Goal: Task Accomplishment & Management: Manage account settings

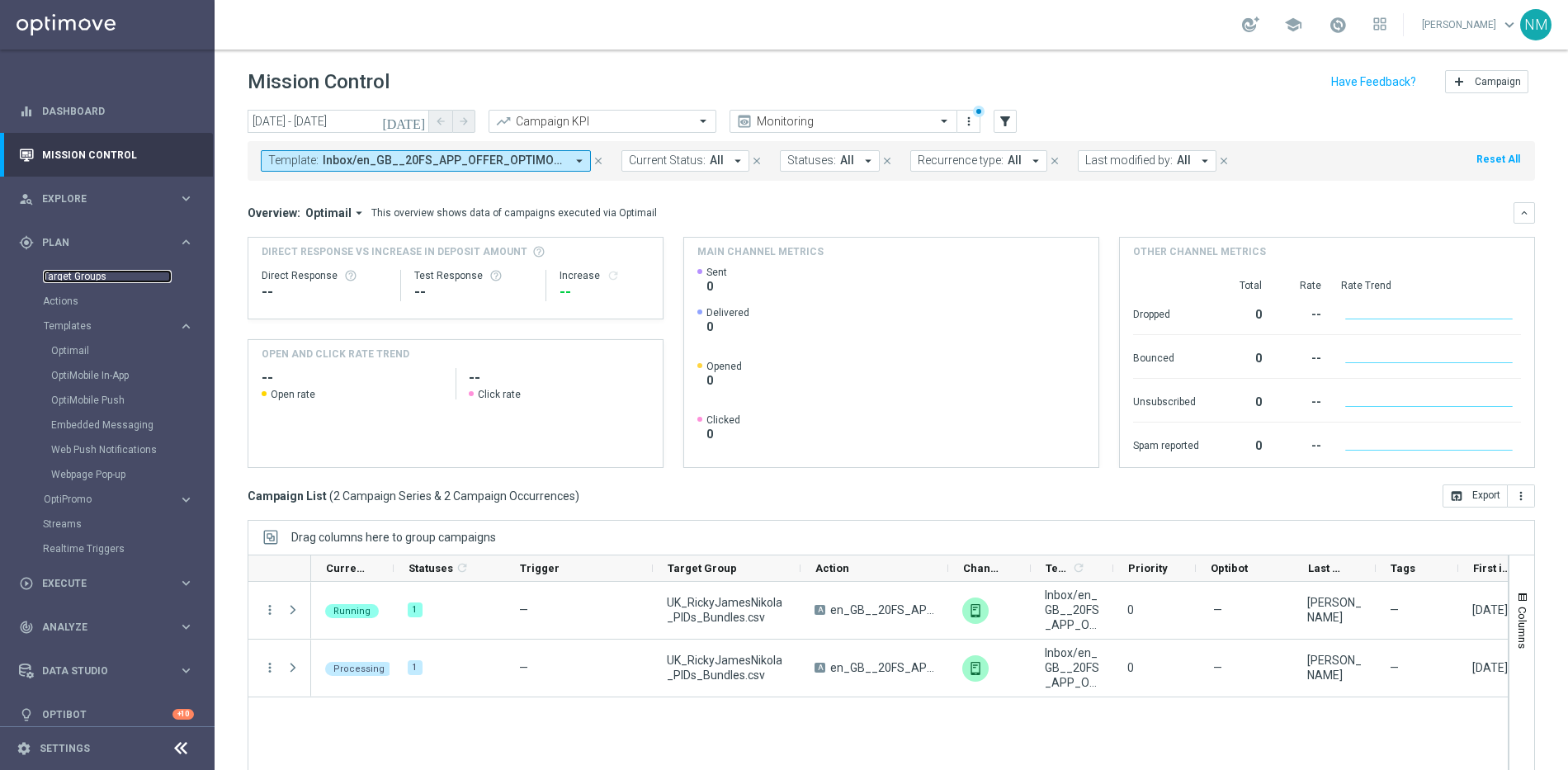
click at [82, 270] on link "Target Groups" at bounding box center [108, 277] width 129 height 13
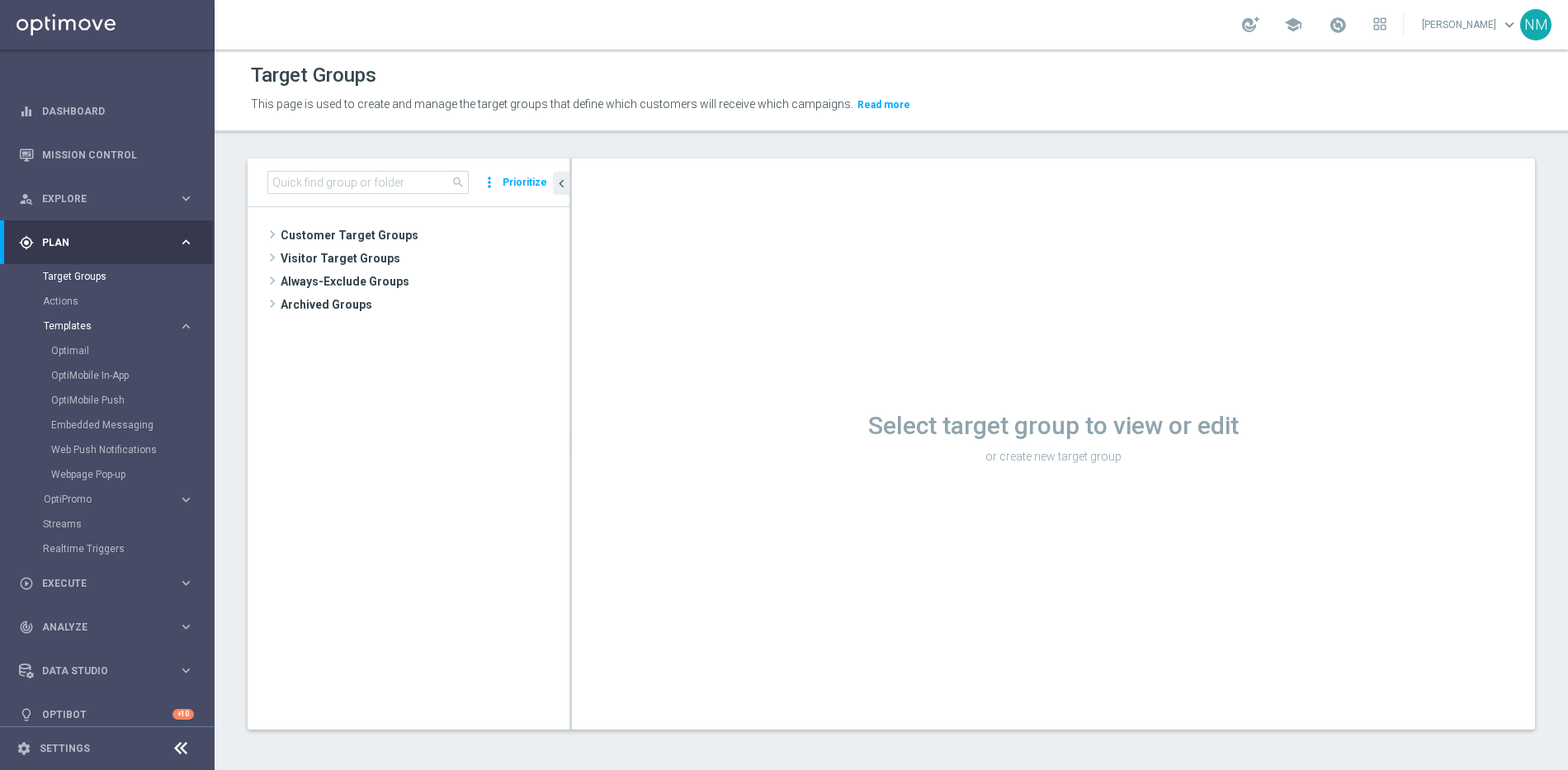
click at [79, 328] on span "Templates" at bounding box center [102, 326] width 118 height 10
click at [81, 326] on span "Templates" at bounding box center [102, 326] width 118 height 10
click at [76, 349] on link "Optimail" at bounding box center [111, 350] width 121 height 13
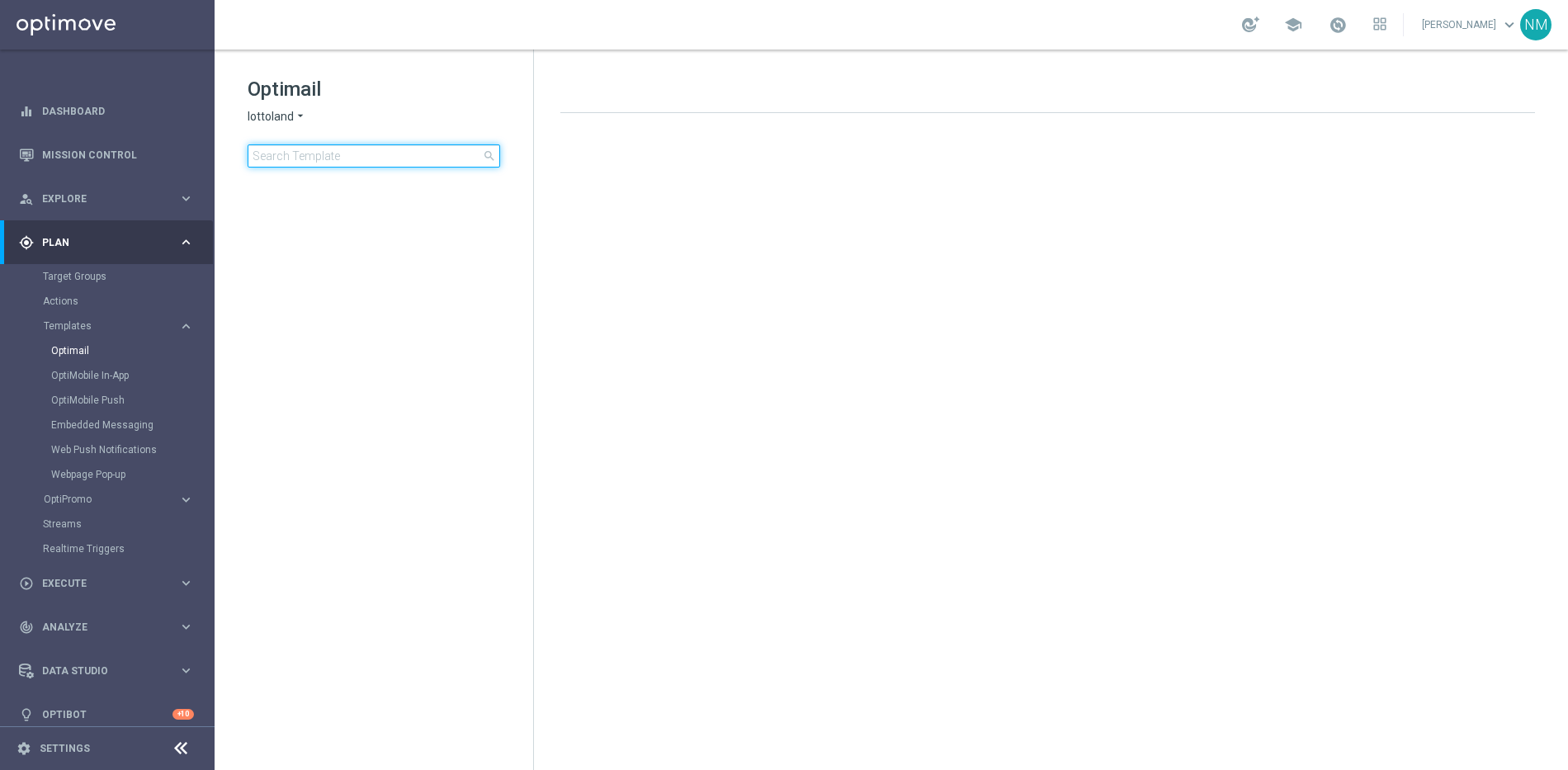
click at [372, 160] on input at bounding box center [374, 156] width 253 height 23
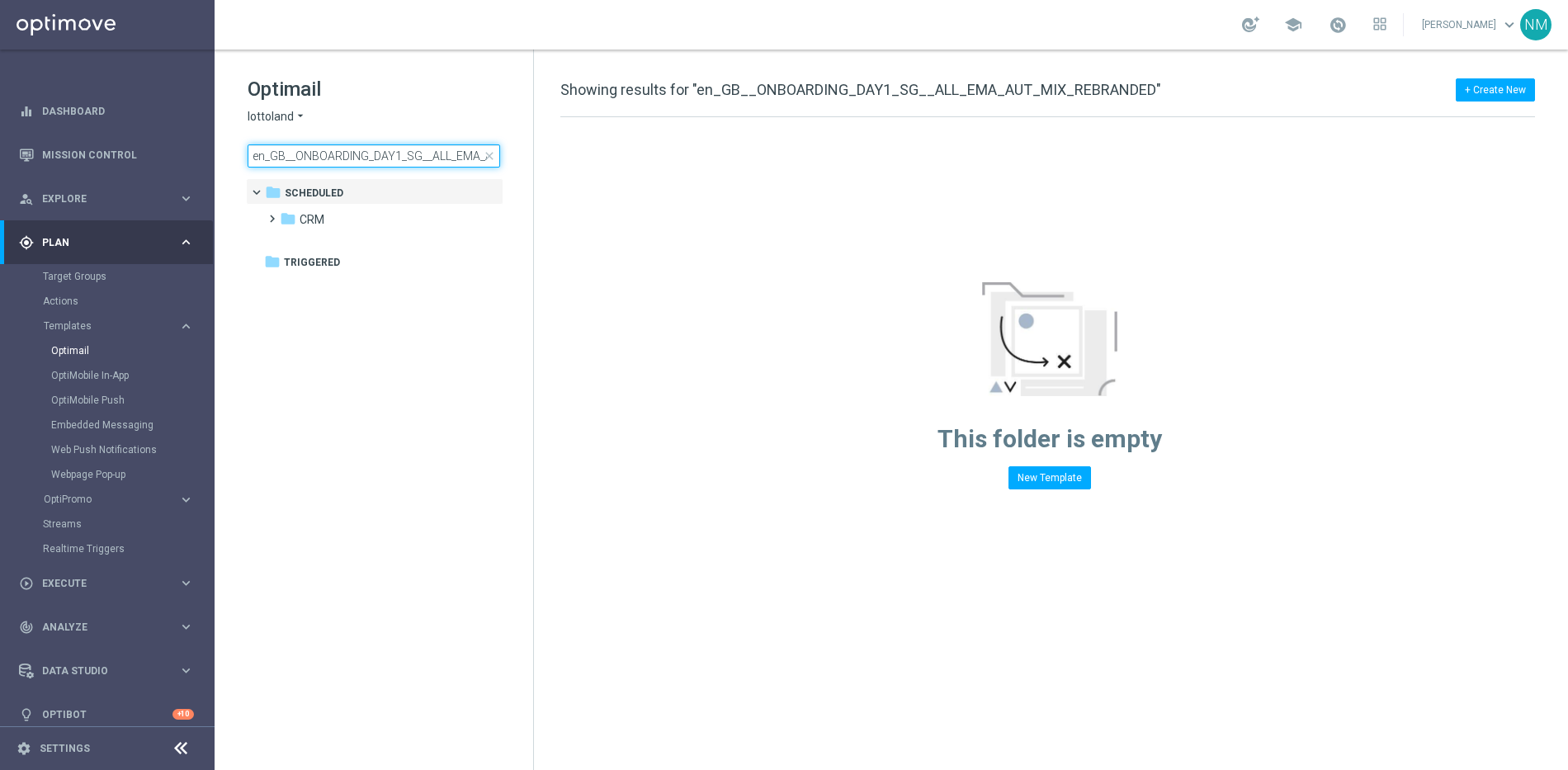
scroll to position [0, 113]
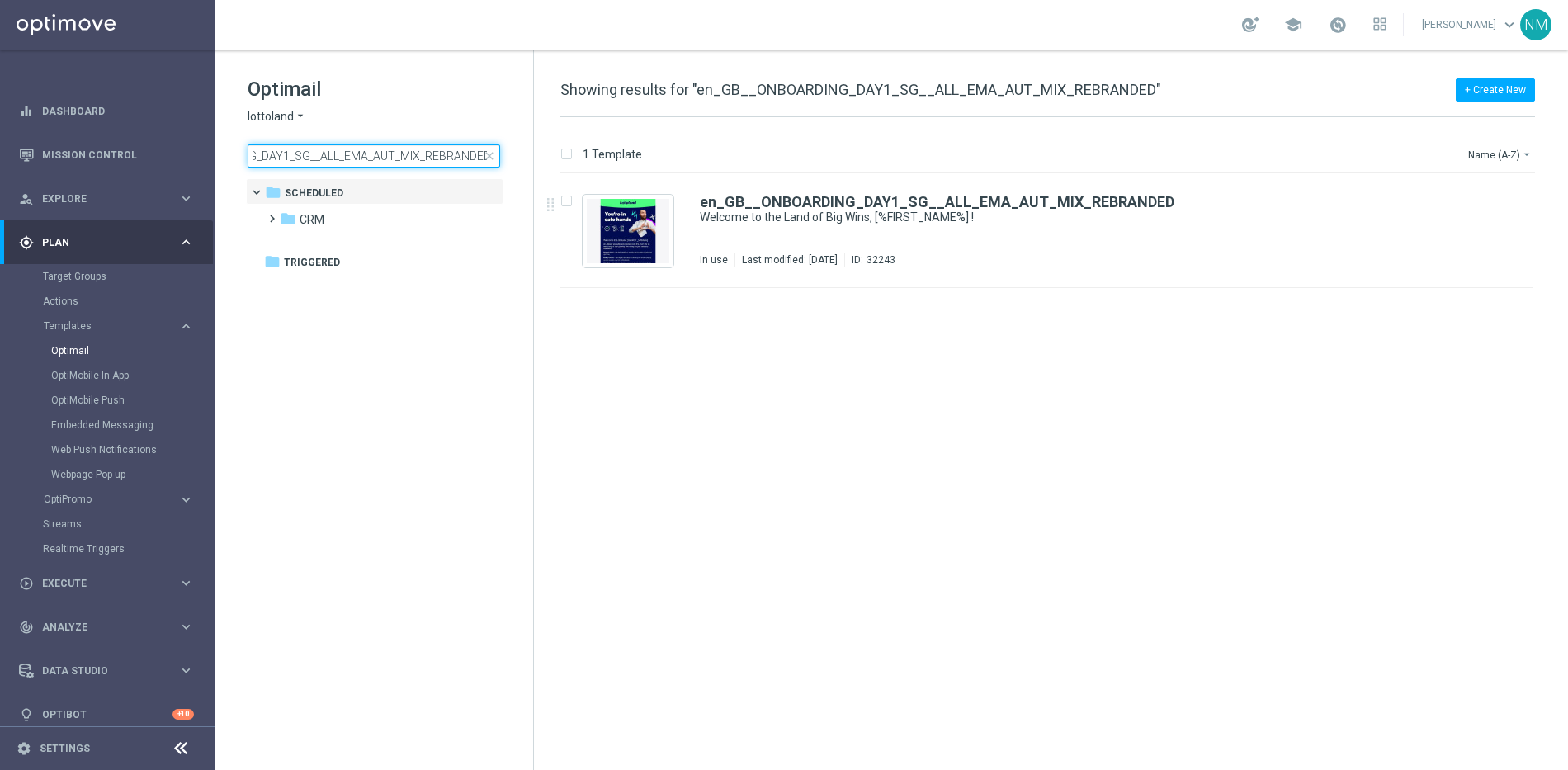
type input "en_GB__ONBOARDING_DAY1_SG__ALL_EMA_AUT_MIX_REBRANDED"
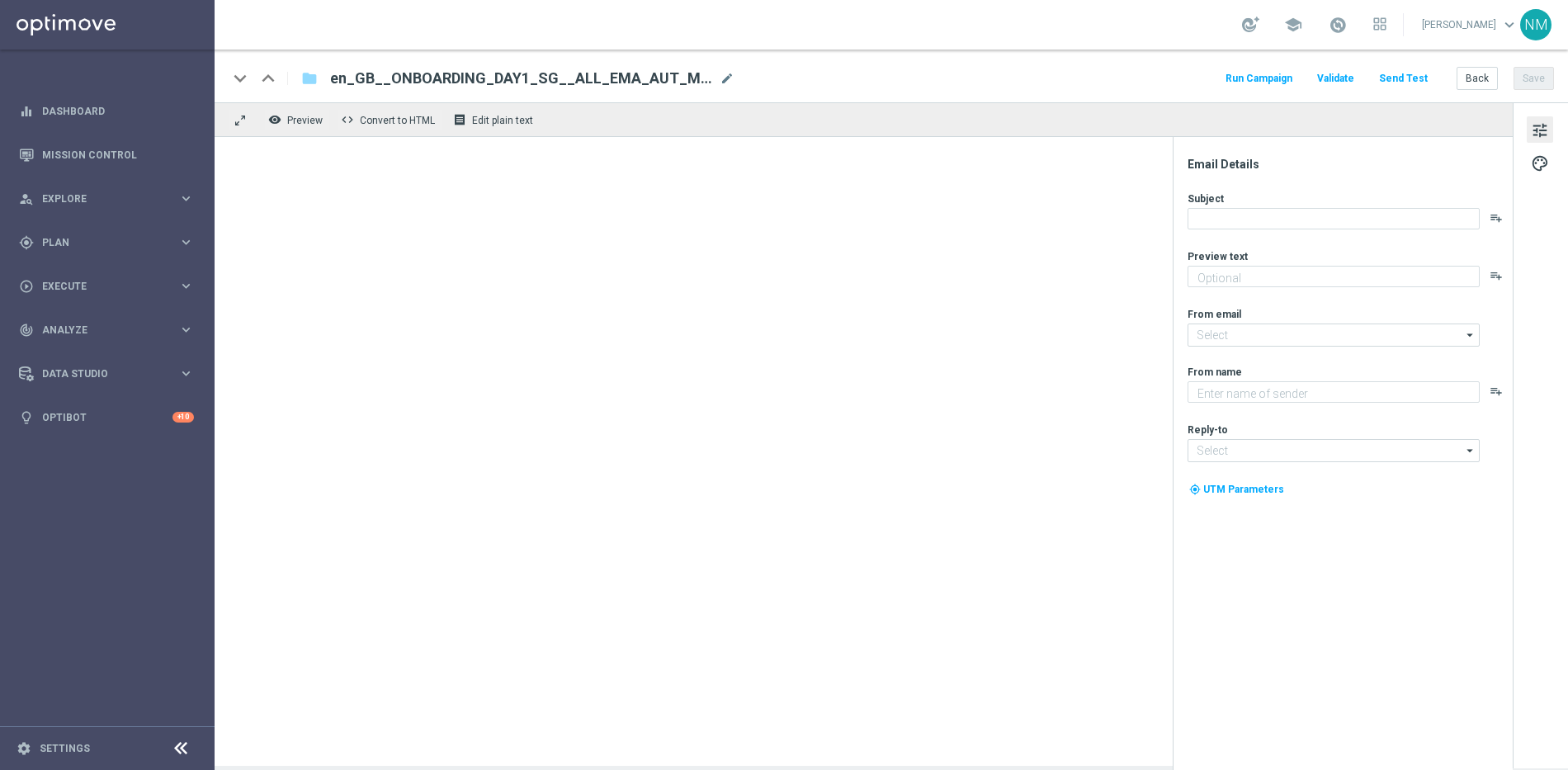
type textarea "Take a closer look at some of the helpful safety features in your Lottoland acc…"
type input "[EMAIL_ADDRESS][DOMAIN_NAME]"
type textarea "Lottoland"
type input "support@lottoland.co.uk"
type textarea "All you need to do to get your account ready for those big wins!"
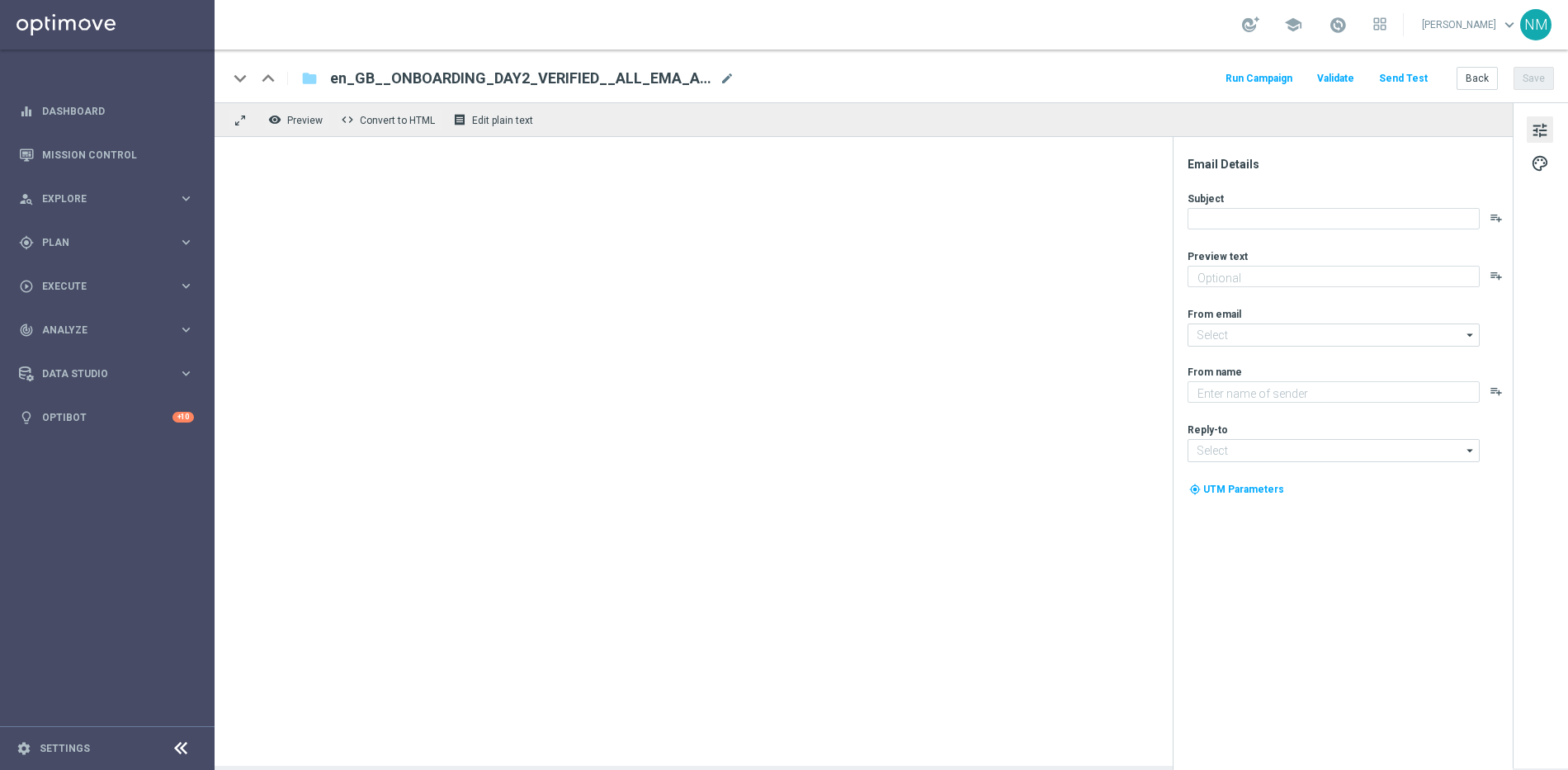
type input "mail@crm.lottoland.com"
type textarea "Lottoland"
type input "support@lottoland.co.uk"
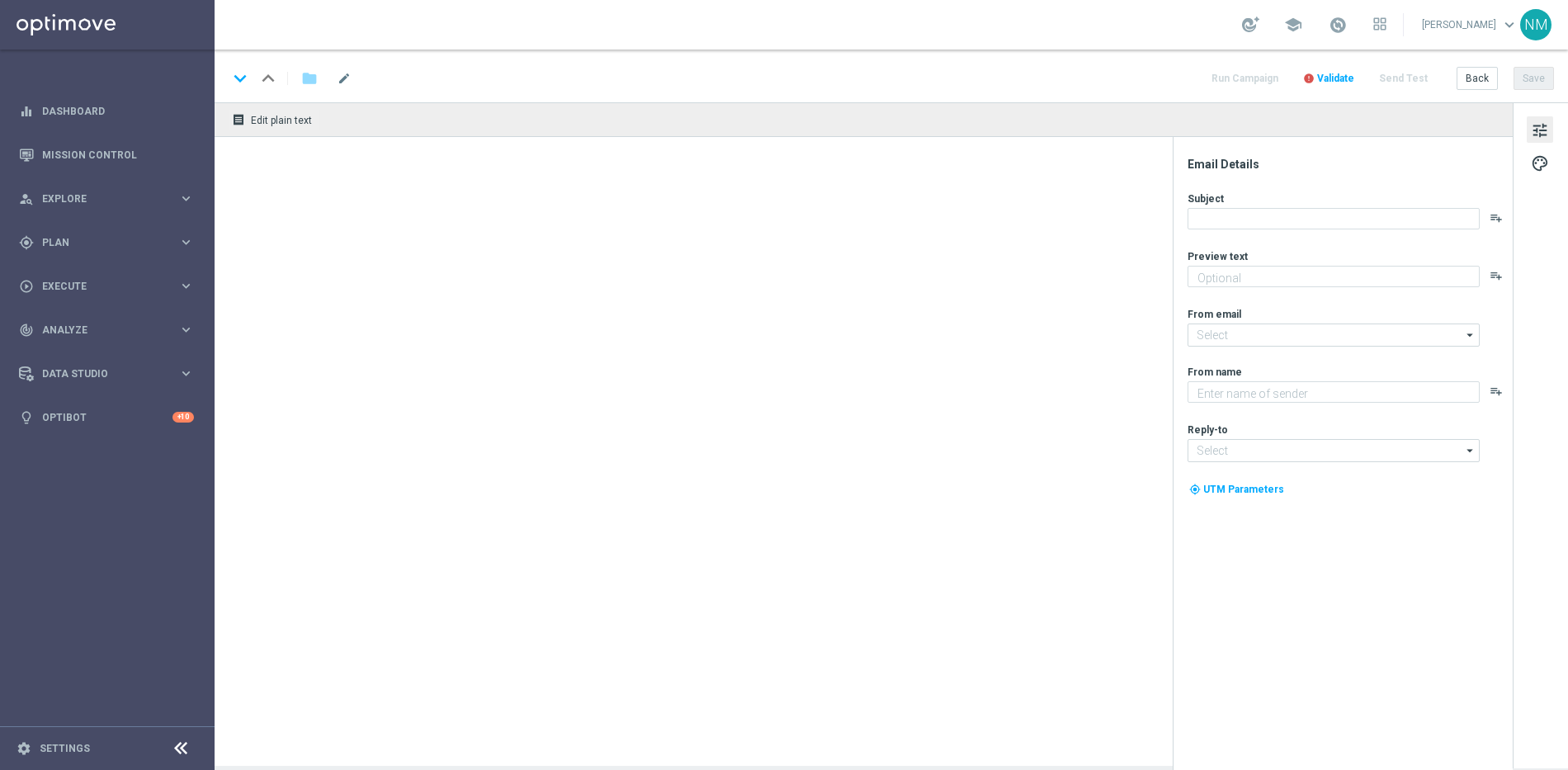
type textarea "Feel the thrill of the casino with this exclusive freebie."
type input "mail@crm.lottoland.com"
type textarea "Lottoland"
type input "support@lottoland.co.uk"
type textarea "Feel the thrill of the casino with this exclusive freebie."
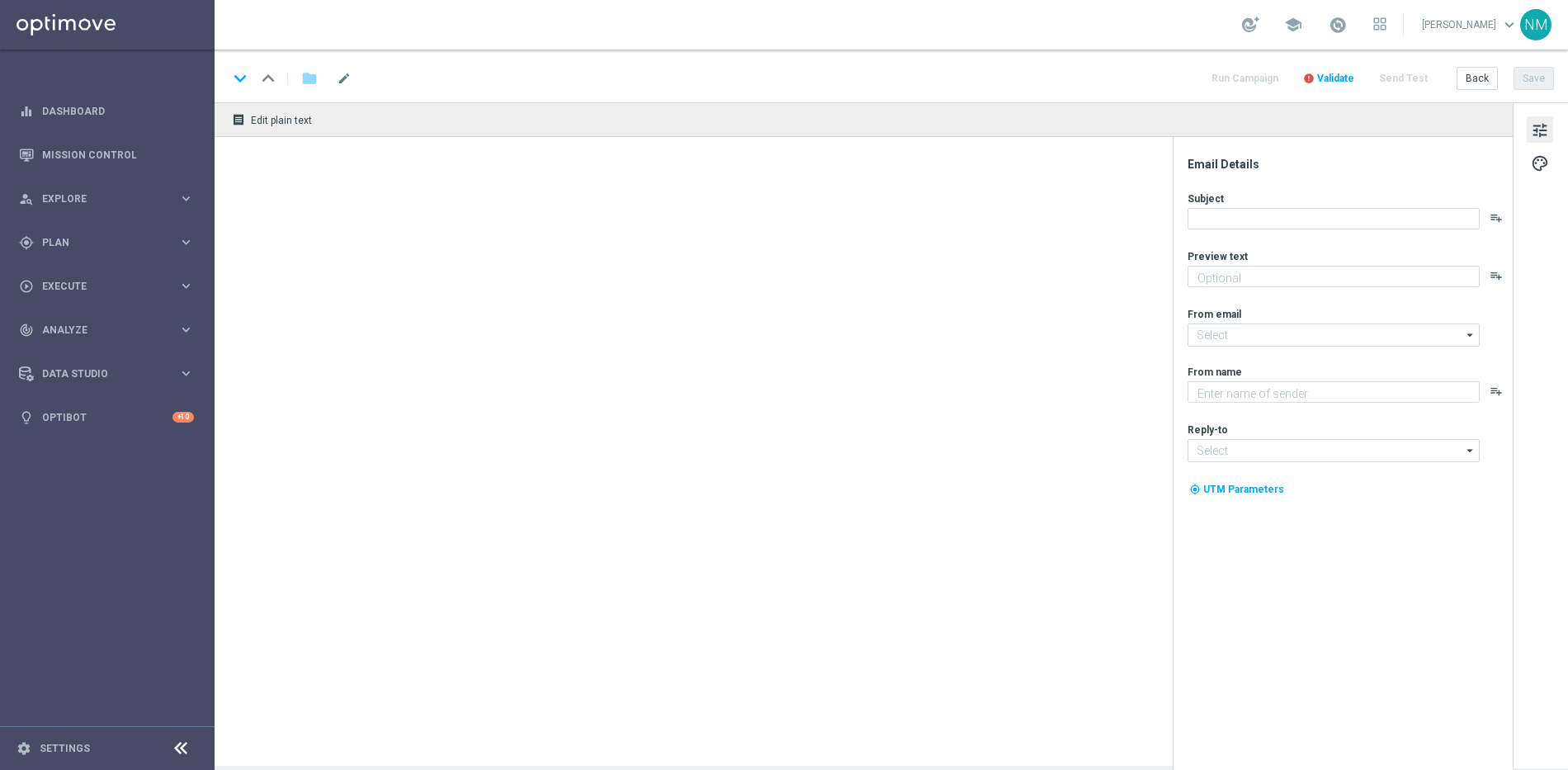
type textarea "Lottoland"
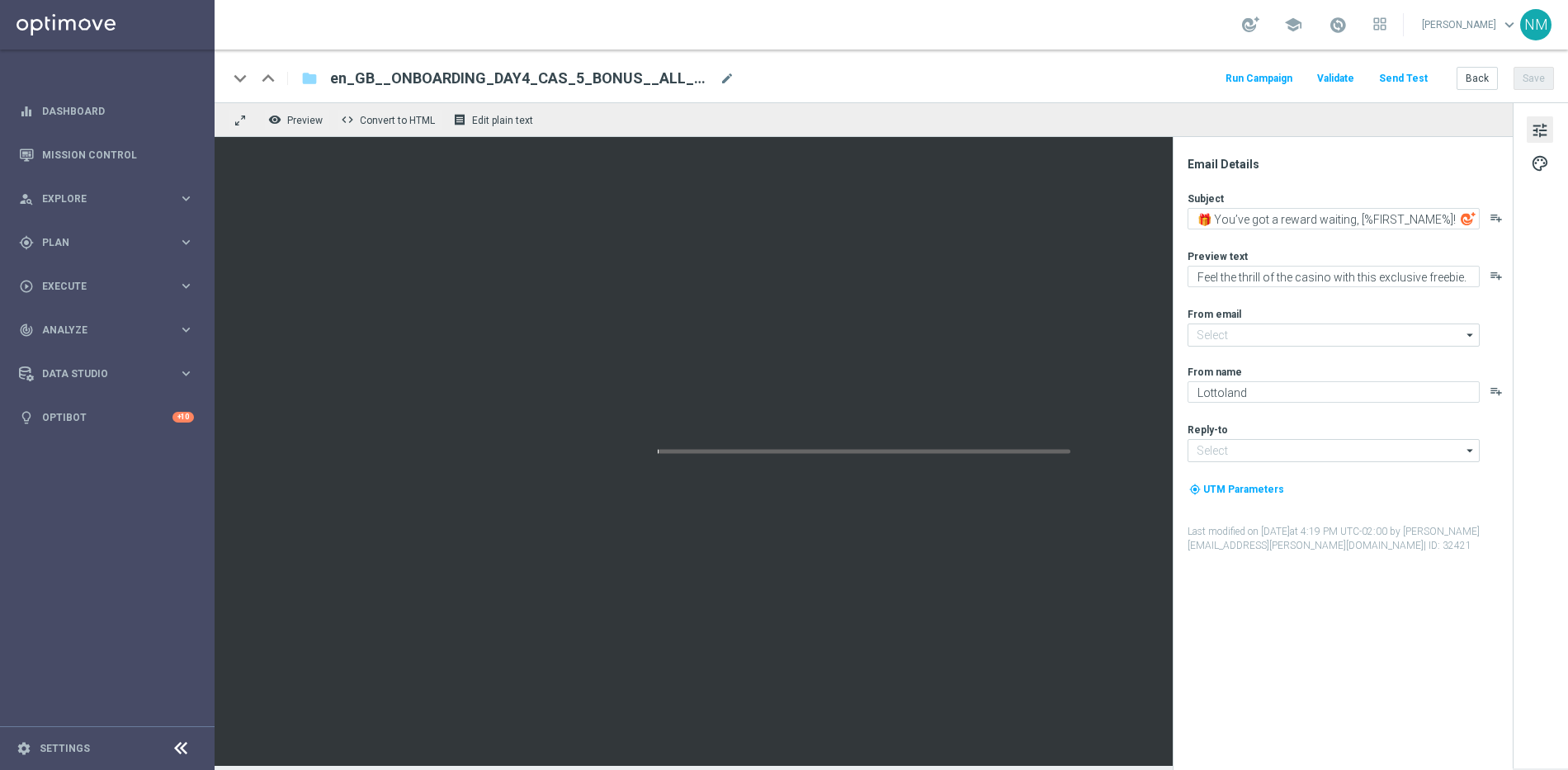
type input "[EMAIL_ADDRESS][DOMAIN_NAME]"
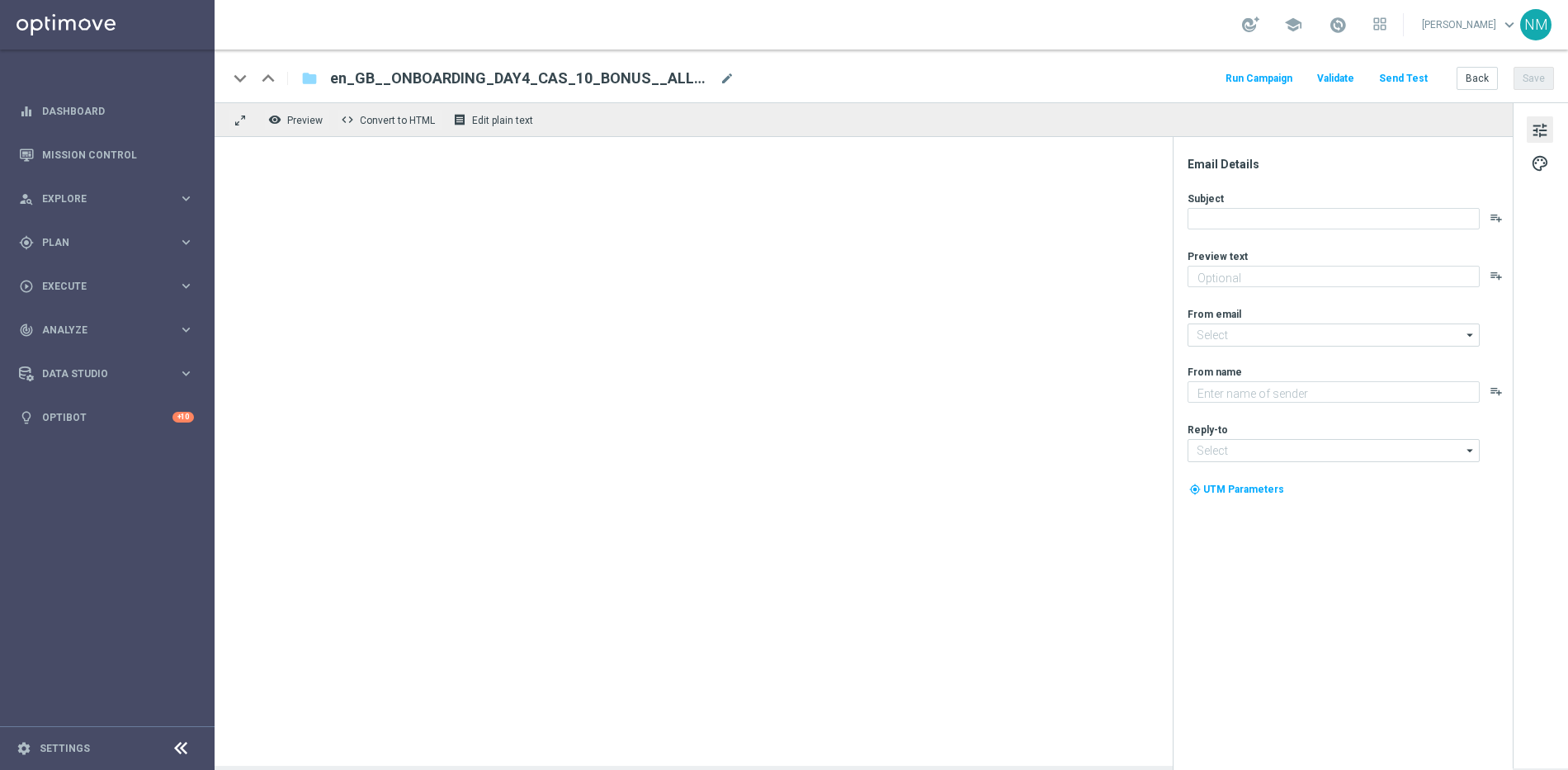
type textarea "Feel the thrill of the casino with this exclusive freebie."
type input "[EMAIL_ADDRESS][DOMAIN_NAME]"
type textarea "Lottoland"
type input "[EMAIL_ADDRESS][DOMAIN_NAME]"
type textarea "Maximise your deposit."
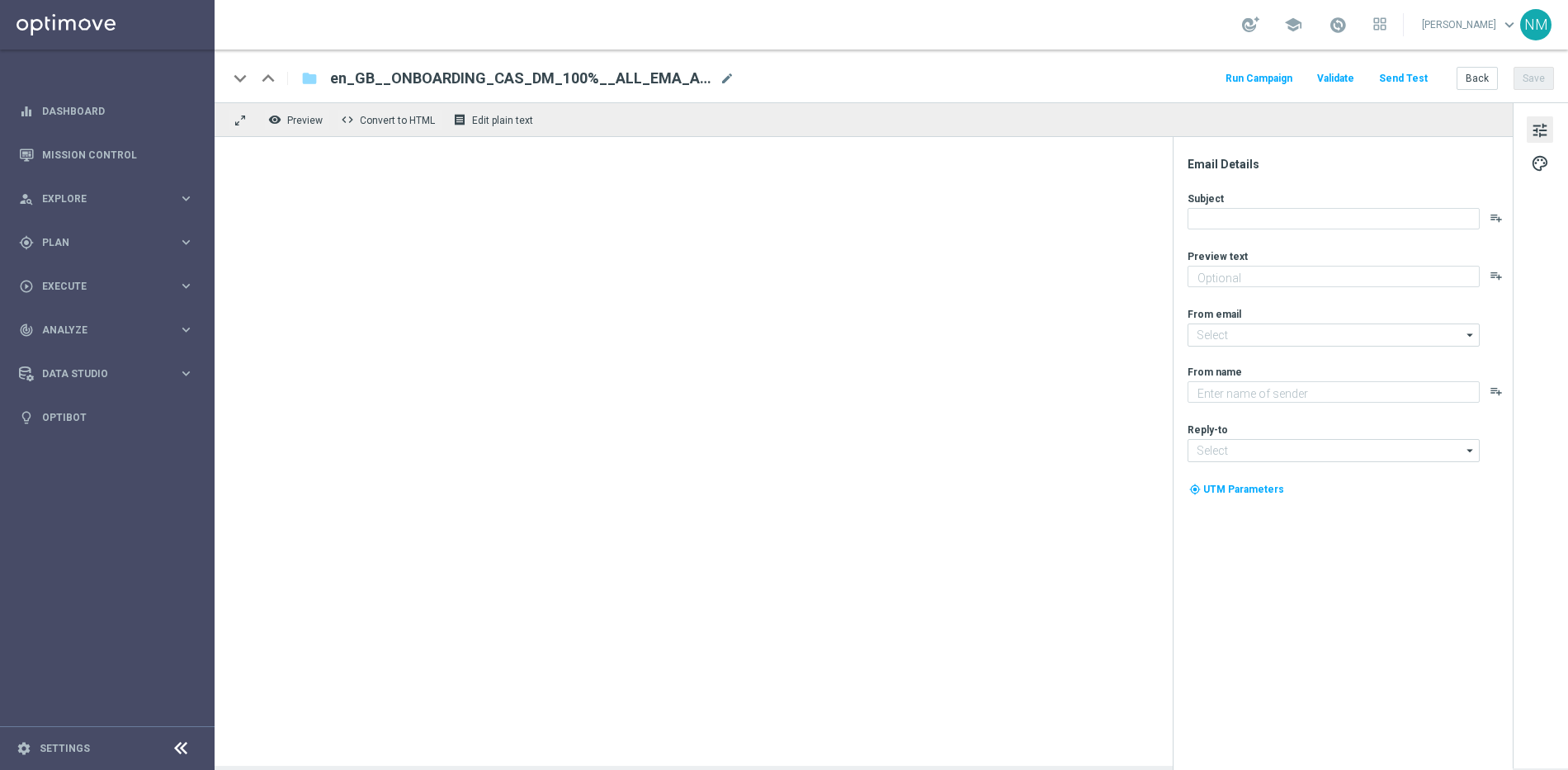
type input "[EMAIL_ADDRESS][DOMAIN_NAME]"
type textarea "Lottoland"
type input "[EMAIL_ADDRESS][DOMAIN_NAME]"
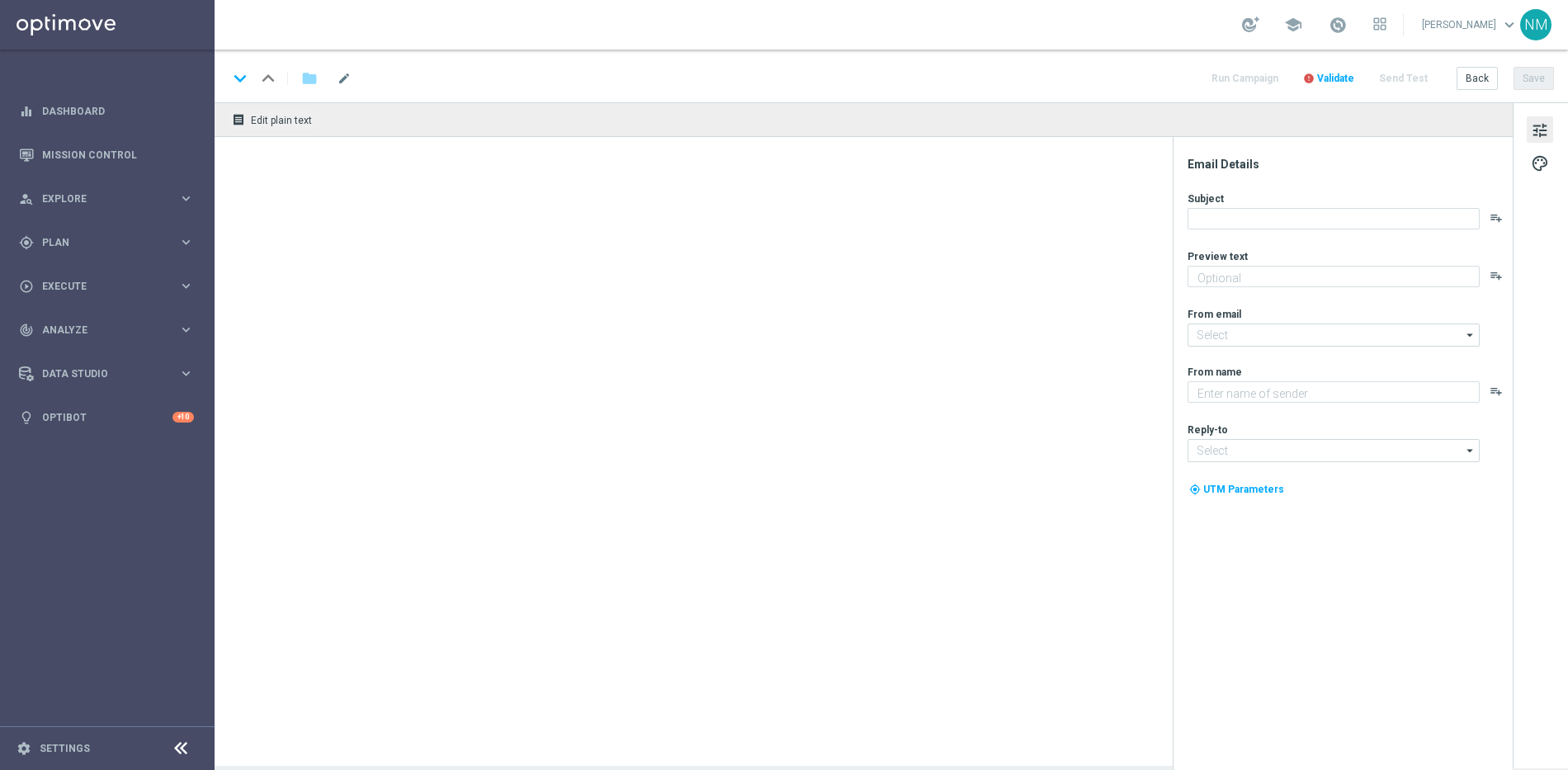
type textarea "Try your luck on worldwide lottos with this exclusive freebie."
type input "[EMAIL_ADDRESS][DOMAIN_NAME]"
type textarea "Lottoland"
type input "[EMAIL_ADDRESS][DOMAIN_NAME]"
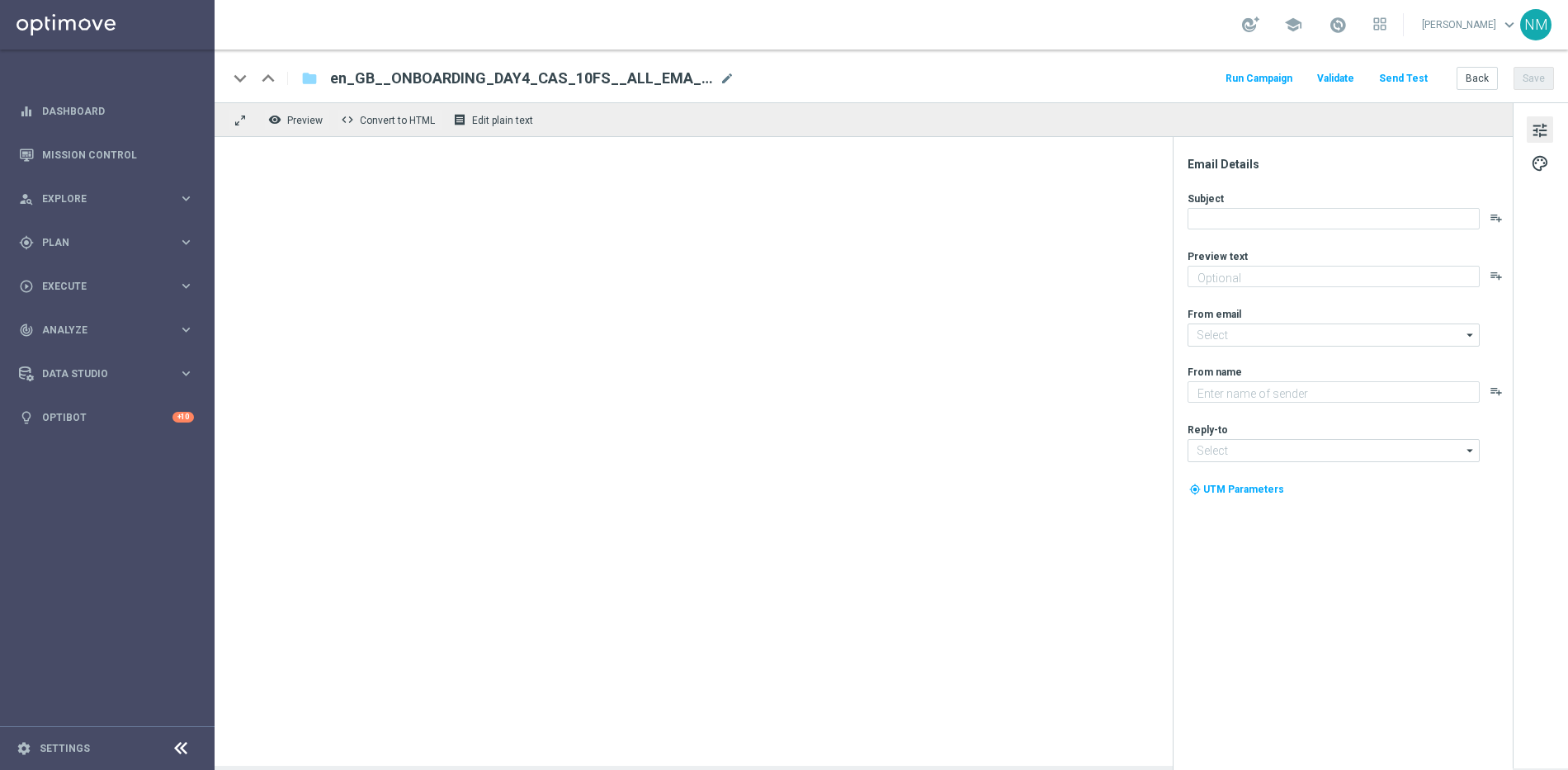
type textarea "Feel the thrill of the casino with this exclusive freebie."
type input "[EMAIL_ADDRESS][DOMAIN_NAME]"
type textarea "Lottoland"
type input "[EMAIL_ADDRESS][DOMAIN_NAME]"
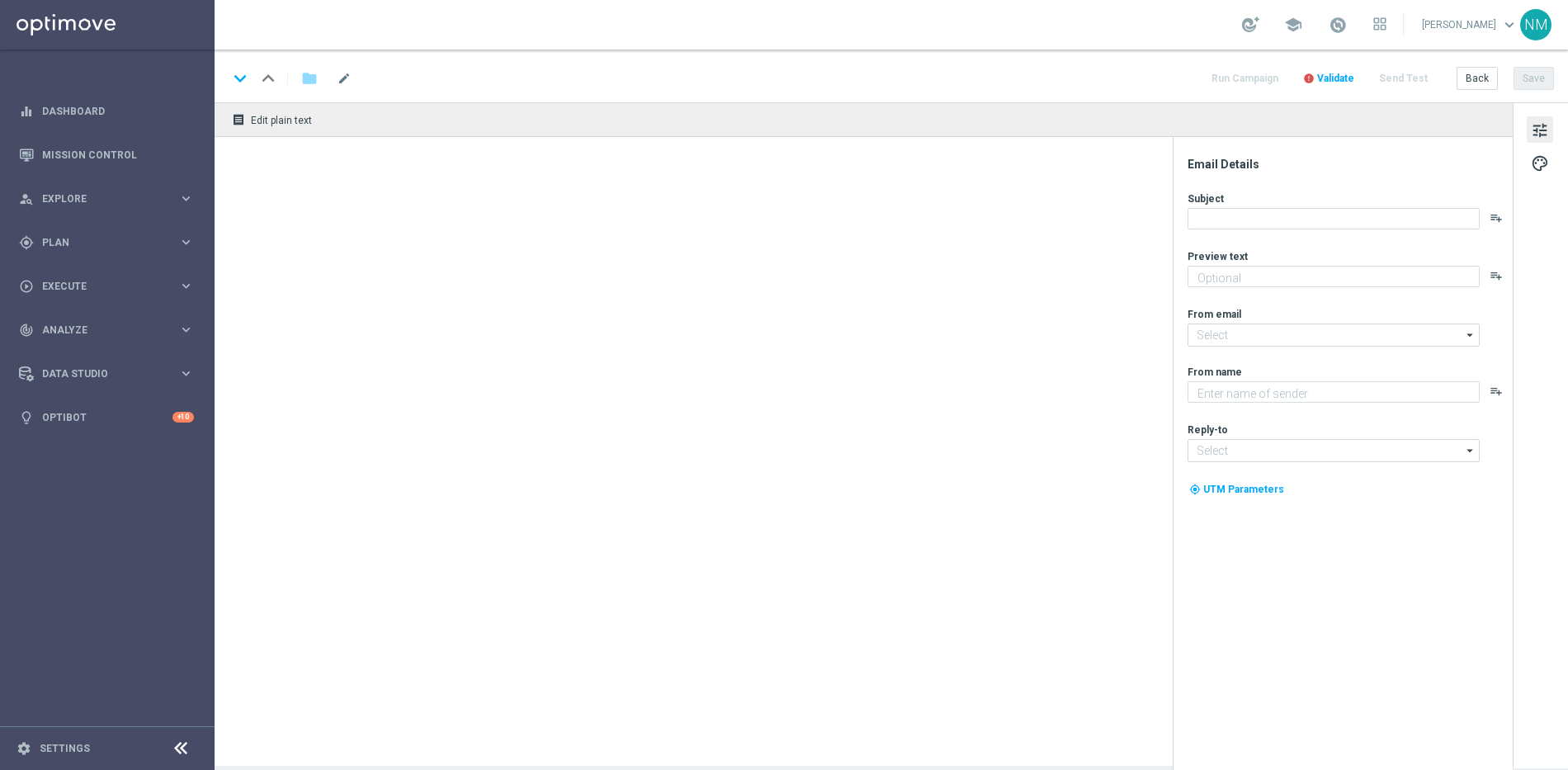
type textarea "Try your luck on worldwide lottos with this exclusive freebie."
type input "[EMAIL_ADDRESS][DOMAIN_NAME]"
type textarea "Lottoland"
type input "[EMAIL_ADDRESS][DOMAIN_NAME]"
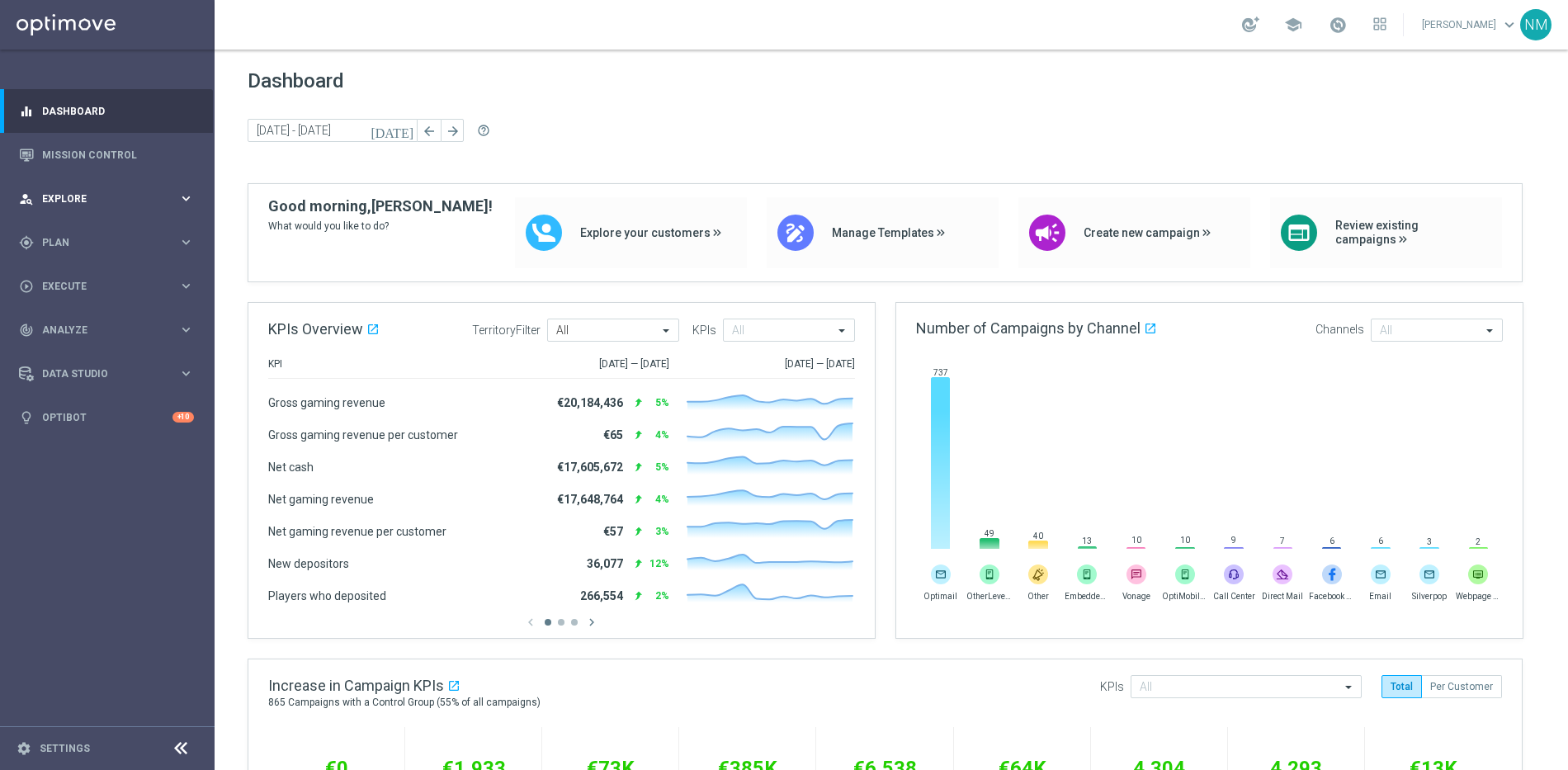
click at [89, 207] on div "person_search Explore keyboard_arrow_right" at bounding box center [106, 197] width 213 height 43
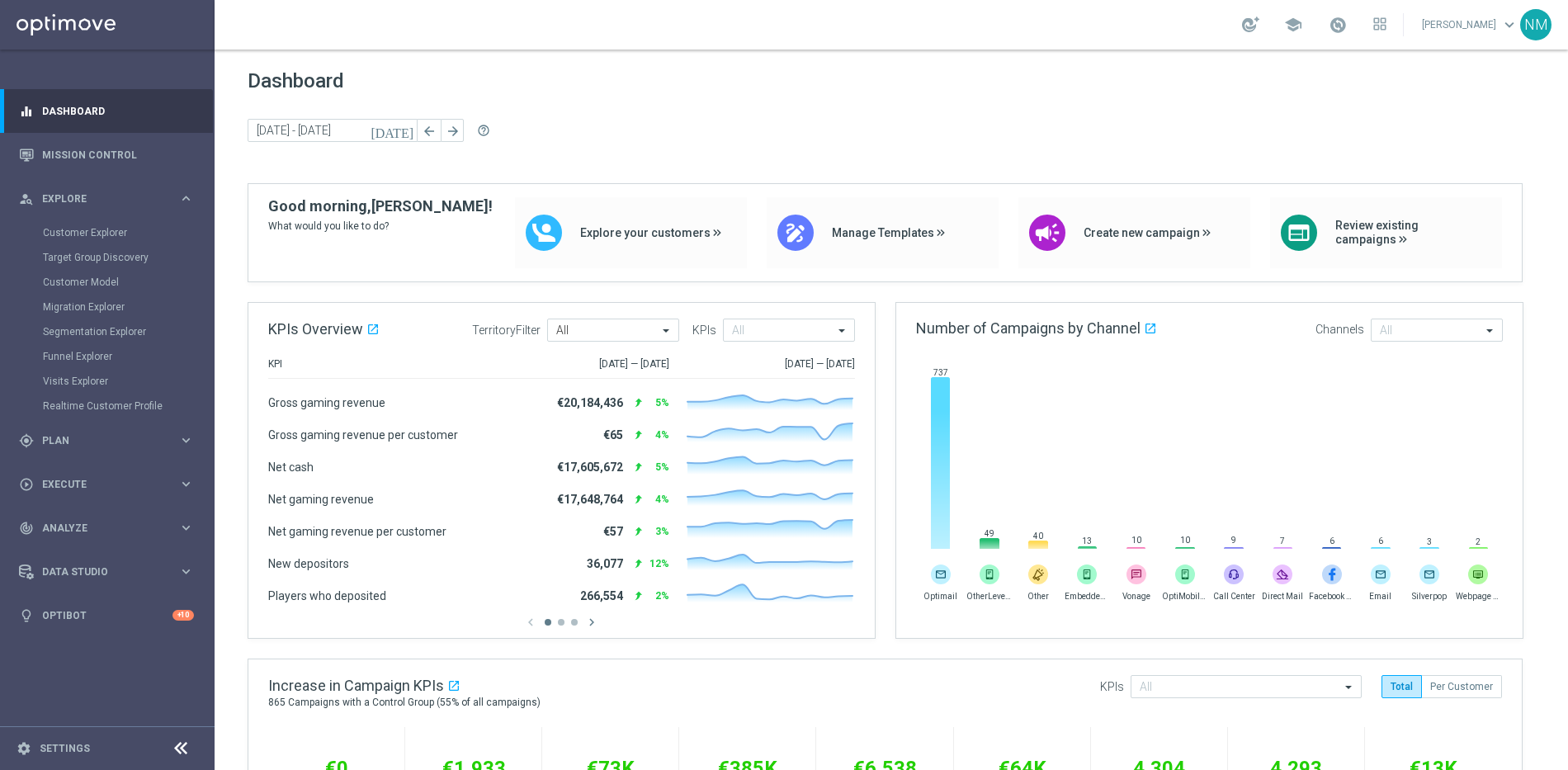
click at [90, 444] on div "gps_fixed Plan" at bounding box center [99, 441] width 160 height 15
click at [91, 282] on link "Target Groups" at bounding box center [108, 277] width 129 height 13
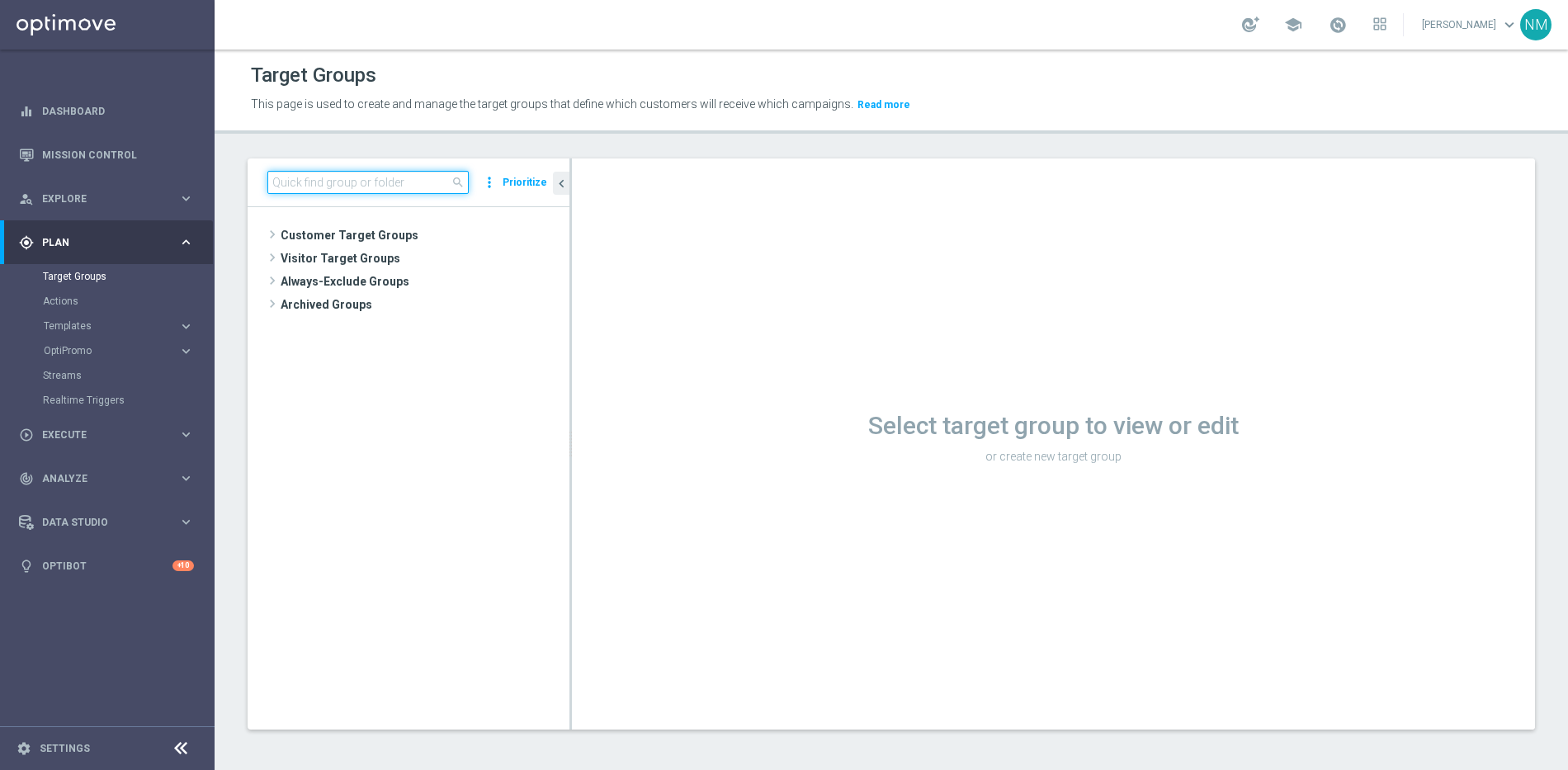
click at [395, 182] on input at bounding box center [368, 182] width 201 height 23
paste input "UK_CASINO_RICHINBOX | NOT ON APP YET"
type input "UK_CASINO_RICHINBOX | NOT ON APP YET"
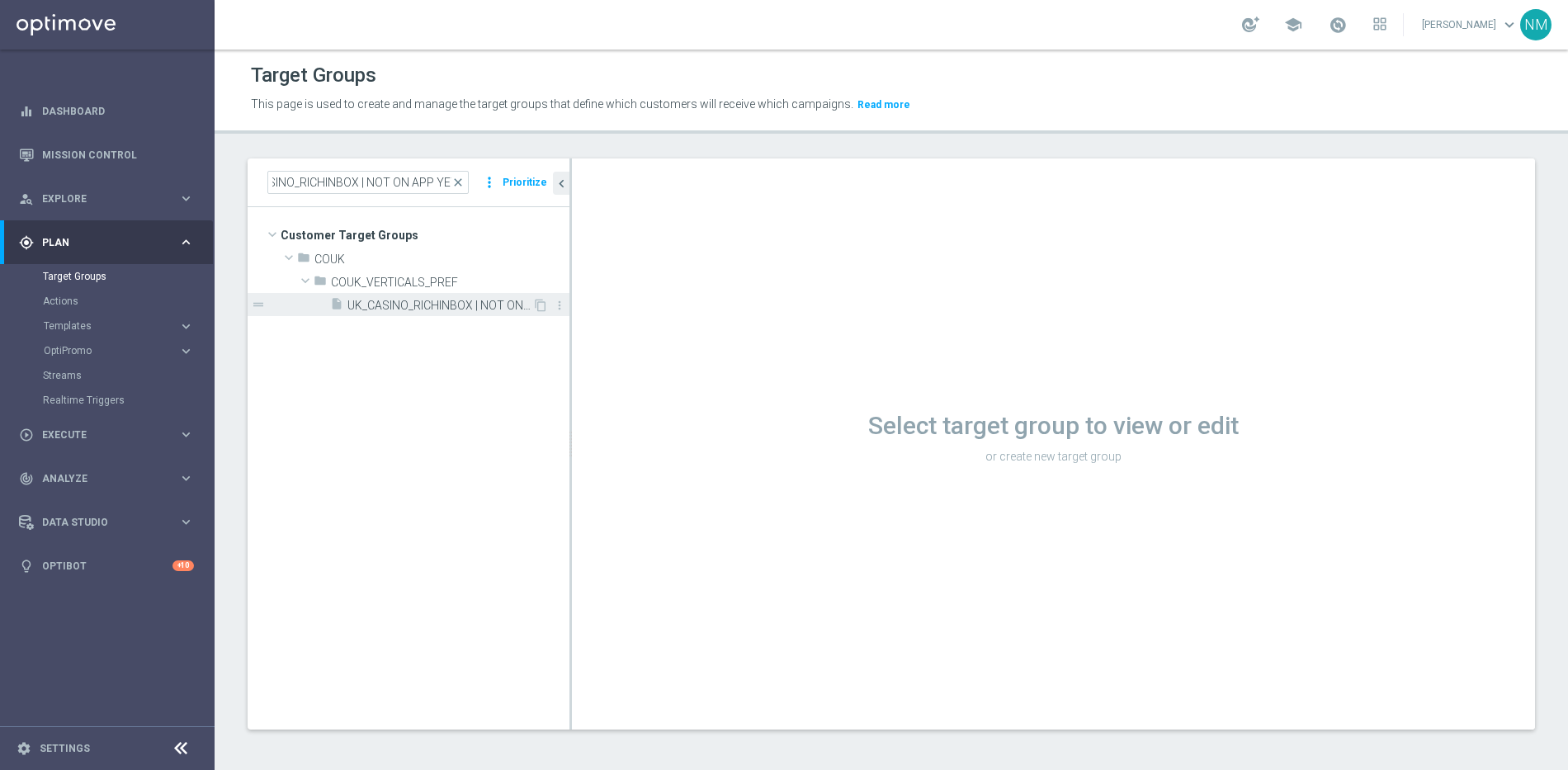
click at [443, 313] on div "insert_drive_file UK_CASINO_RICHINBOX | NOT ON APP YET" at bounding box center [431, 304] width 202 height 23
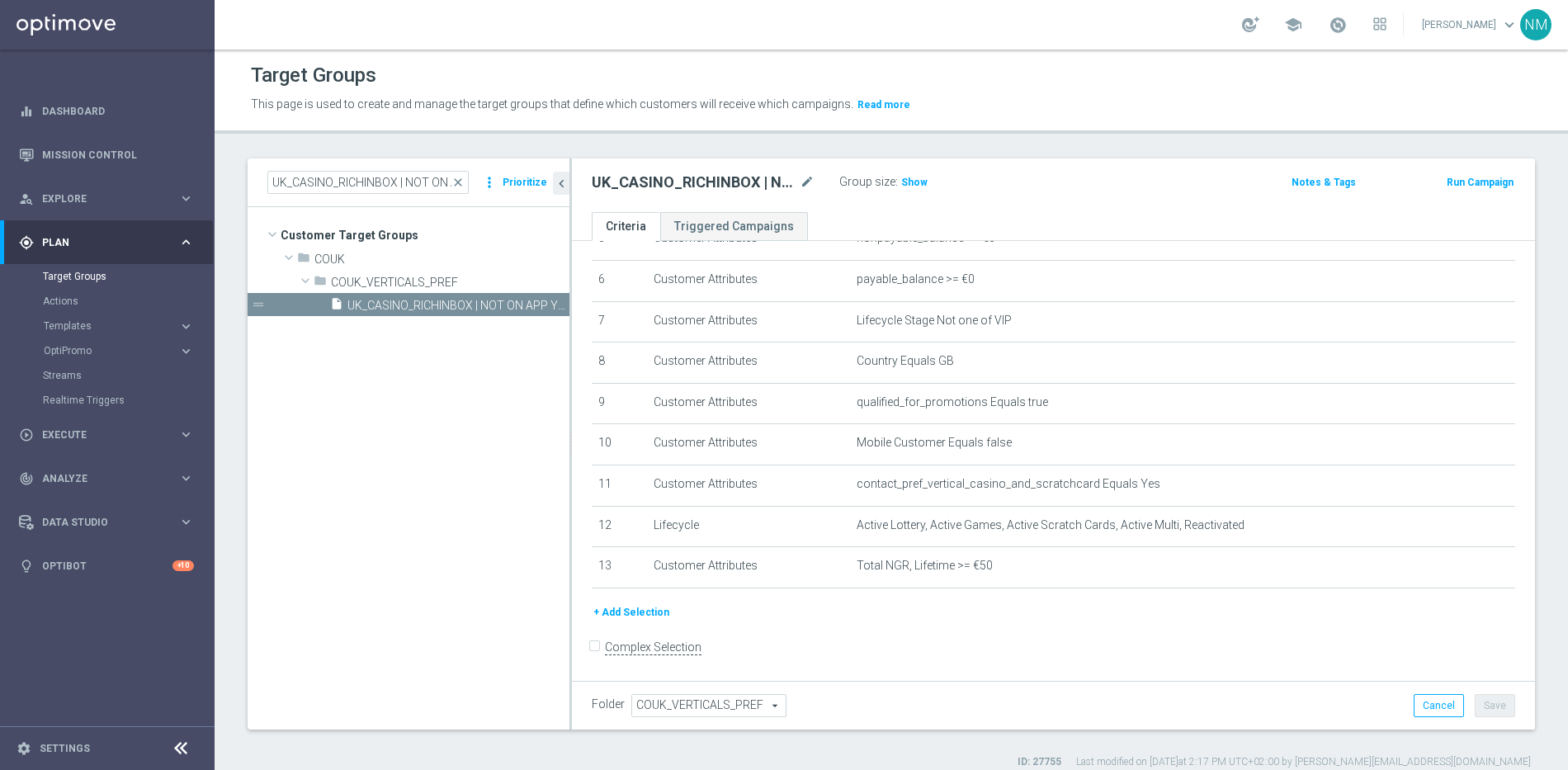
click at [652, 608] on button "+ Add Selection" at bounding box center [631, 612] width 79 height 18
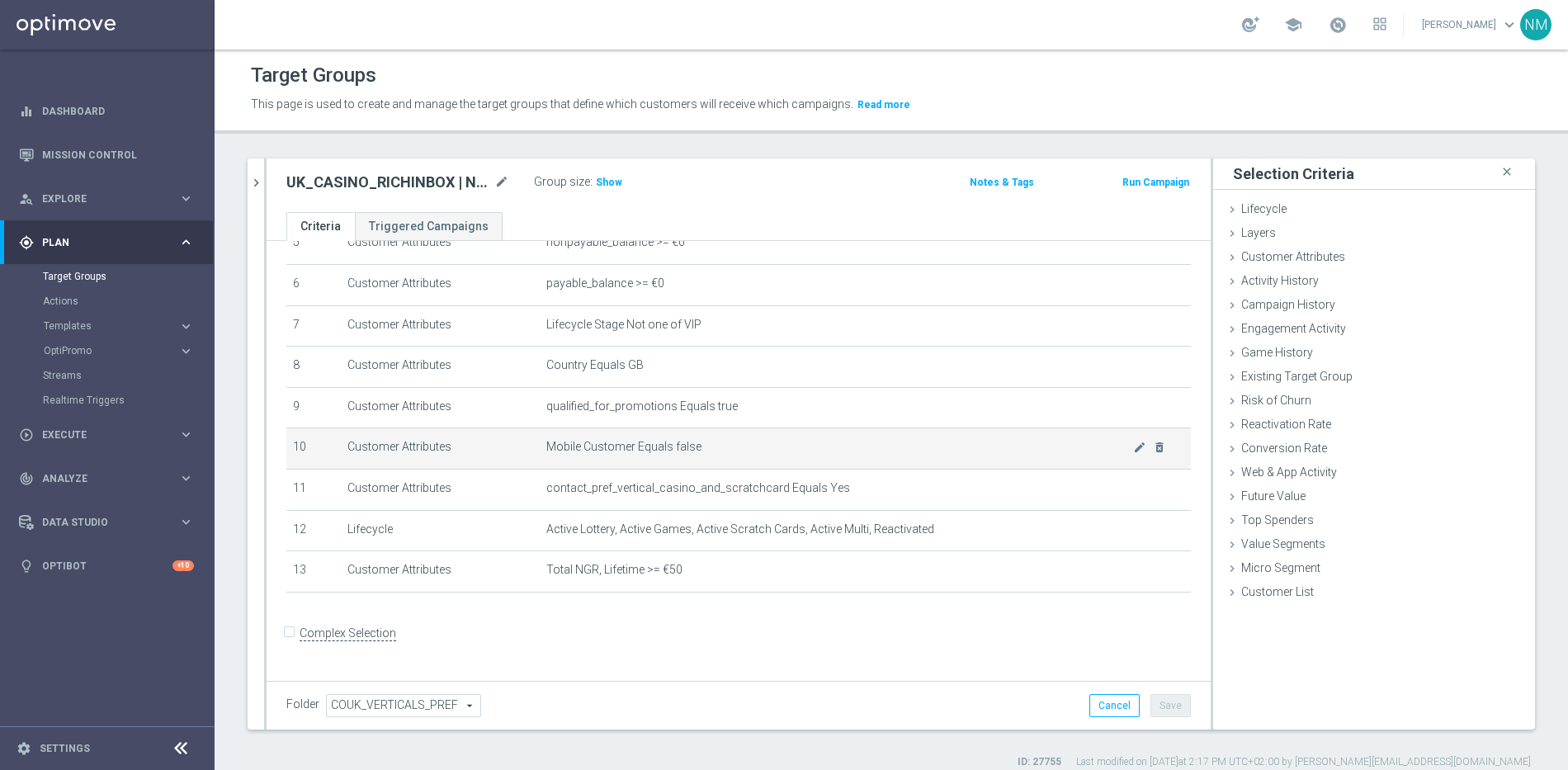
scroll to position [225, 0]
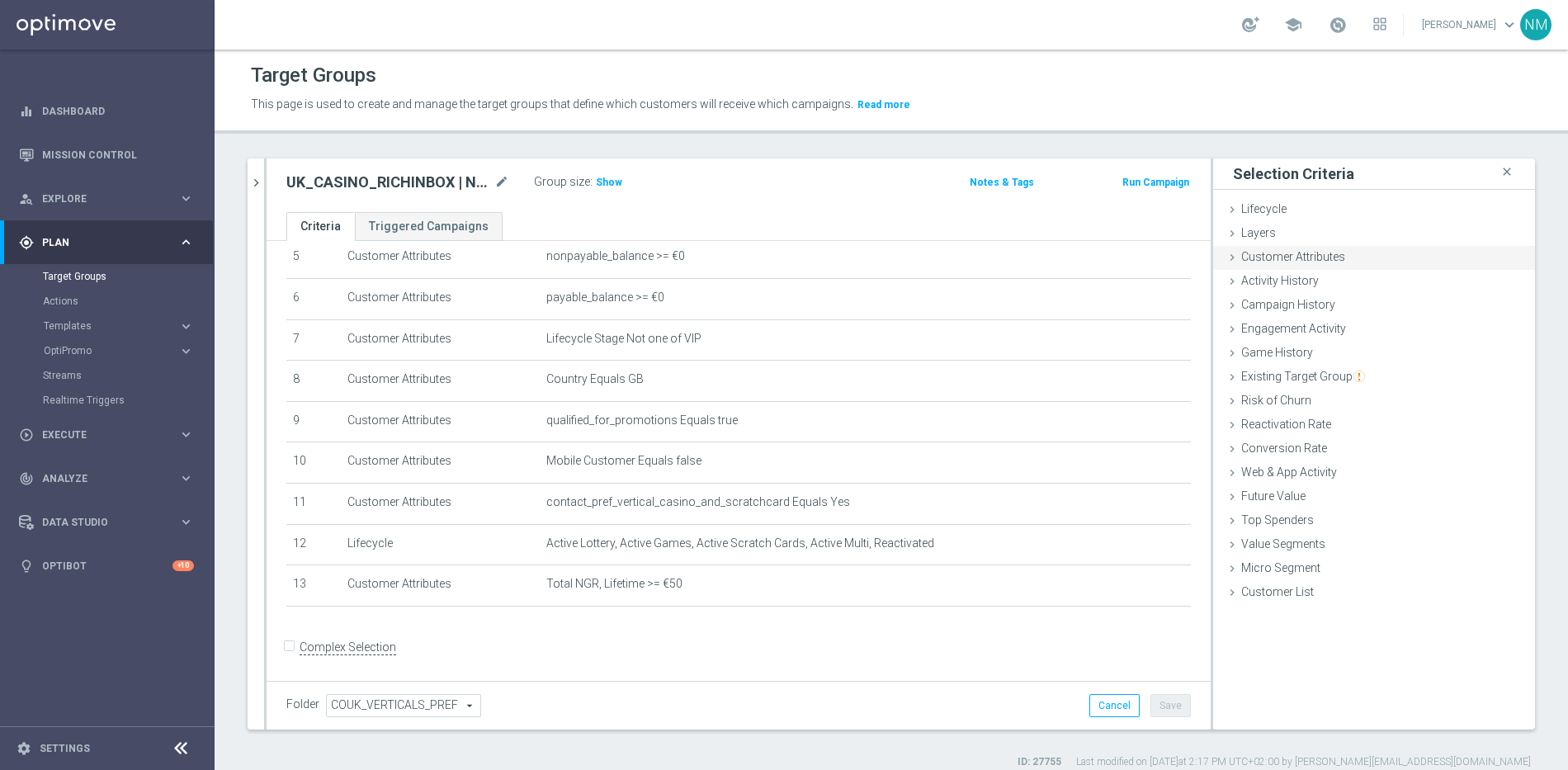
click at [1263, 251] on span "Customer Attributes" at bounding box center [1292, 256] width 104 height 13
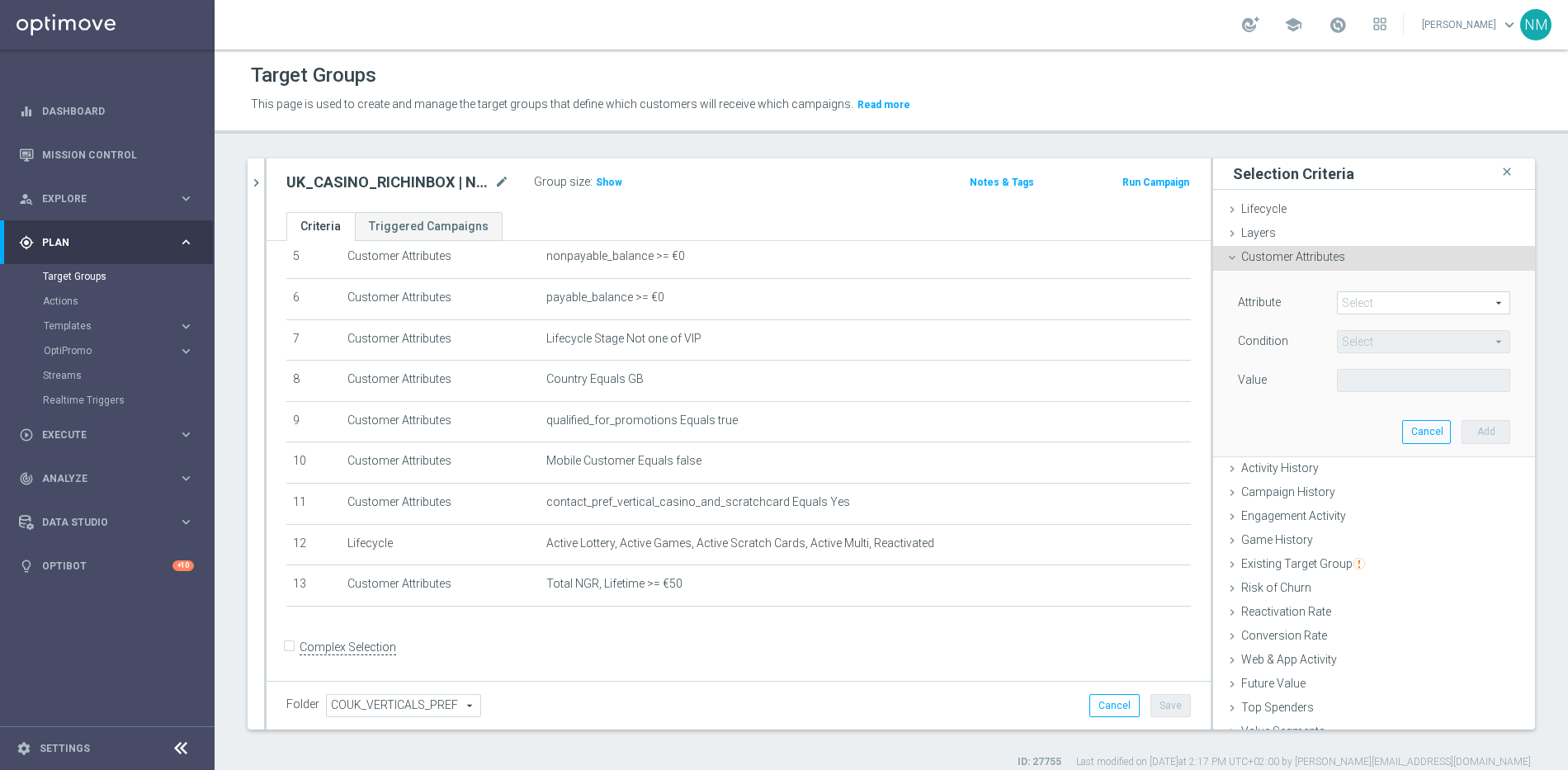
click at [1341, 299] on span at bounding box center [1423, 302] width 172 height 21
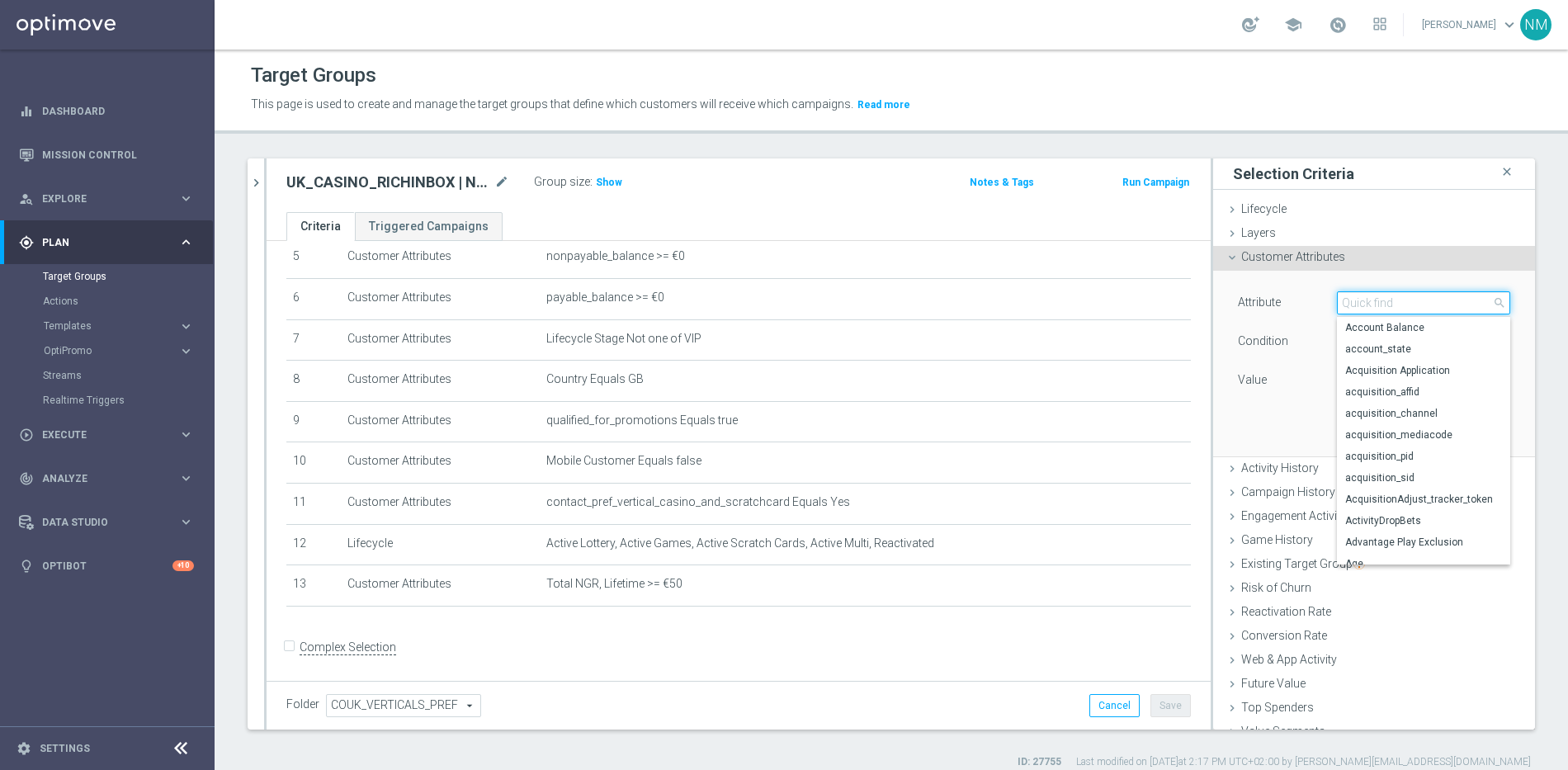
click at [1342, 301] on input "search" at bounding box center [1423, 302] width 173 height 23
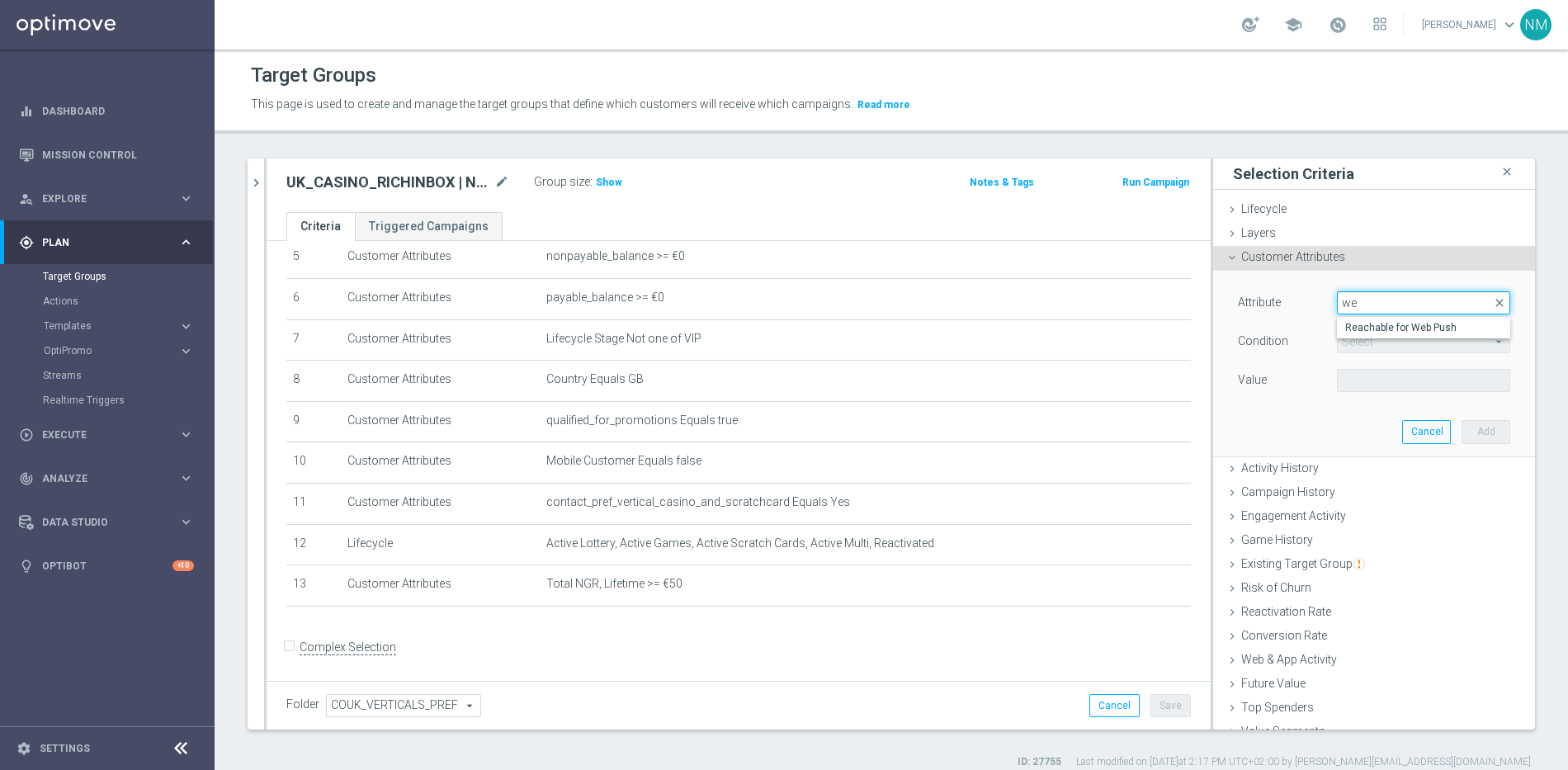
type input "w"
type input "channel"
click at [1398, 345] on span "favourite_channel" at bounding box center [1423, 349] width 157 height 13
type input "favourite_channel"
type input "Equals"
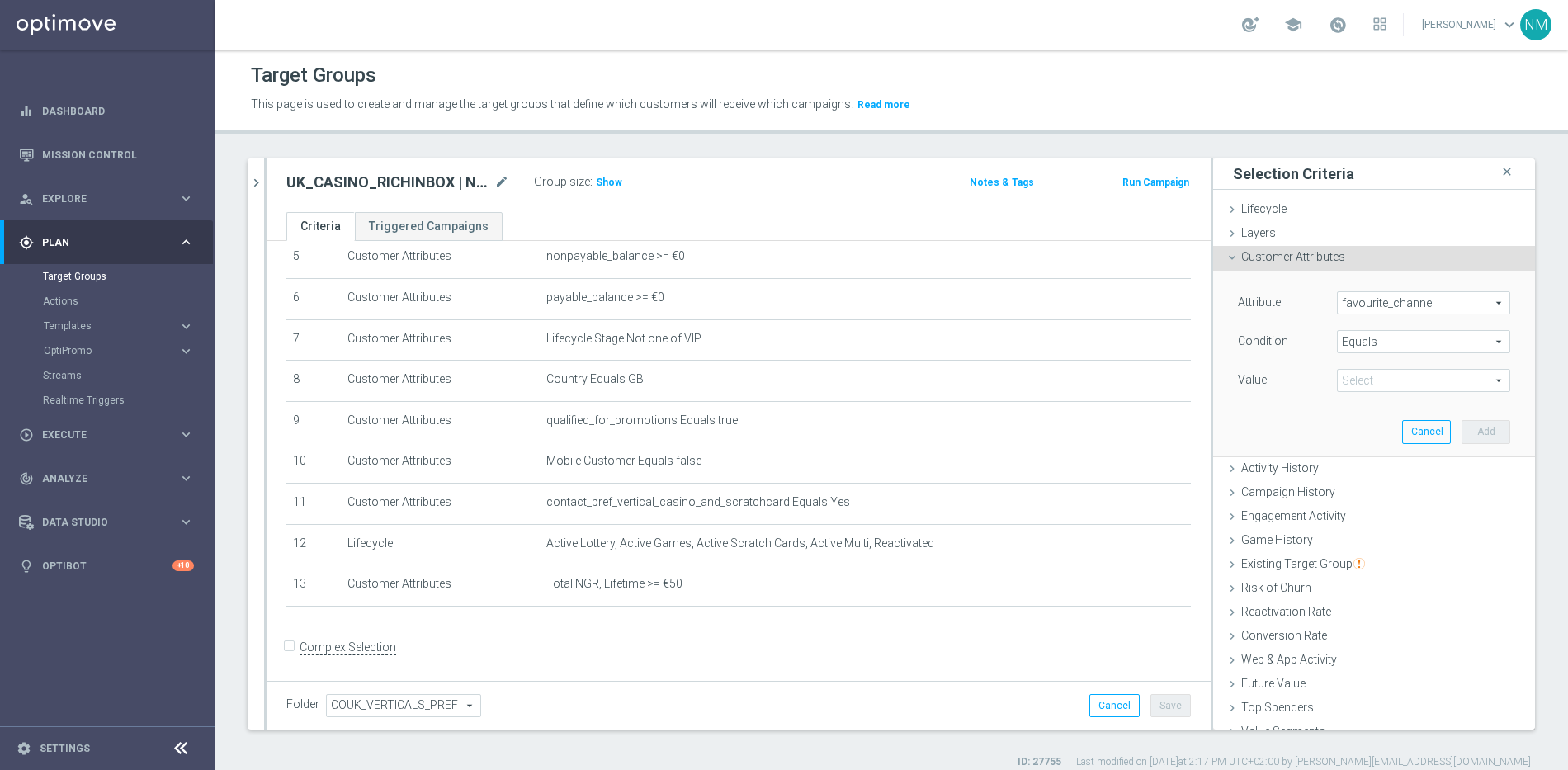
click at [1401, 378] on span at bounding box center [1423, 380] width 172 height 21
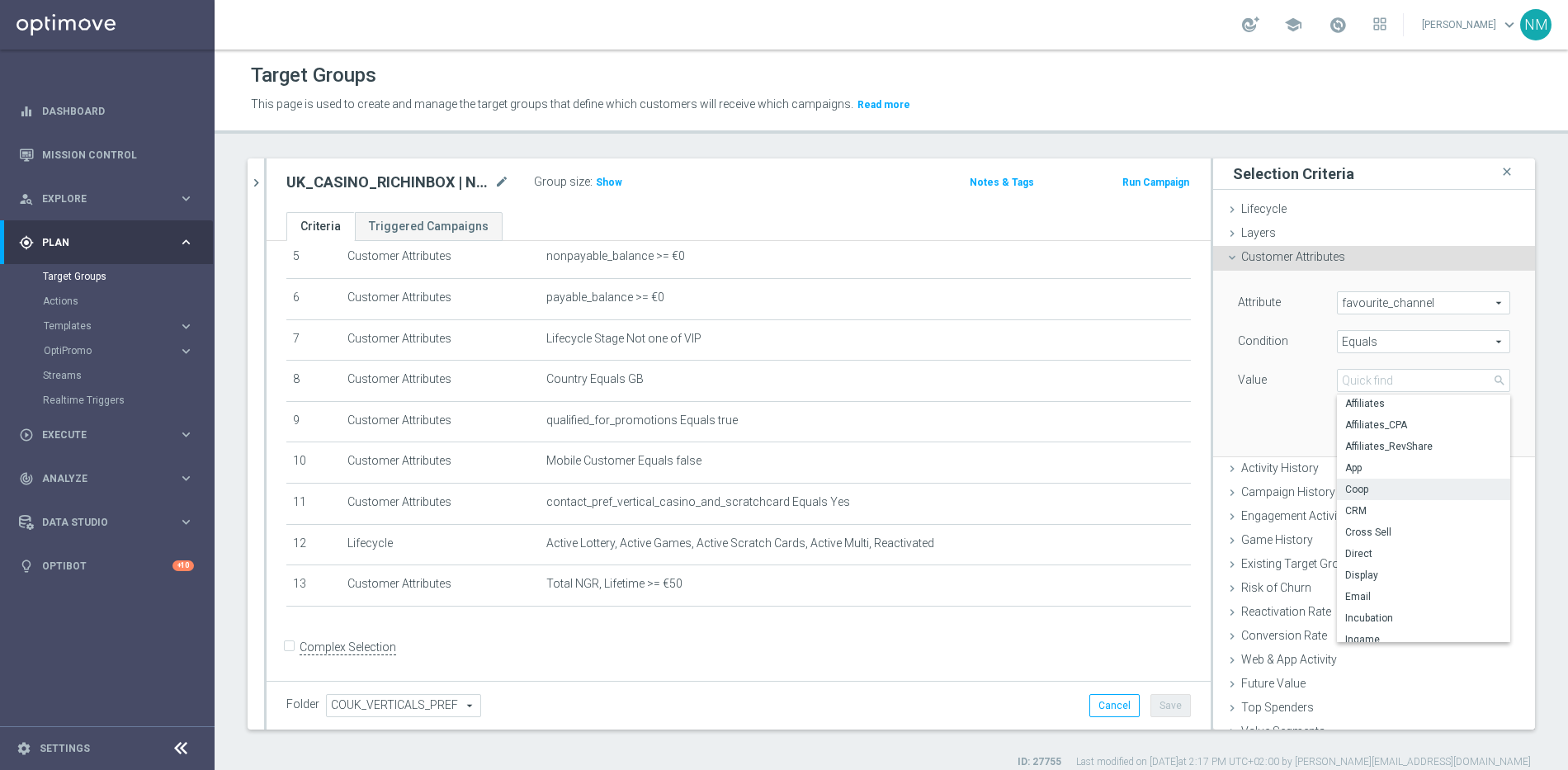
scroll to position [0, 0]
click at [1246, 404] on div "Attribute favourite_channel favourite_channel arrow_drop_down search Condition …" at bounding box center [1373, 362] width 297 height 184
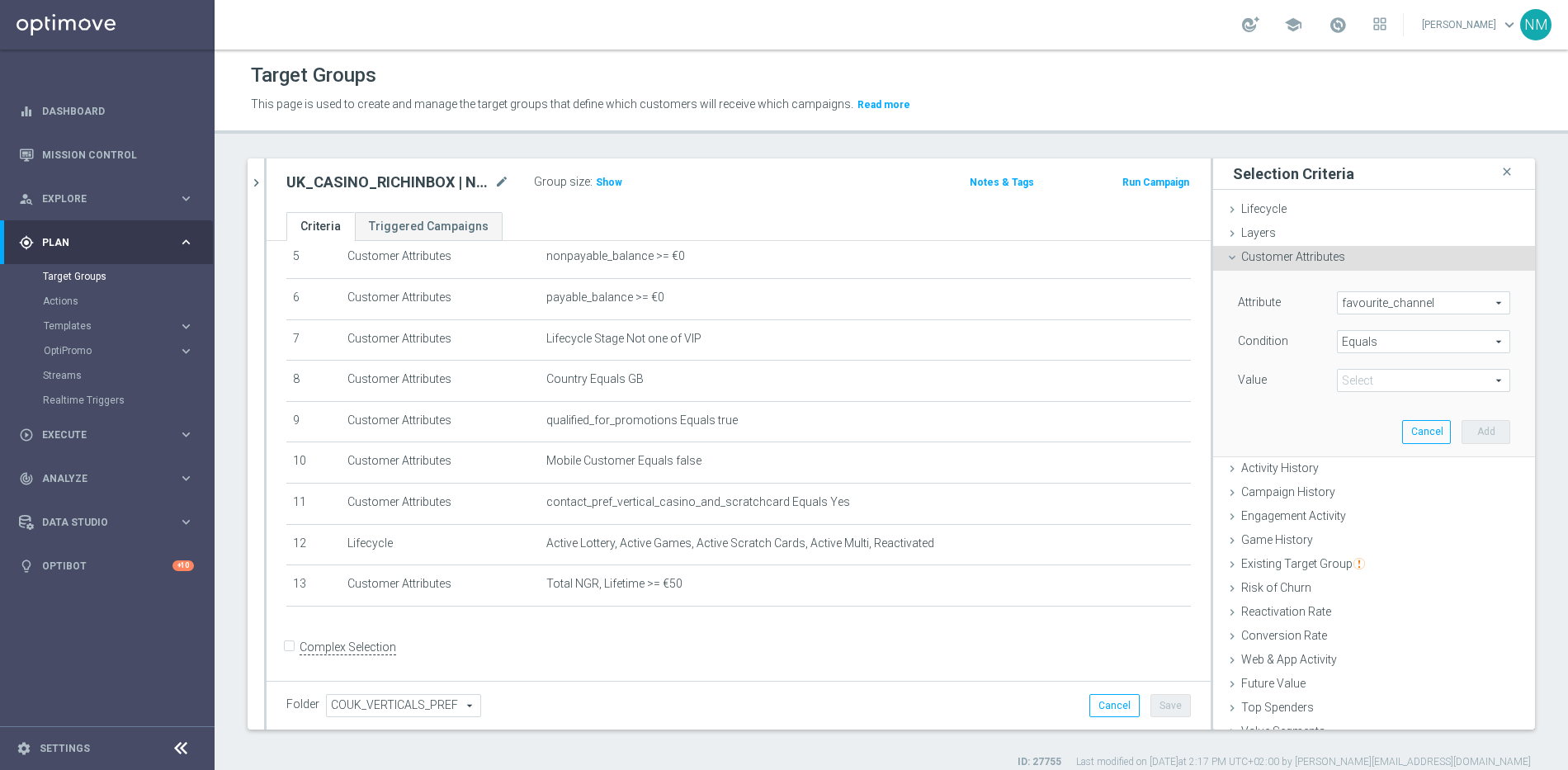
click at [1400, 309] on span "favourite_channel" at bounding box center [1423, 302] width 172 height 21
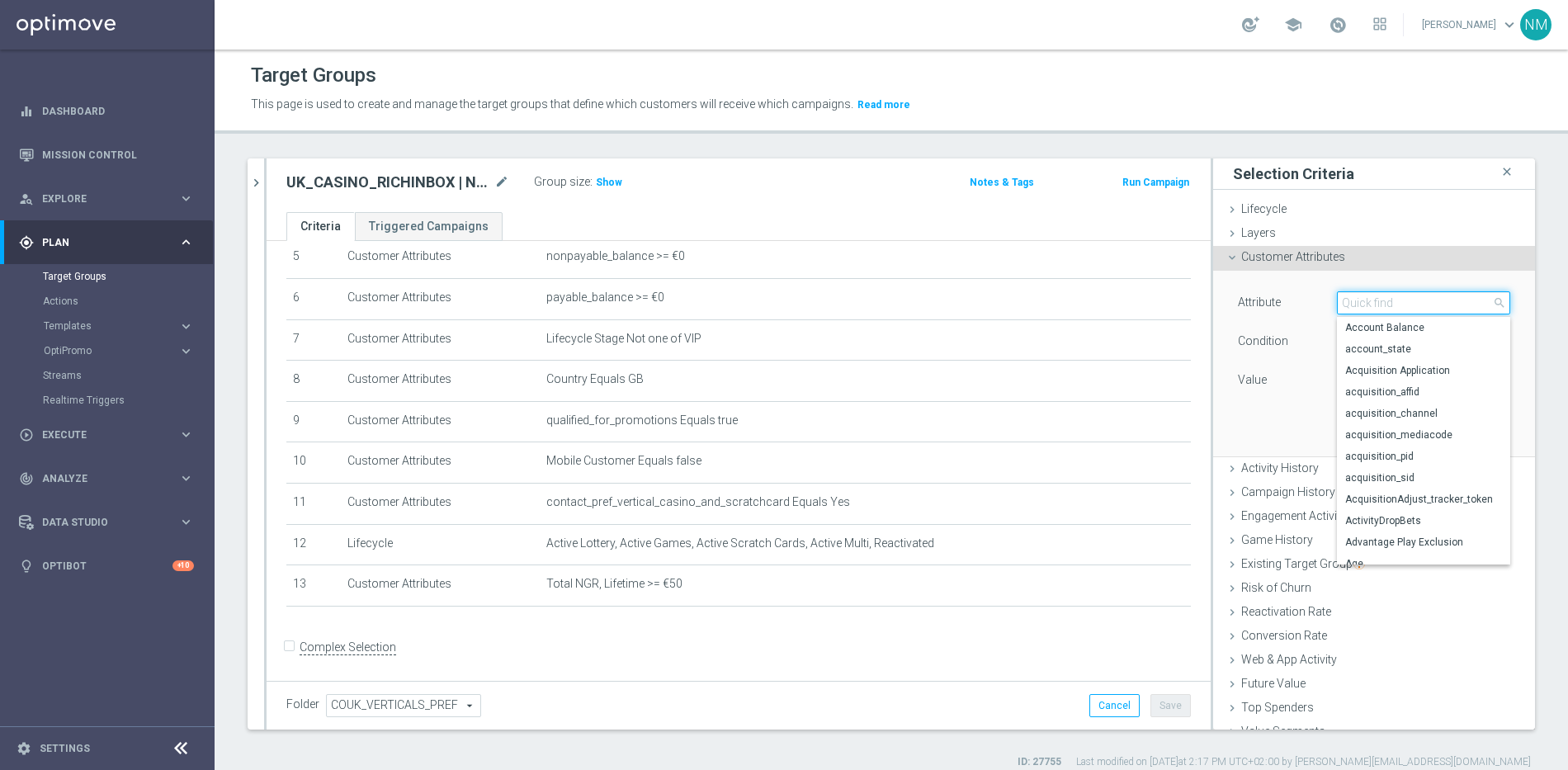
click at [1398, 306] on input "search" at bounding box center [1423, 302] width 173 height 23
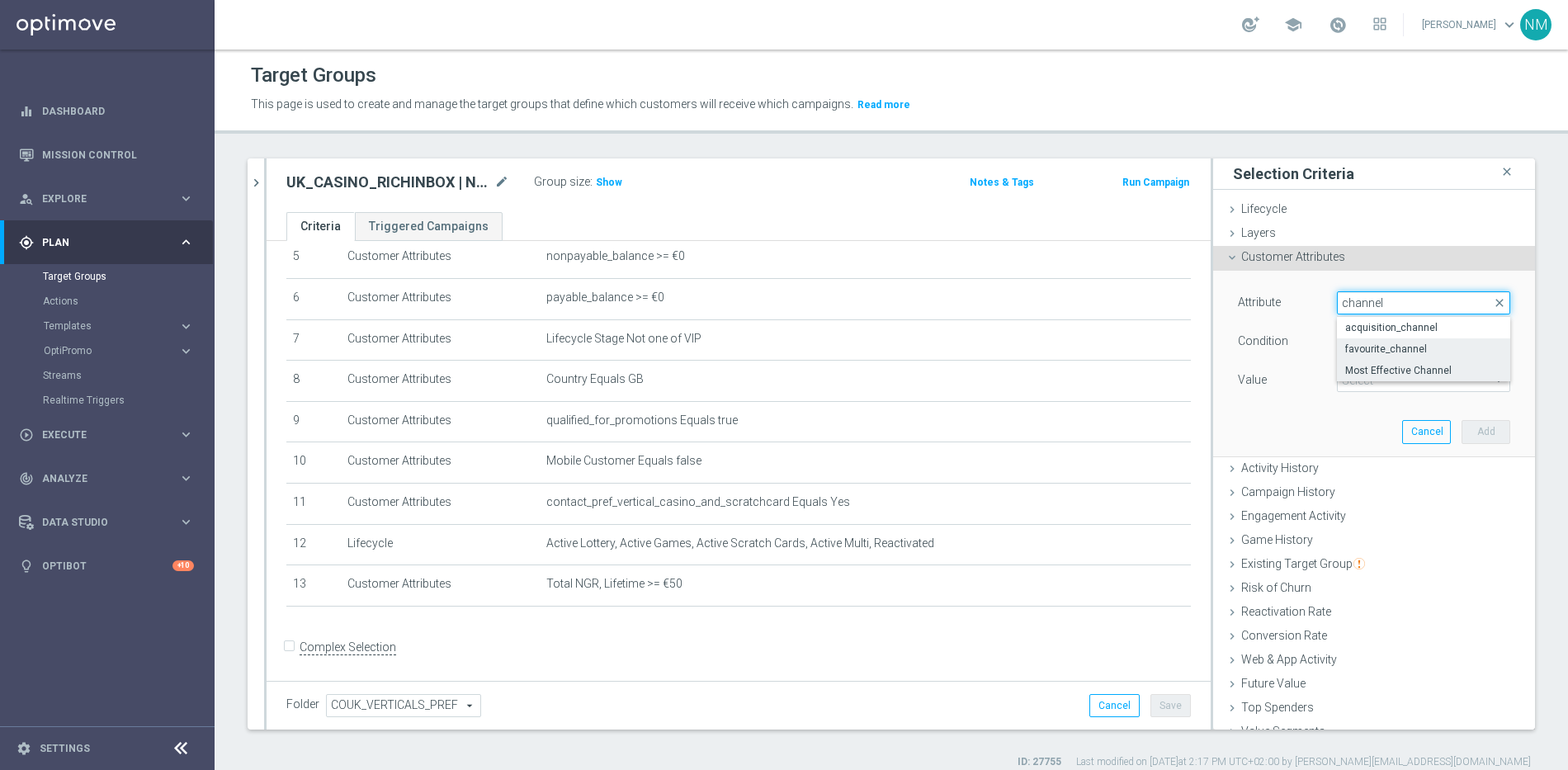
type input "channel"
click at [1406, 373] on span "Most Effective Channel" at bounding box center [1423, 371] width 157 height 13
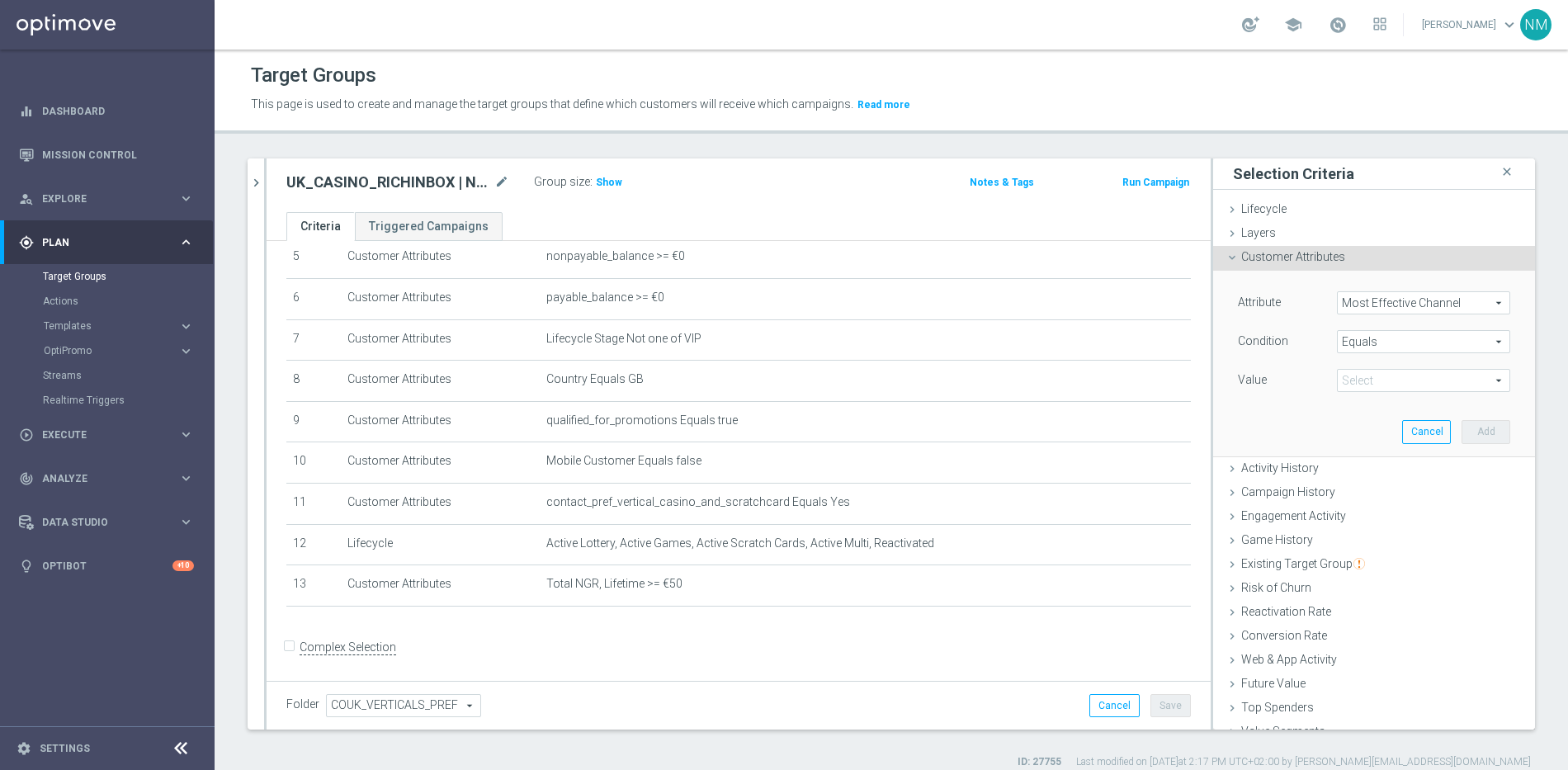
click at [1403, 378] on span at bounding box center [1423, 380] width 172 height 21
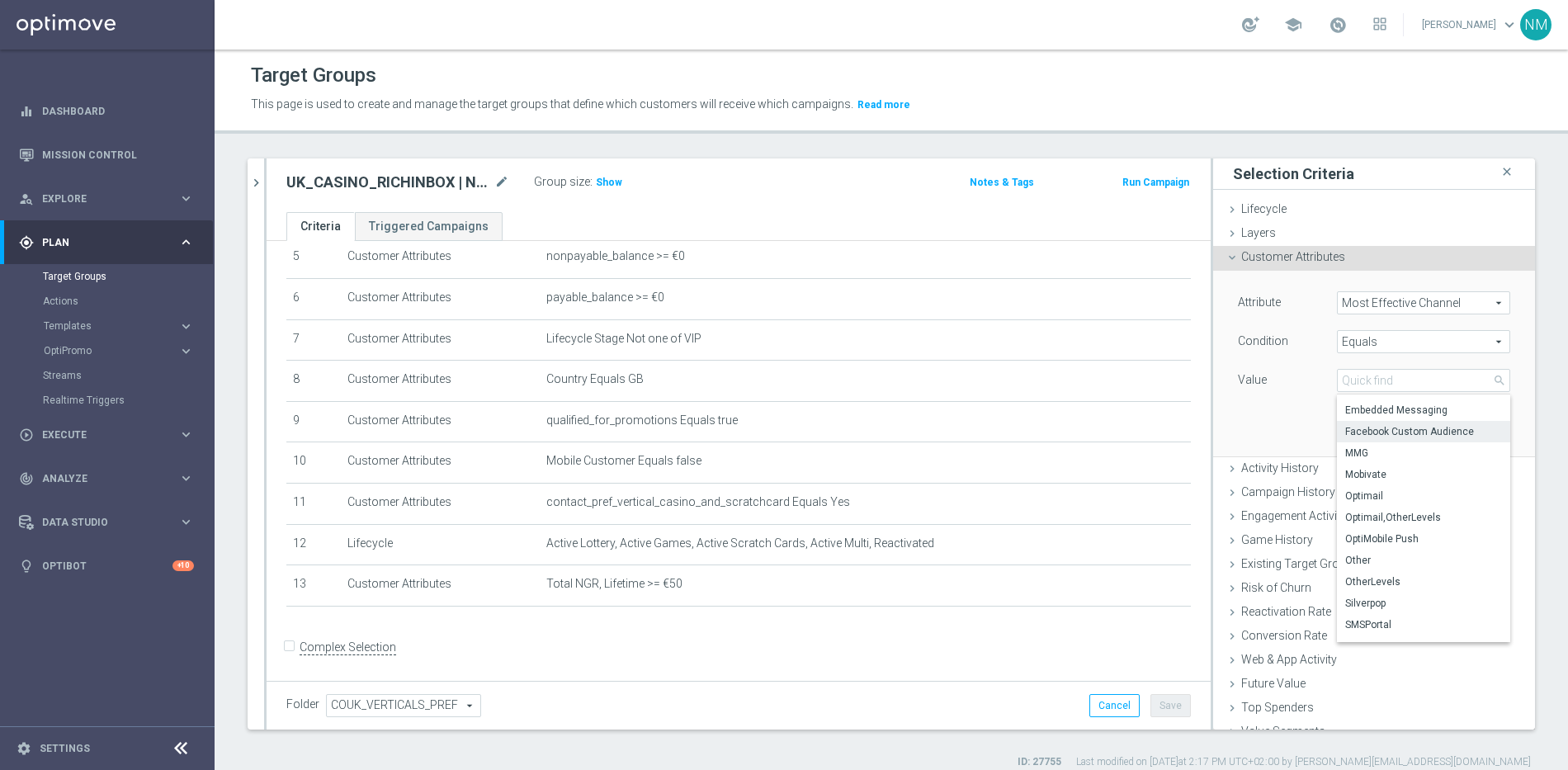
scroll to position [71, 0]
click at [1263, 431] on div "Attribute Most Effective Channel Most Effective Channel arrow_drop_down search …" at bounding box center [1373, 362] width 297 height 184
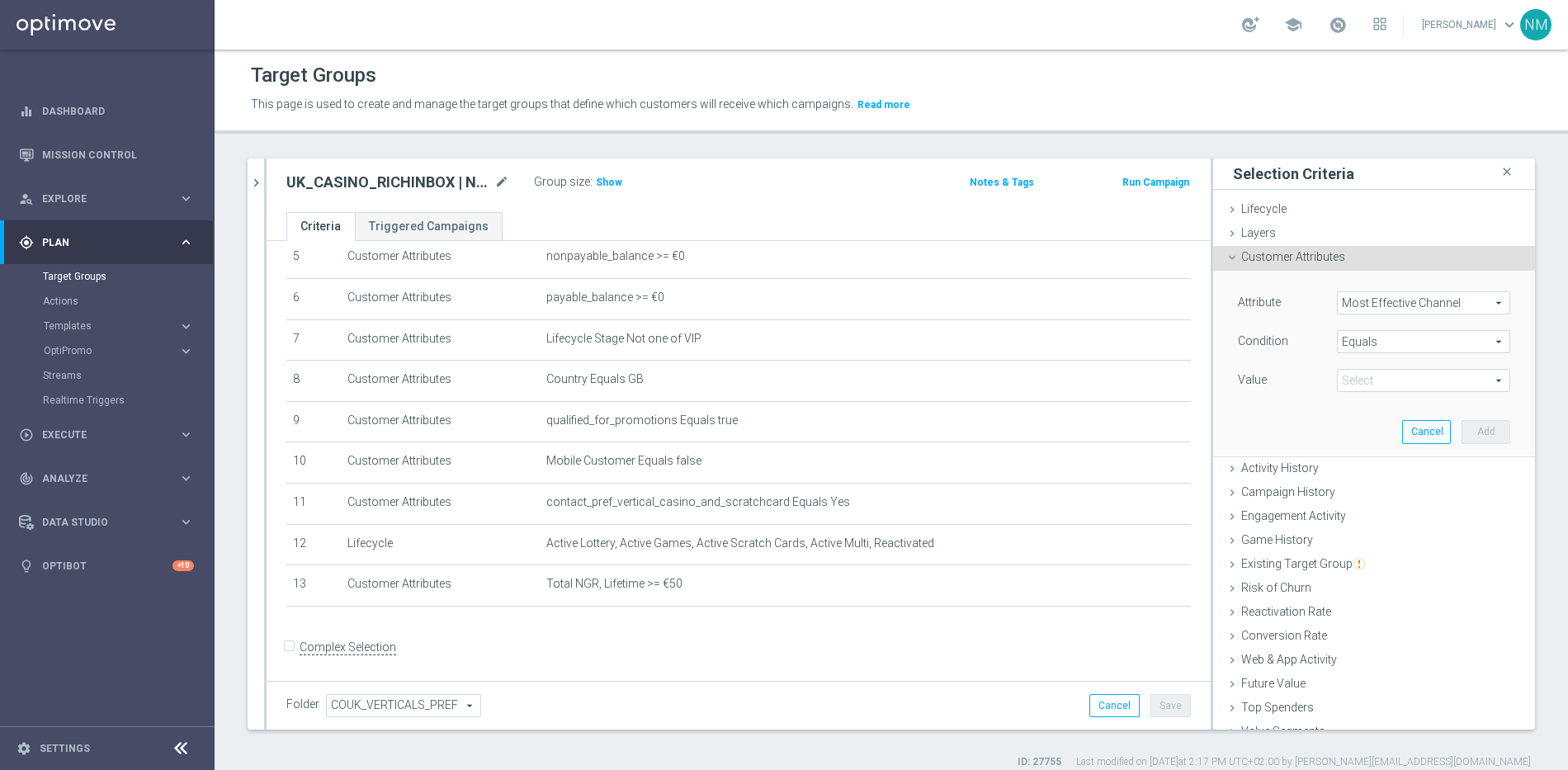
click at [1408, 295] on span "Most Effective Channel" at bounding box center [1423, 302] width 172 height 21
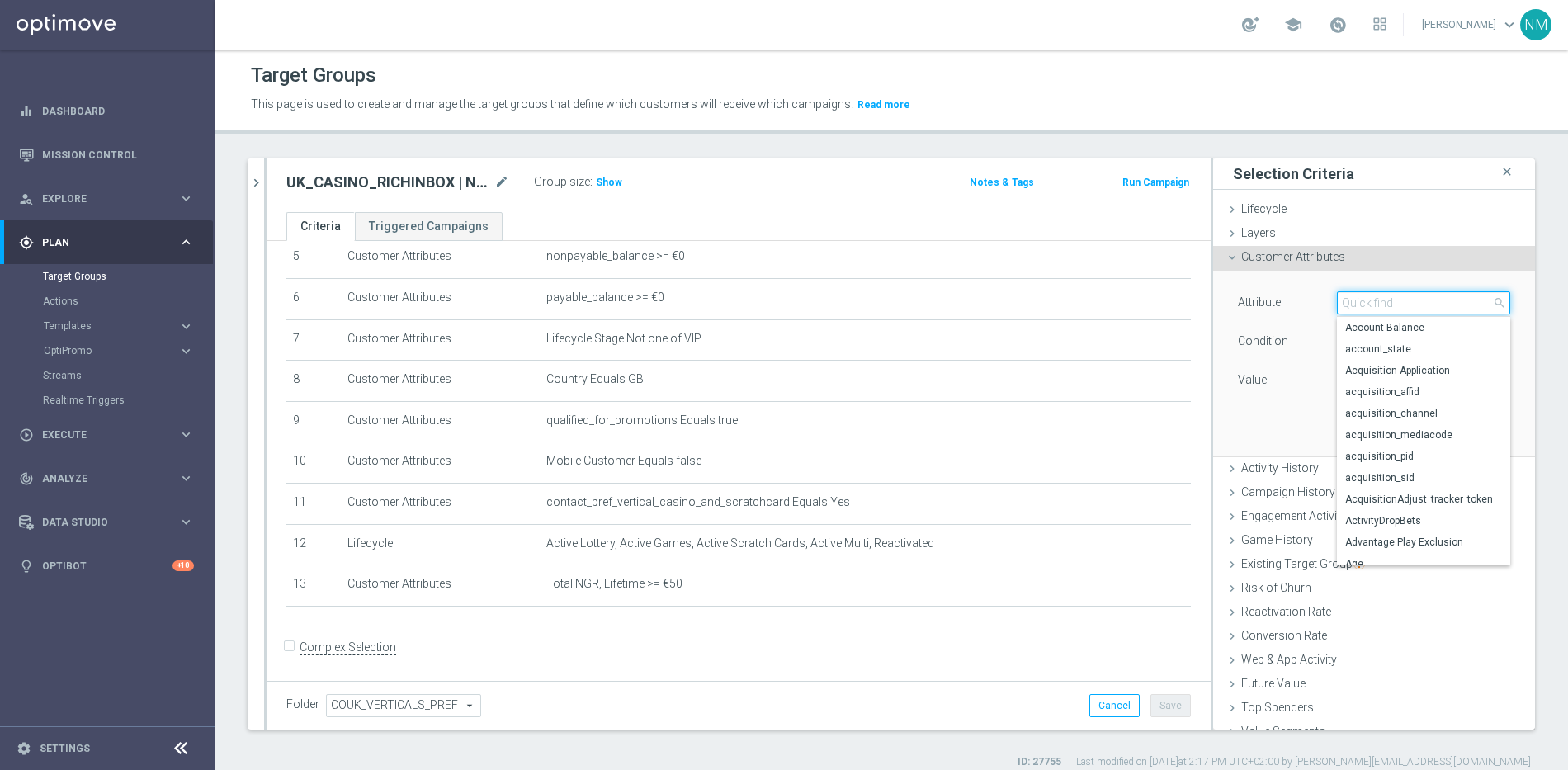
click at [1405, 302] on input "search" at bounding box center [1423, 302] width 173 height 23
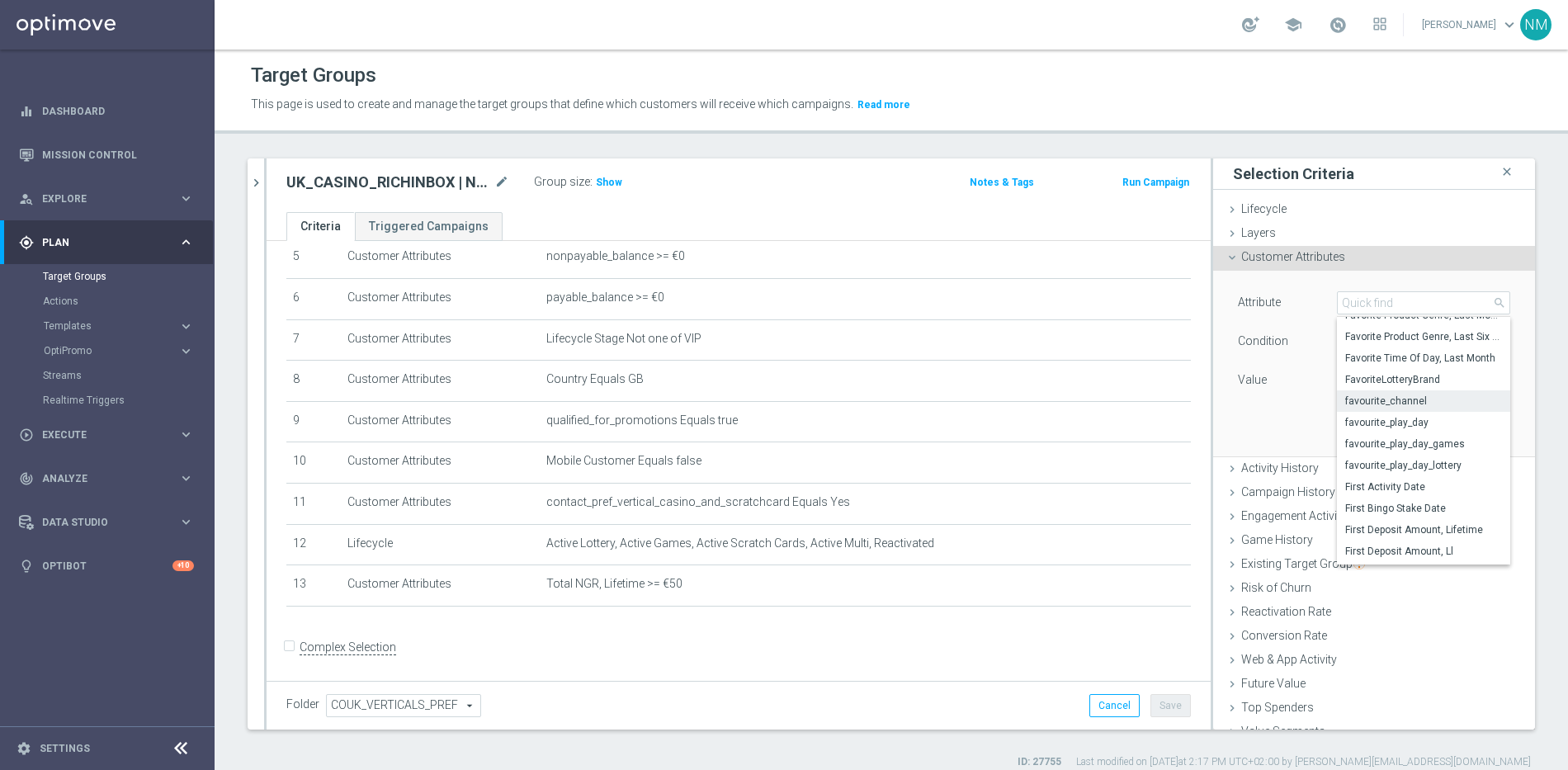
click at [1393, 405] on span "favourite_channel" at bounding box center [1423, 401] width 157 height 13
type input "favourite_channel"
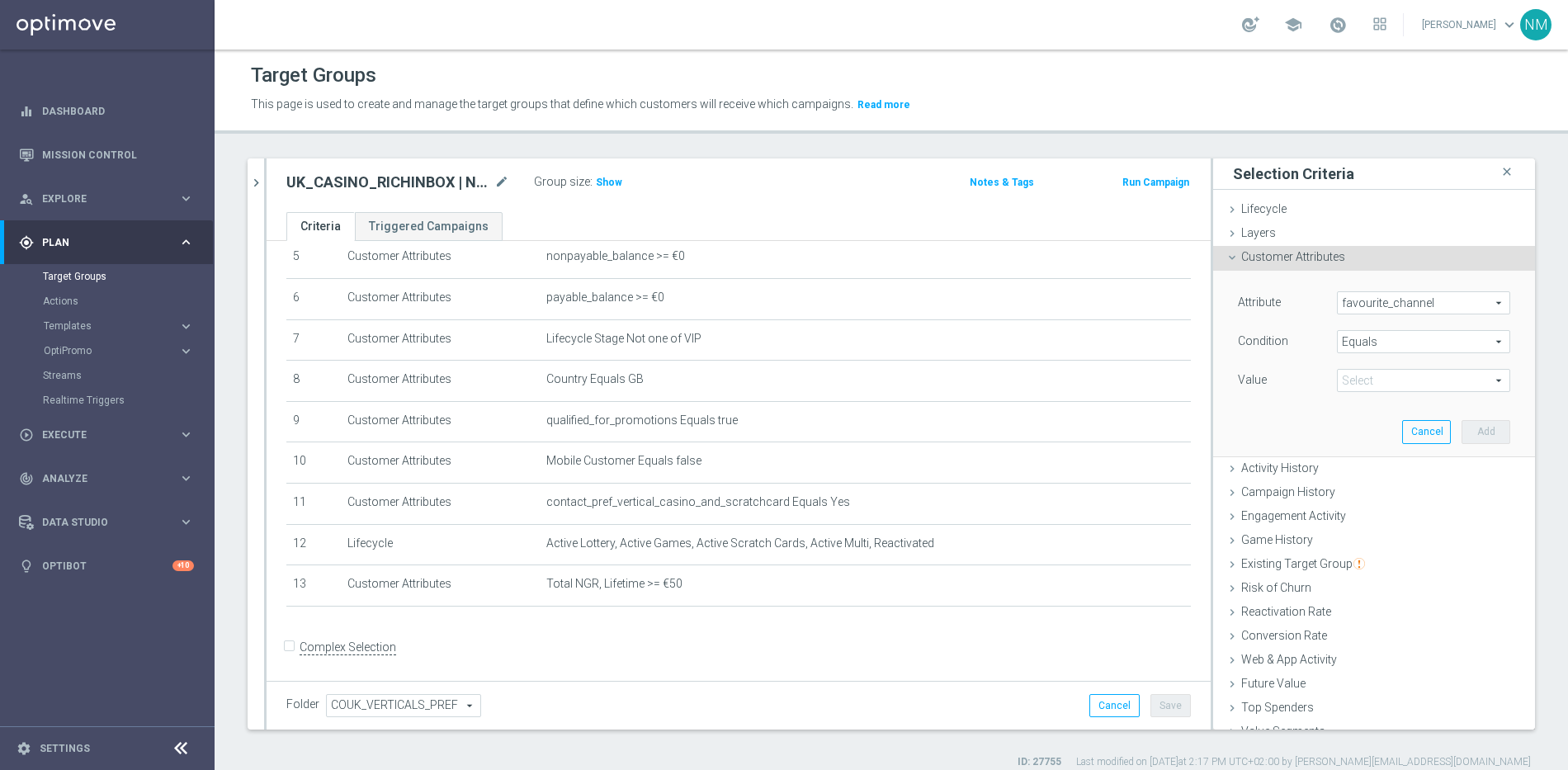
click at [1393, 378] on span at bounding box center [1423, 380] width 172 height 21
click at [1415, 307] on span "favourite_channel" at bounding box center [1423, 302] width 172 height 21
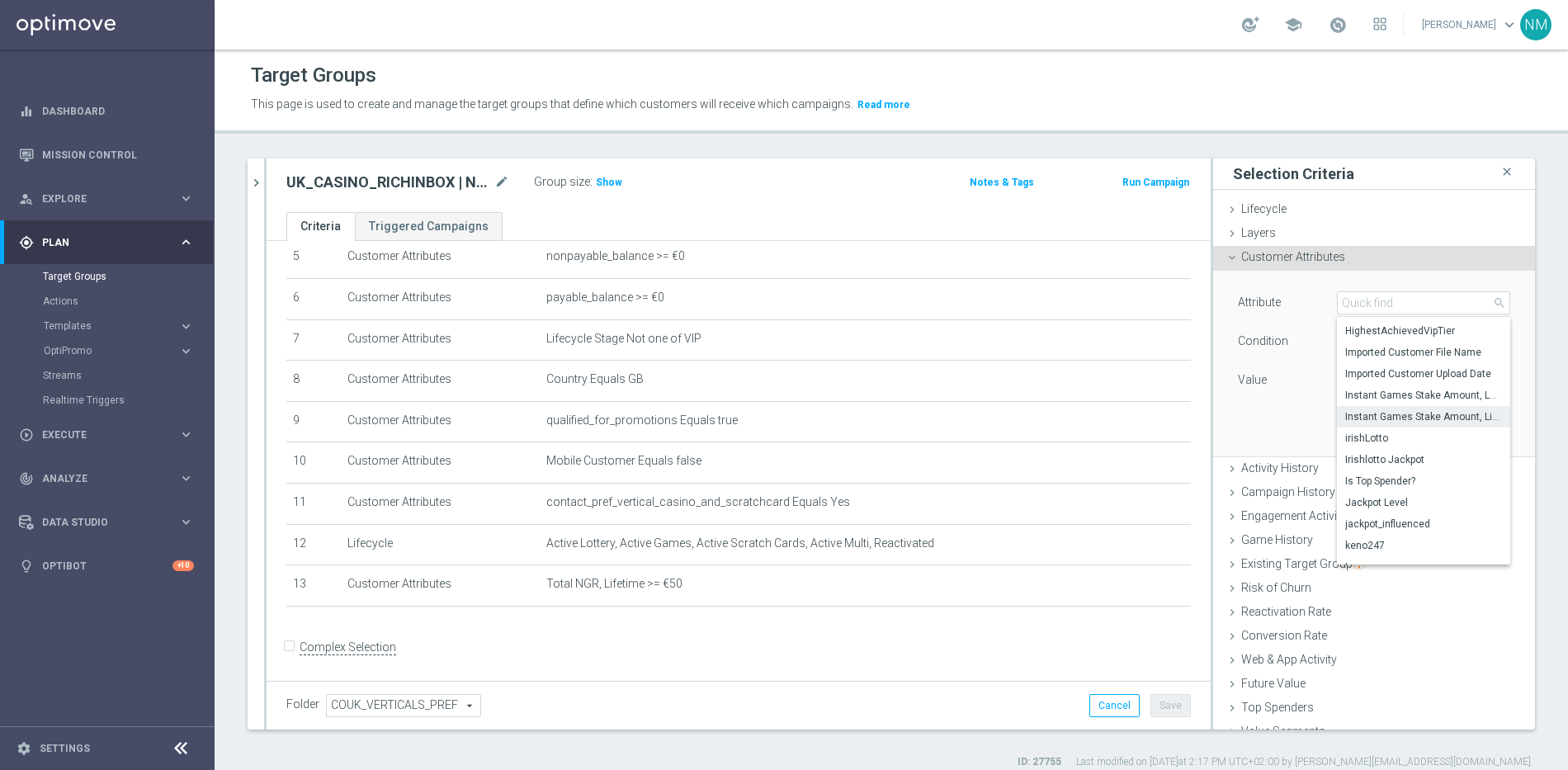
scroll to position [3753, 0]
click at [1409, 303] on input "search" at bounding box center [1423, 302] width 173 height 23
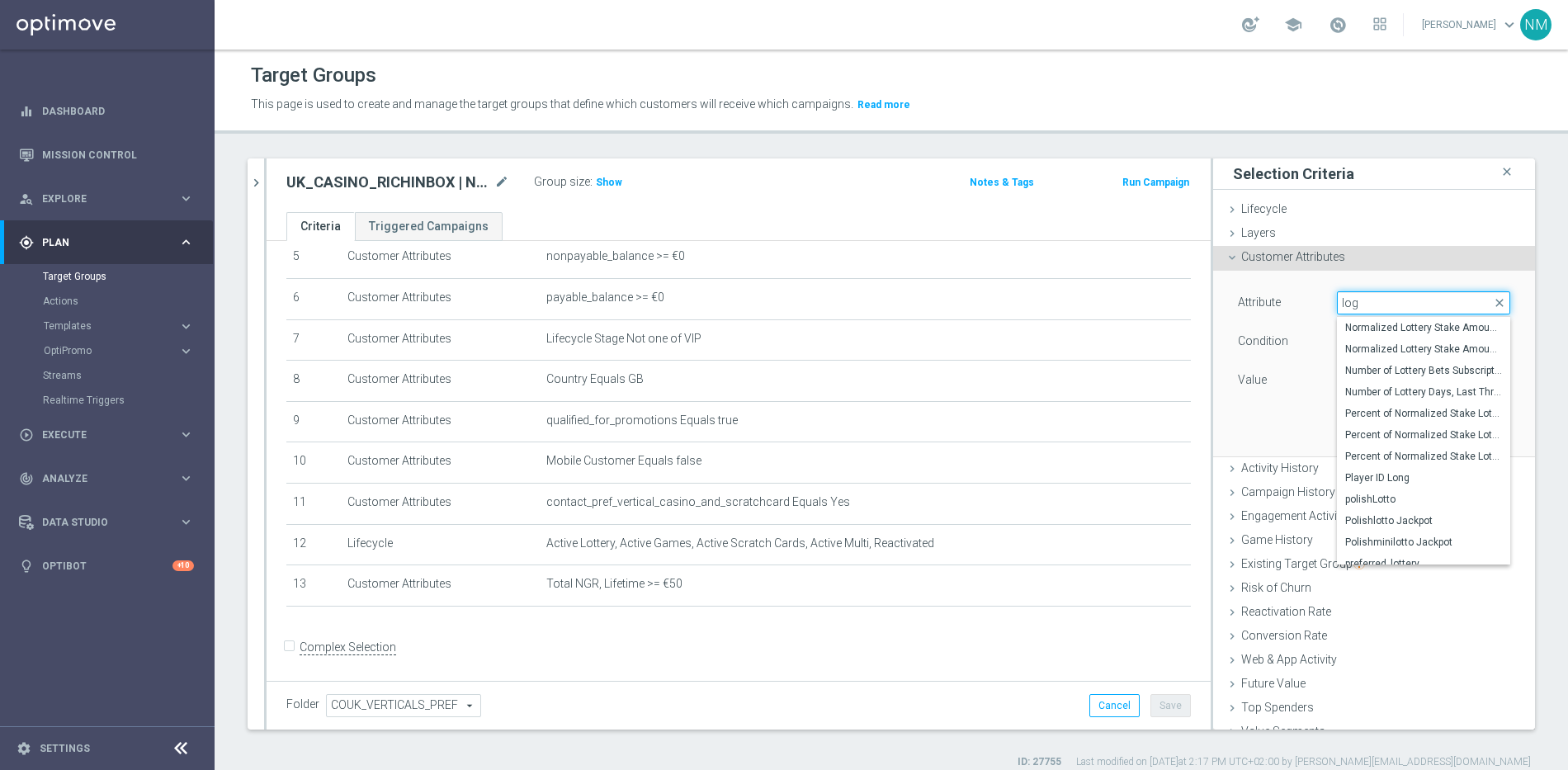
scroll to position [0, 0]
drag, startPoint x: 1342, startPoint y: 302, endPoint x: 1323, endPoint y: 302, distance: 19.0
click at [1336, 302] on input "log" at bounding box center [1423, 302] width 173 height 23
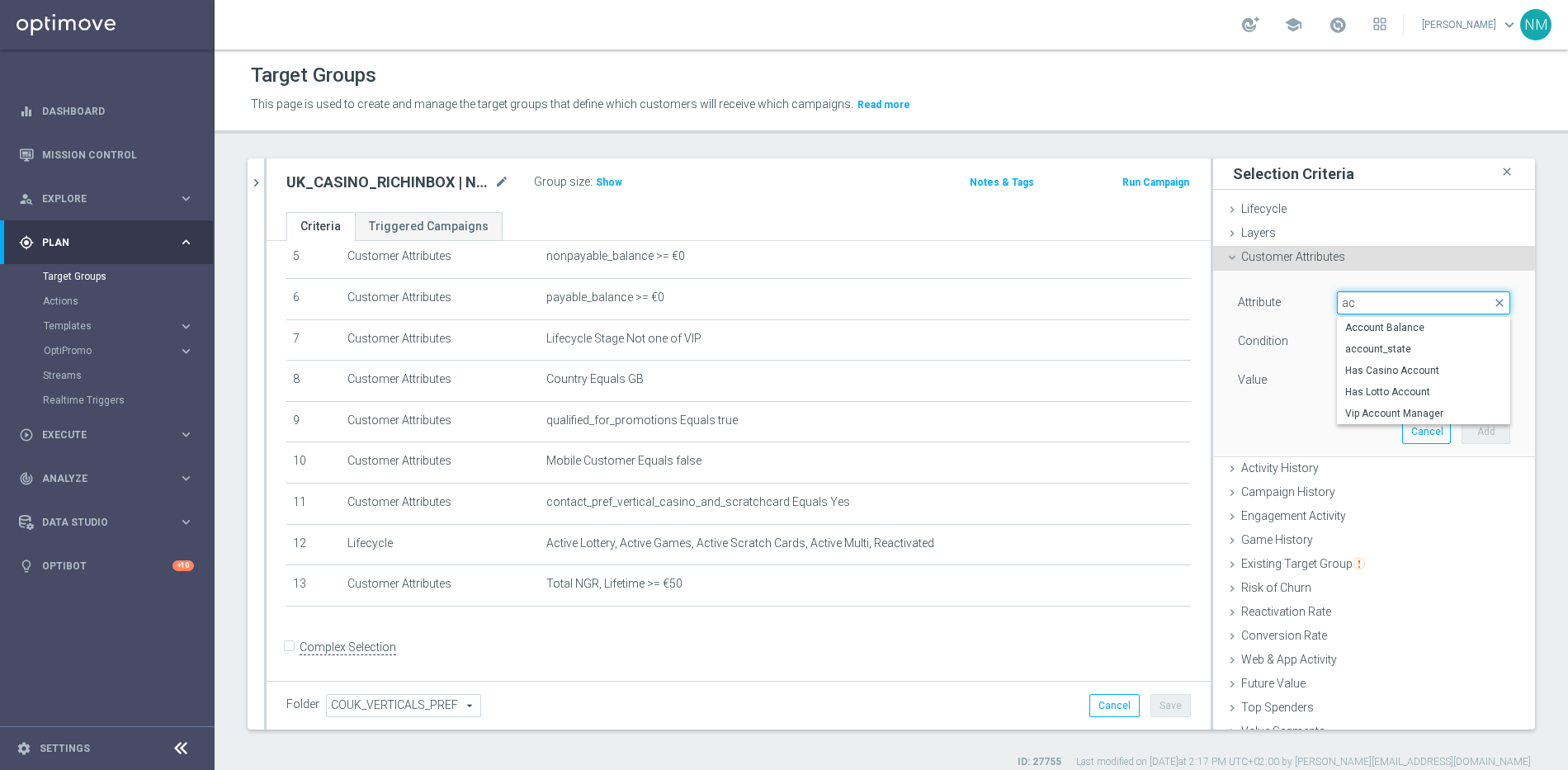
type input "a"
type input "d"
type input "m"
type input "w"
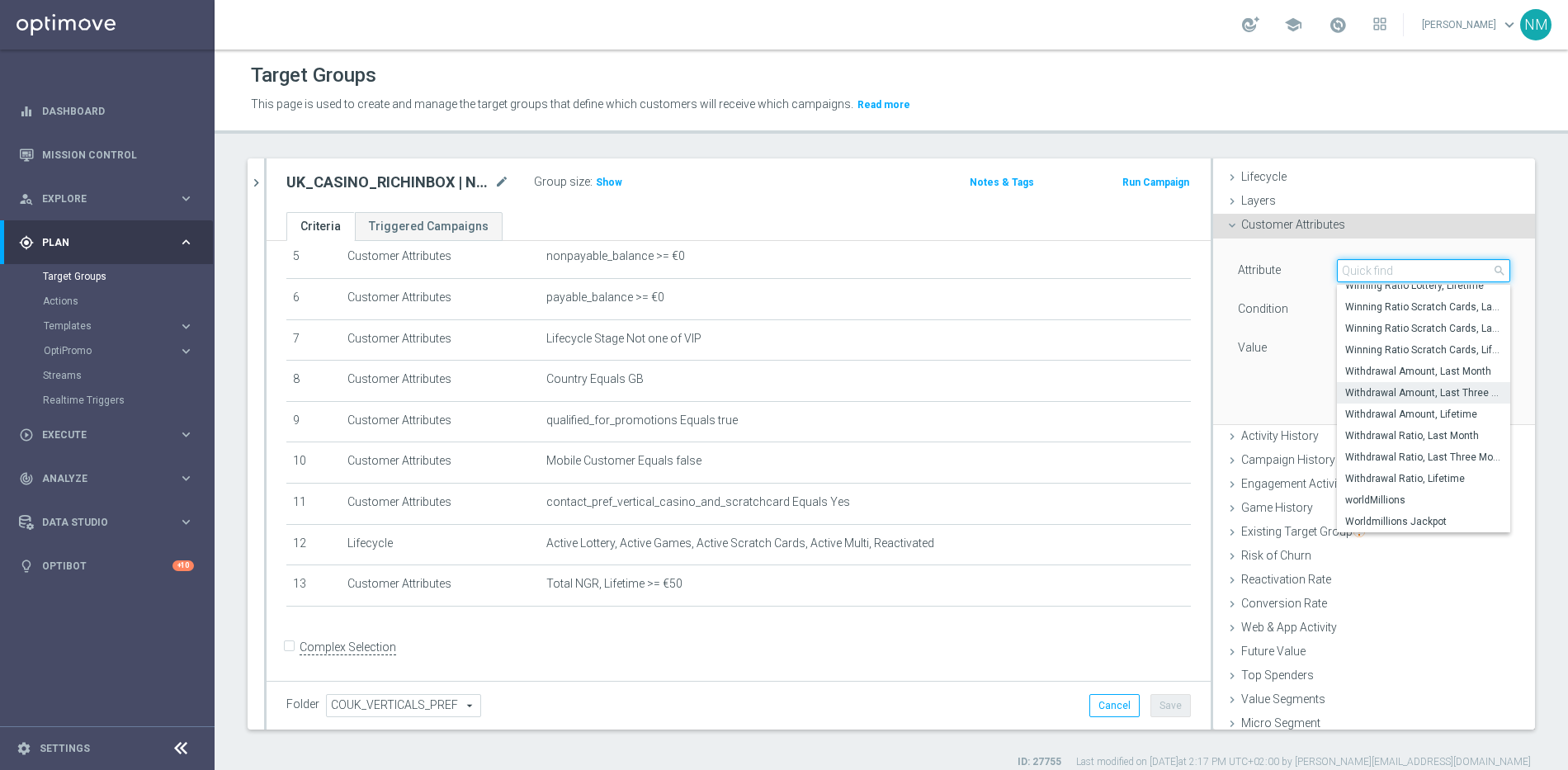
scroll to position [64, 0]
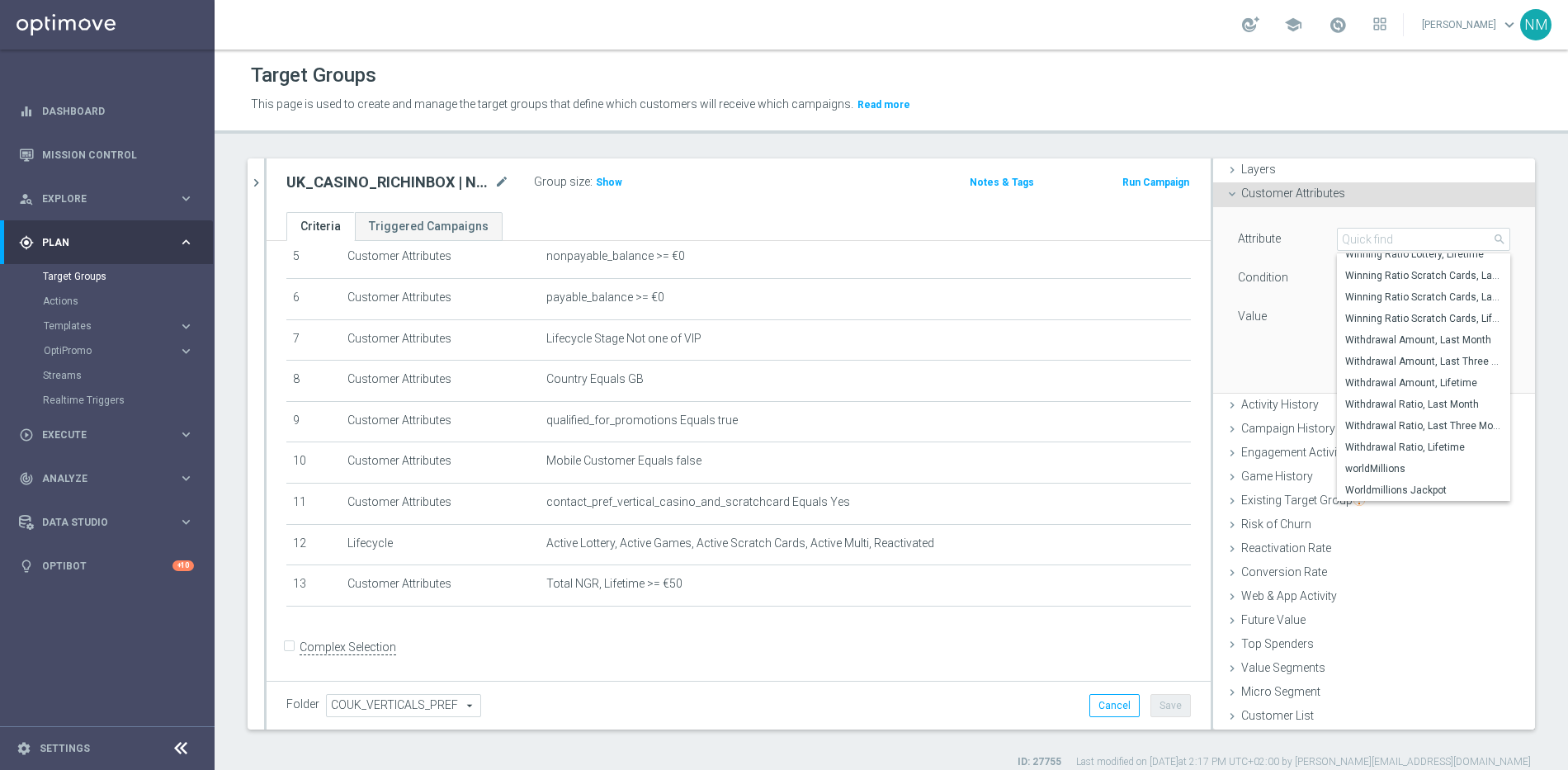
click at [1274, 192] on span "Customer Attributes" at bounding box center [1292, 193] width 104 height 13
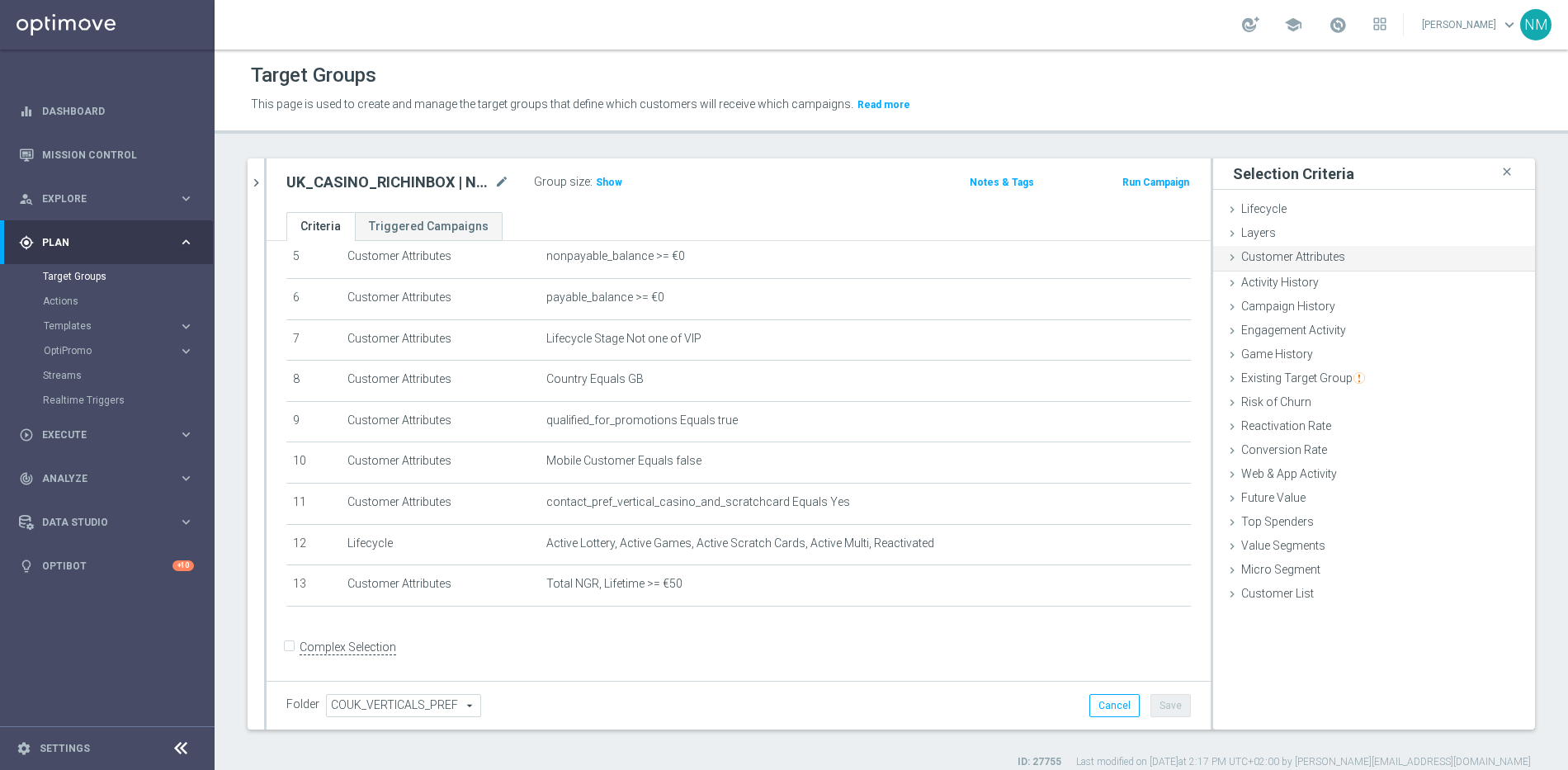
scroll to position [0, 0]
click at [1265, 275] on span "Activity History" at bounding box center [1279, 280] width 77 height 13
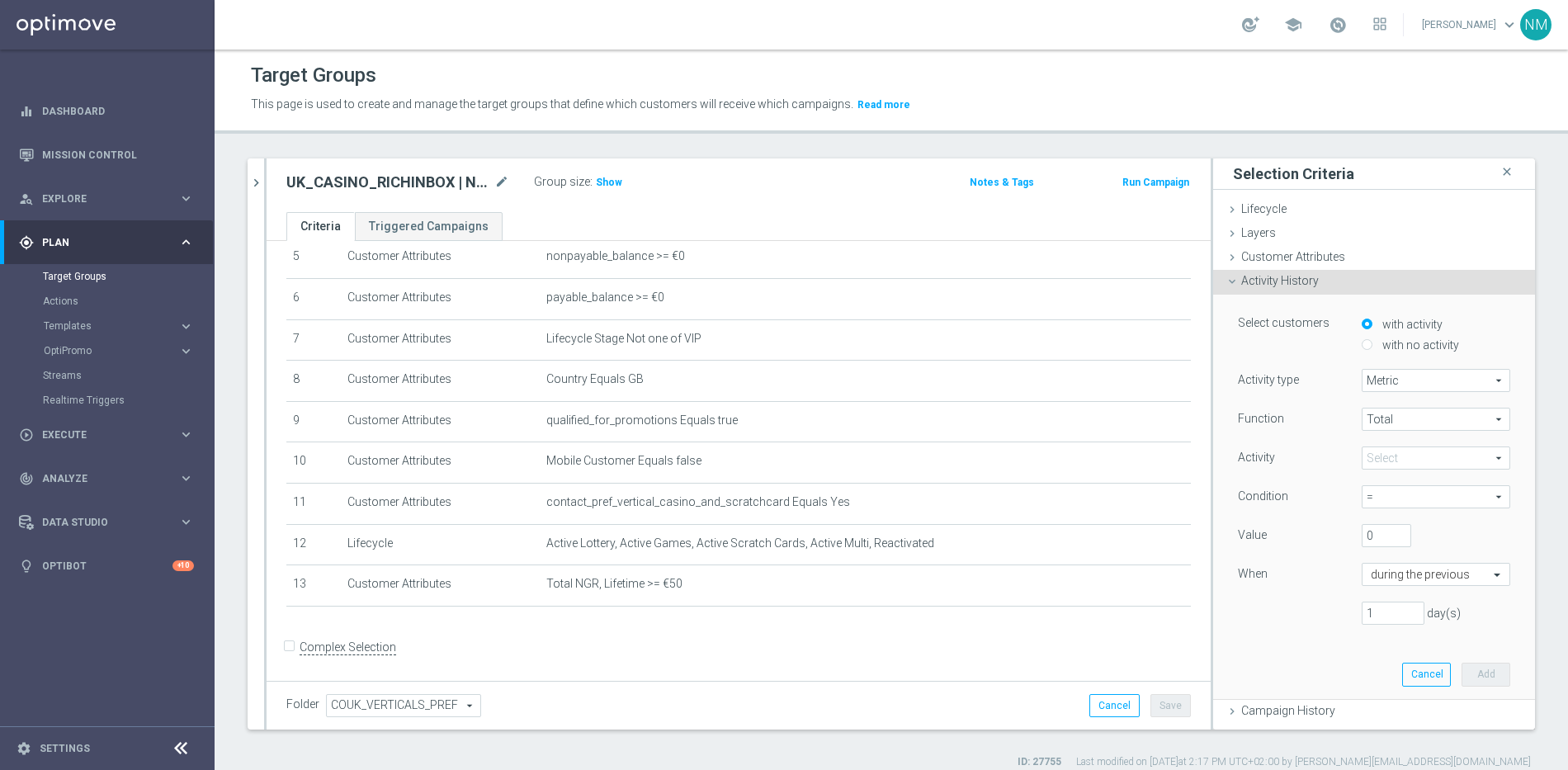
click at [1399, 381] on span "Metric" at bounding box center [1435, 380] width 147 height 21
click at [1371, 424] on span "Days with activity" at bounding box center [1435, 425] width 130 height 13
type input "Days with activity"
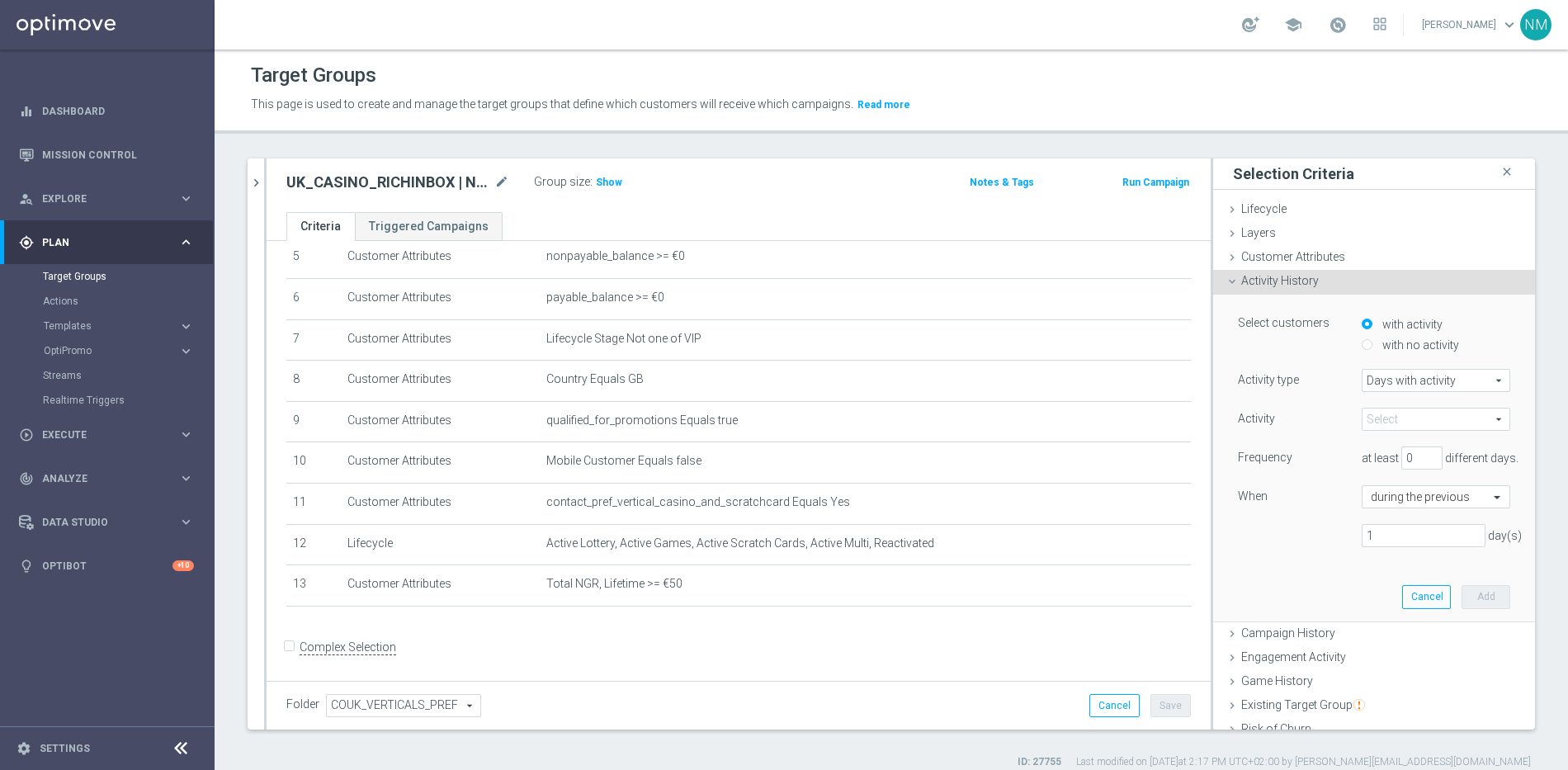
click at [1393, 419] on span at bounding box center [1435, 419] width 147 height 21
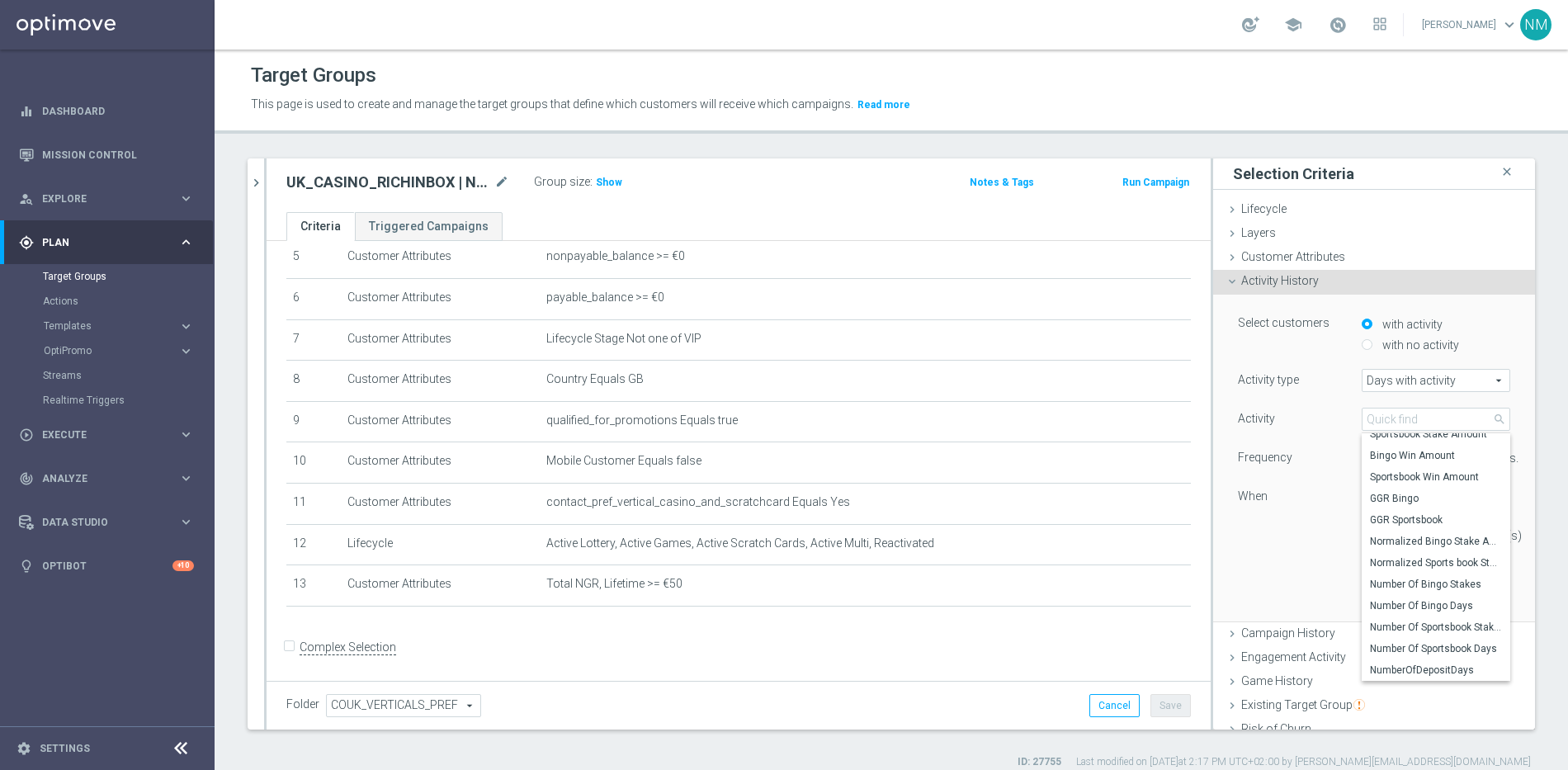
click at [1256, 536] on div "1 day(s)" at bounding box center [1373, 535] width 297 height 23
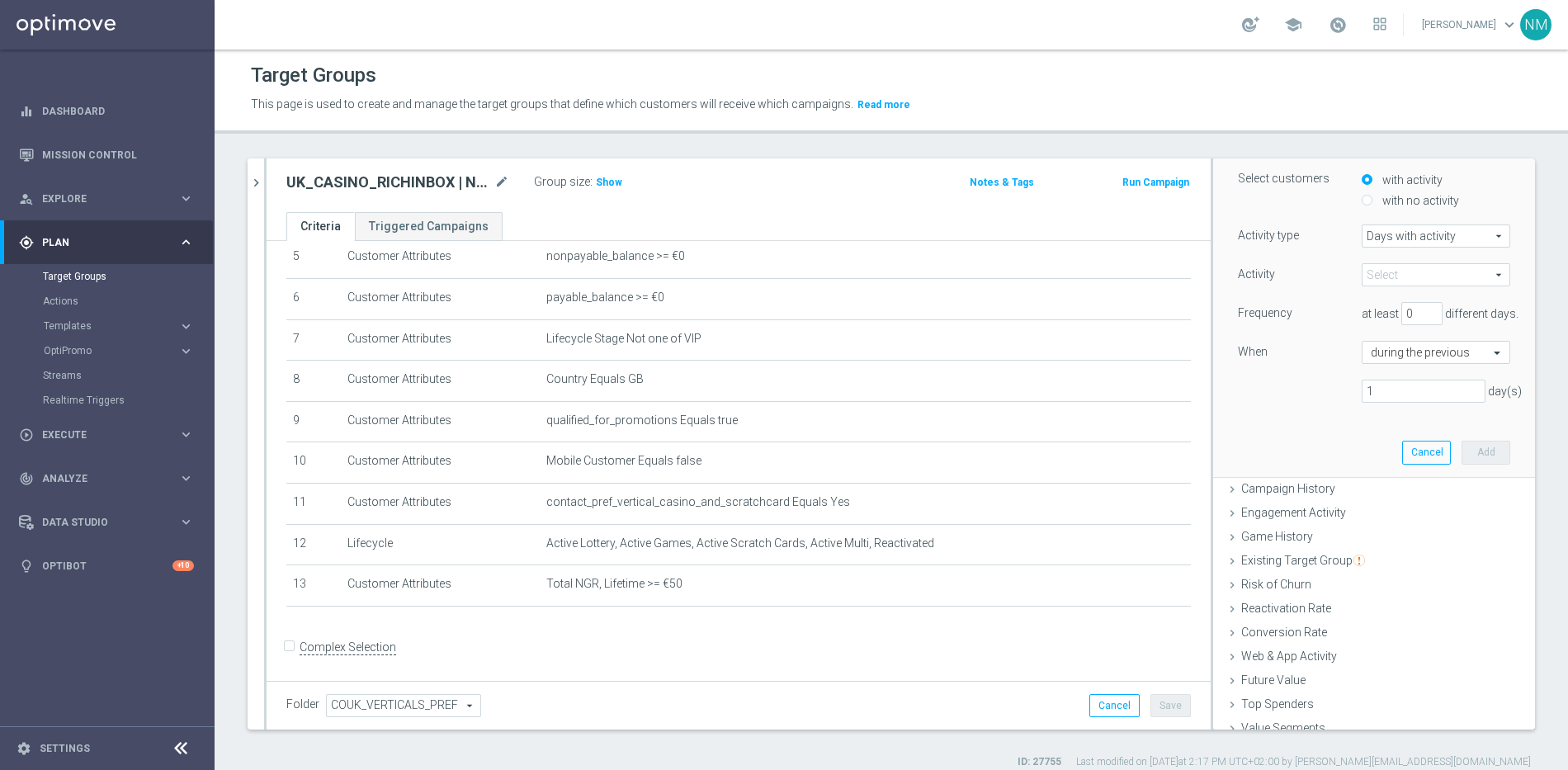
scroll to position [205, 0]
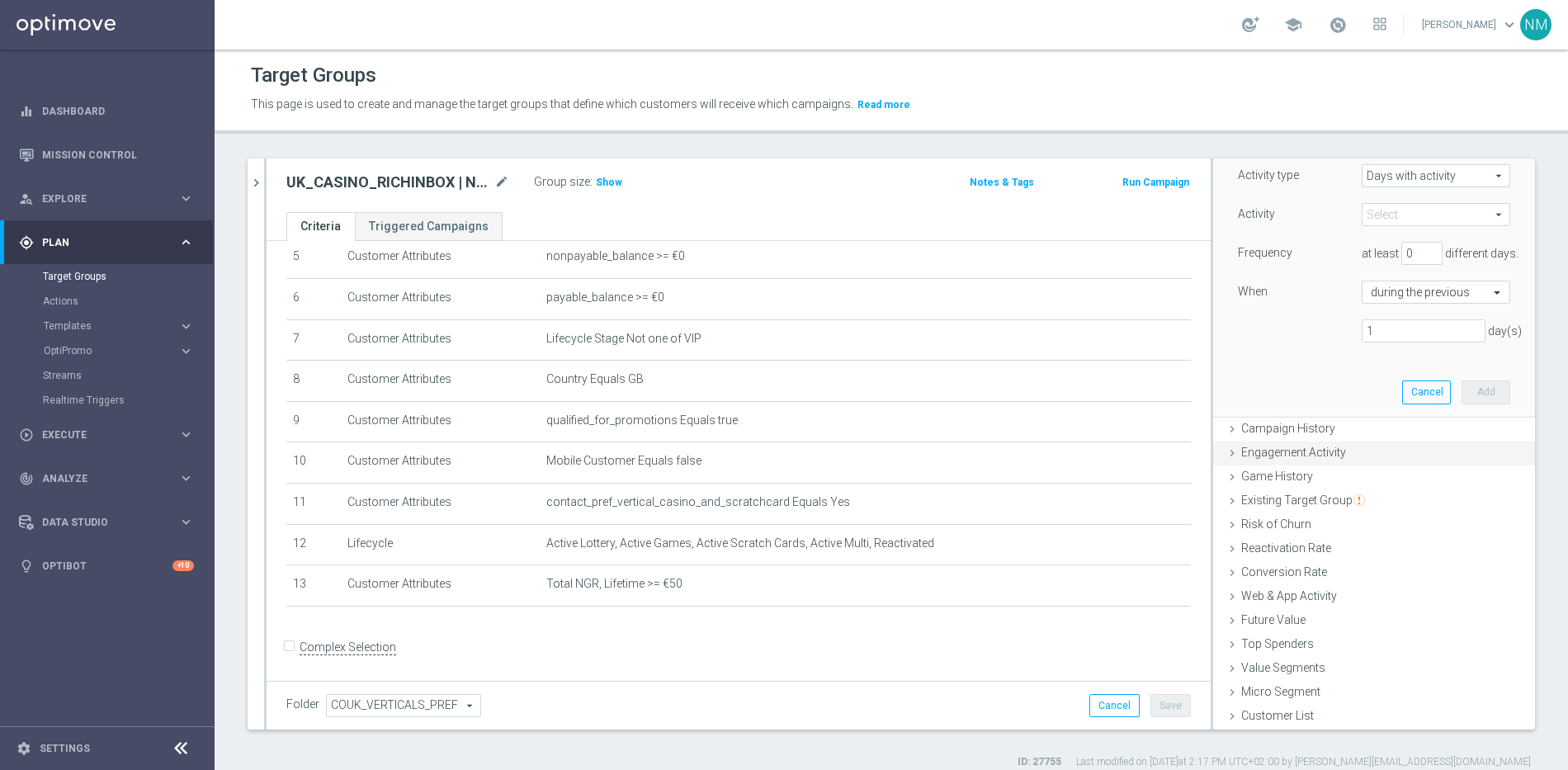
click at [1280, 450] on span "Engagement Activity" at bounding box center [1293, 452] width 105 height 13
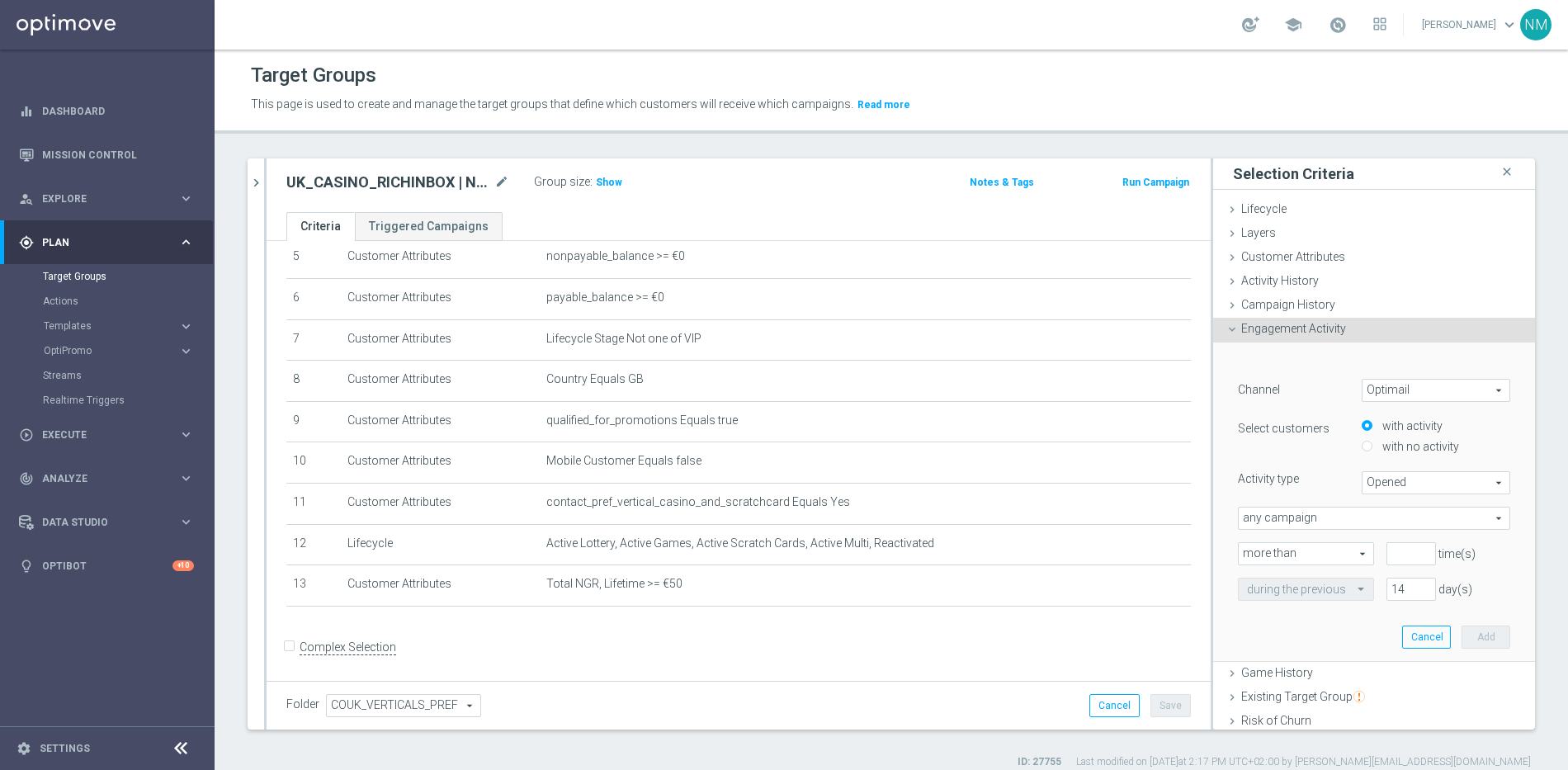
click at [1407, 387] on span "Optimail" at bounding box center [1435, 390] width 147 height 21
click at [1371, 418] on span "Optimail" at bounding box center [1435, 414] width 130 height 13
click at [1378, 448] on label "with no activity" at bounding box center [1419, 446] width 81 height 15
click at [1370, 448] on input "with no activity" at bounding box center [1367, 447] width 11 height 11
radio input "true"
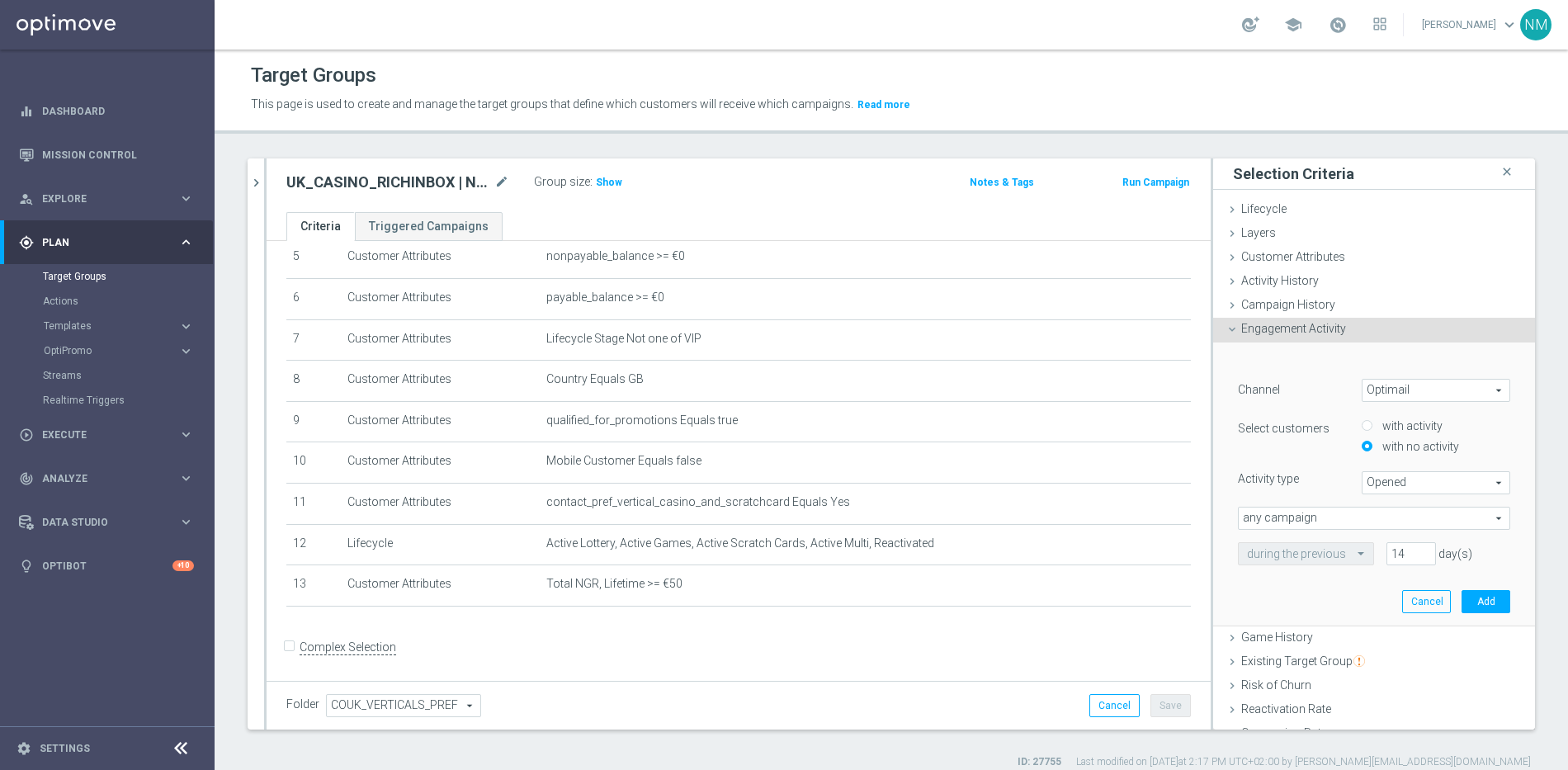
click at [1368, 481] on span "Opened" at bounding box center [1435, 482] width 147 height 21
click at [1325, 478] on div "Activity type" at bounding box center [1287, 479] width 124 height 15
click at [1324, 520] on span "any campaign" at bounding box center [1373, 517] width 270 height 21
click at [1322, 485] on div "Activity type" at bounding box center [1287, 479] width 124 height 15
click at [1402, 605] on button "Cancel" at bounding box center [1426, 601] width 49 height 23
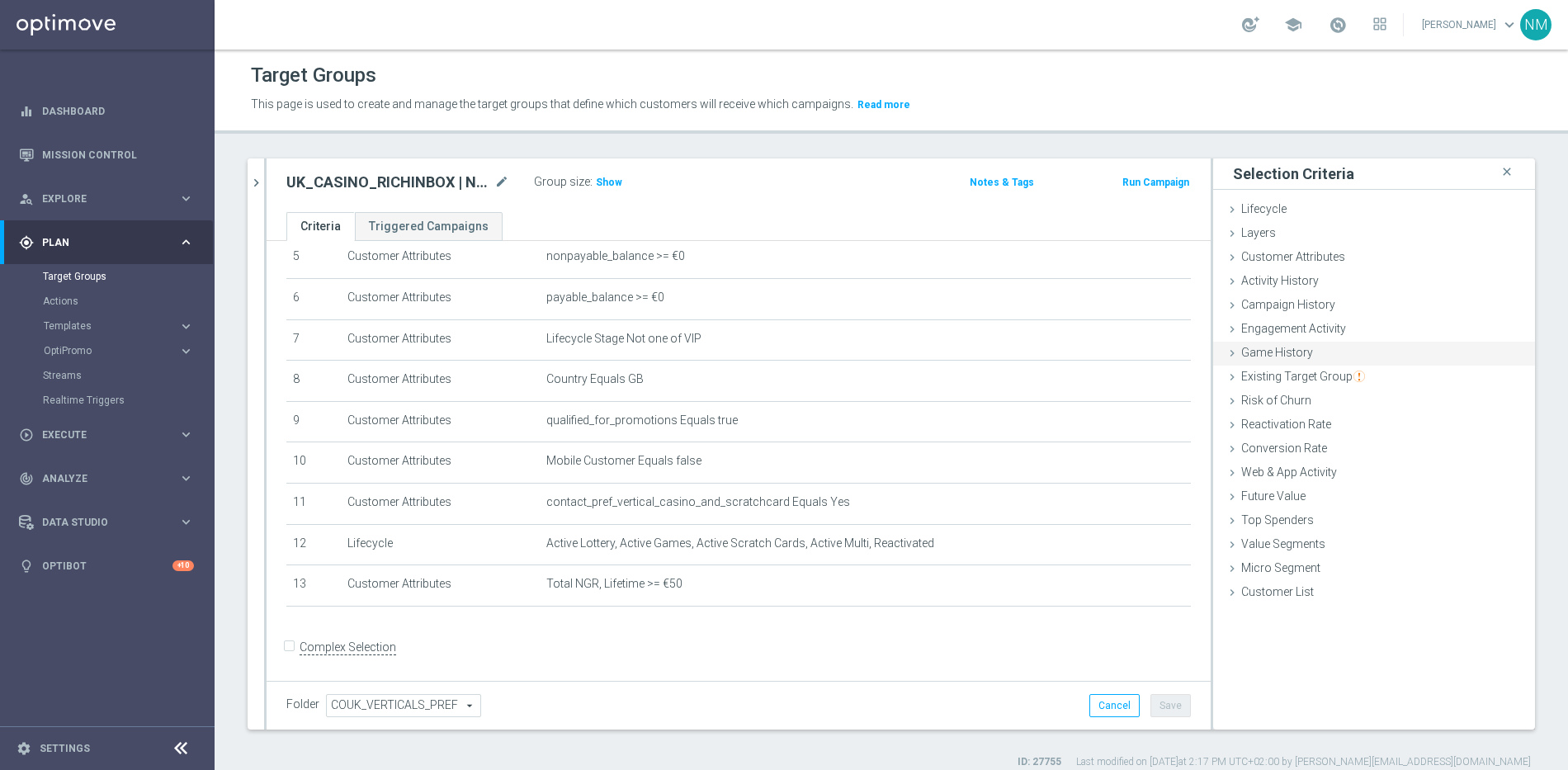
click at [1285, 351] on span "Game History" at bounding box center [1277, 352] width 72 height 13
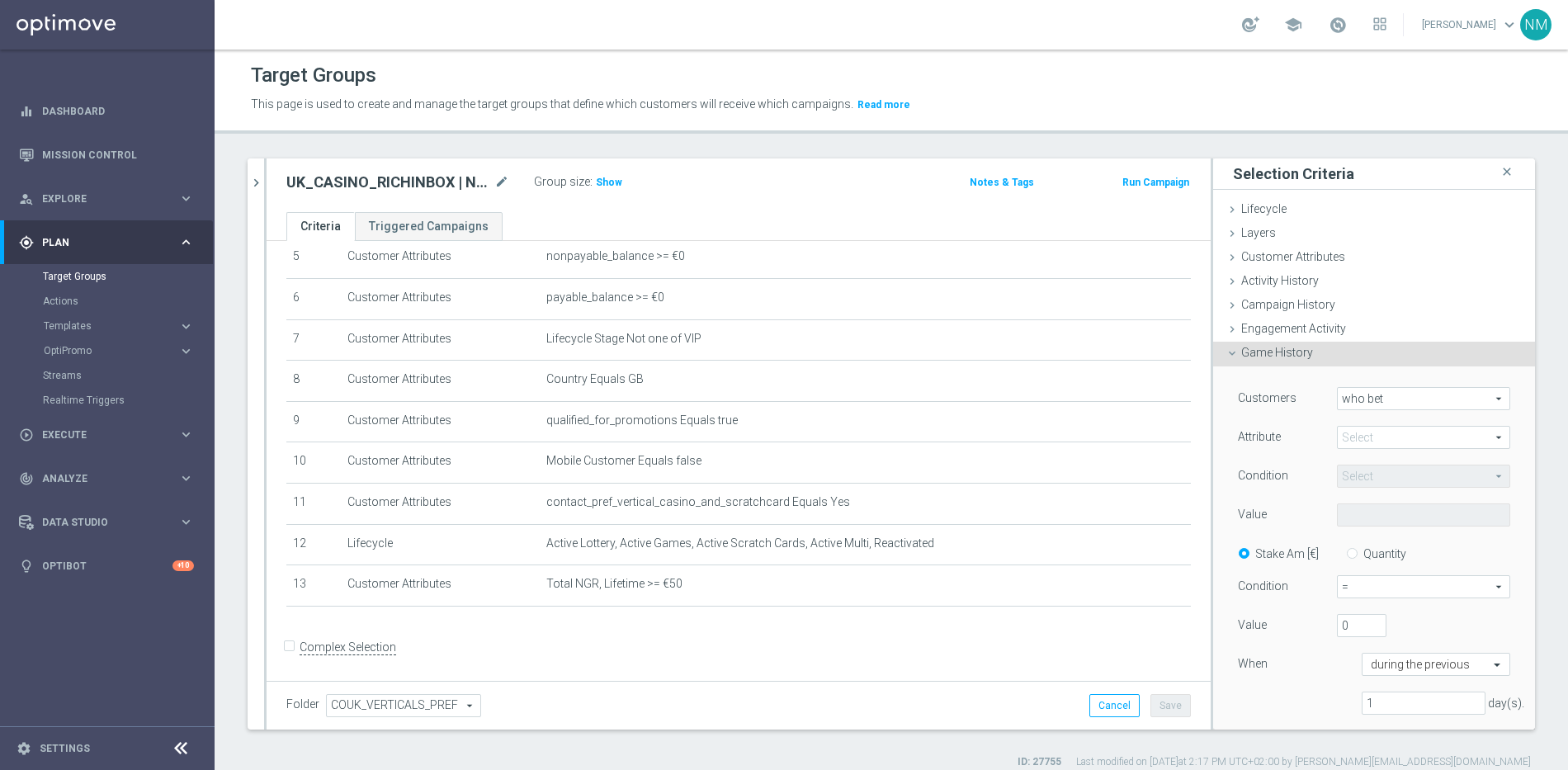
click at [1284, 351] on span "Game History" at bounding box center [1277, 352] width 72 height 13
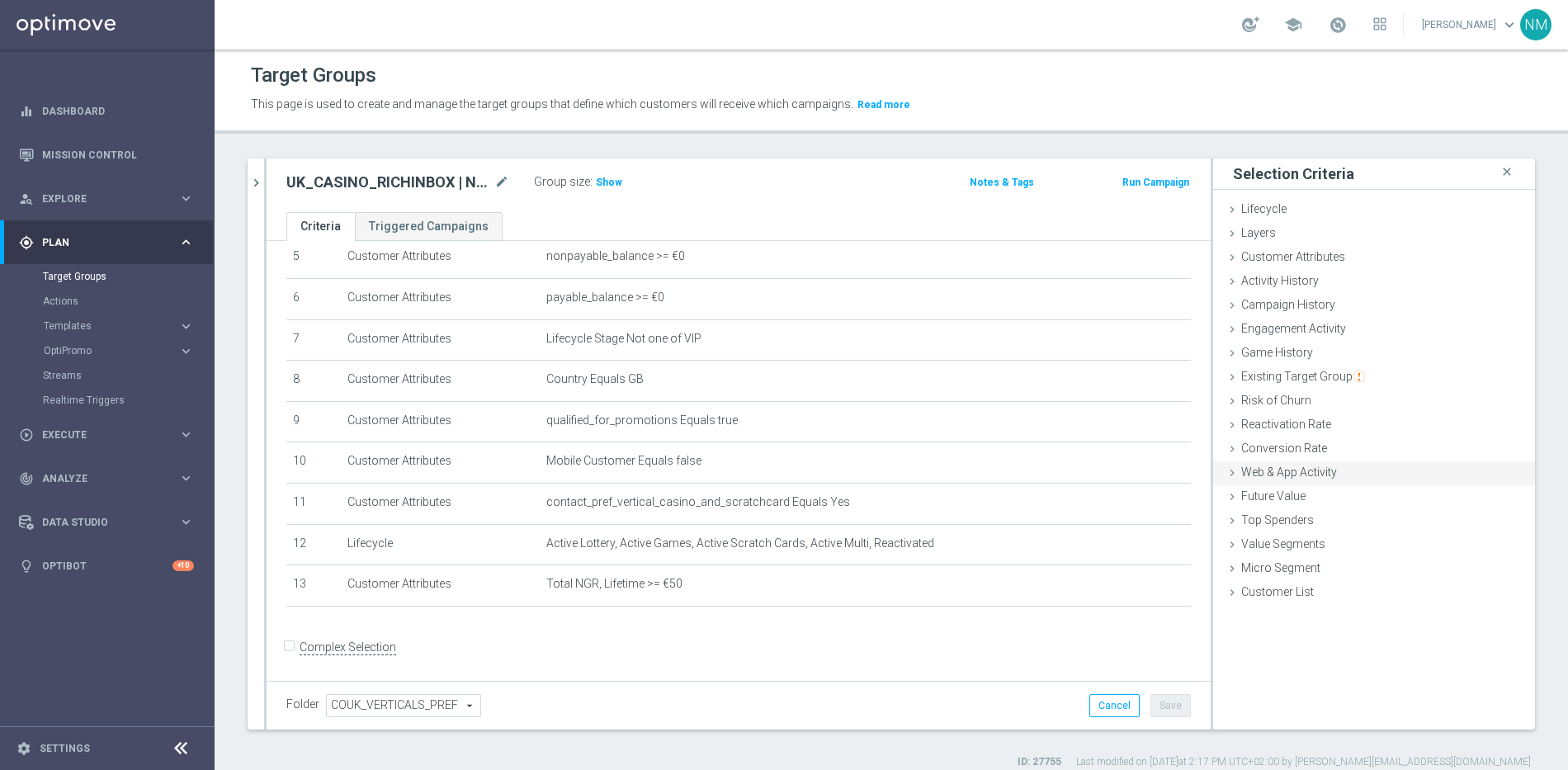
click at [1302, 473] on span "Web & App Activity" at bounding box center [1289, 472] width 96 height 13
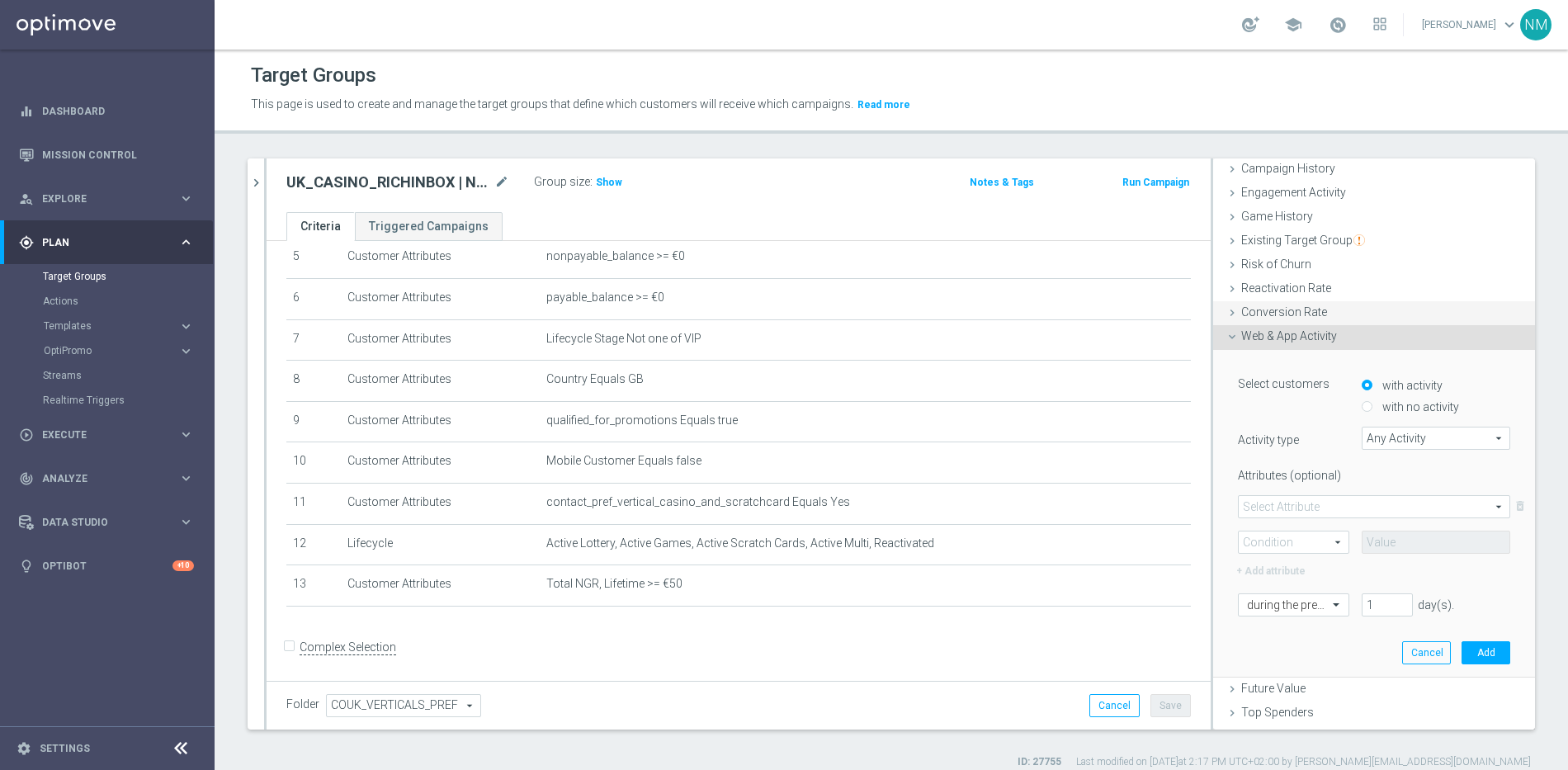
scroll to position [137, 0]
click at [1398, 437] on span "Any Activity" at bounding box center [1435, 436] width 147 height 21
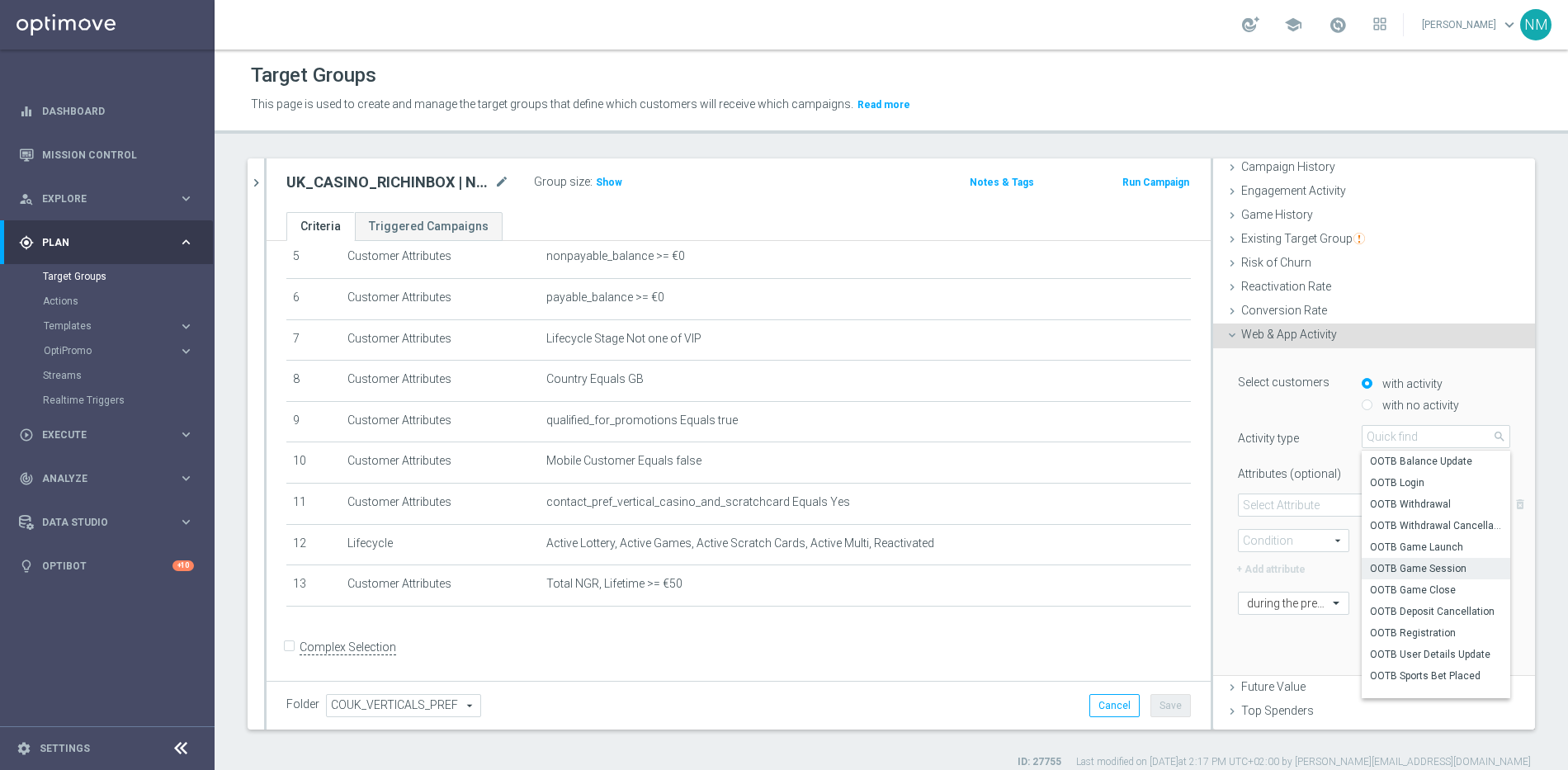
scroll to position [0, 0]
click at [1409, 460] on span "Any Activity" at bounding box center [1435, 461] width 132 height 13
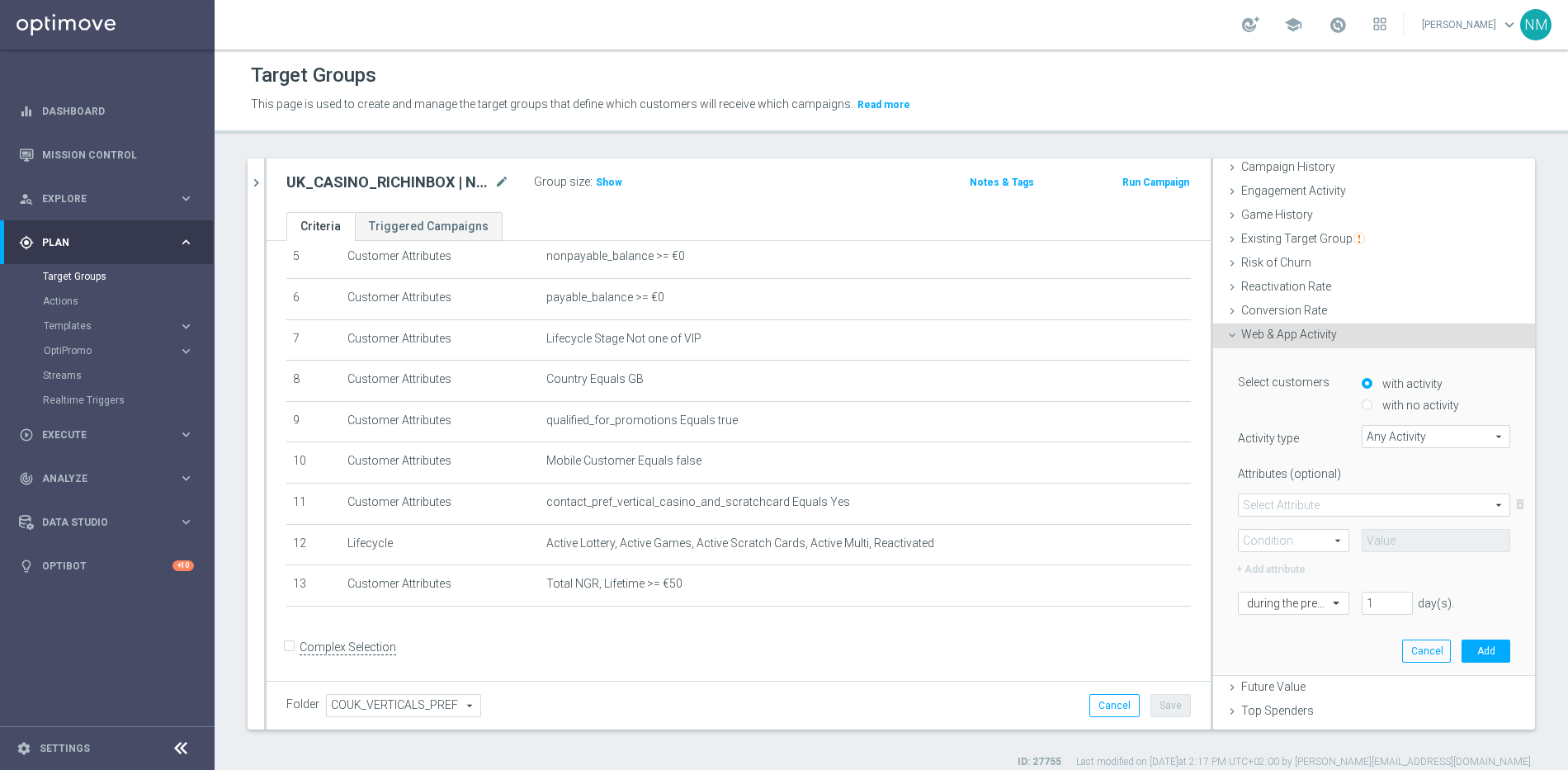
click at [1316, 504] on span at bounding box center [1373, 504] width 270 height 21
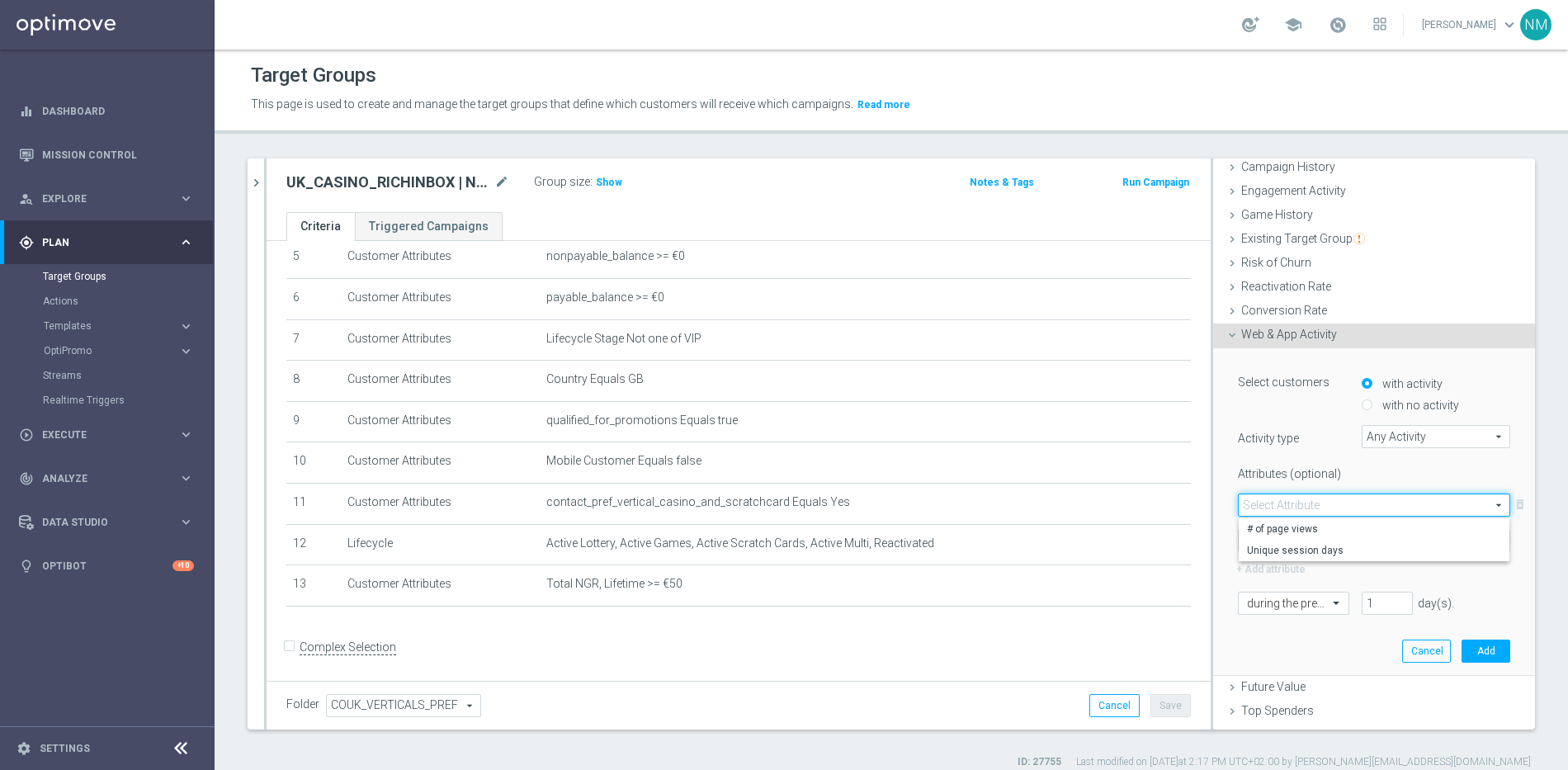
click at [1319, 474] on label "Attributes (optional)" at bounding box center [1287, 470] width 124 height 20
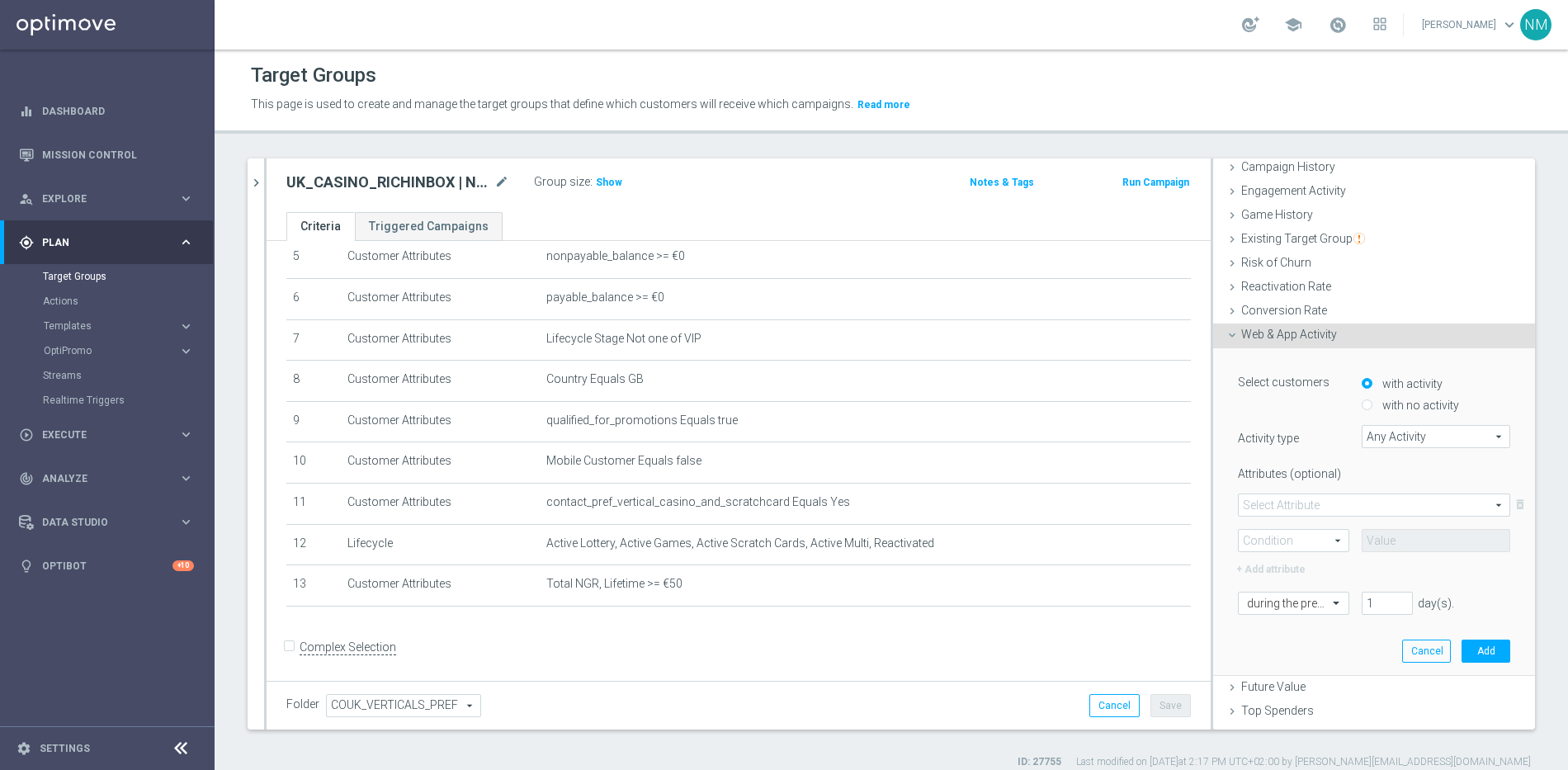
click at [1297, 536] on span at bounding box center [1293, 539] width 110 height 21
click at [1303, 502] on span at bounding box center [1373, 504] width 270 height 21
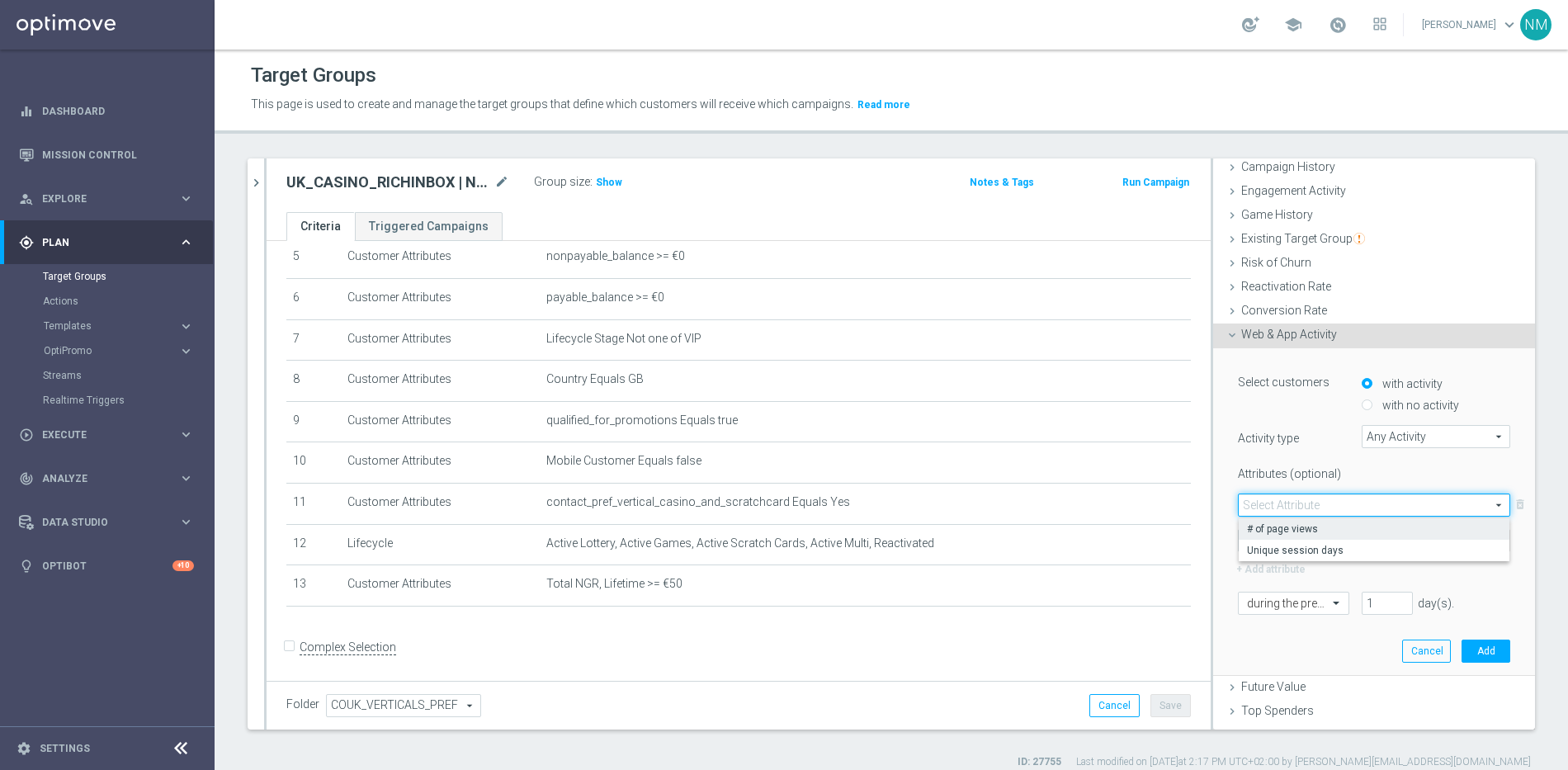
click at [1299, 533] on span "# of page views" at bounding box center [1374, 528] width 255 height 13
type input "# of page views"
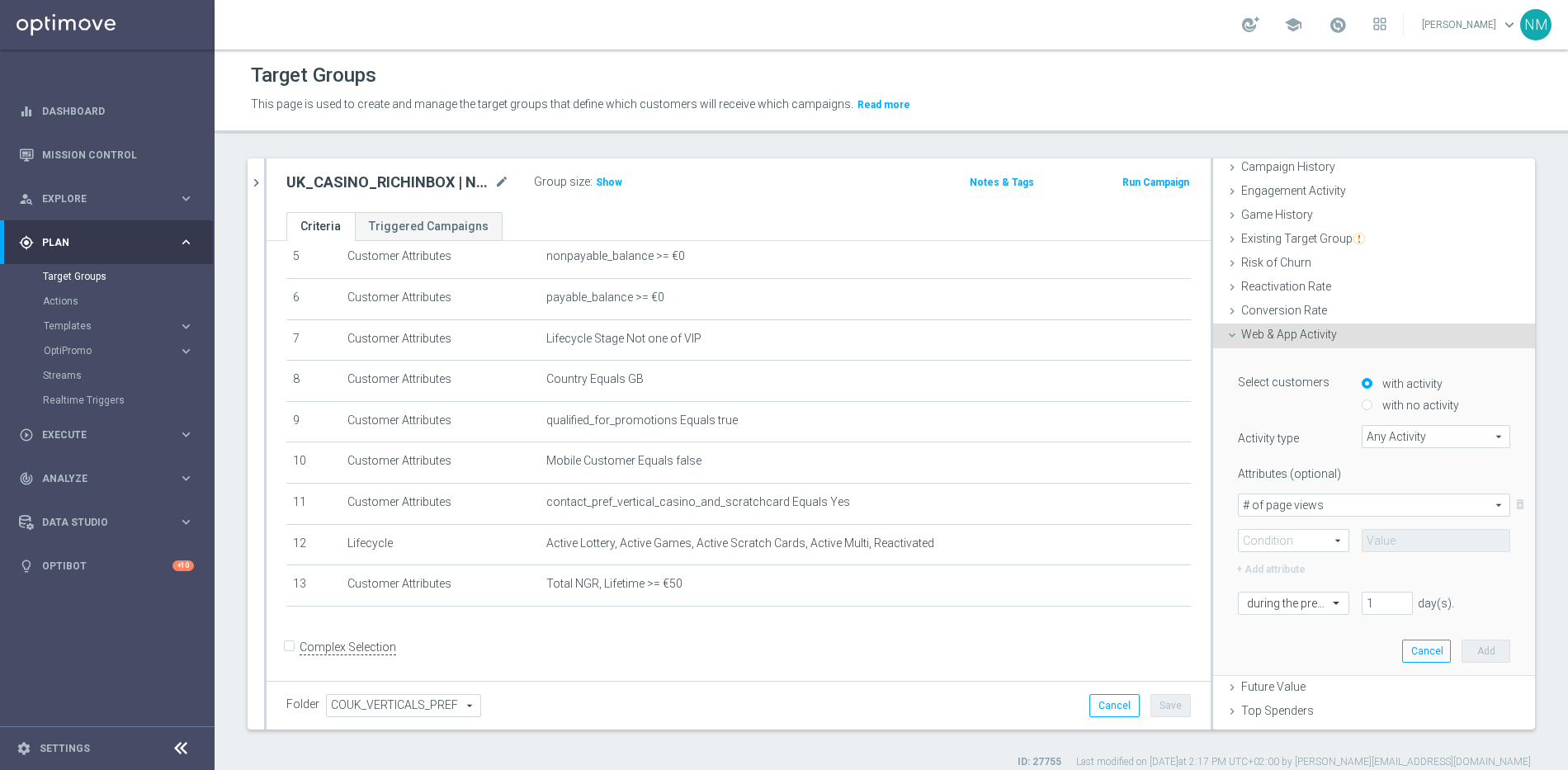
click at [1281, 548] on span at bounding box center [1293, 539] width 110 height 21
click at [1289, 564] on span "=" at bounding box center [1293, 564] width 93 height 13
type input "="
click at [1387, 540] on input at bounding box center [1435, 539] width 148 height 23
click at [1327, 600] on span at bounding box center [1337, 601] width 20 height 15
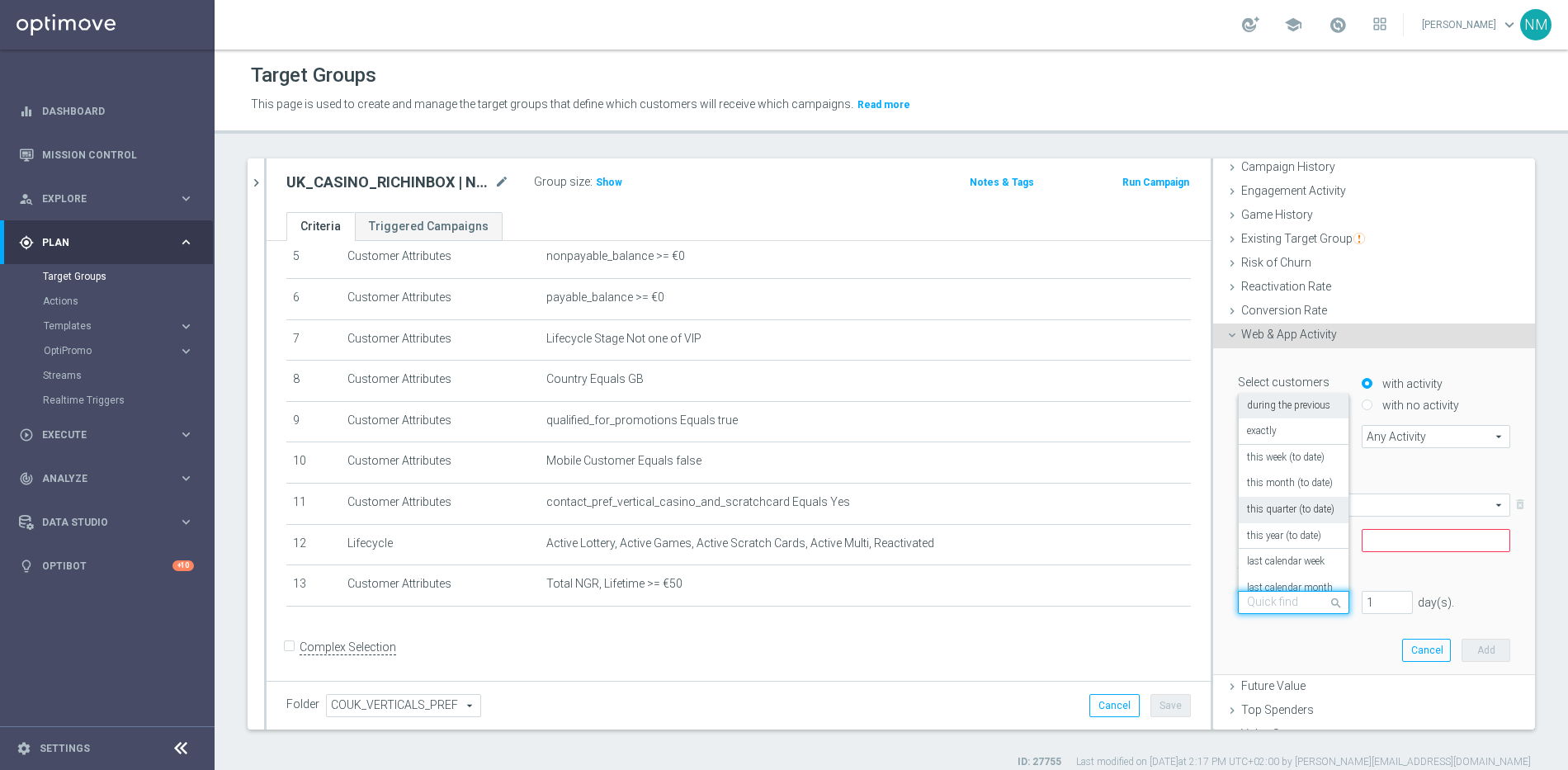
click at [1378, 570] on div "+ Add attribute" at bounding box center [1373, 566] width 297 height 21
click at [1373, 441] on span "Any Activity" at bounding box center [1435, 436] width 147 height 21
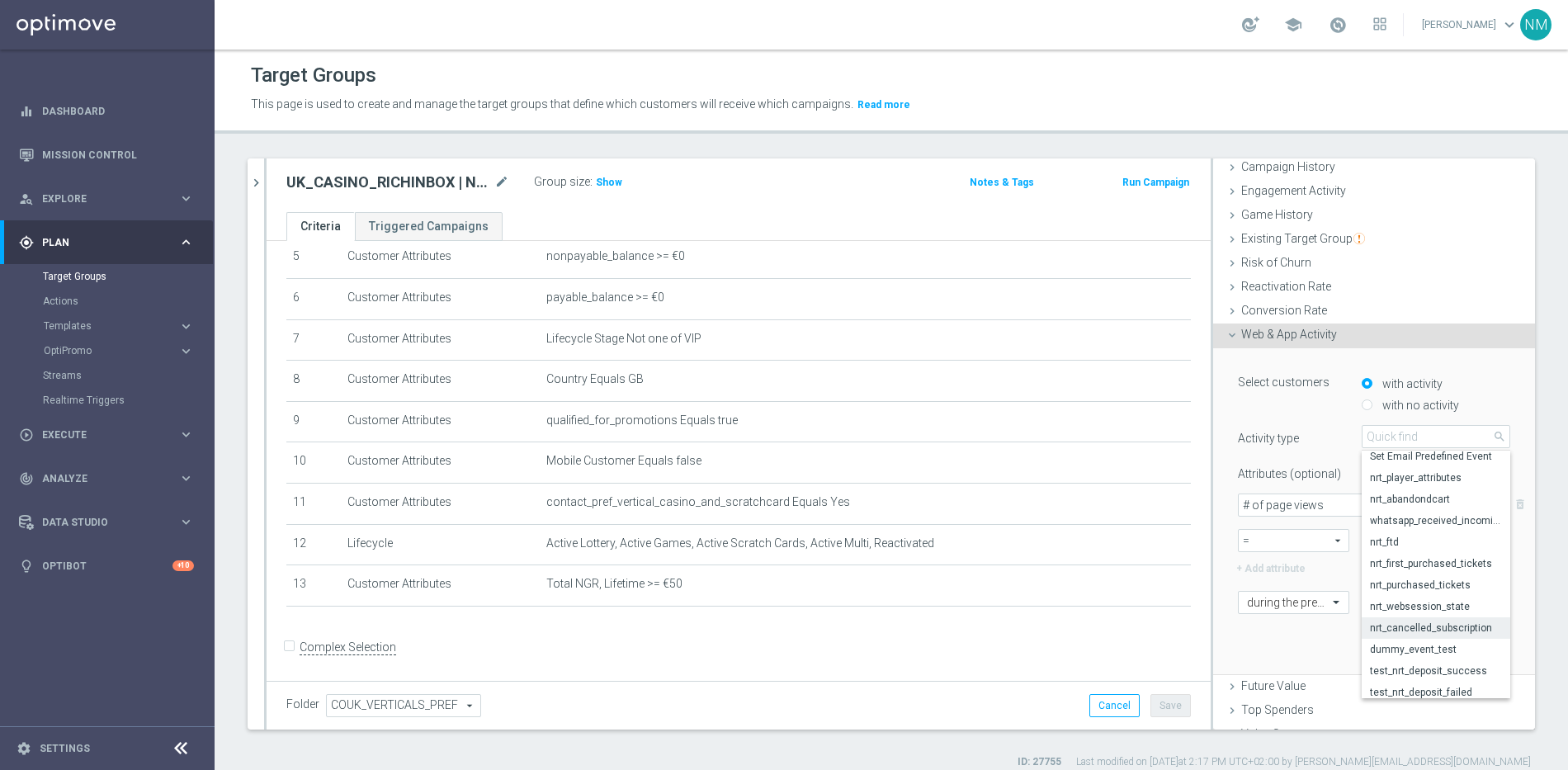
scroll to position [80, 0]
click at [1284, 630] on div "Select customers with activity with no activity Activity type Any Activity Any …" at bounding box center [1373, 511] width 297 height 326
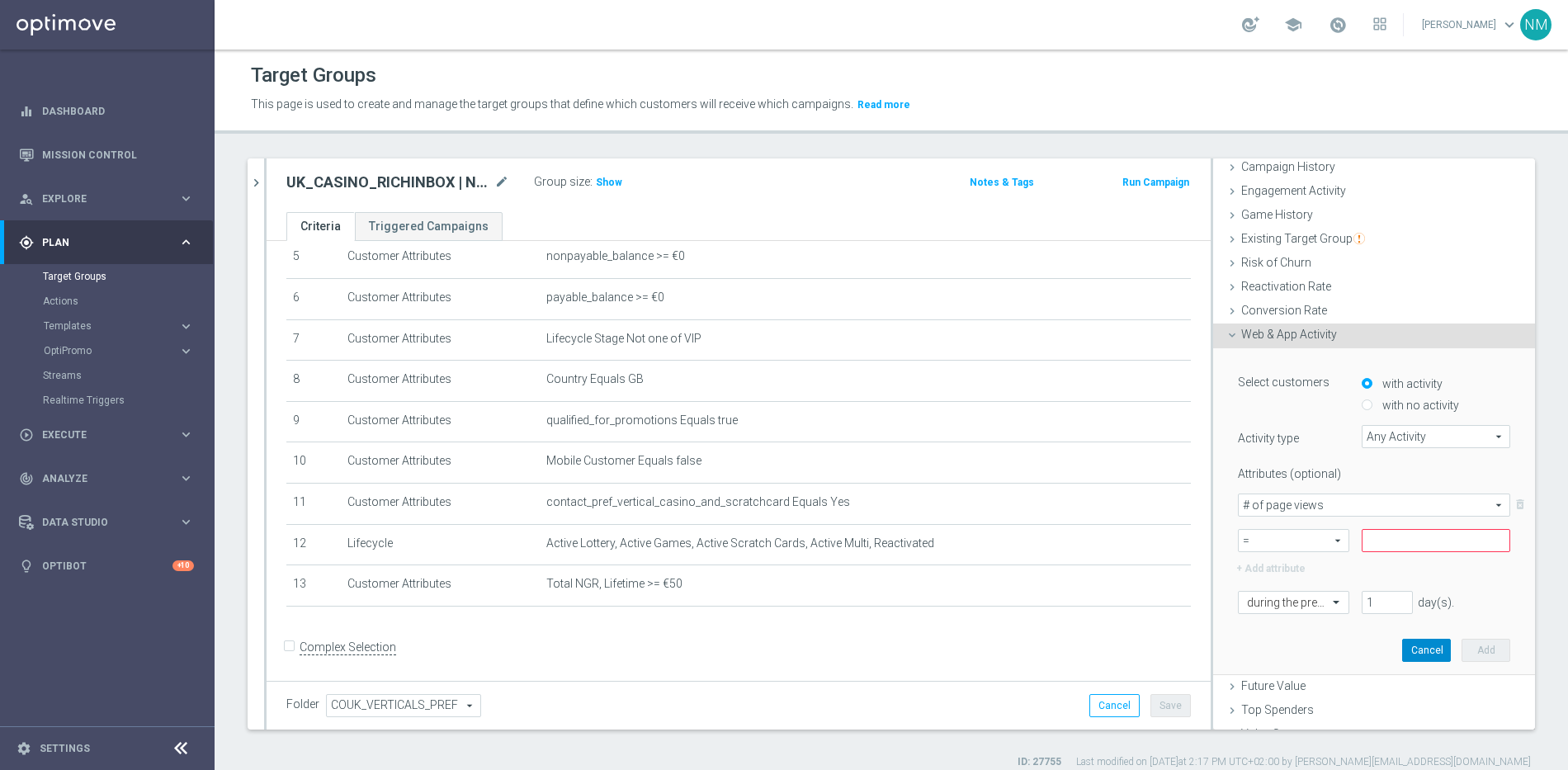
click at [1402, 644] on button "Cancel" at bounding box center [1426, 649] width 49 height 23
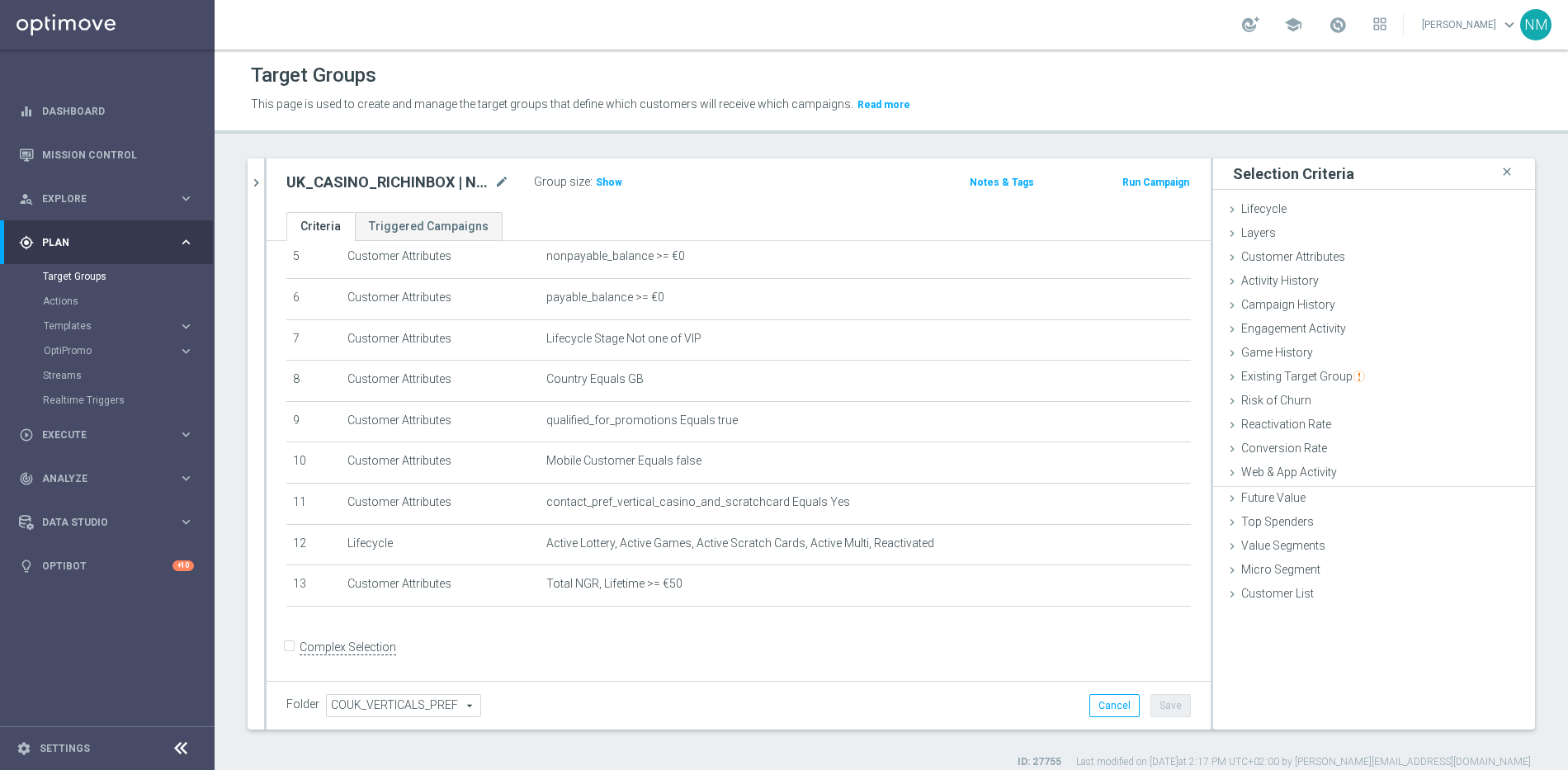
scroll to position [0, 0]
click at [1279, 526] on span "Top Spenders" at bounding box center [1277, 519] width 73 height 13
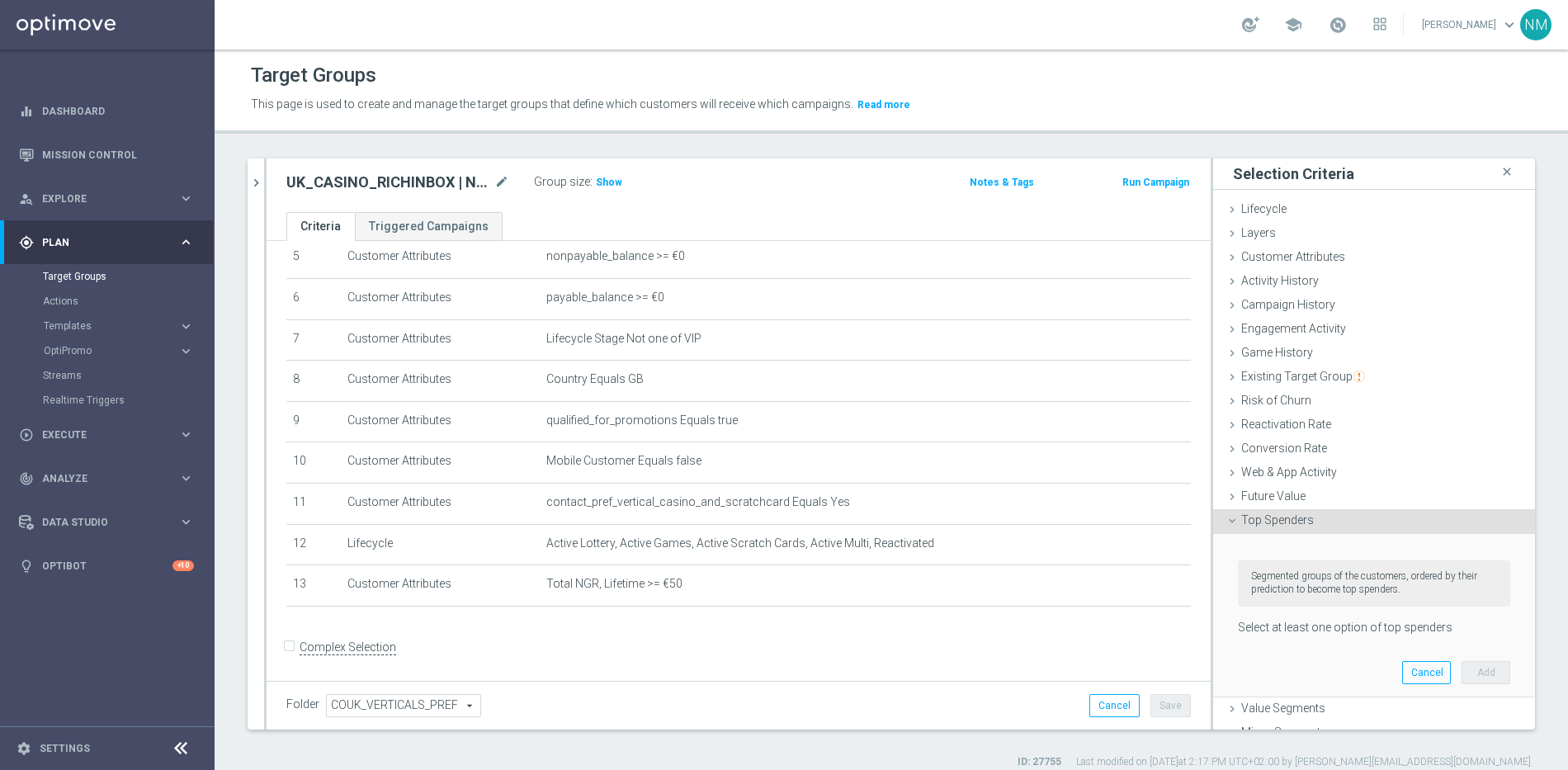
click at [1278, 519] on span "Top Spenders" at bounding box center [1277, 519] width 73 height 13
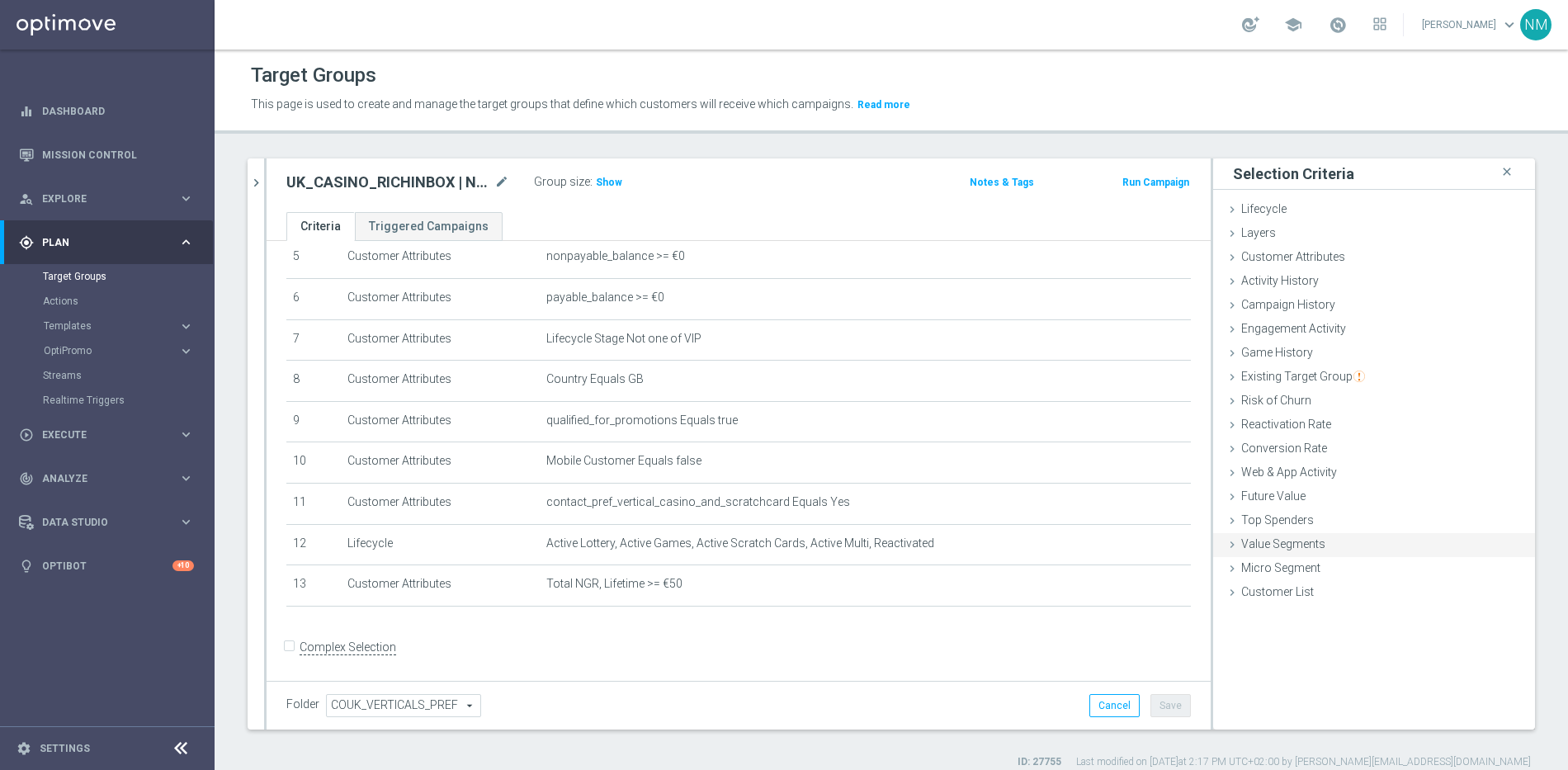
click at [1280, 546] on span "Value Segments" at bounding box center [1282, 543] width 84 height 13
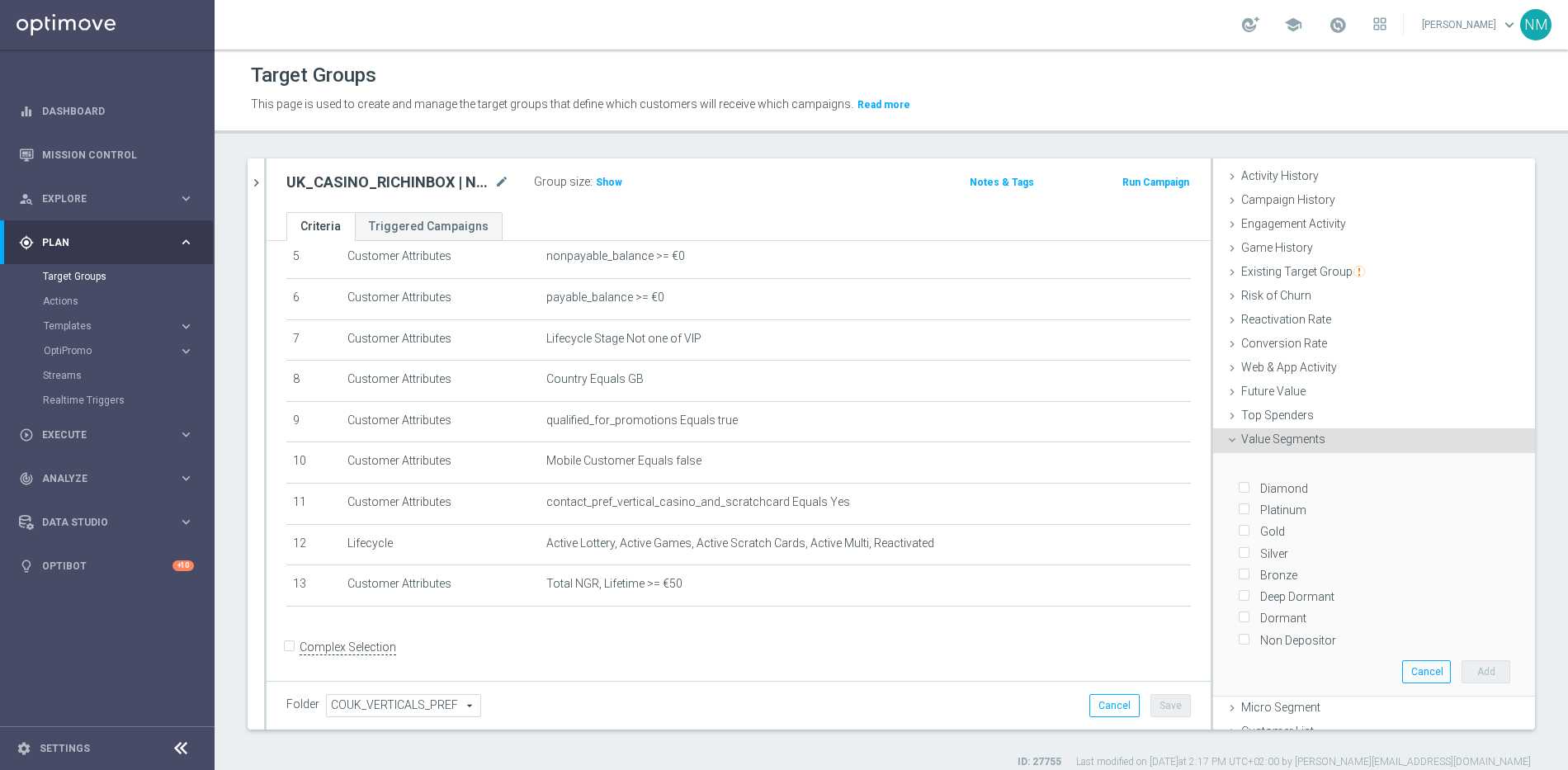
scroll to position [114, 0]
click at [1272, 425] on span "Value Segments" at bounding box center [1282, 429] width 84 height 13
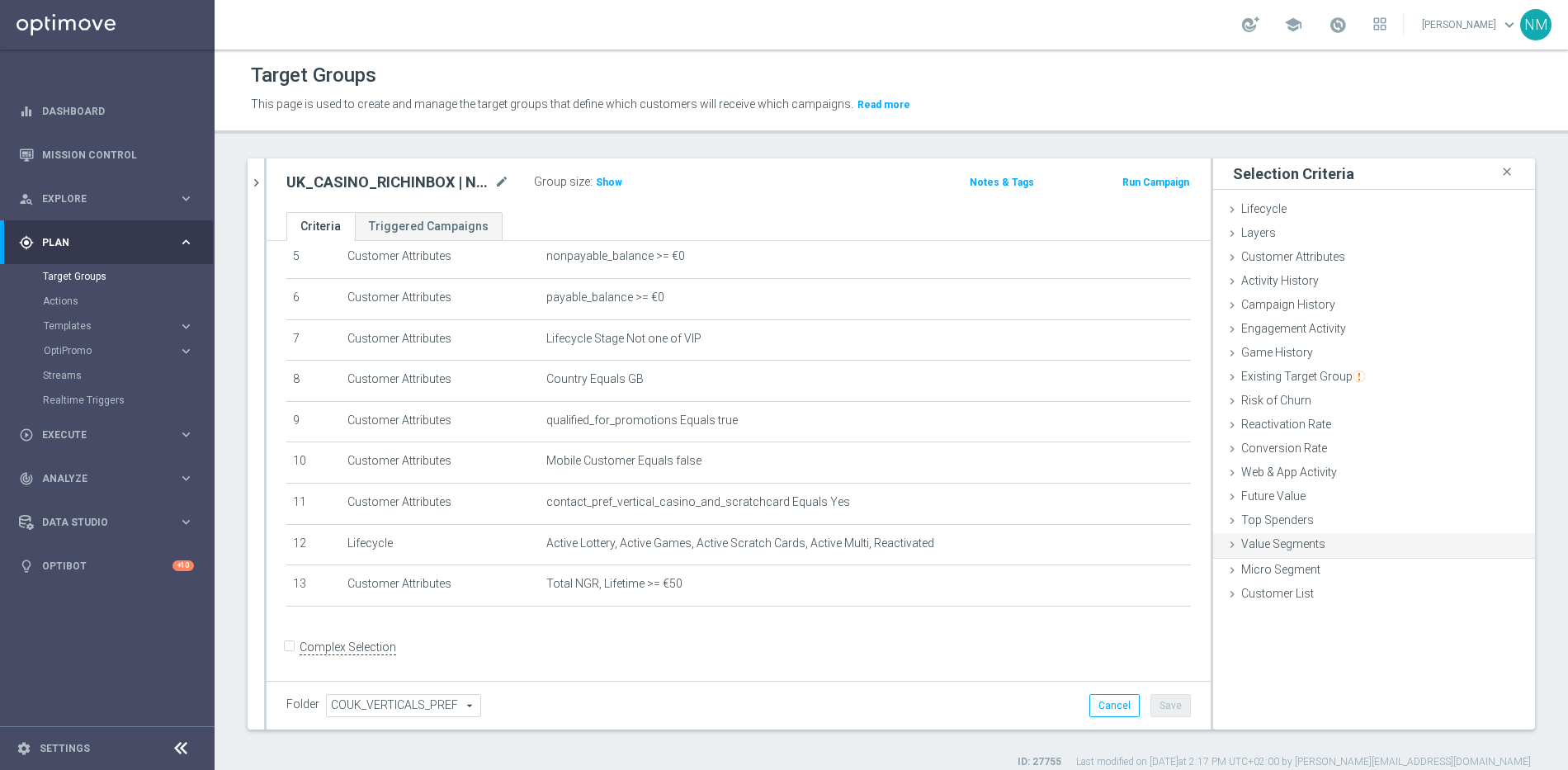
scroll to position [0, 0]
click at [1288, 574] on span "Micro Segment" at bounding box center [1280, 567] width 79 height 13
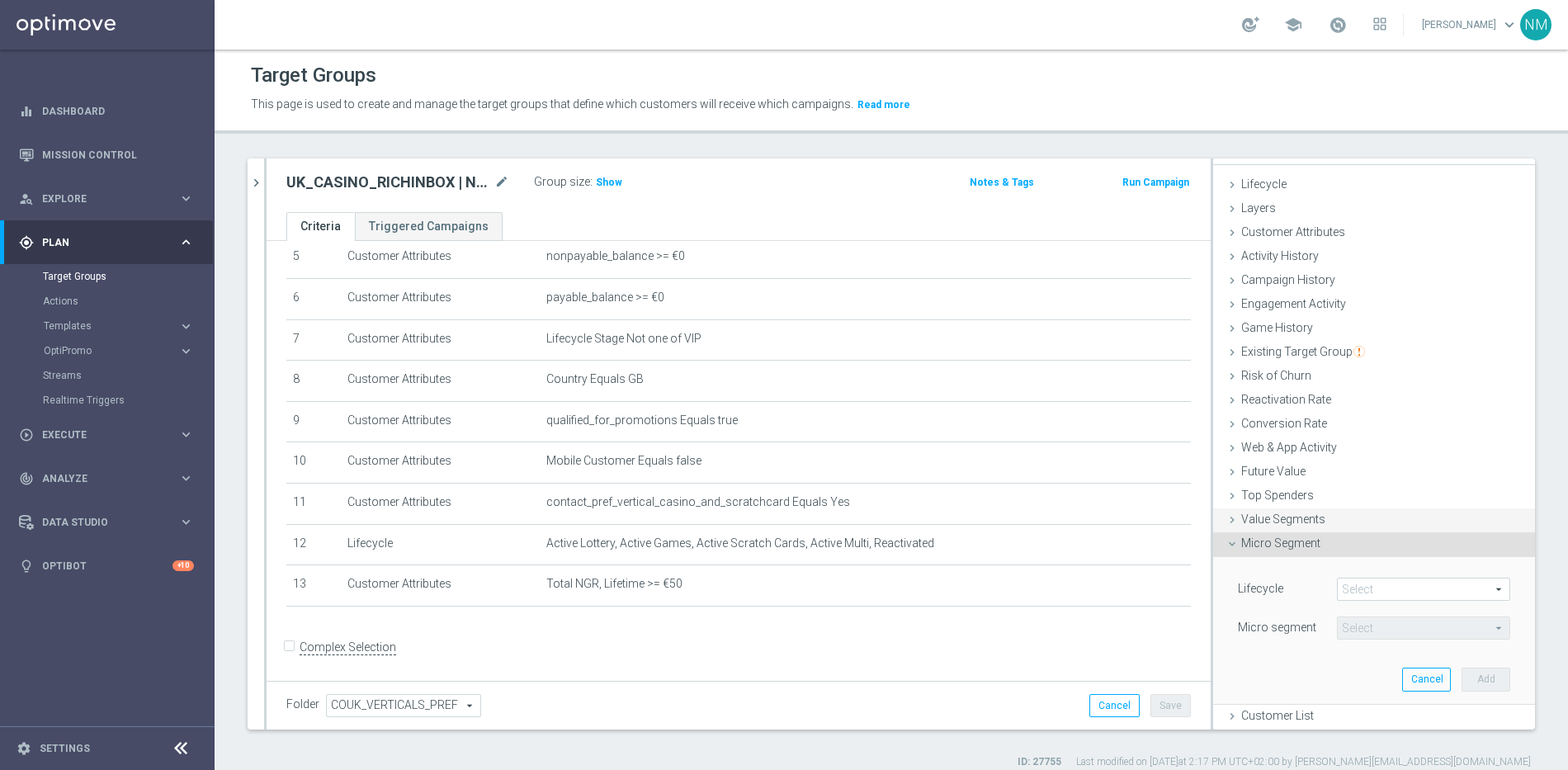
scroll to position [16, 0]
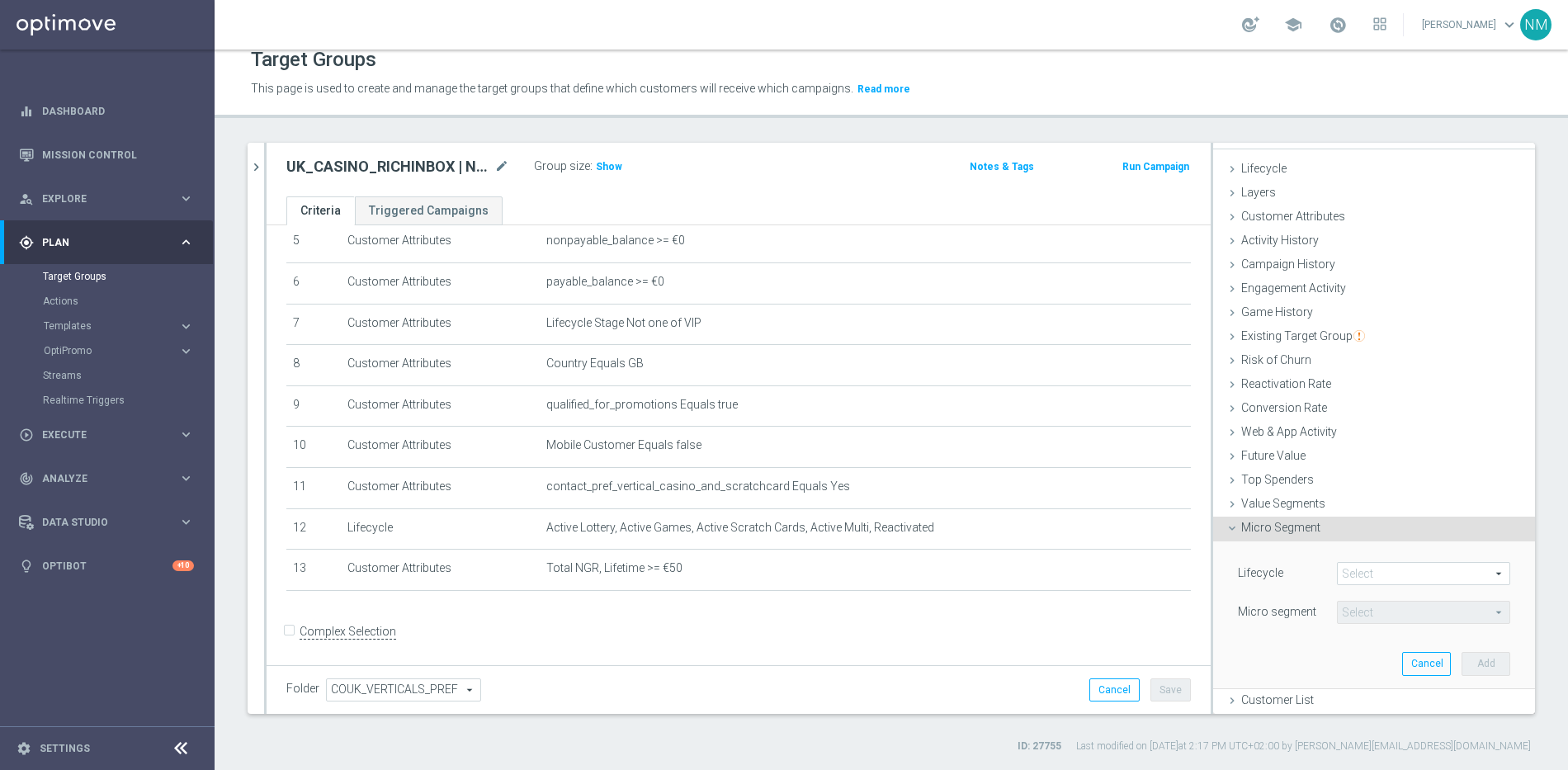
click at [1285, 530] on span "Micro Segment" at bounding box center [1280, 527] width 79 height 13
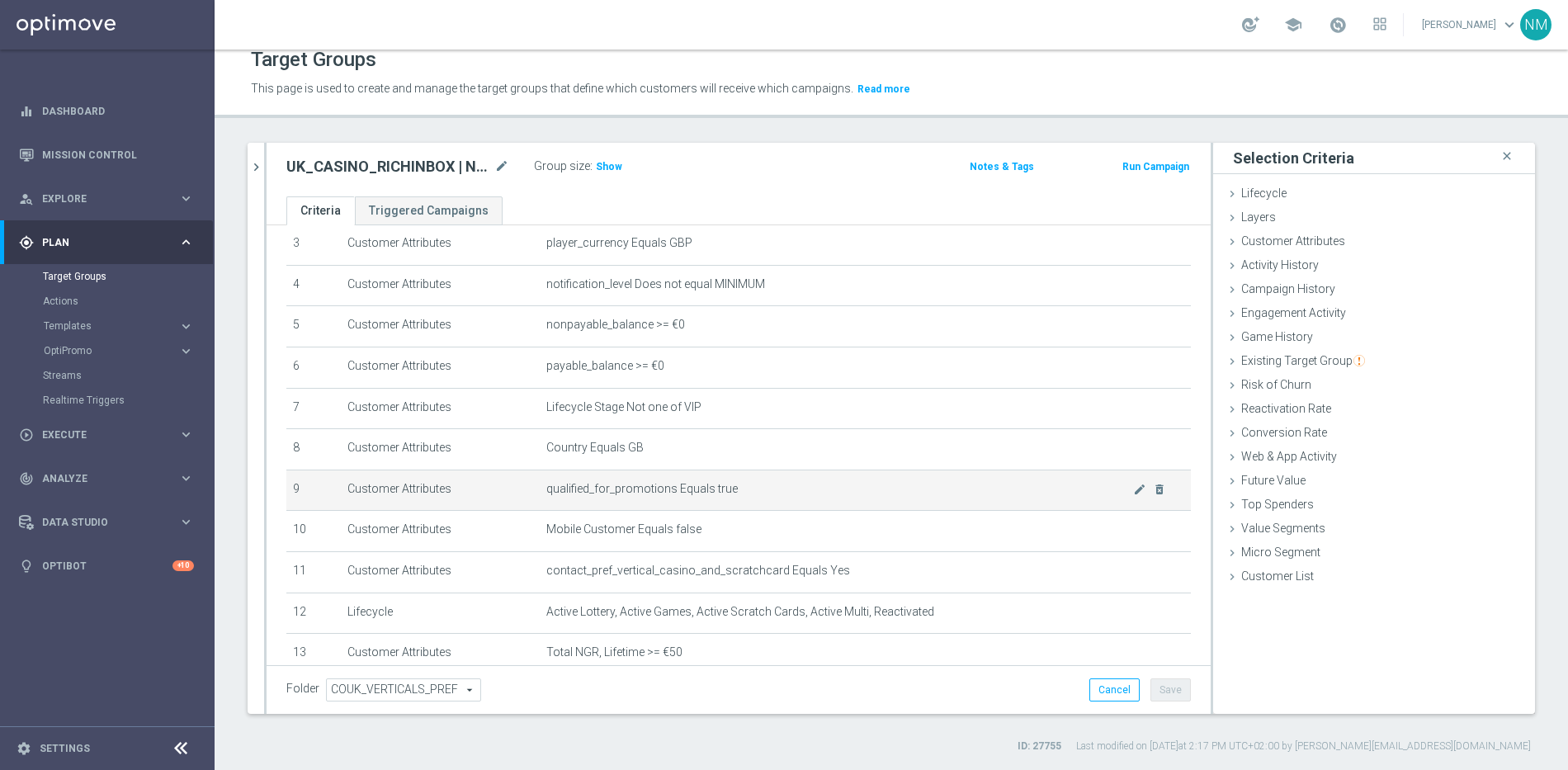
scroll to position [122, 0]
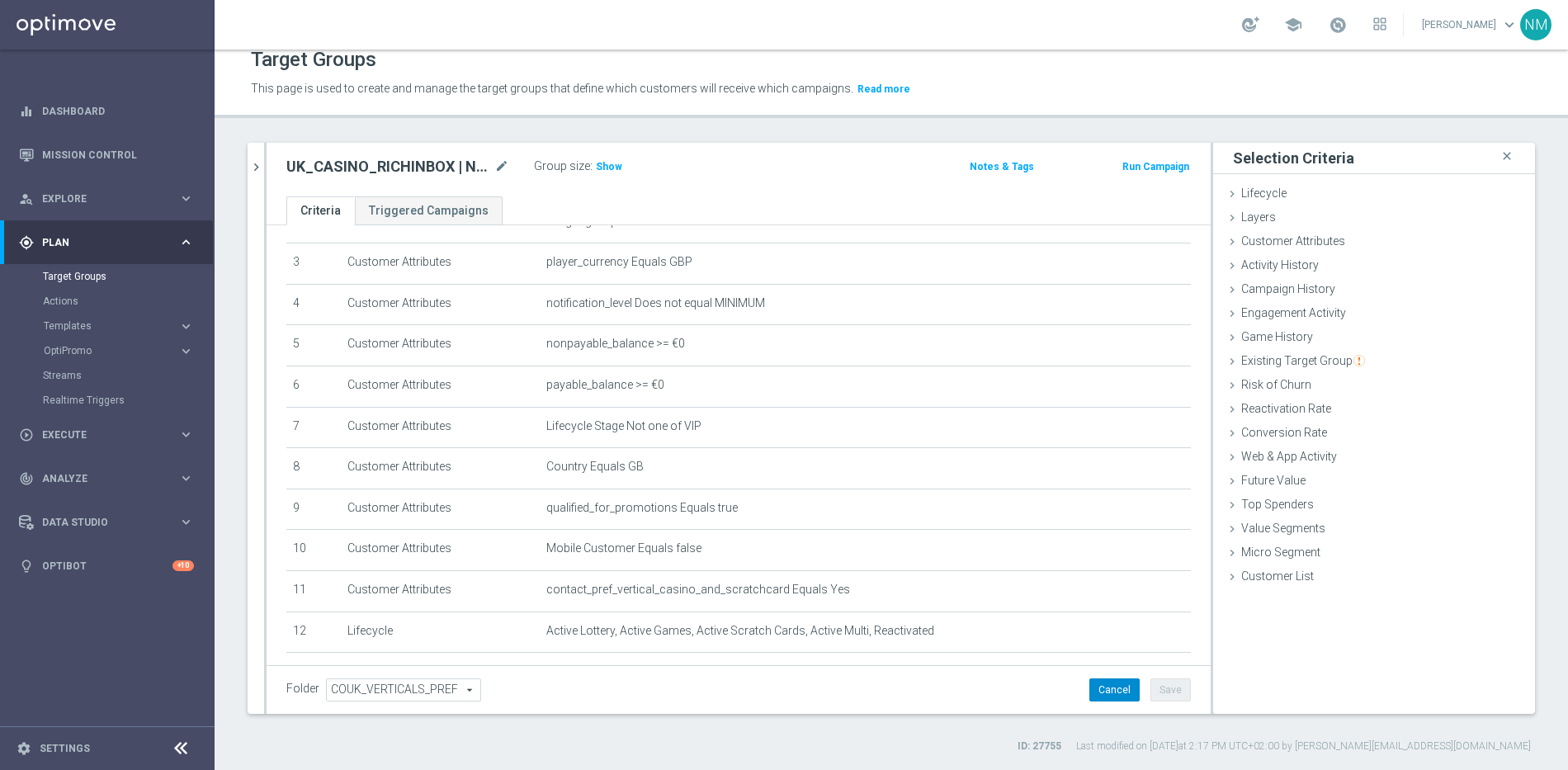
click at [1094, 699] on button "Cancel" at bounding box center [1114, 689] width 51 height 23
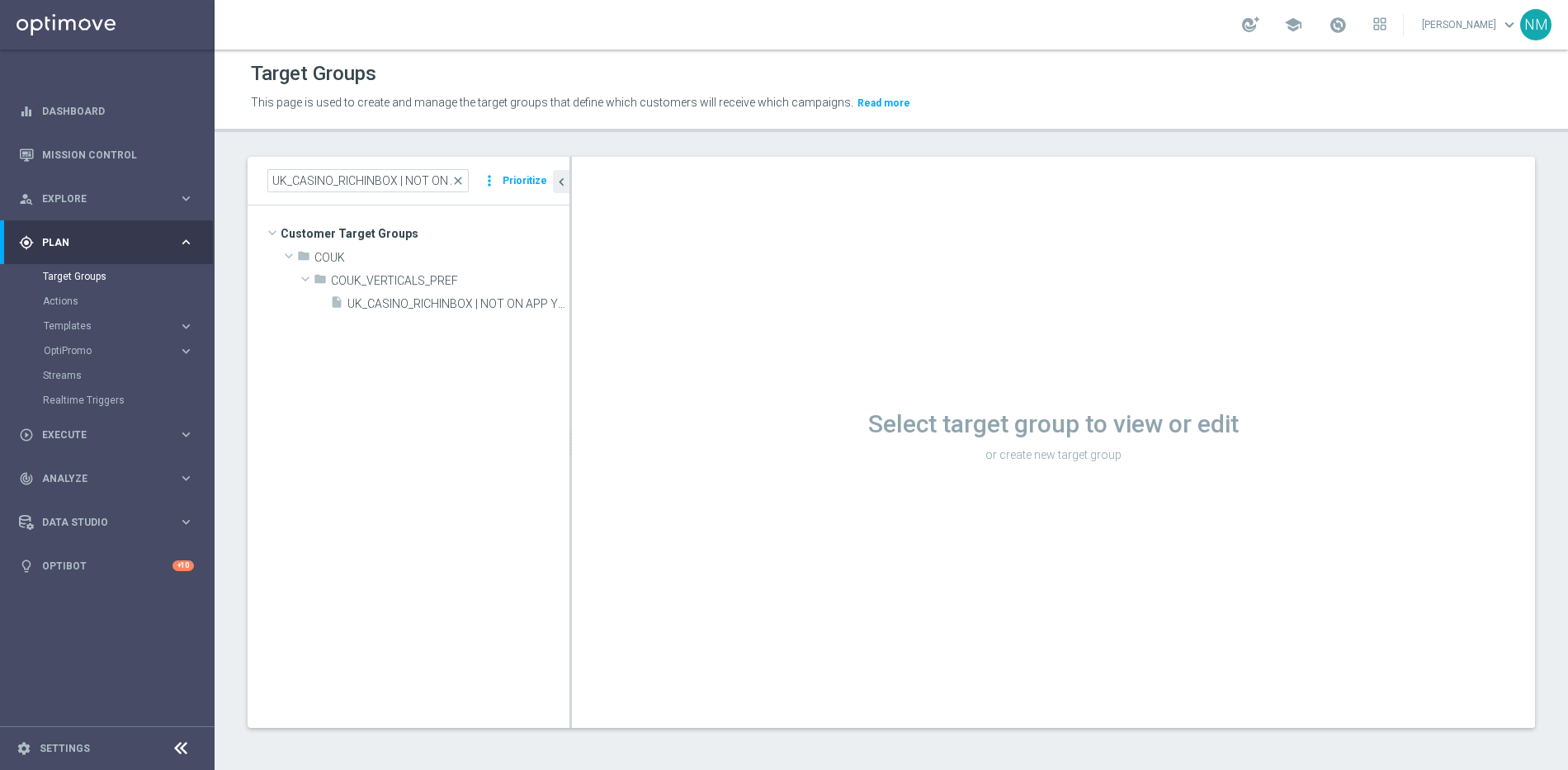
scroll to position [2, 0]
click at [348, 178] on input "UK_CASINO_RICHINBOX | NOT ON APP YET" at bounding box center [368, 180] width 201 height 23
paste input "EMAIL_UK APP SURVEY_ALL | Active in the last 30 days"
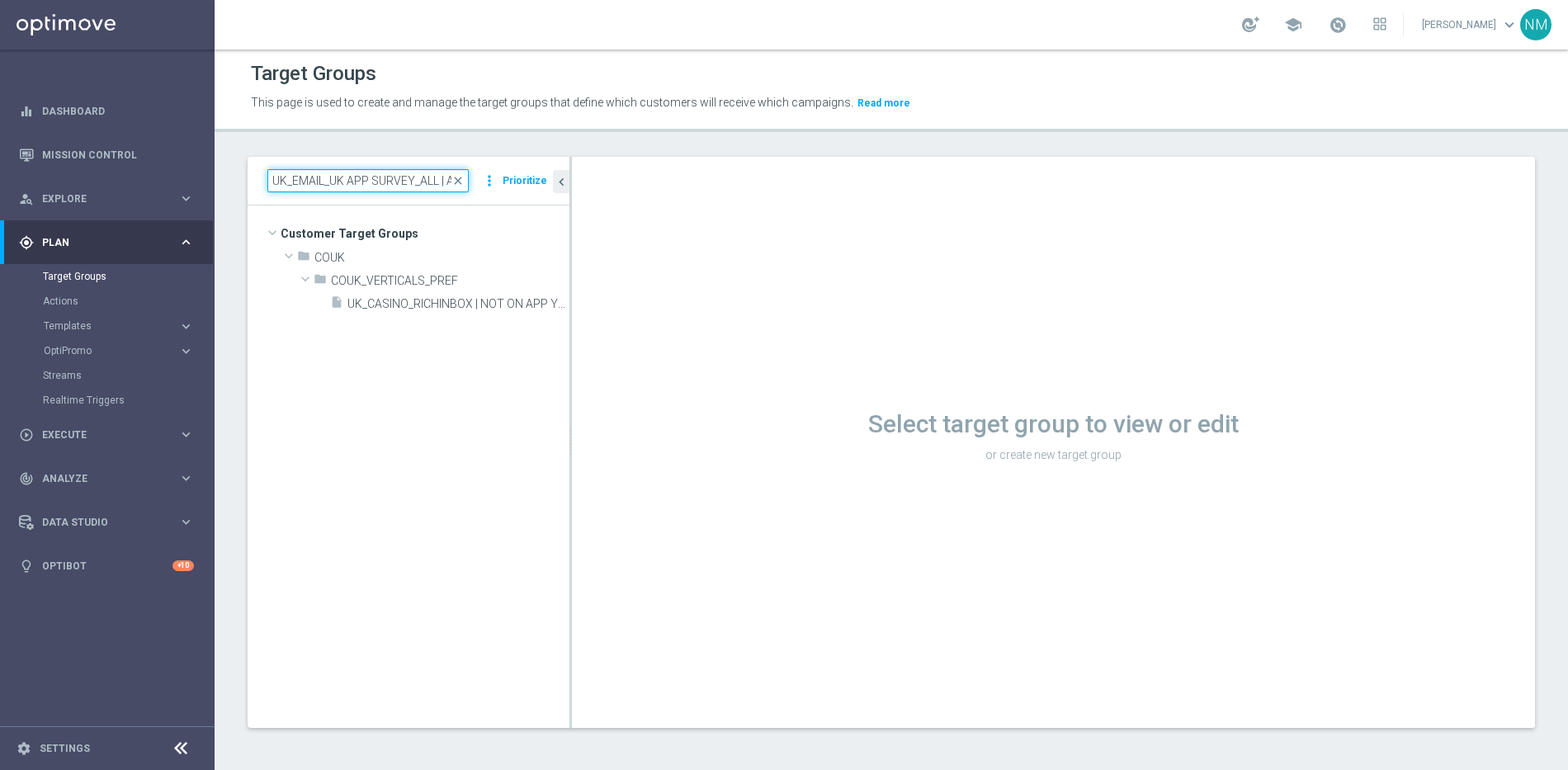
scroll to position [0, 117]
type input "UK_EMAIL_UK APP SURVEY_ALL | Active in the last 30 days"
click at [488, 297] on span "UK_EMAIL_UK APP SURVEY_ALL | Active in the last 30 days" at bounding box center [440, 303] width 184 height 14
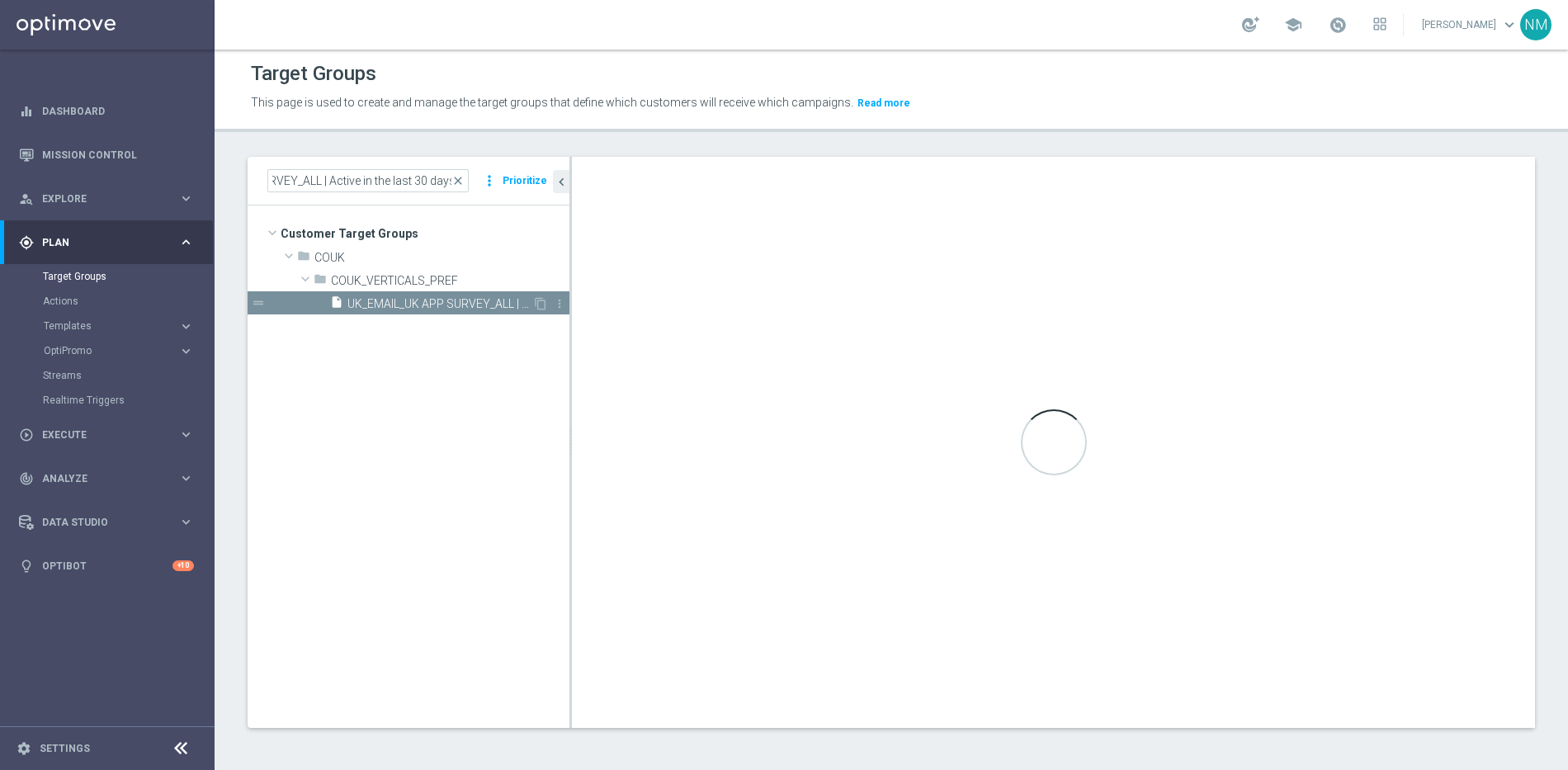
scroll to position [0, 0]
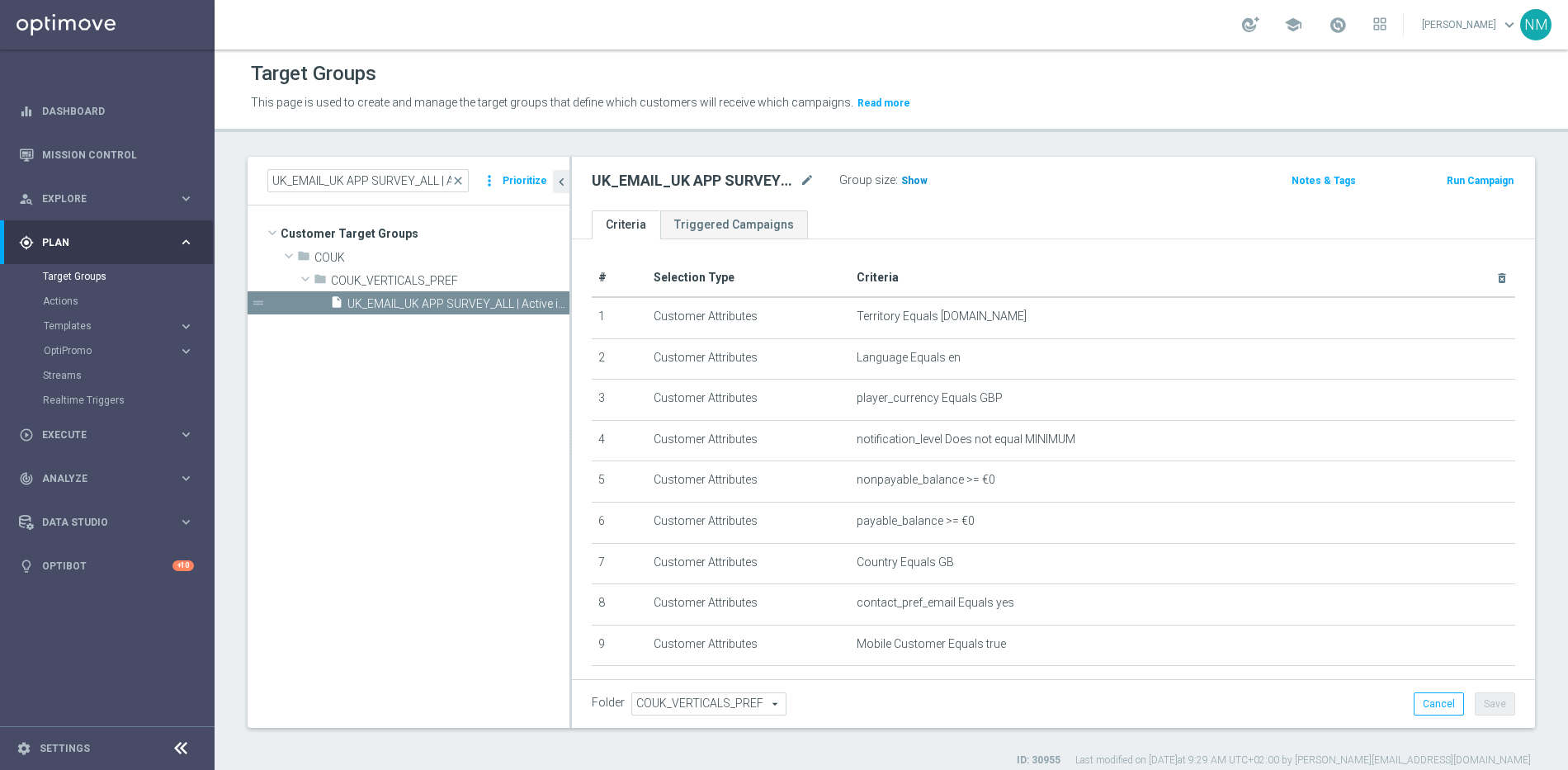
click at [921, 176] on span "Show" at bounding box center [914, 181] width 27 height 12
click at [71, 143] on link "Mission Control" at bounding box center [118, 154] width 152 height 43
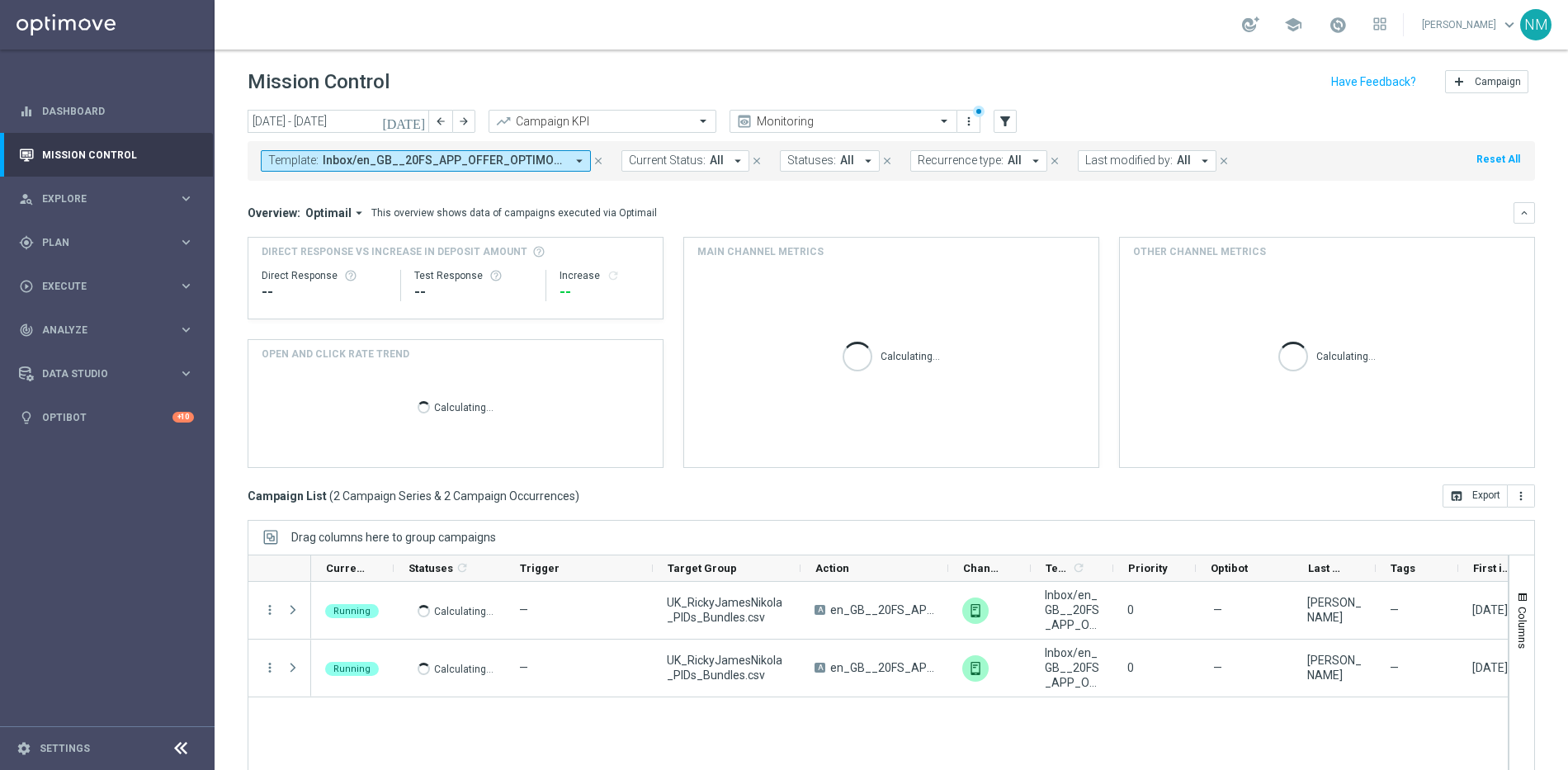
click at [600, 160] on icon "close" at bounding box center [598, 160] width 12 height 12
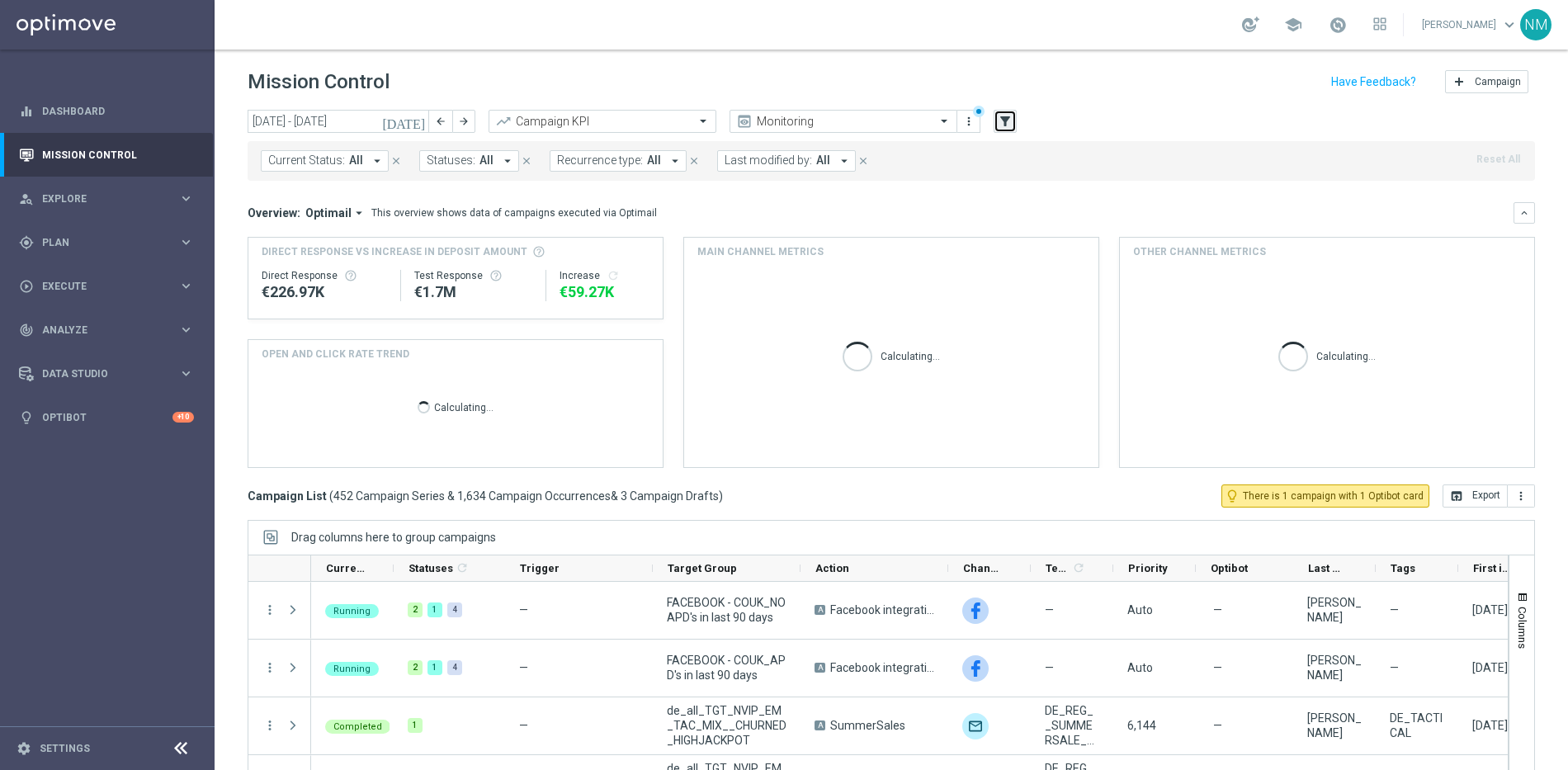
click at [995, 122] on button "filter_alt" at bounding box center [1004, 121] width 23 height 23
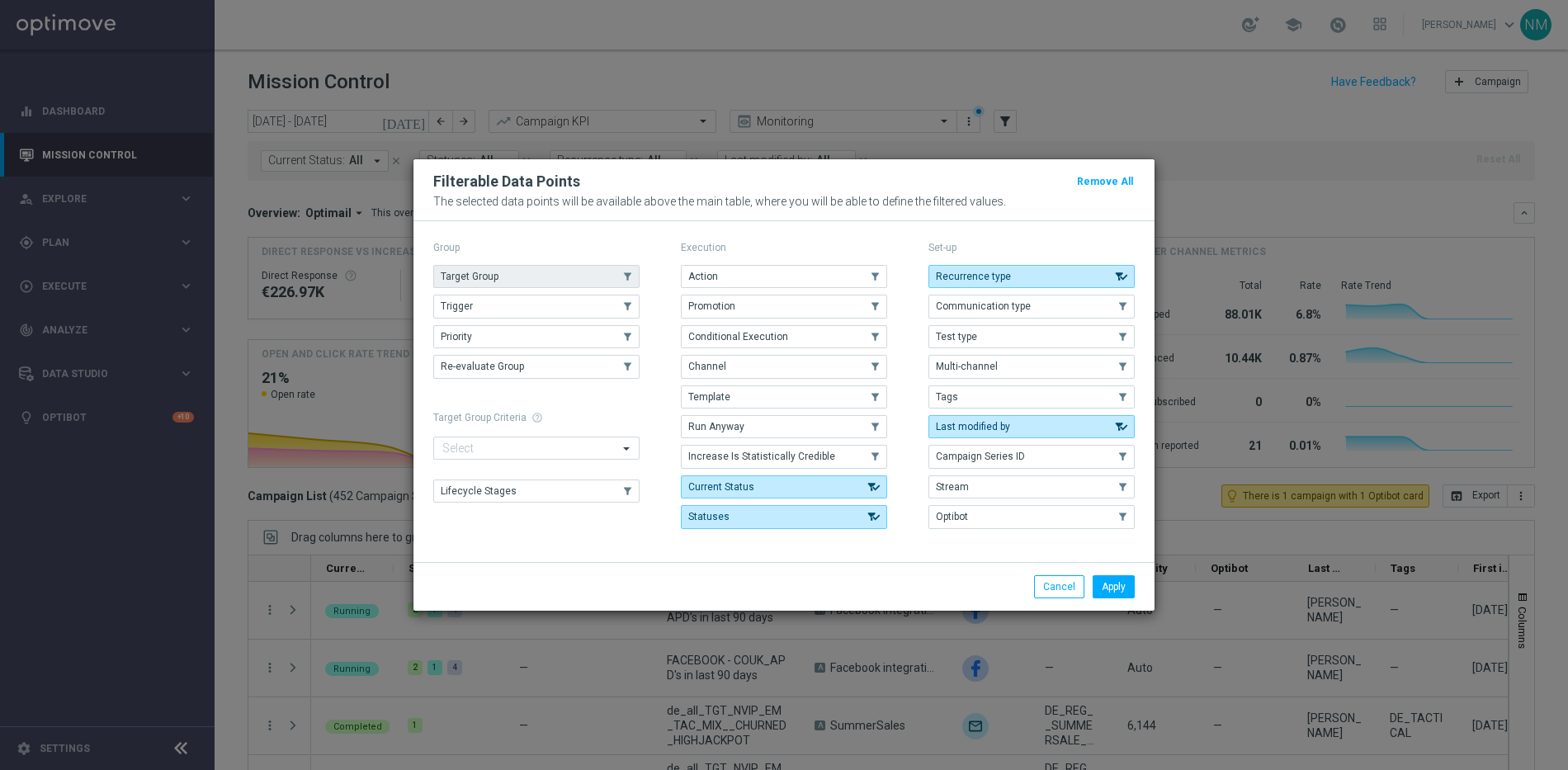
click at [519, 280] on button "Target Group" at bounding box center [537, 276] width 207 height 23
click at [1104, 591] on button "Apply" at bounding box center [1113, 586] width 42 height 23
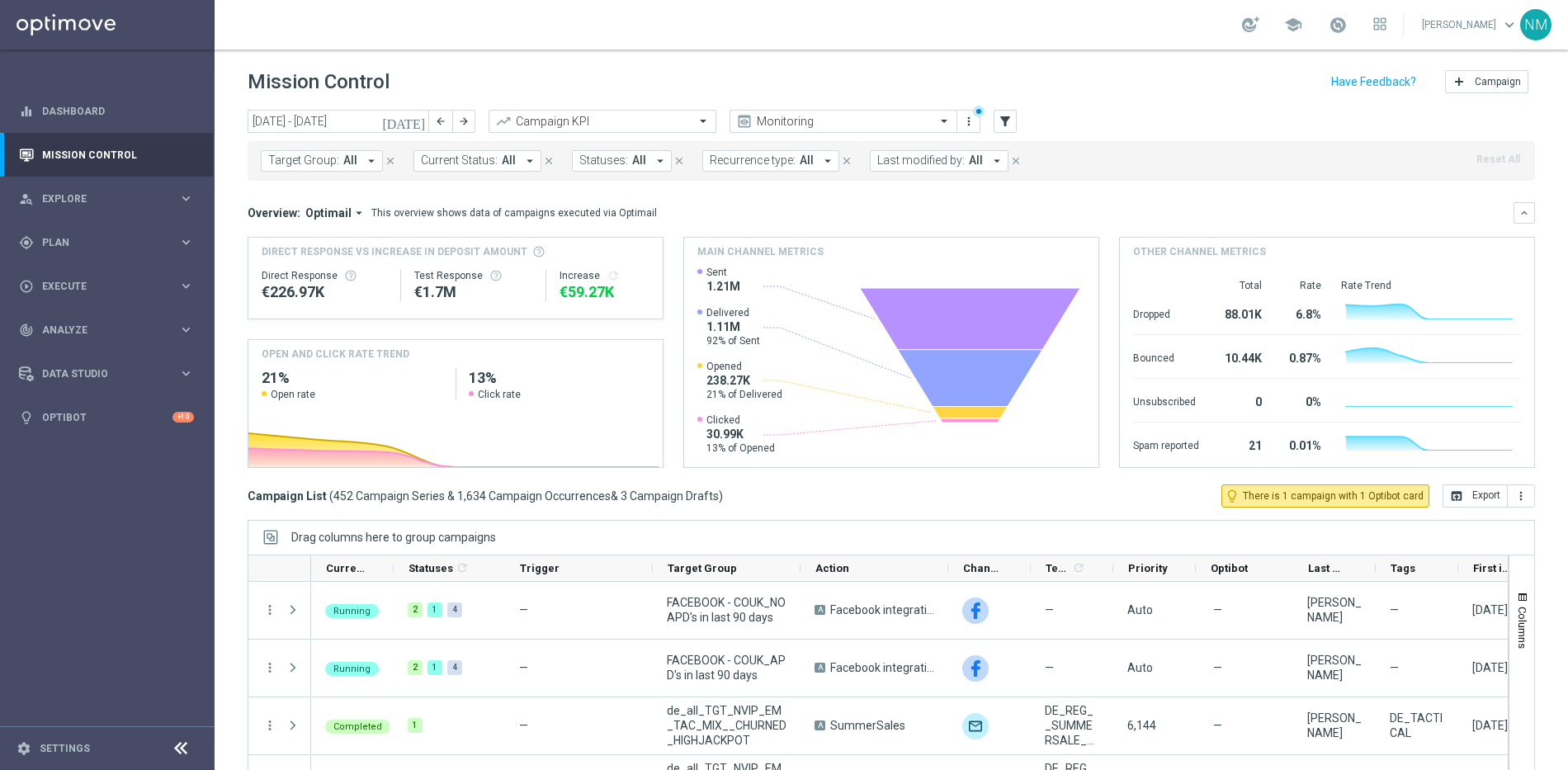
click at [333, 160] on span "Target Group:" at bounding box center [303, 160] width 71 height 14
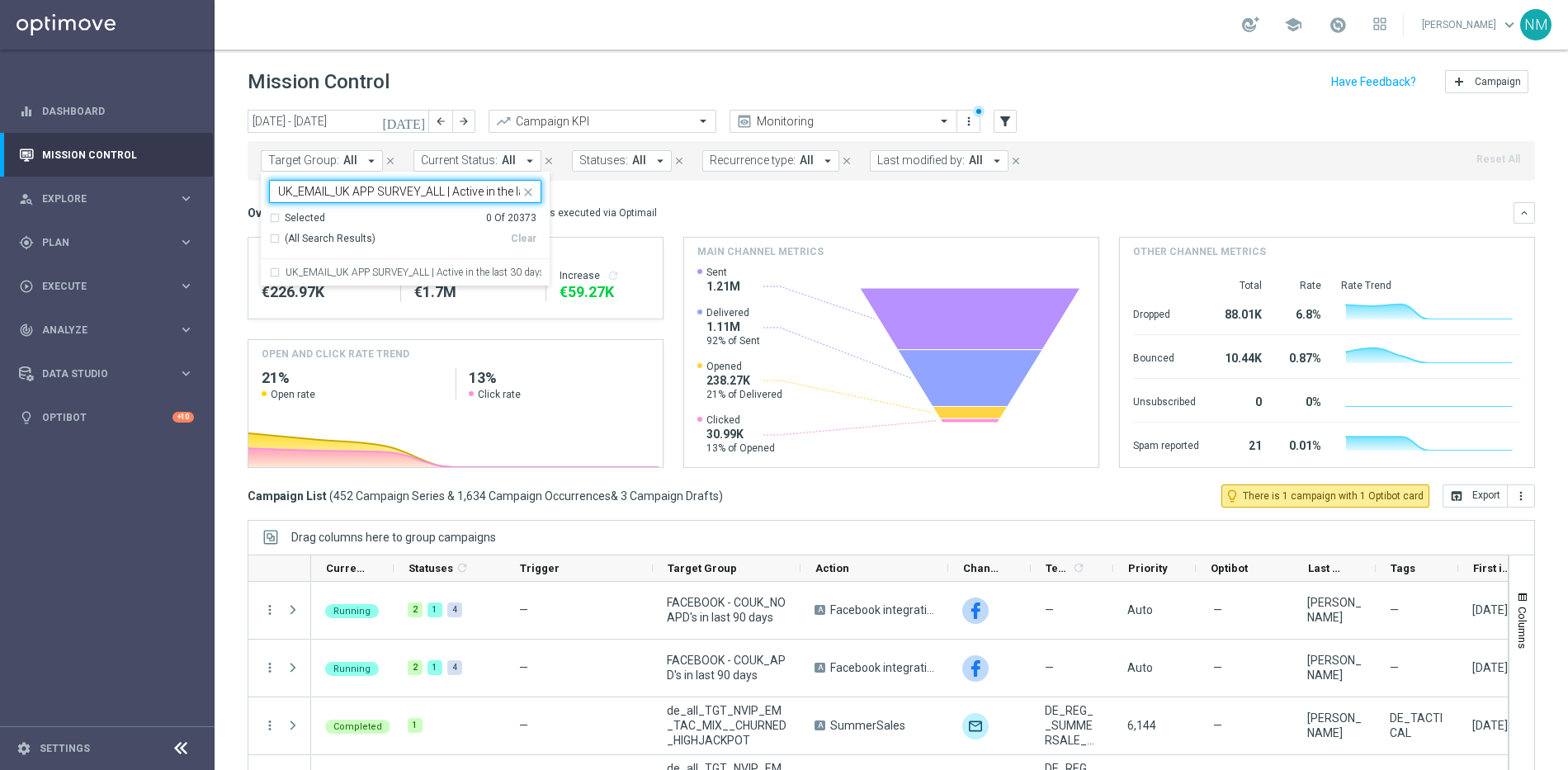
scroll to position [0, 58]
click at [355, 274] on label "UK_EMAIL_UK APP SURVEY_ALL | Active in the last 30 days" at bounding box center [413, 272] width 255 height 10
type input "UK_EMAIL_UK APP SURVEY_ALL | Active in the last 30 days"
click at [743, 210] on div "Overview: Optimail arrow_drop_down This overview shows data of campaigns execut…" at bounding box center [880, 213] width 1265 height 15
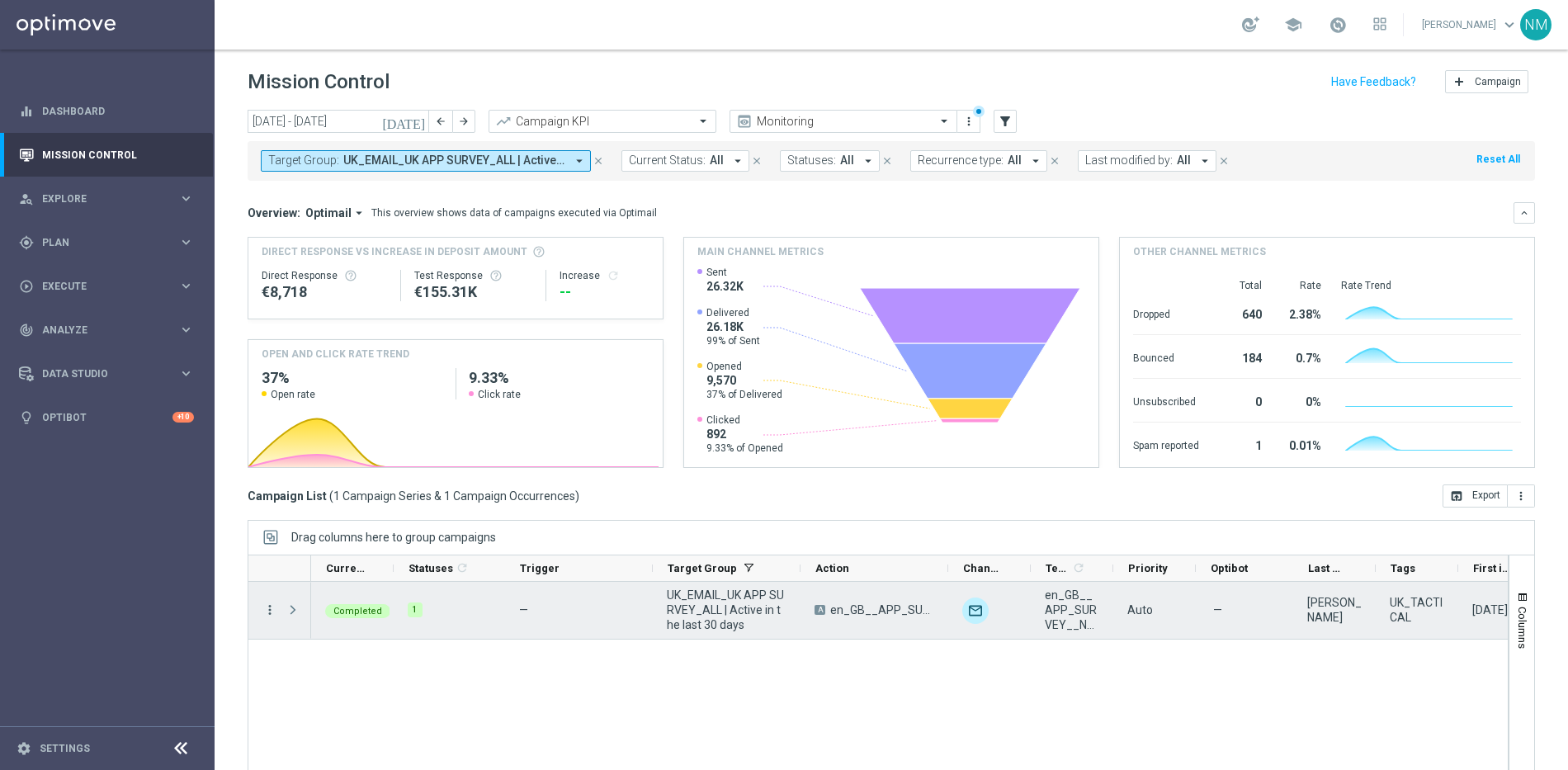
click at [270, 608] on icon "more_vert" at bounding box center [269, 610] width 15 height 15
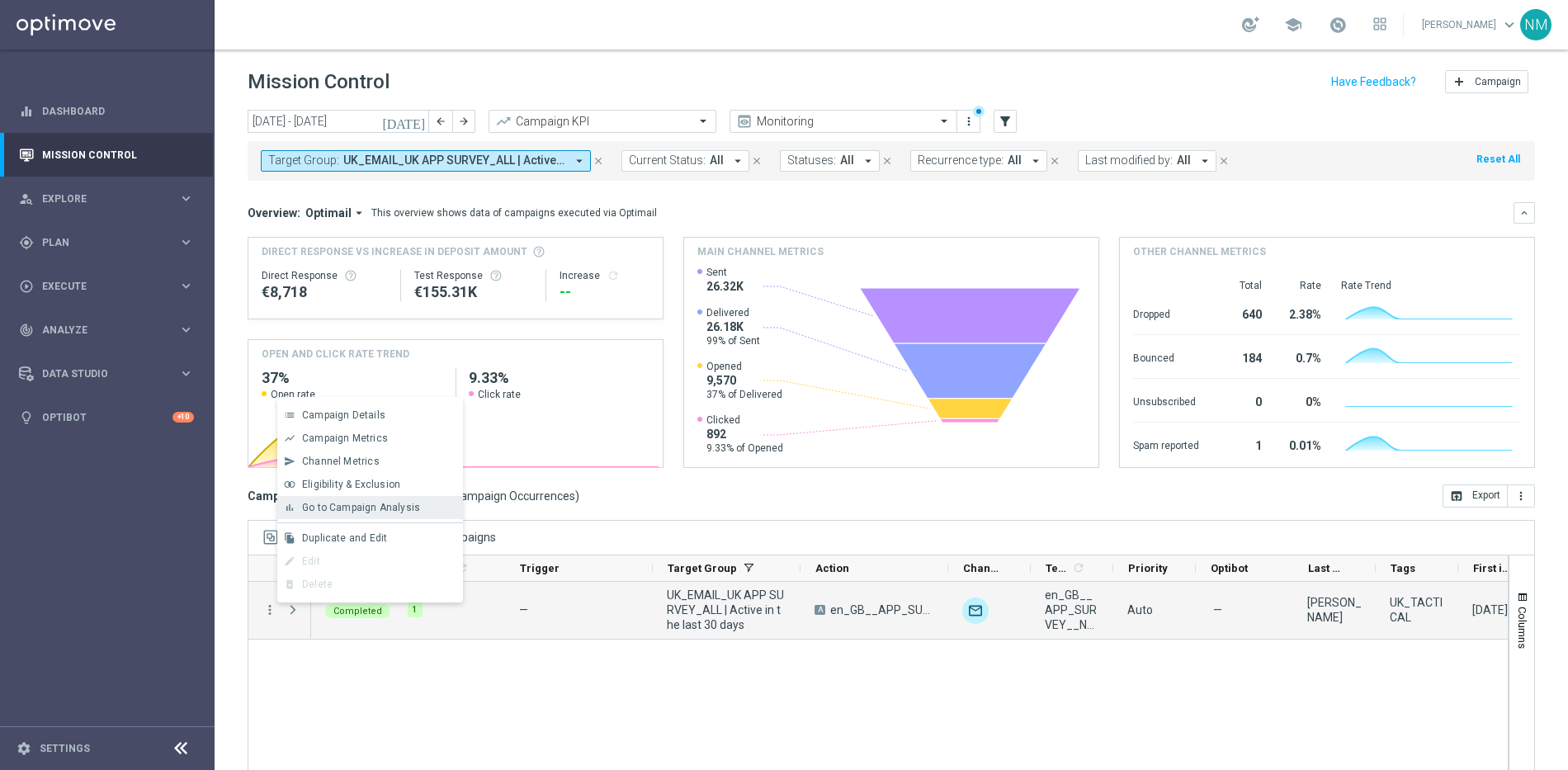
click at [345, 506] on span "Go to Campaign Analysis" at bounding box center [361, 507] width 118 height 12
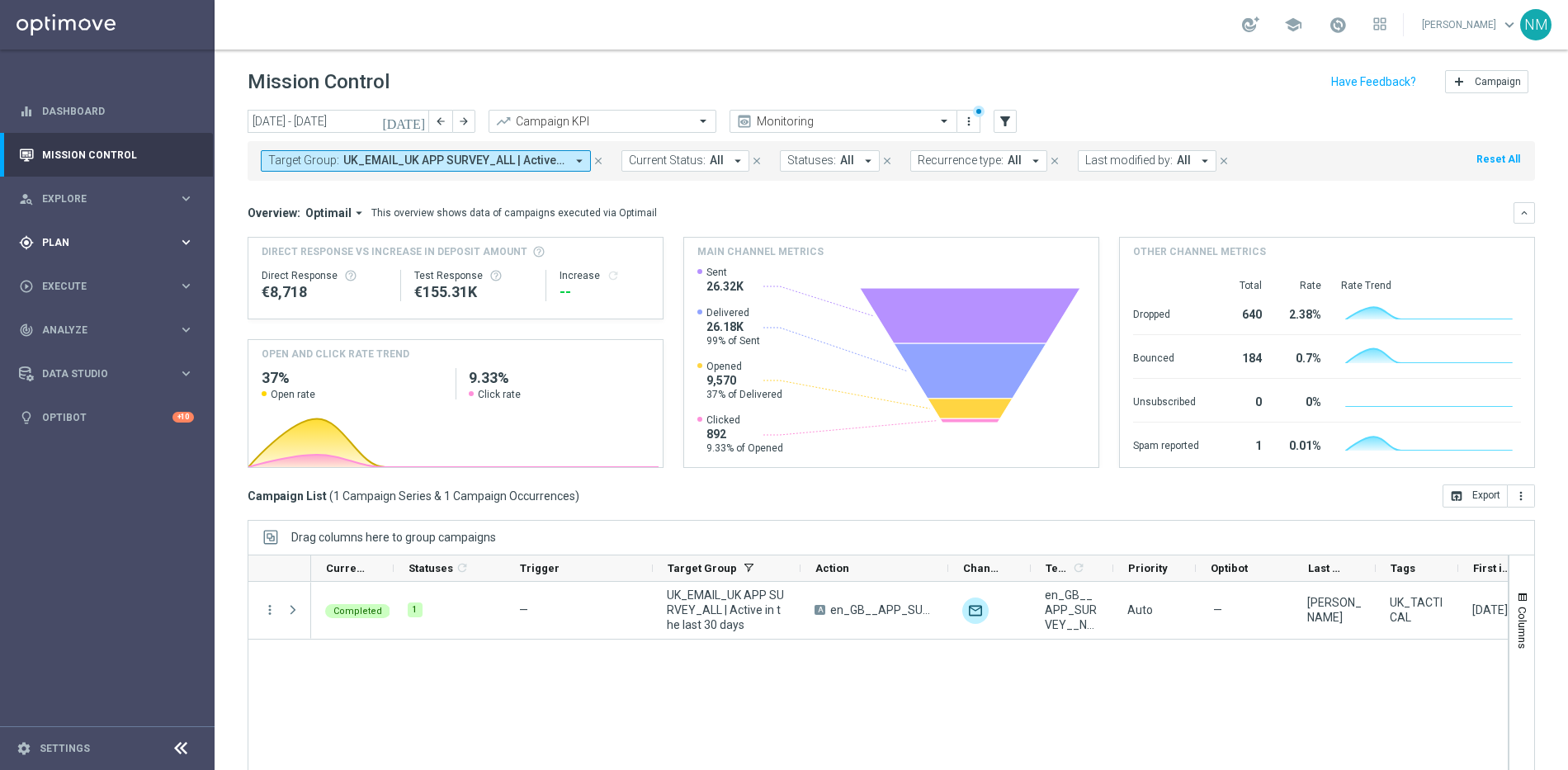
click at [144, 235] on div "gps_fixed Plan" at bounding box center [99, 243] width 160 height 15
click at [107, 275] on link "Target Groups" at bounding box center [108, 277] width 129 height 13
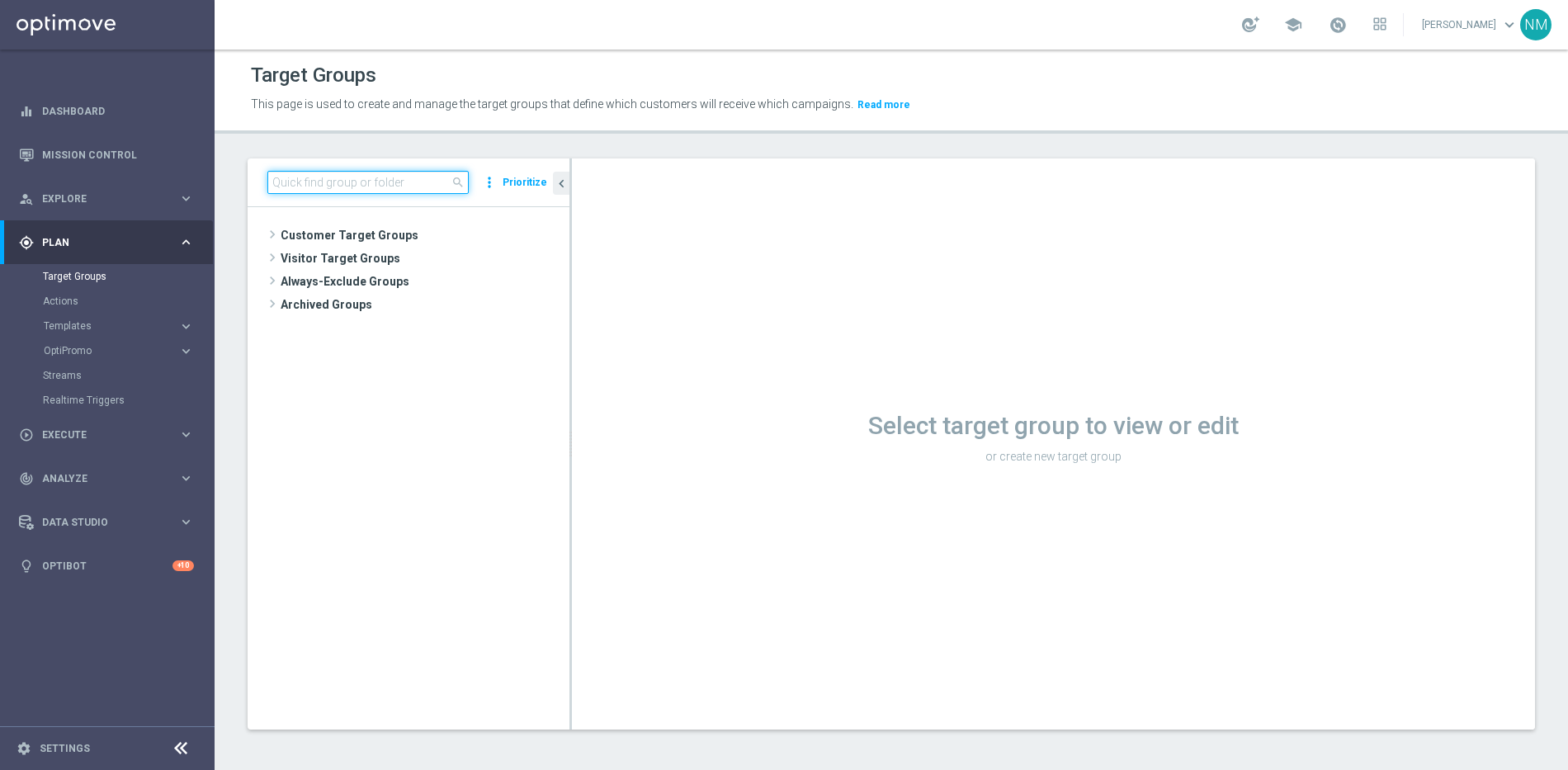
click at [410, 176] on input at bounding box center [368, 182] width 201 height 23
paste input "UK_EMAIL_UK APP SURVEY_ALL | Active in the last 30 days"
type input "UK_EMAIL_UK APP SURVEY_ALL | Active in the last 30 days"
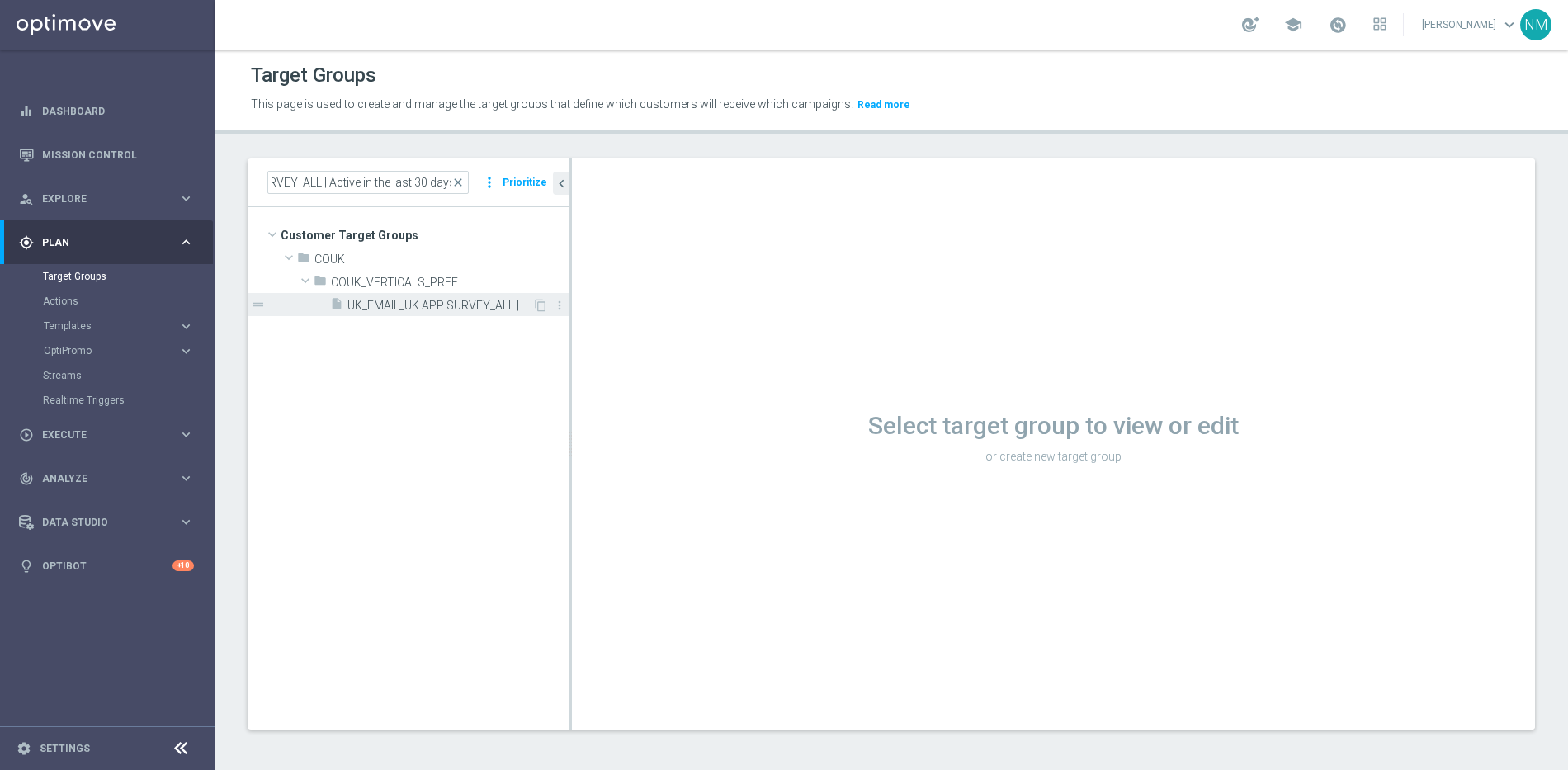
click at [409, 310] on span "UK_EMAIL_UK APP SURVEY_ALL | Active in the last 30 days" at bounding box center [440, 305] width 184 height 14
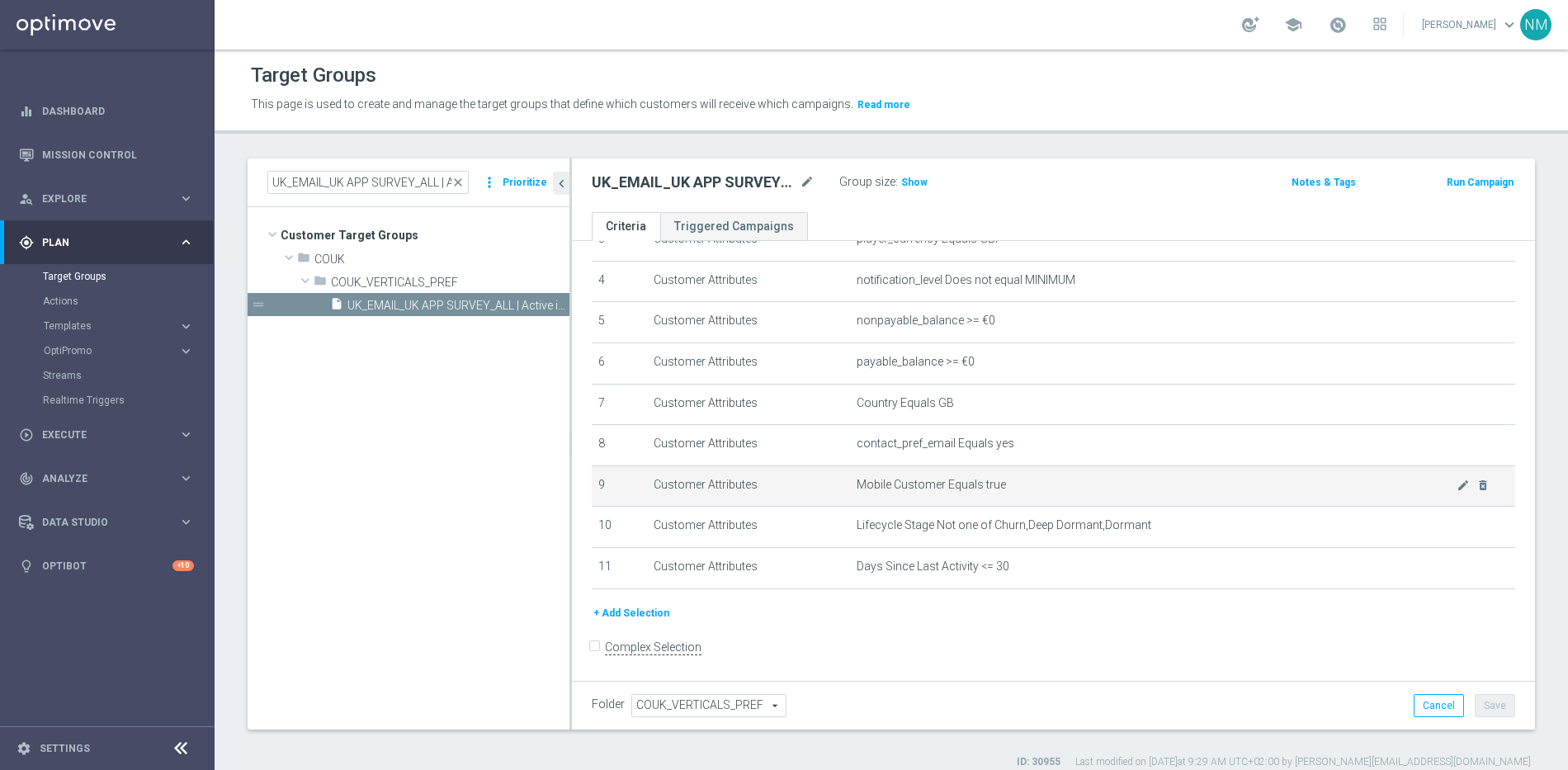
scroll to position [161, 0]
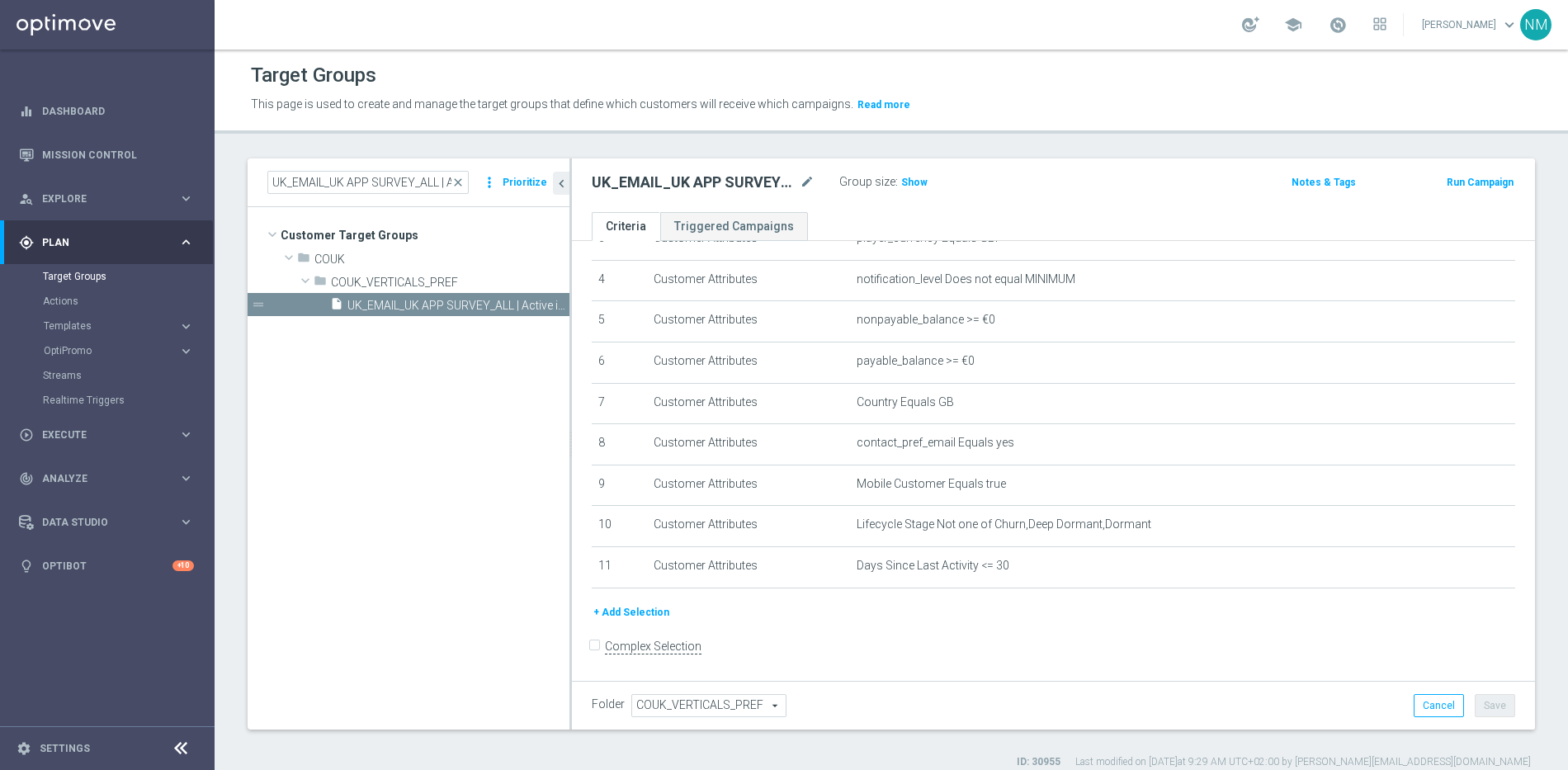
click at [636, 614] on button "+ Add Selection" at bounding box center [631, 612] width 79 height 18
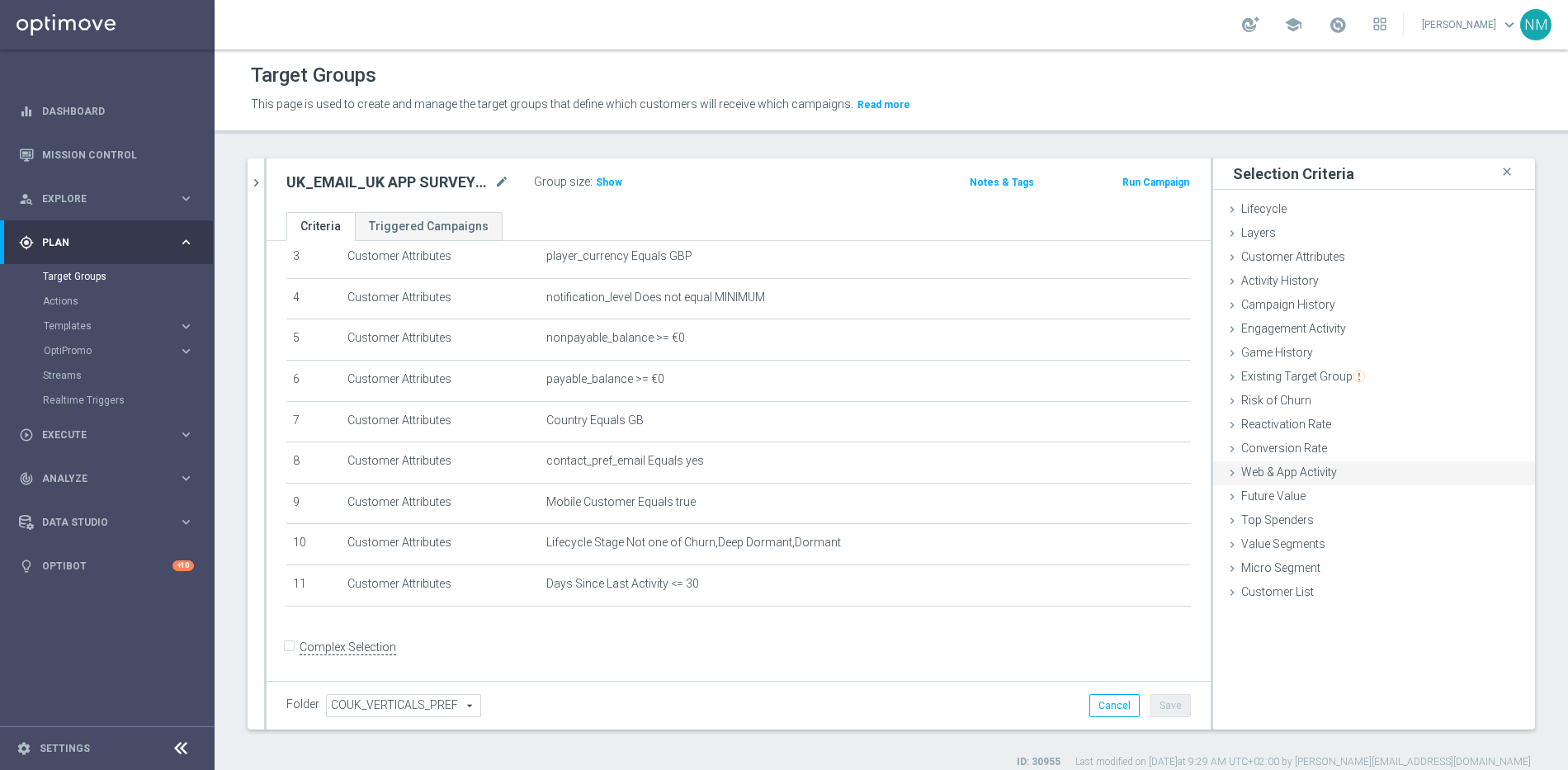
click at [1249, 474] on span "Web & App Activity" at bounding box center [1289, 472] width 96 height 13
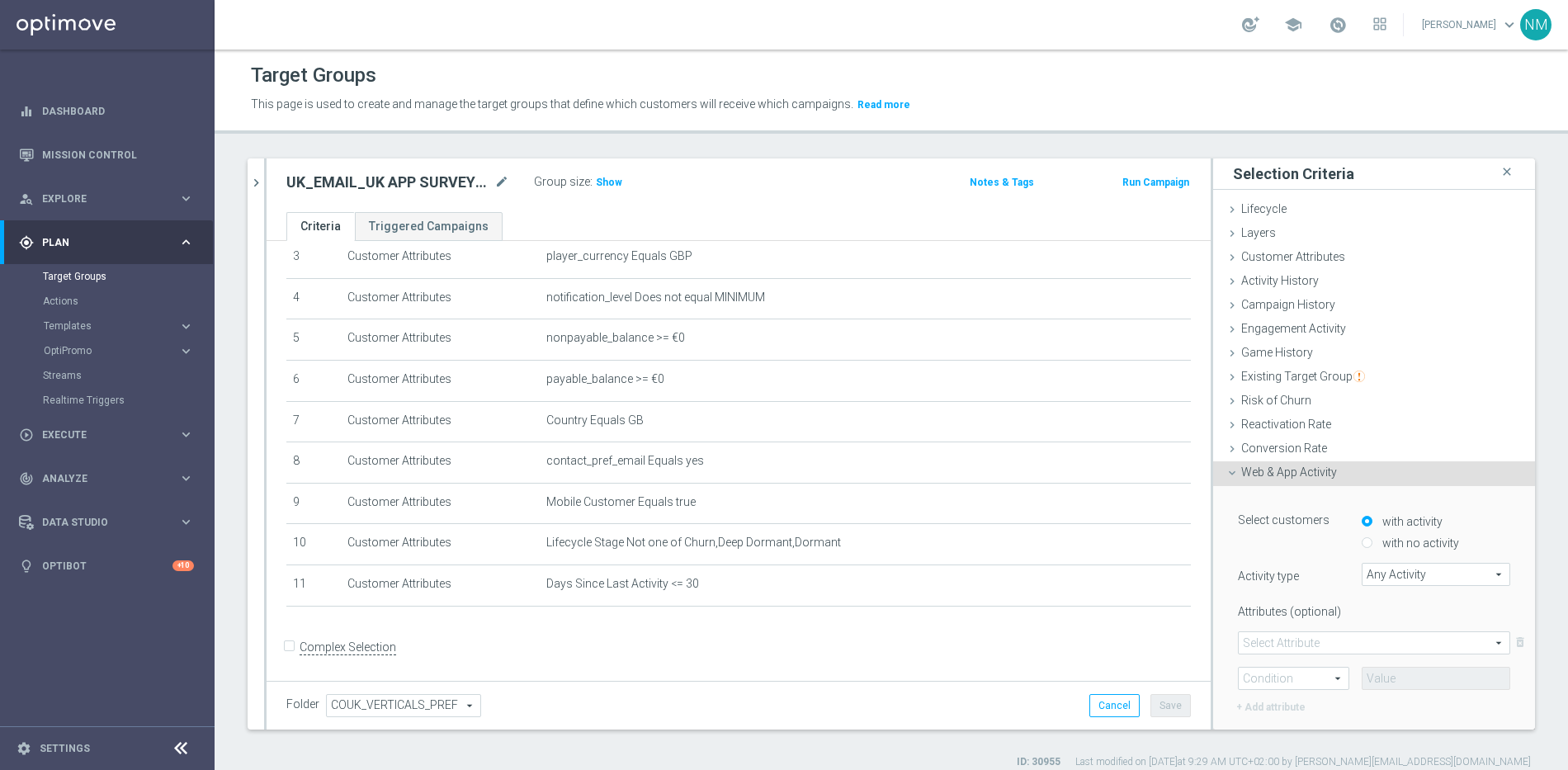
click at [1249, 474] on span "Web & App Activity" at bounding box center [1289, 472] width 96 height 13
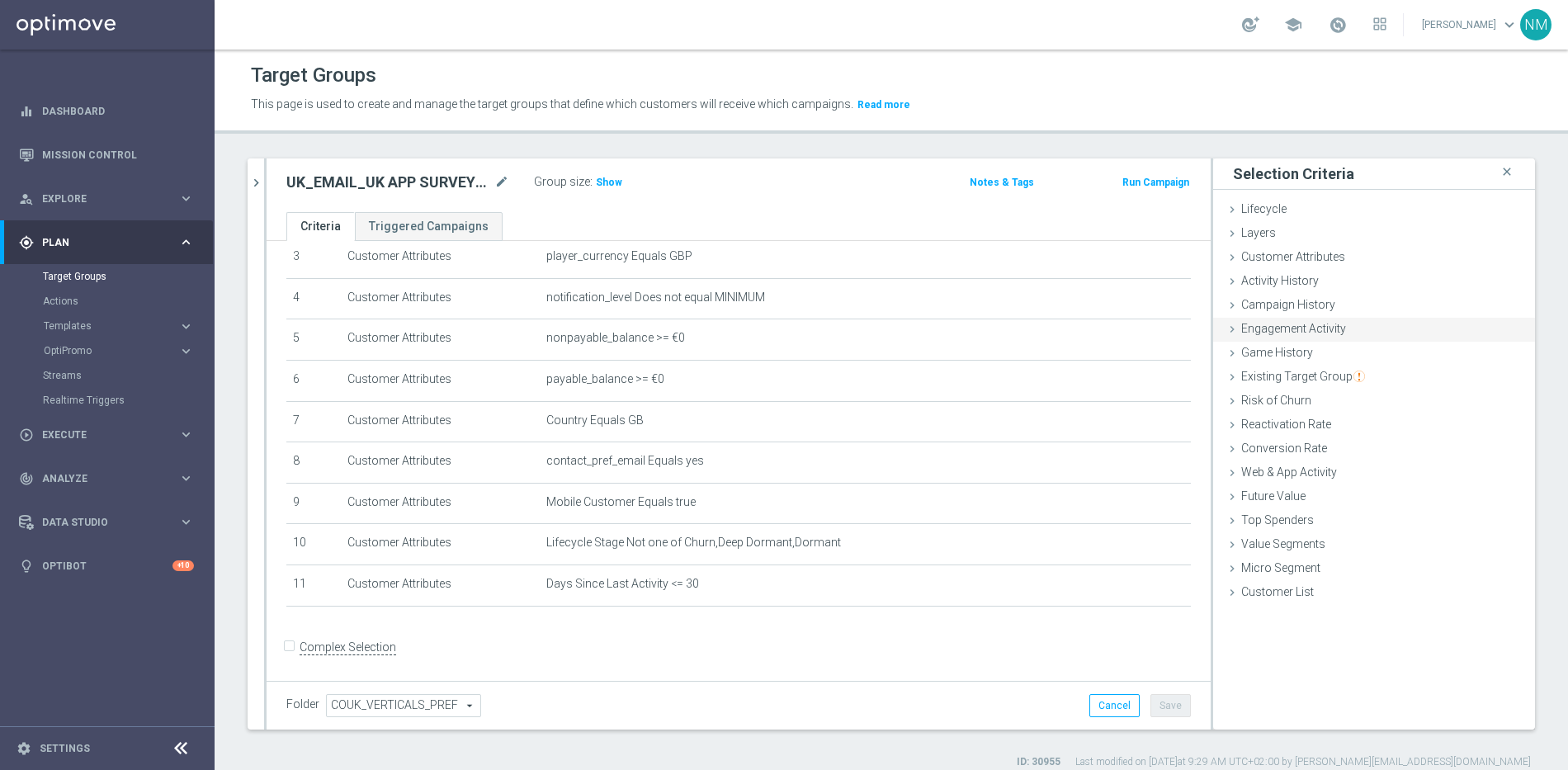
click at [1266, 329] on span "Engagement Activity" at bounding box center [1293, 328] width 105 height 13
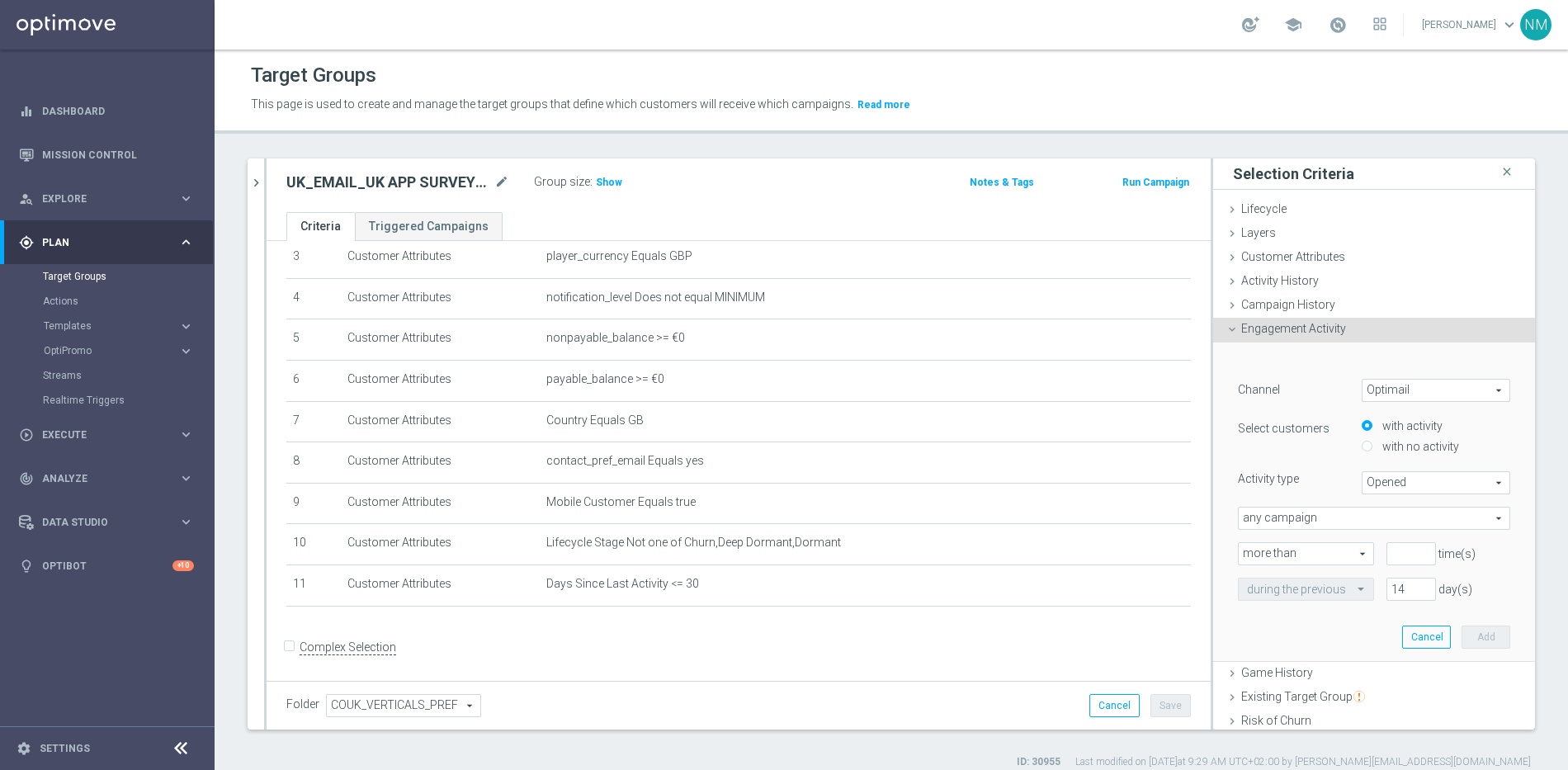
click at [1393, 448] on label "with no activity" at bounding box center [1419, 446] width 81 height 15
click at [1372, 448] on input "with no activity" at bounding box center [1367, 447] width 11 height 11
radio input "true"
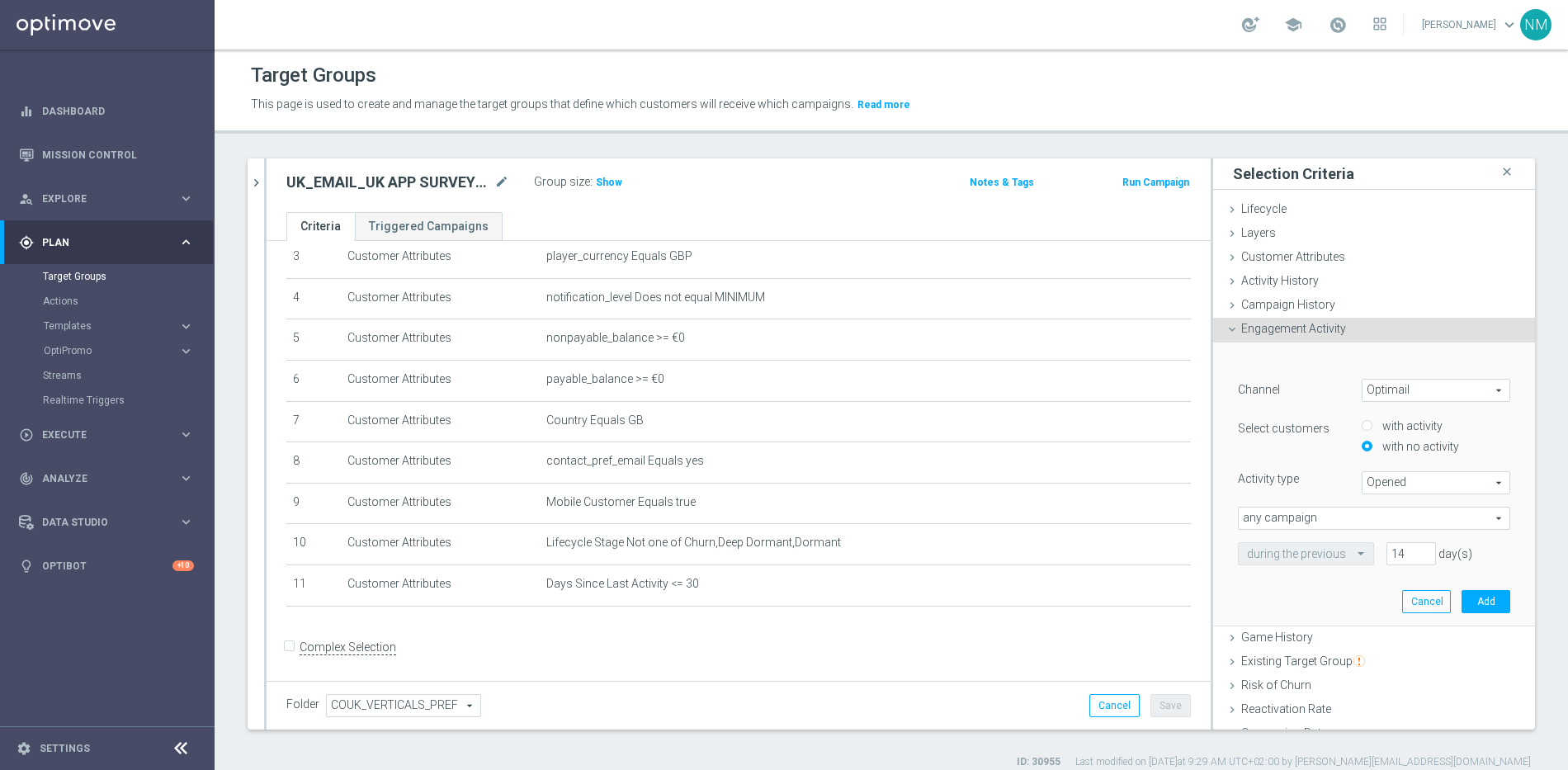
click at [1399, 483] on span "Opened" at bounding box center [1435, 482] width 147 height 21
click at [1308, 503] on div "Channel Optimail Optimail arrow_drop_down search Select customers with activity…" at bounding box center [1373, 472] width 272 height 186
click at [1321, 518] on span "any campaign" at bounding box center [1373, 517] width 270 height 21
click at [1317, 586] on span "one or more actions" at bounding box center [1374, 585] width 255 height 13
type input "one or more actions"
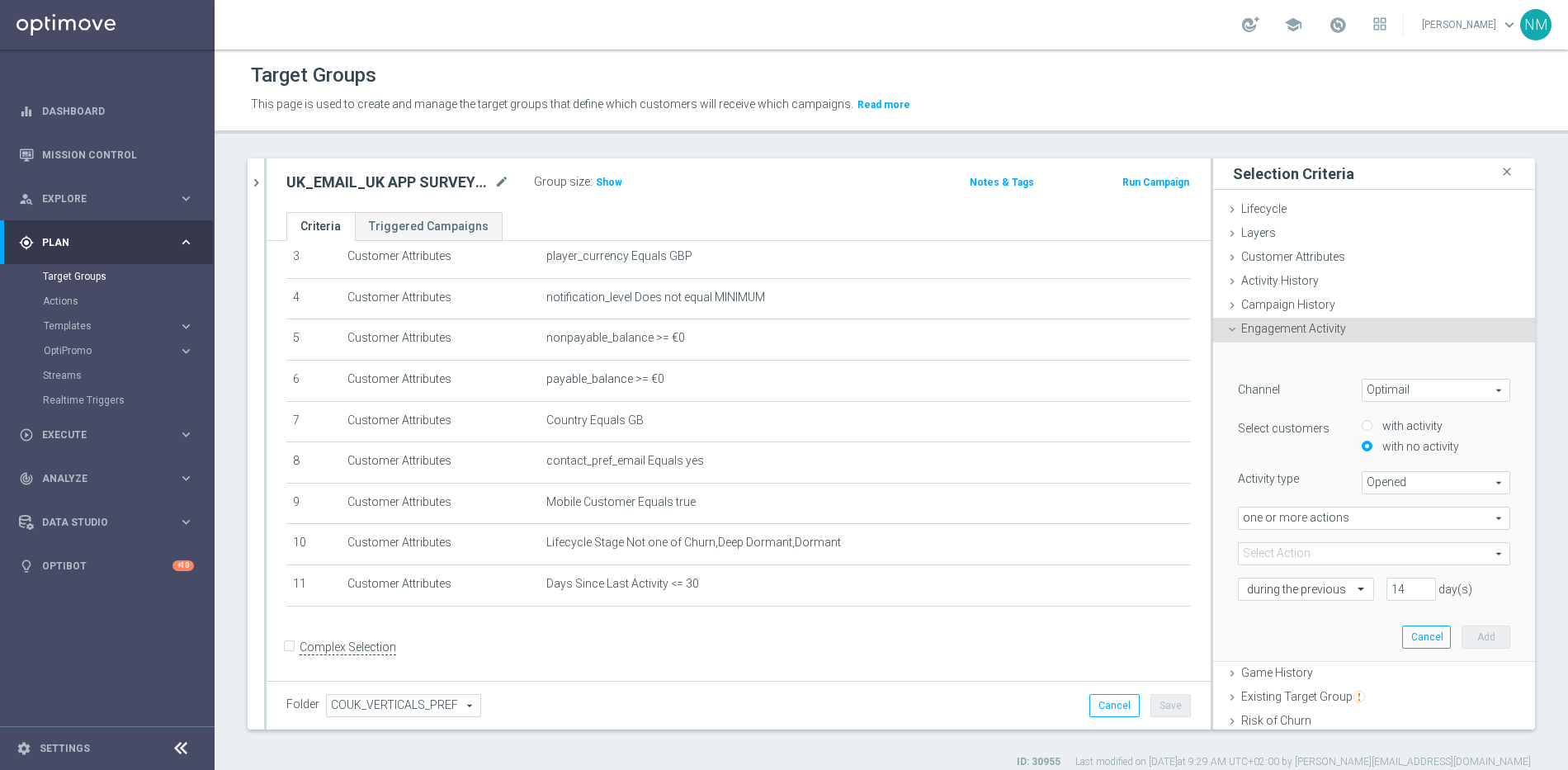
click at [1297, 554] on span at bounding box center [1373, 553] width 270 height 21
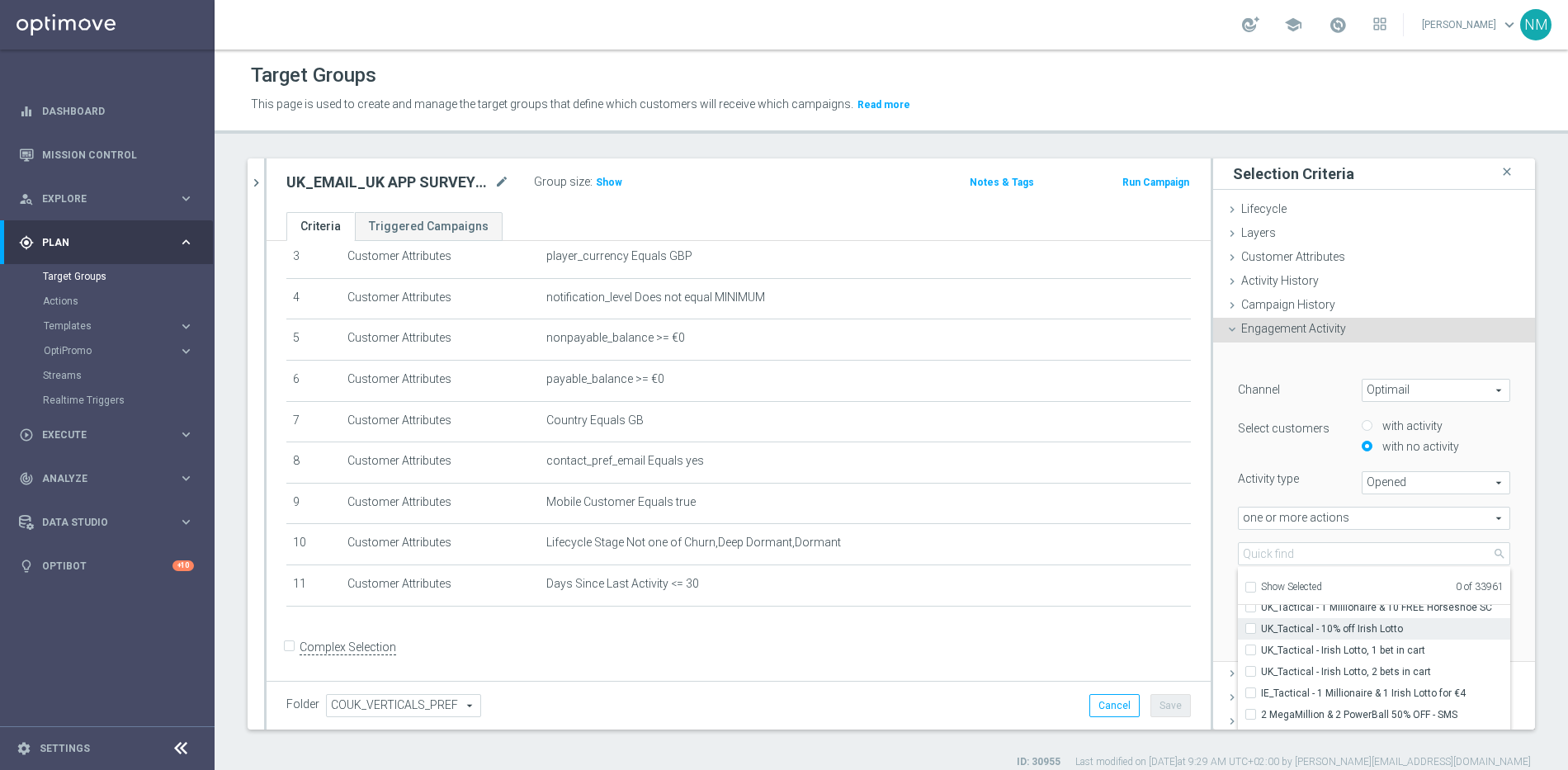
scroll to position [730, 0]
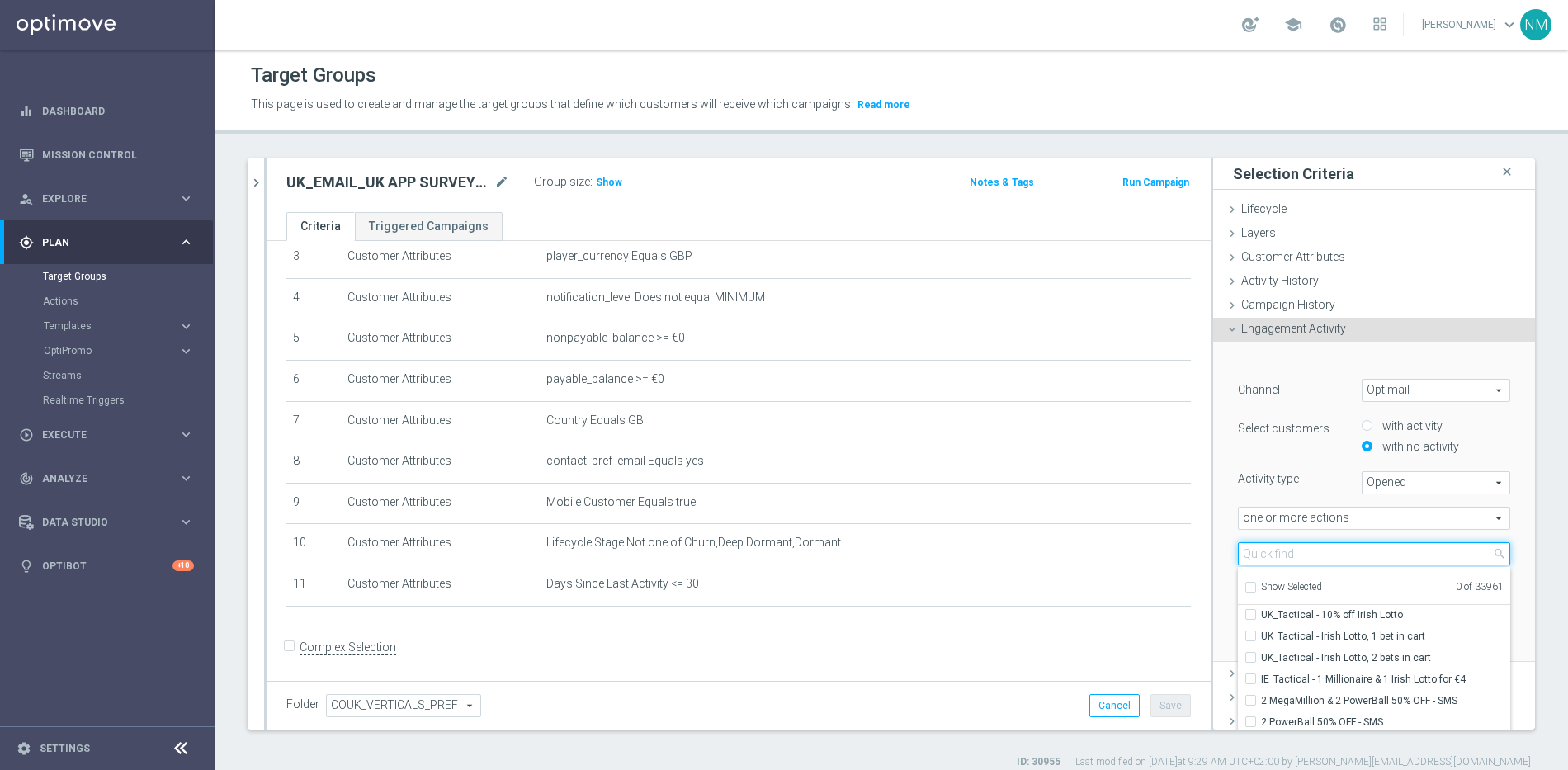
click at [1298, 552] on input "search" at bounding box center [1373, 553] width 272 height 23
paste input "en_GB__APP_SURVEY__NVIP_EMA_SER_MIX_W36"
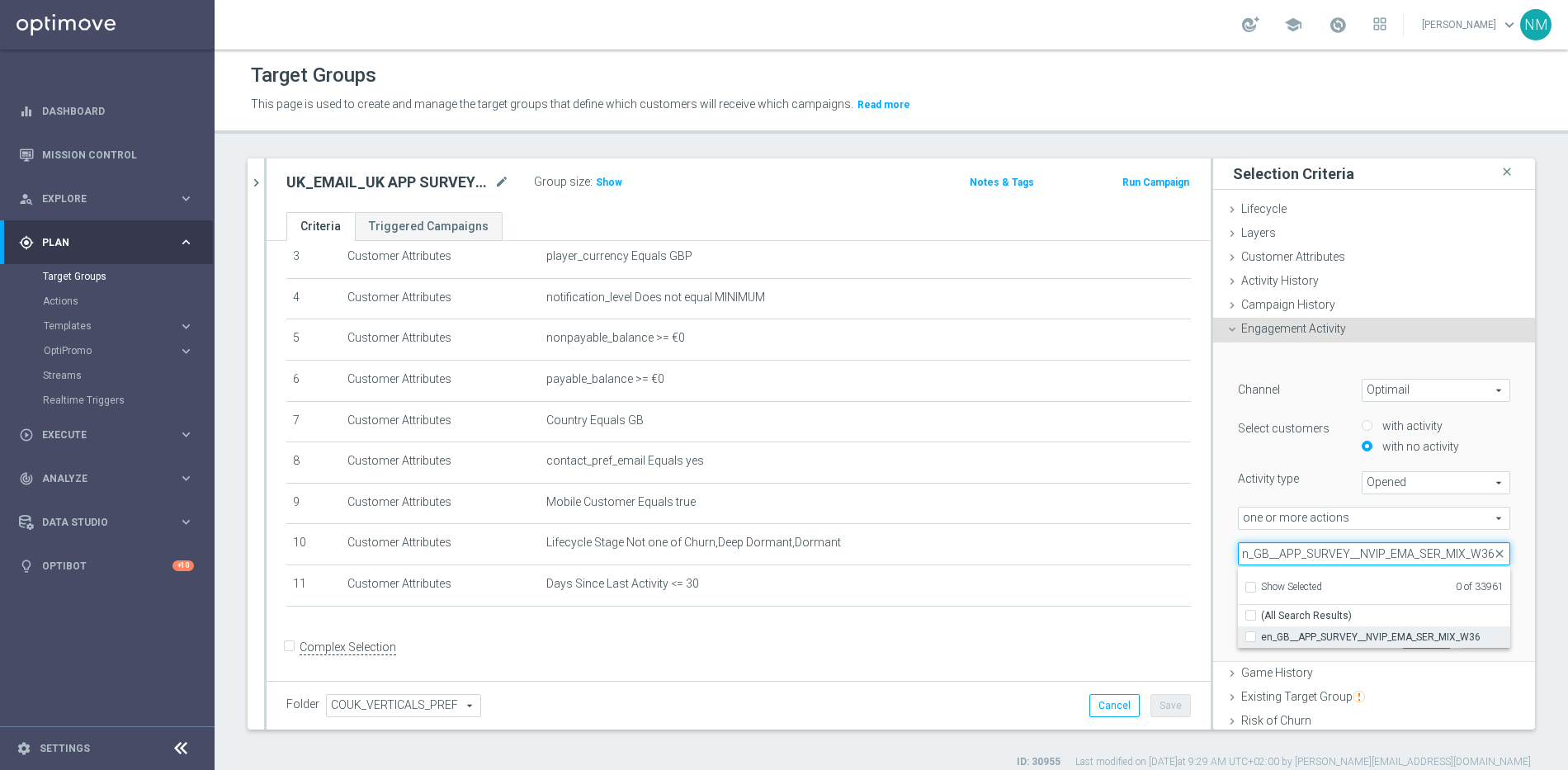
type input "en_GB__APP_SURVEY__NVIP_EMA_SER_MIX_W36"
click at [1311, 633] on span "en_GB__APP_SURVEY__NVIP_EMA_SER_MIX_W36" at bounding box center [1385, 636] width 249 height 13
click at [1261, 633] on input "en_GB__APP_SURVEY__NVIP_EMA_SER_MIX_W36" at bounding box center [1255, 636] width 11 height 11
checkbox input "true"
type input "en_GB__APP_SURVEY__NVIP_EMA_SER_MIX_W36"
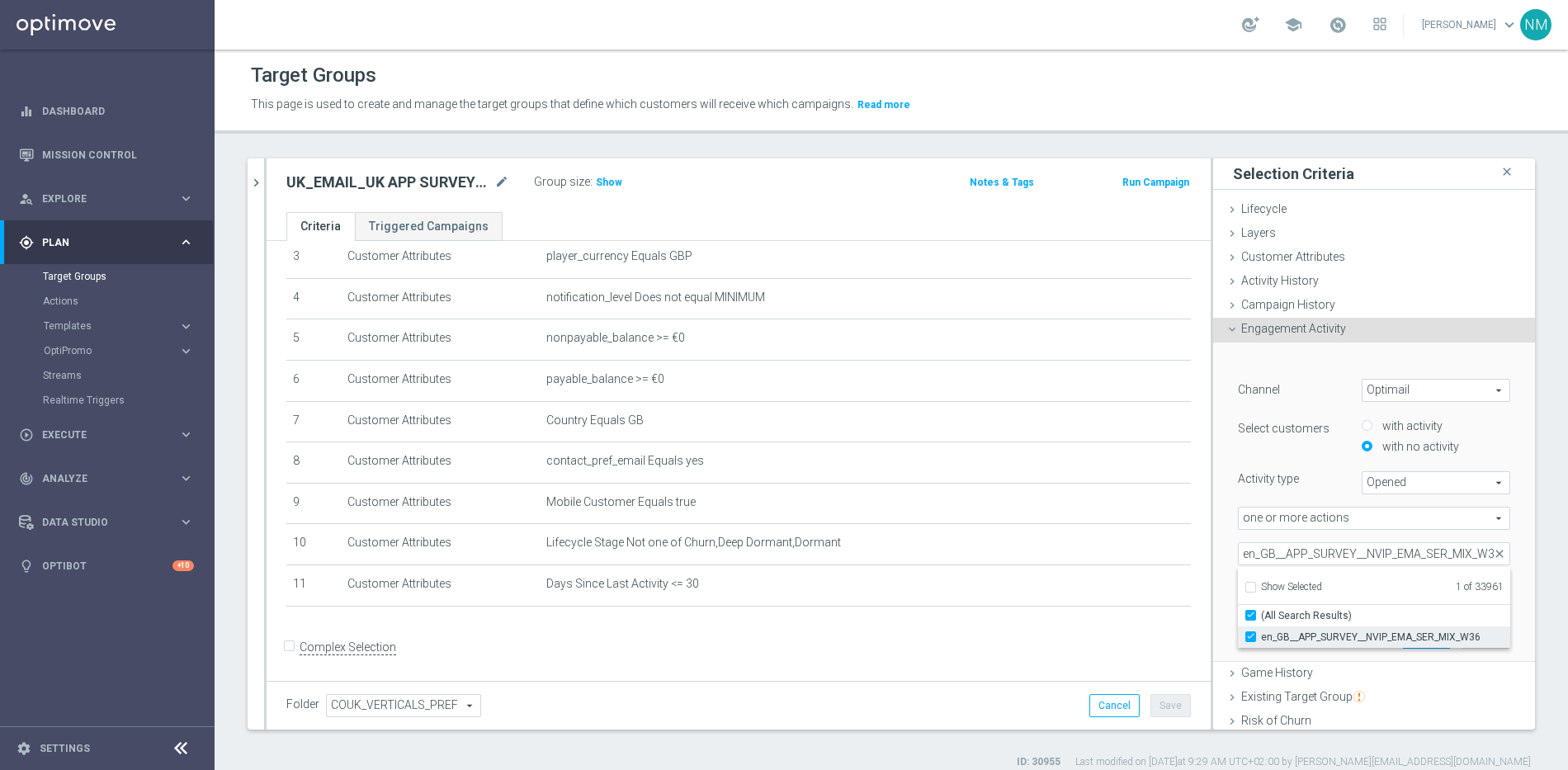
checkbox input "true"
click at [1499, 592] on div "﻿ Channel Optimail Optimail arrow_drop_down search Select customers with activi…" at bounding box center [1373, 502] width 322 height 320
click at [1386, 591] on input "14" at bounding box center [1411, 588] width 50 height 23
type input "1"
type input "2"
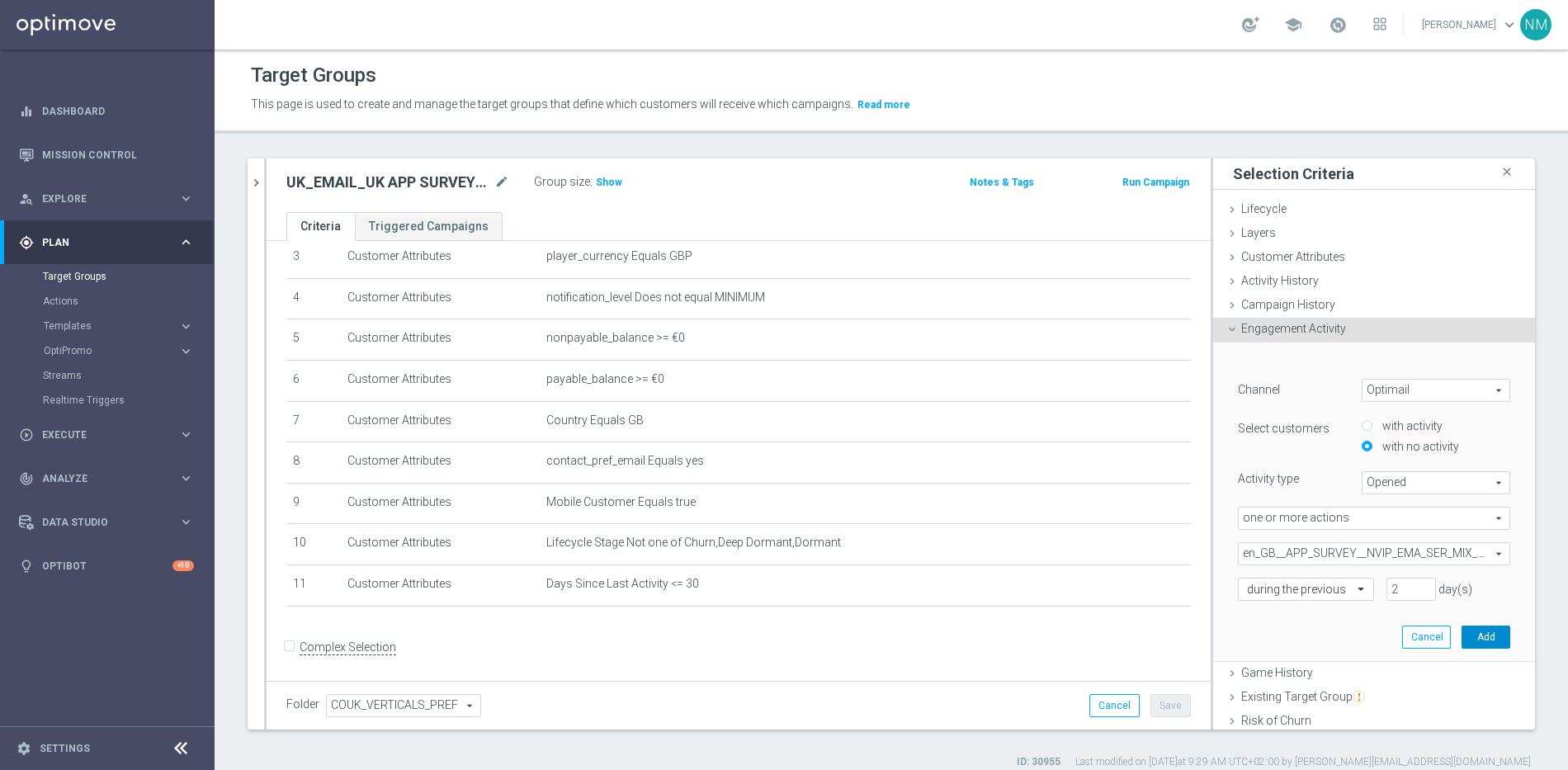
click at [1461, 630] on button "Add" at bounding box center [1485, 636] width 49 height 23
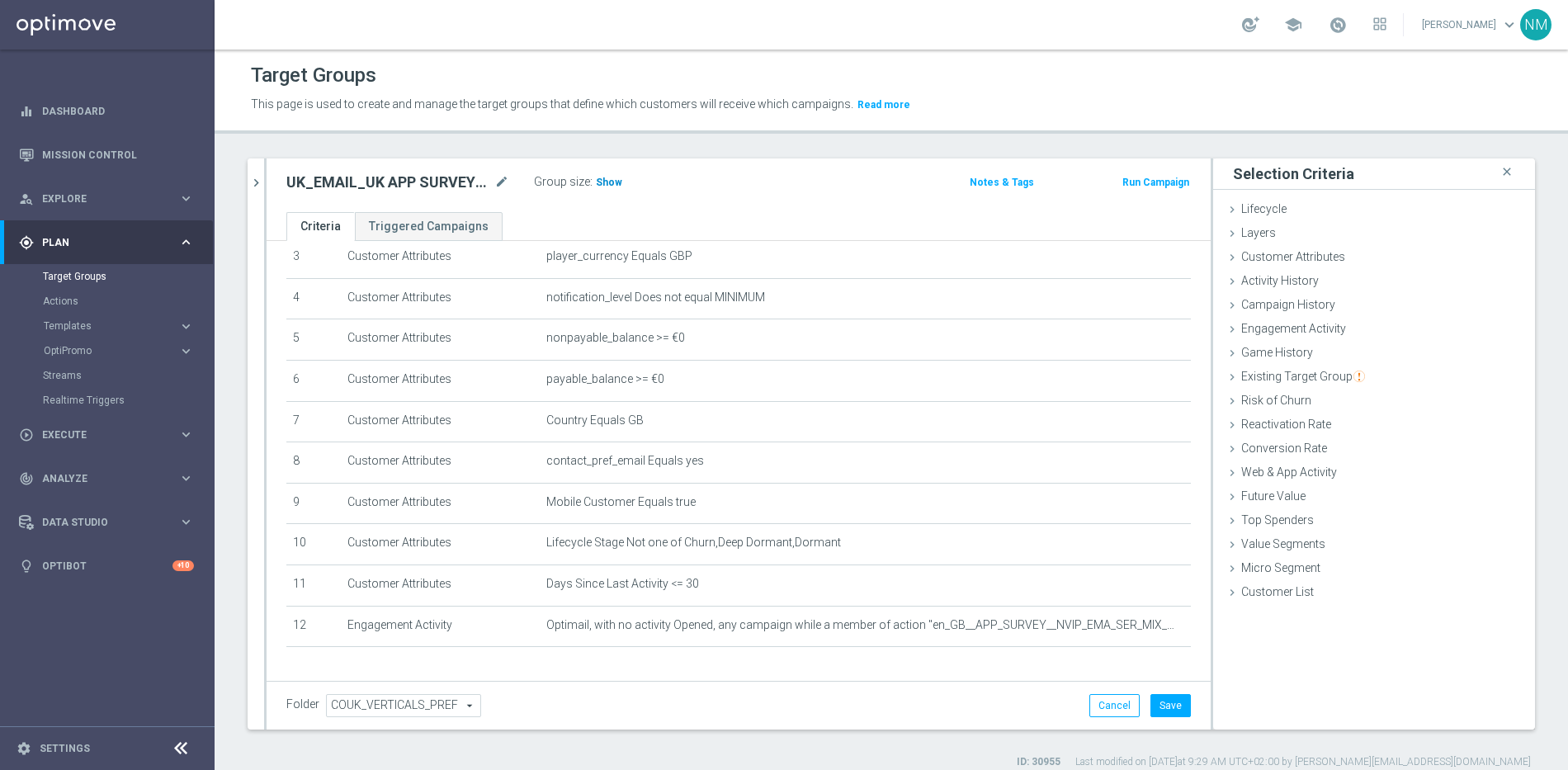
click at [610, 182] on span "Show" at bounding box center [609, 182] width 27 height 12
click at [1225, 325] on icon at bounding box center [1231, 329] width 13 height 13
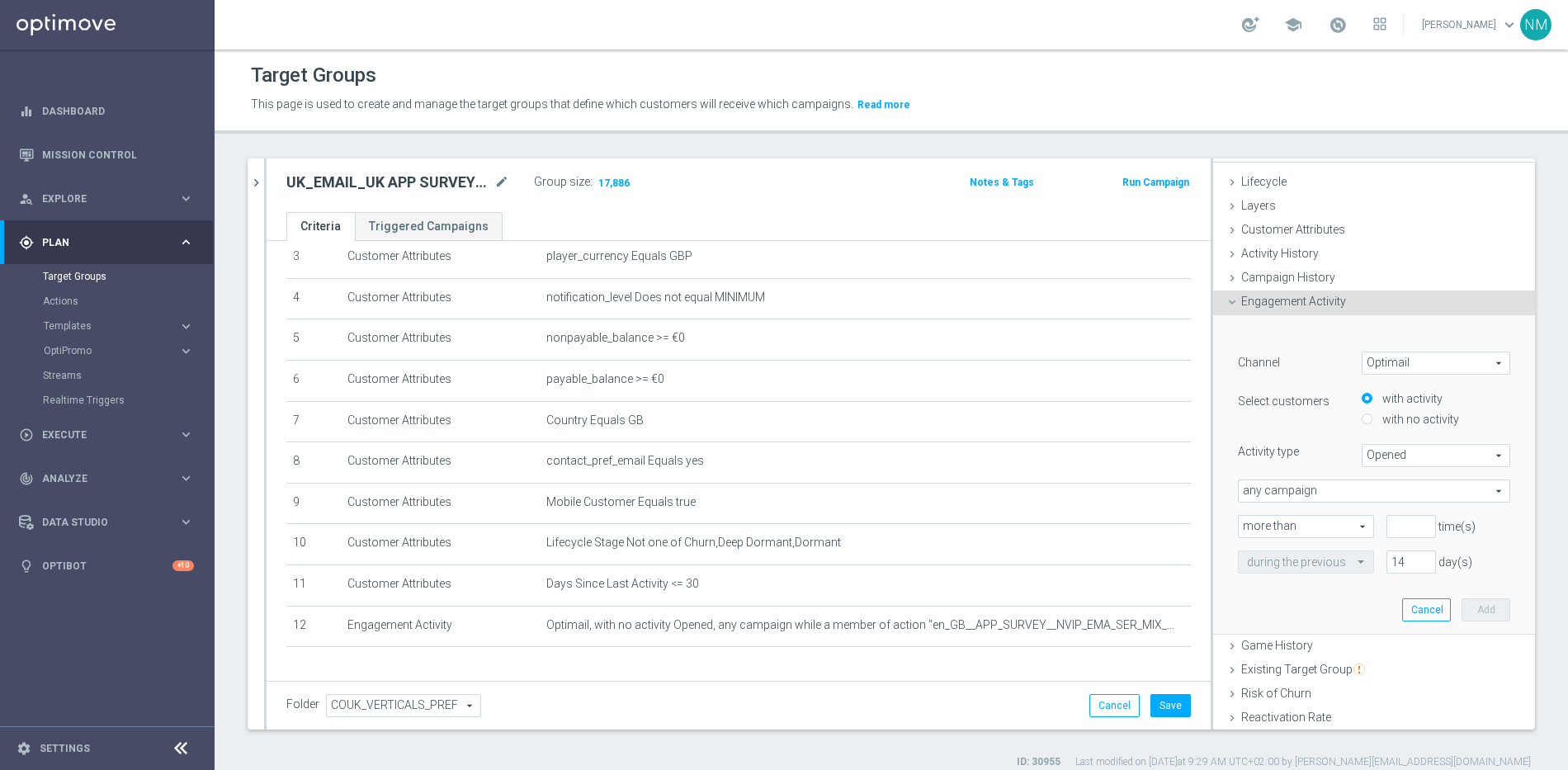
scroll to position [36, 0]
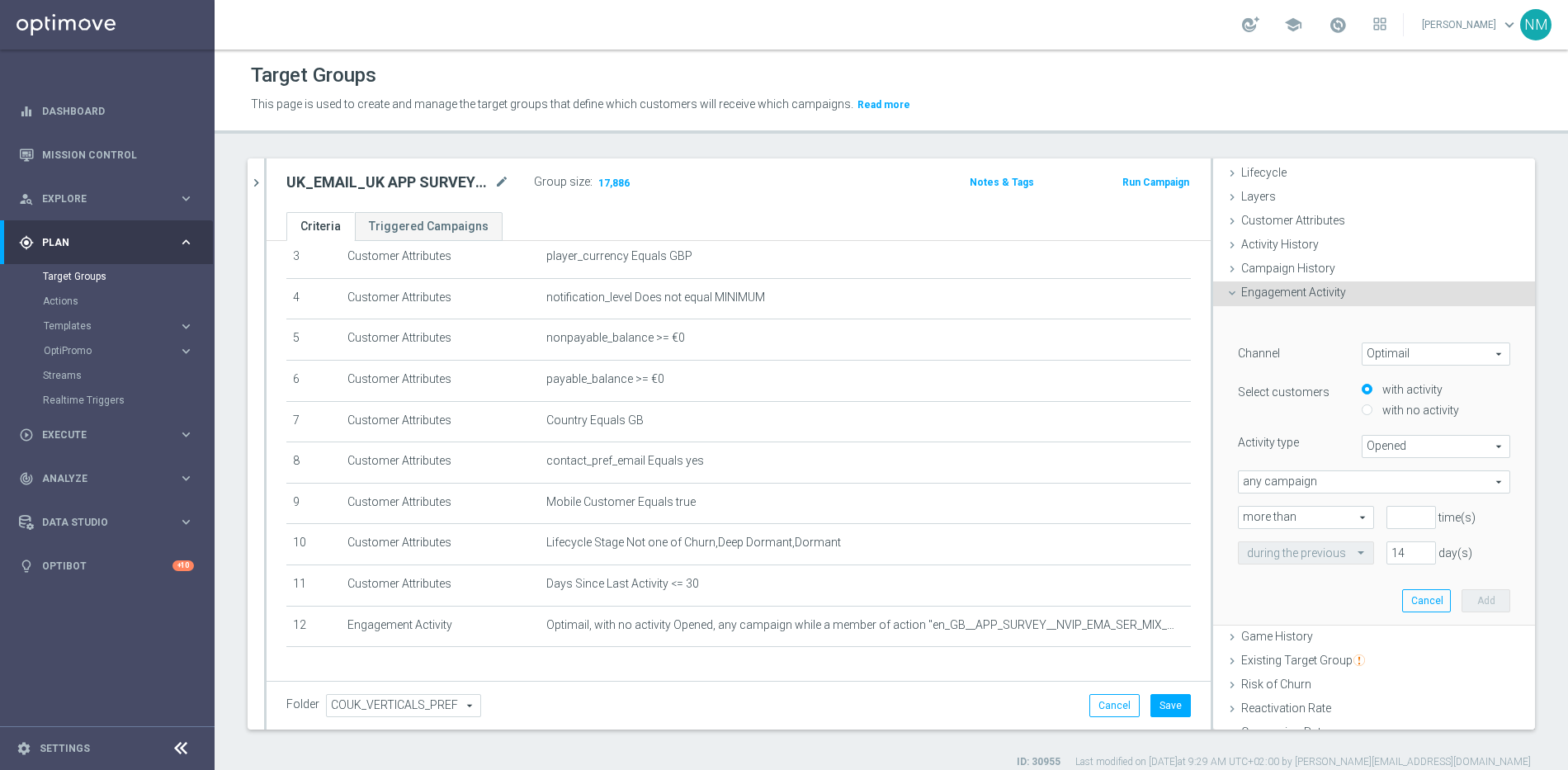
click at [1402, 412] on label "with no activity" at bounding box center [1419, 410] width 81 height 15
click at [1372, 412] on input "with no activity" at bounding box center [1367, 410] width 11 height 11
radio input "true"
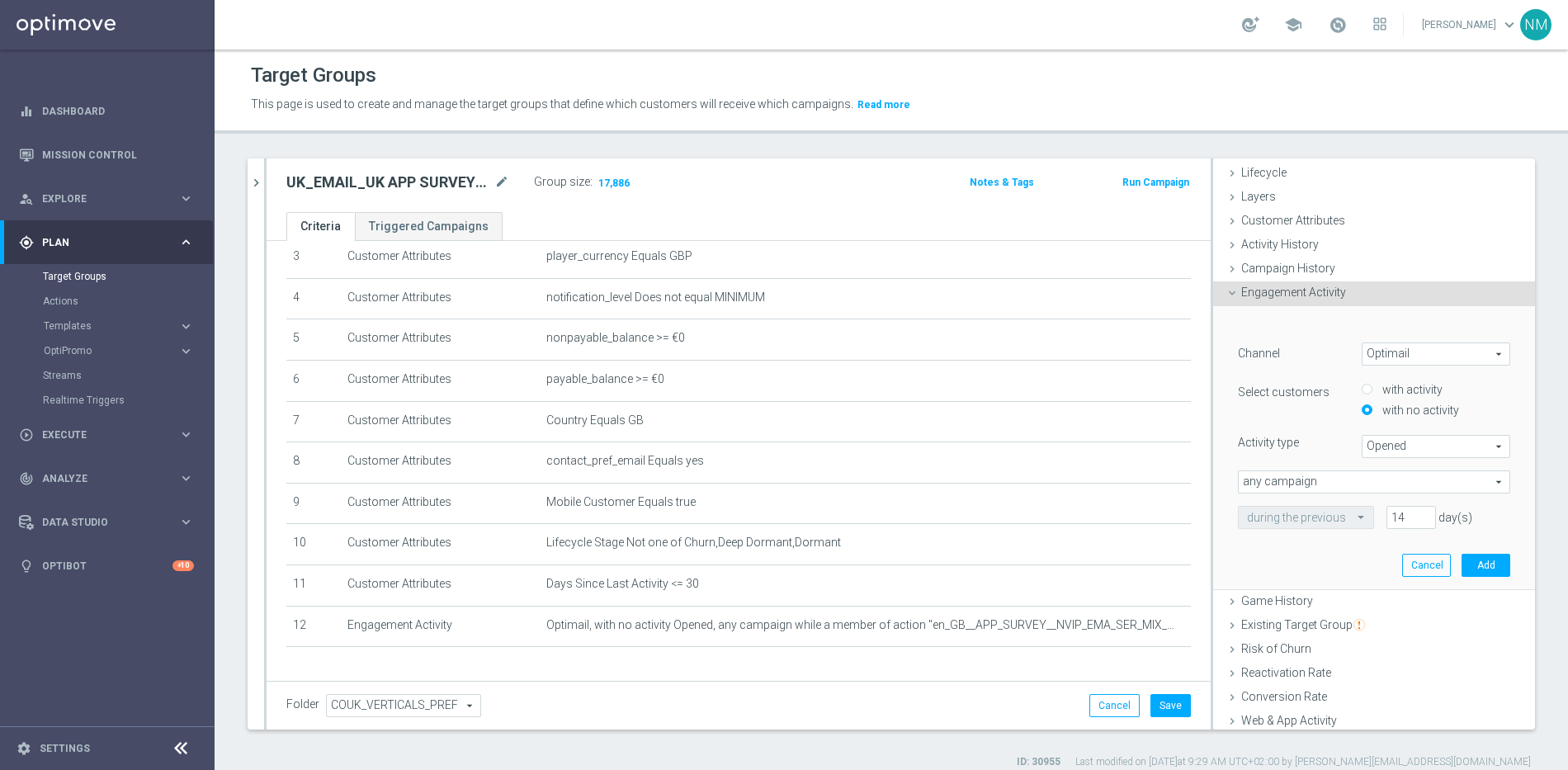
click at [1357, 480] on span "any campaign" at bounding box center [1373, 481] width 270 height 21
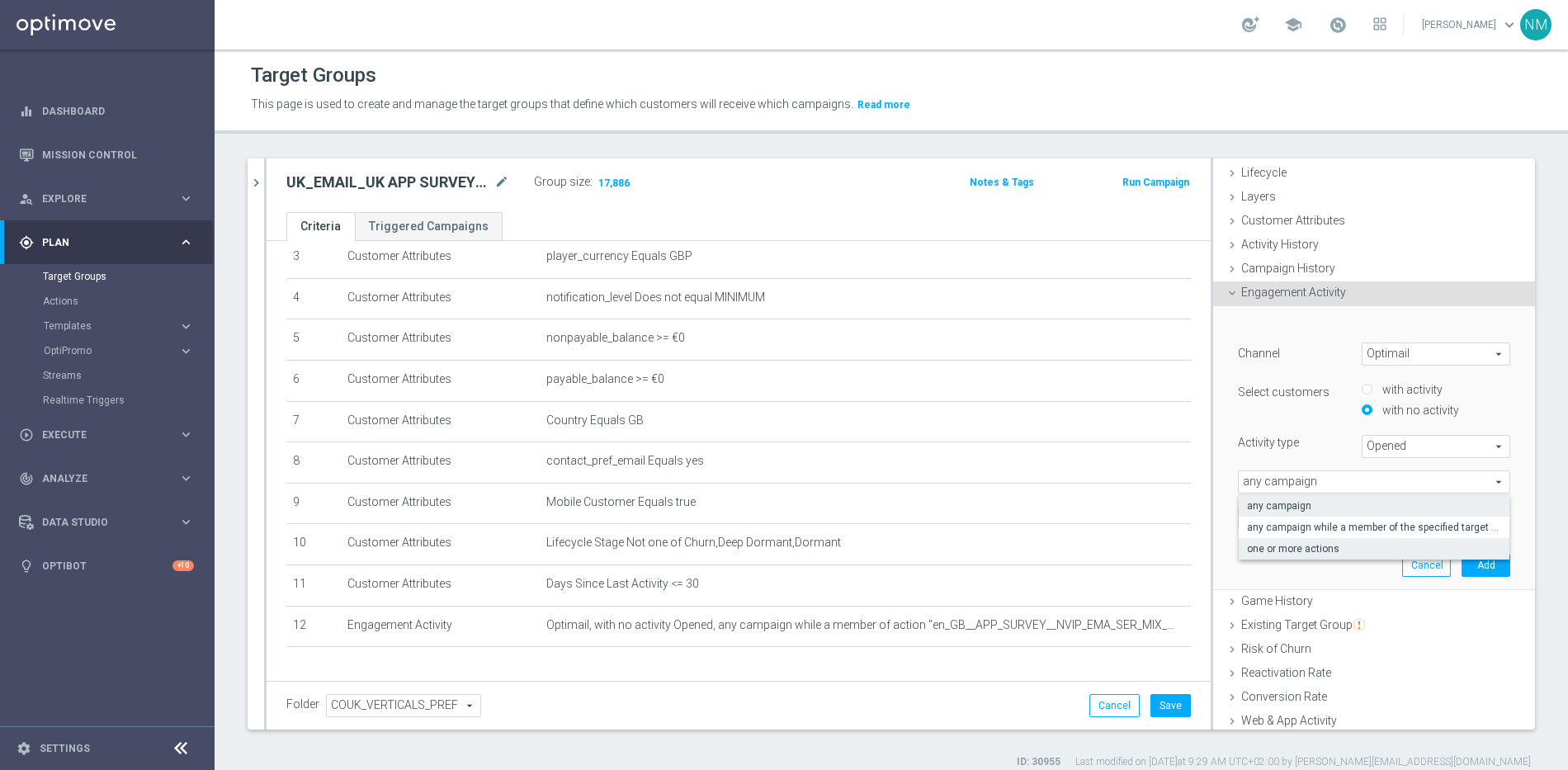
click at [1304, 551] on span "one or more actions" at bounding box center [1374, 549] width 255 height 13
type input "one or more actions"
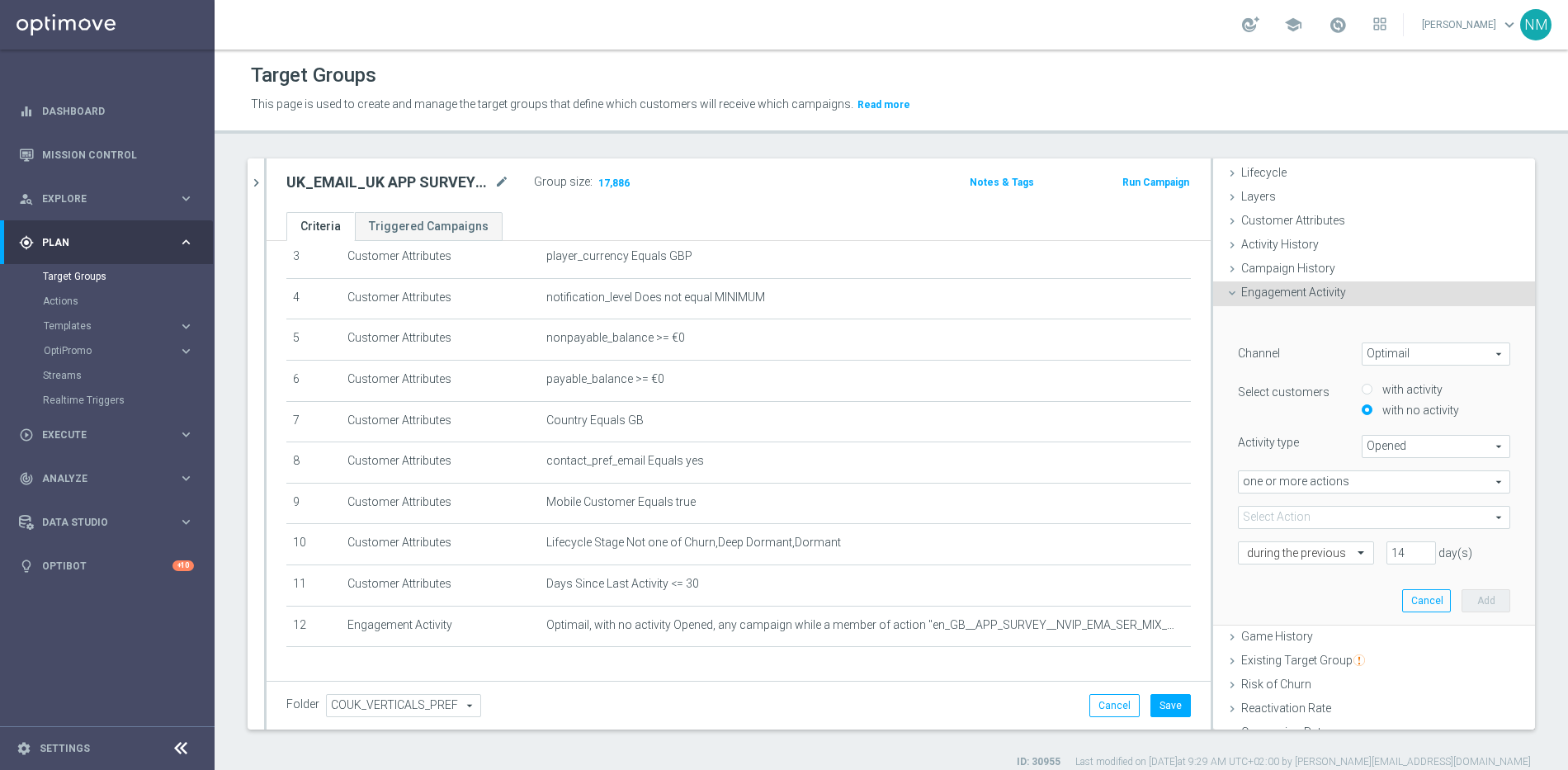
click at [1290, 522] on span at bounding box center [1373, 516] width 270 height 21
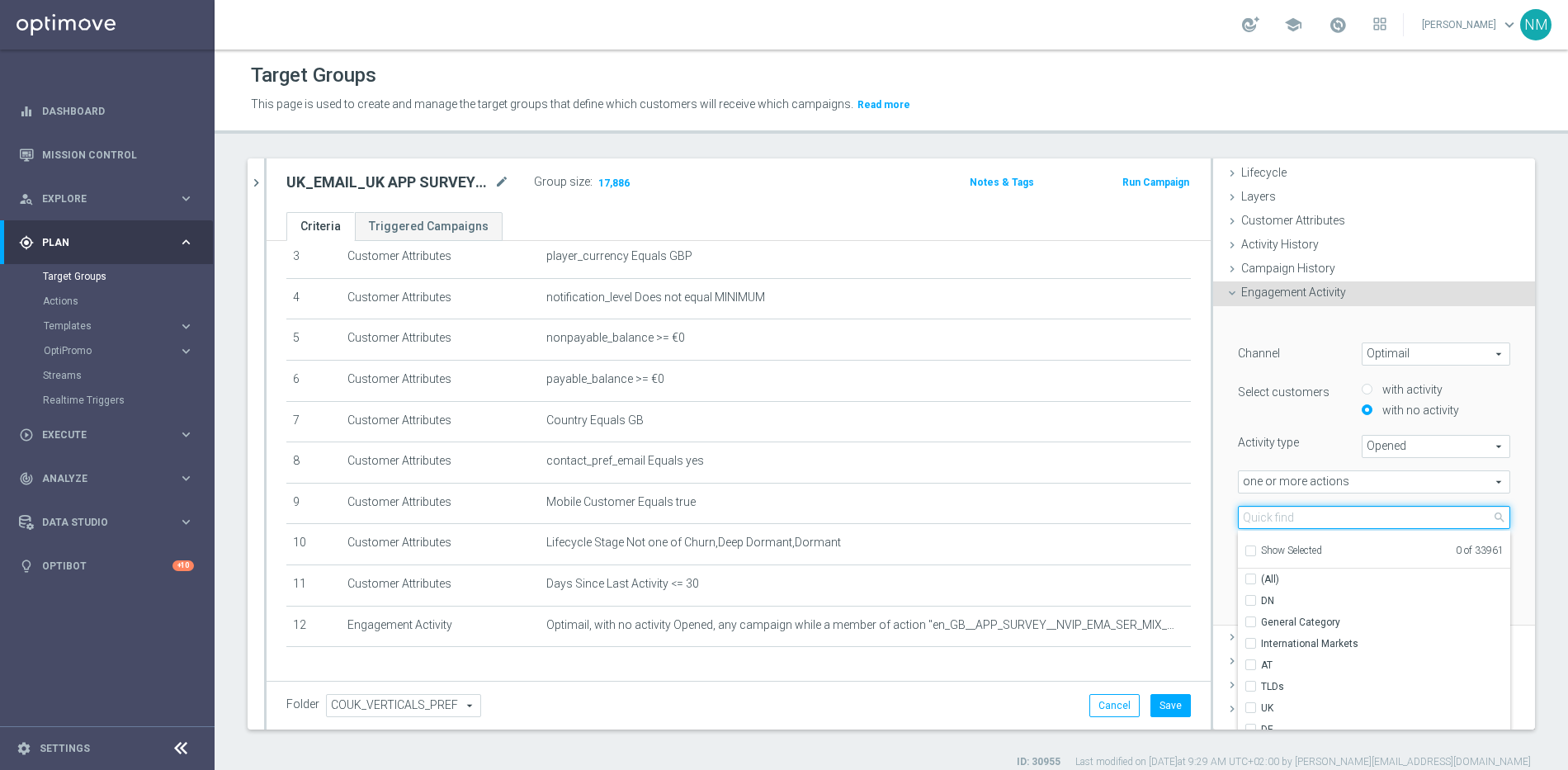
click at [1289, 520] on input "search" at bounding box center [1373, 516] width 272 height 23
paste input "en_GB__APP_SURVEY__NVIP_EMA_SER_MIX_W36"
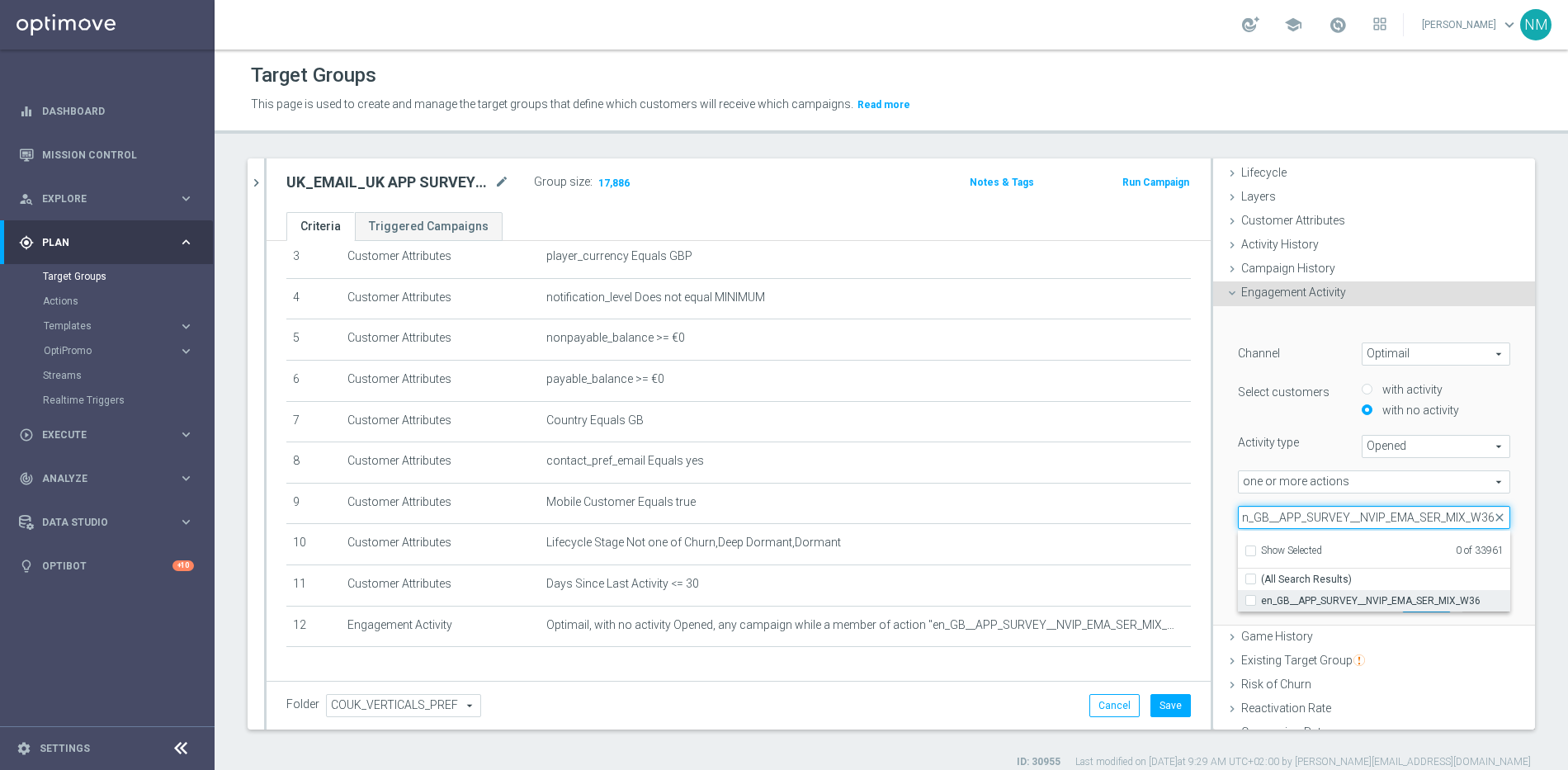
type input "en_GB__APP_SURVEY__NVIP_EMA_SER_MIX_W36"
click at [1293, 594] on span "en_GB__APP_SURVEY__NVIP_EMA_SER_MIX_W36" at bounding box center [1385, 600] width 249 height 13
click at [1261, 595] on input "en_GB__APP_SURVEY__NVIP_EMA_SER_MIX_W36" at bounding box center [1255, 600] width 11 height 11
checkbox input "true"
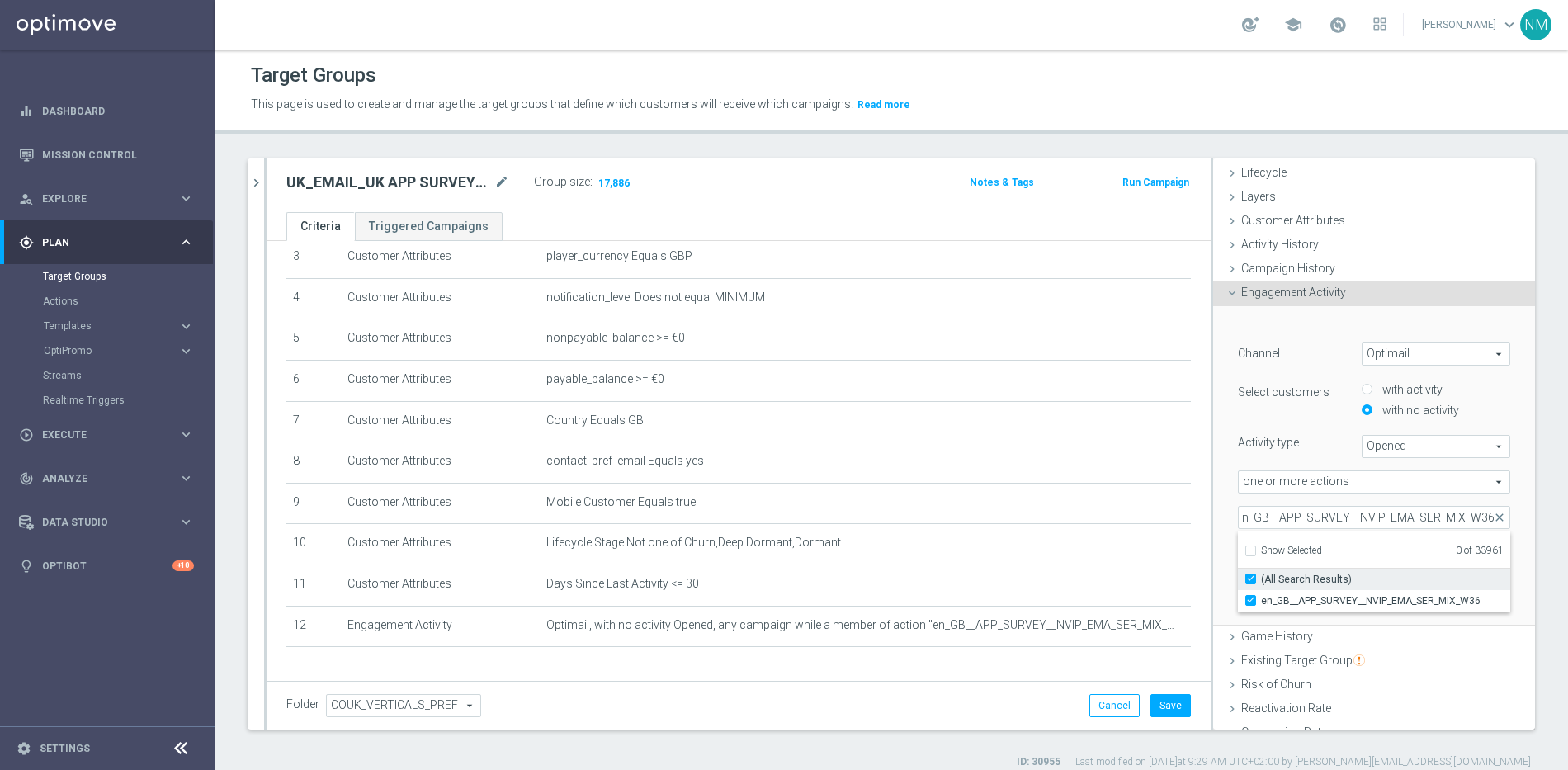
type input "en_GB__APP_SURVEY__NVIP_EMA_SER_MIX_W36"
checkbox input "true"
click at [1491, 526] on div "en_GB__APP_SURVEY__NVIP_EMA_SER_MIX_W36 en_GB__APP_SURVEY__NVIP_EMA_SER_MIX_W36…" at bounding box center [1373, 516] width 297 height 23
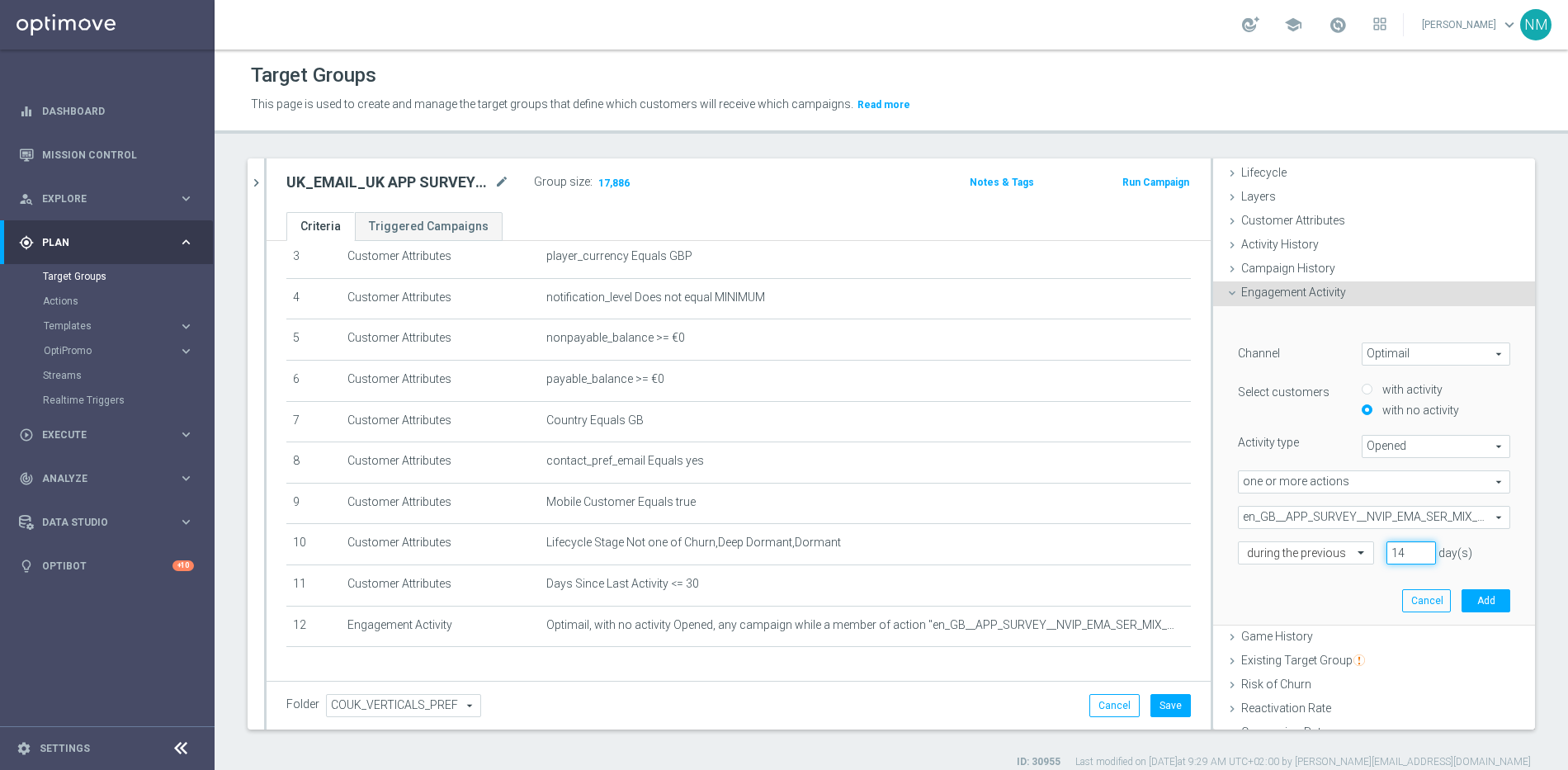
click at [1386, 552] on input "14" at bounding box center [1411, 552] width 50 height 23
type input "1"
type input "2"
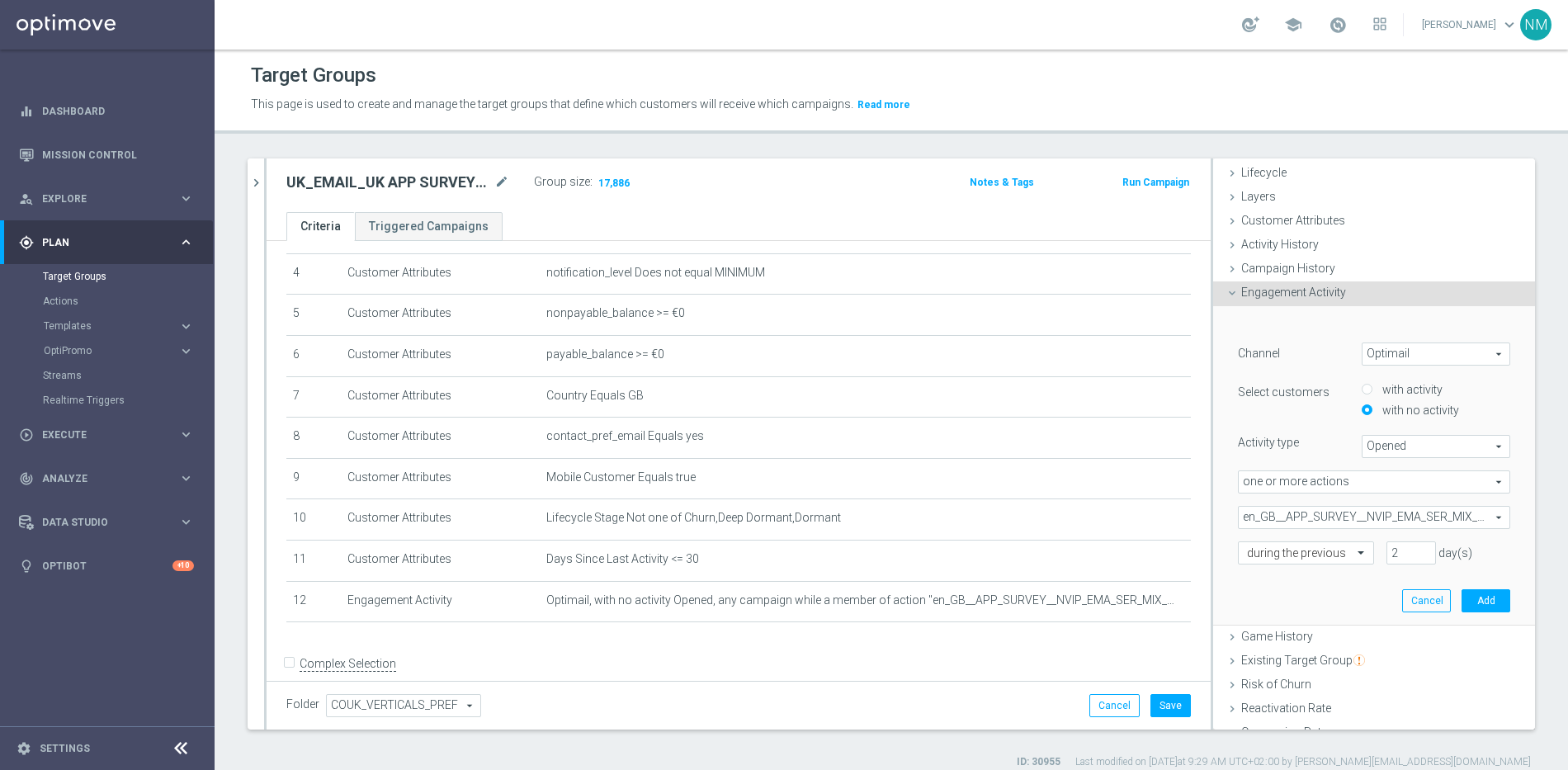
scroll to position [184, 0]
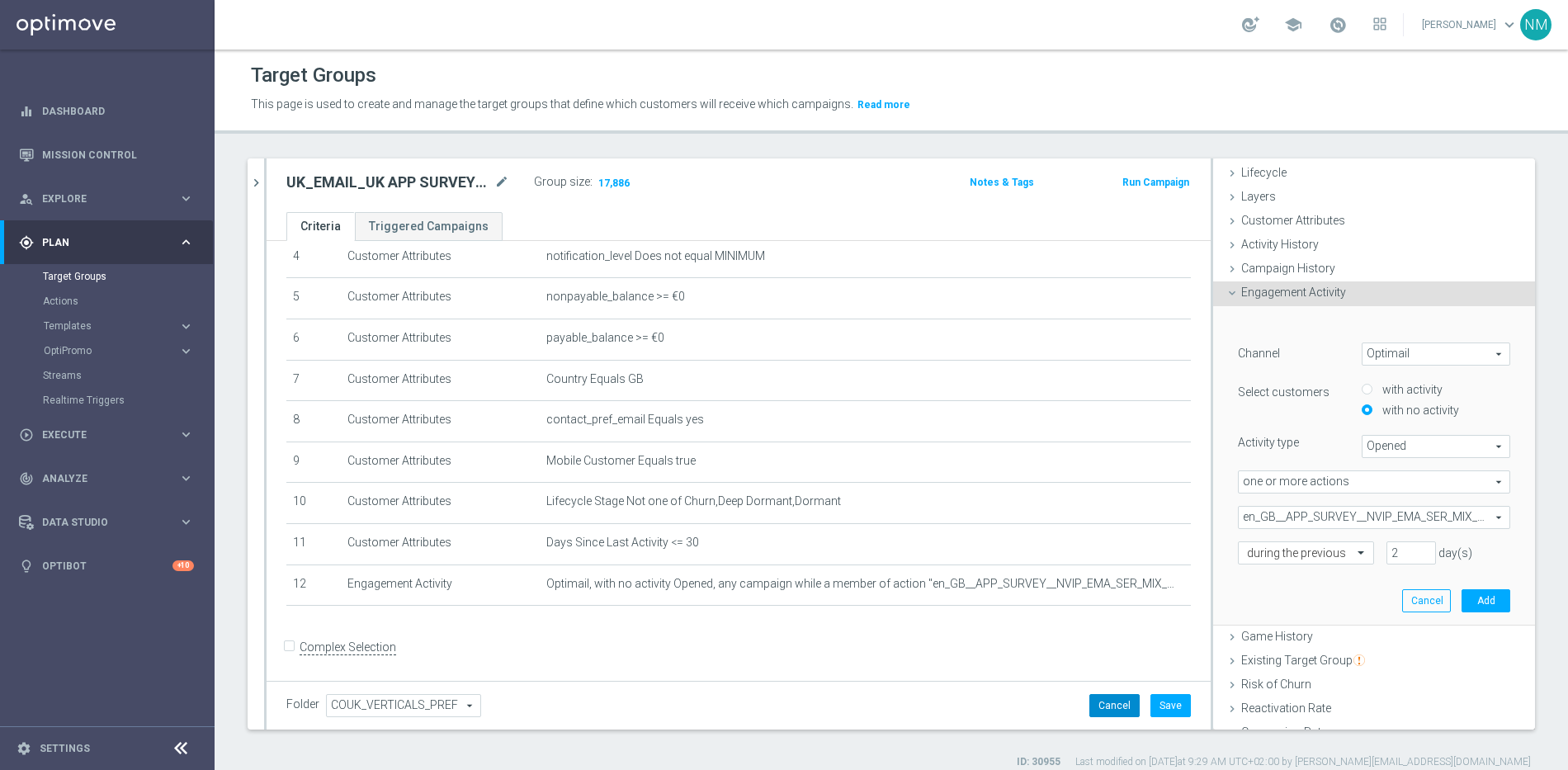
click at [1111, 705] on button "Cancel" at bounding box center [1114, 705] width 51 height 23
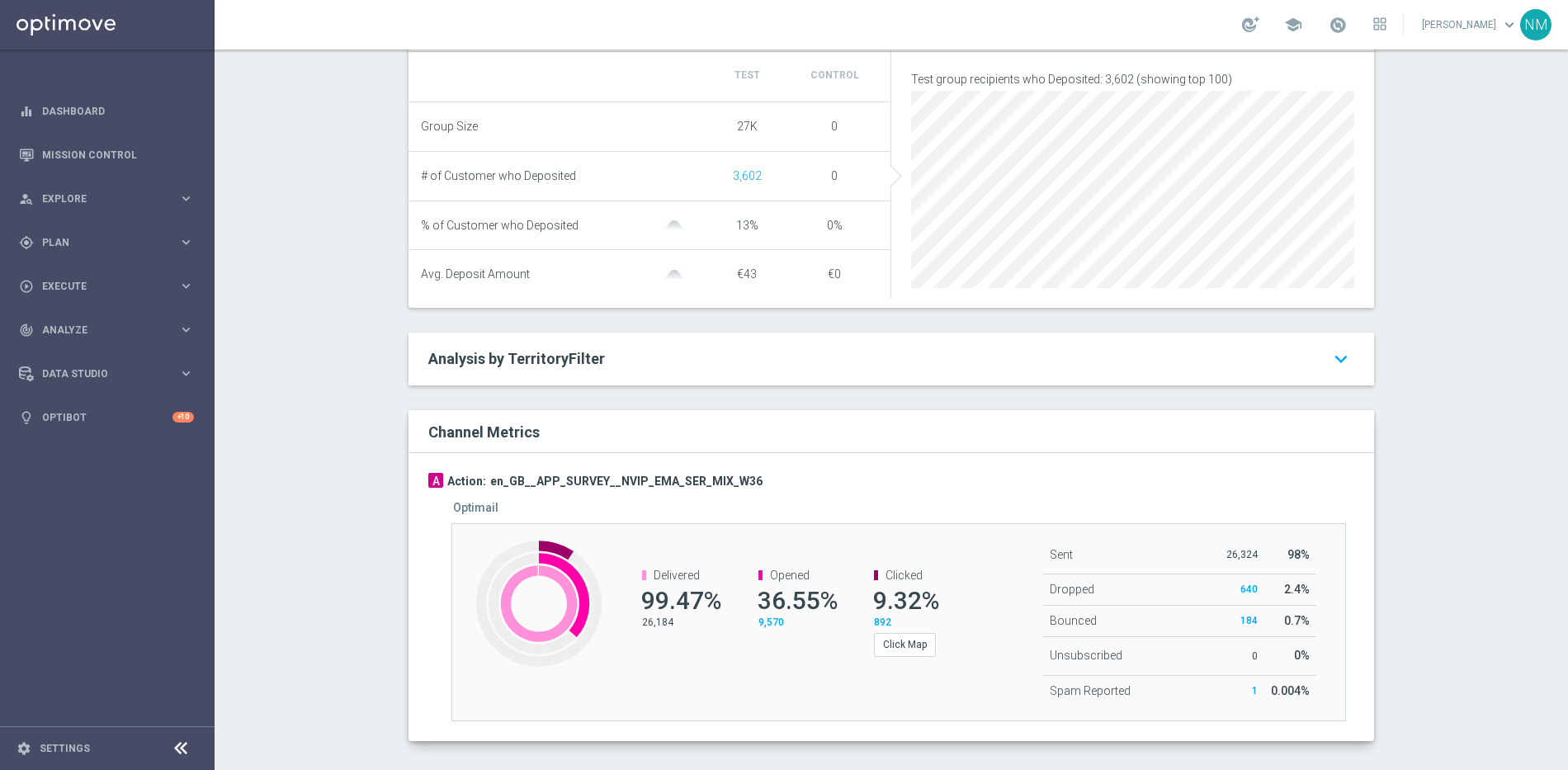
scroll to position [674, 0]
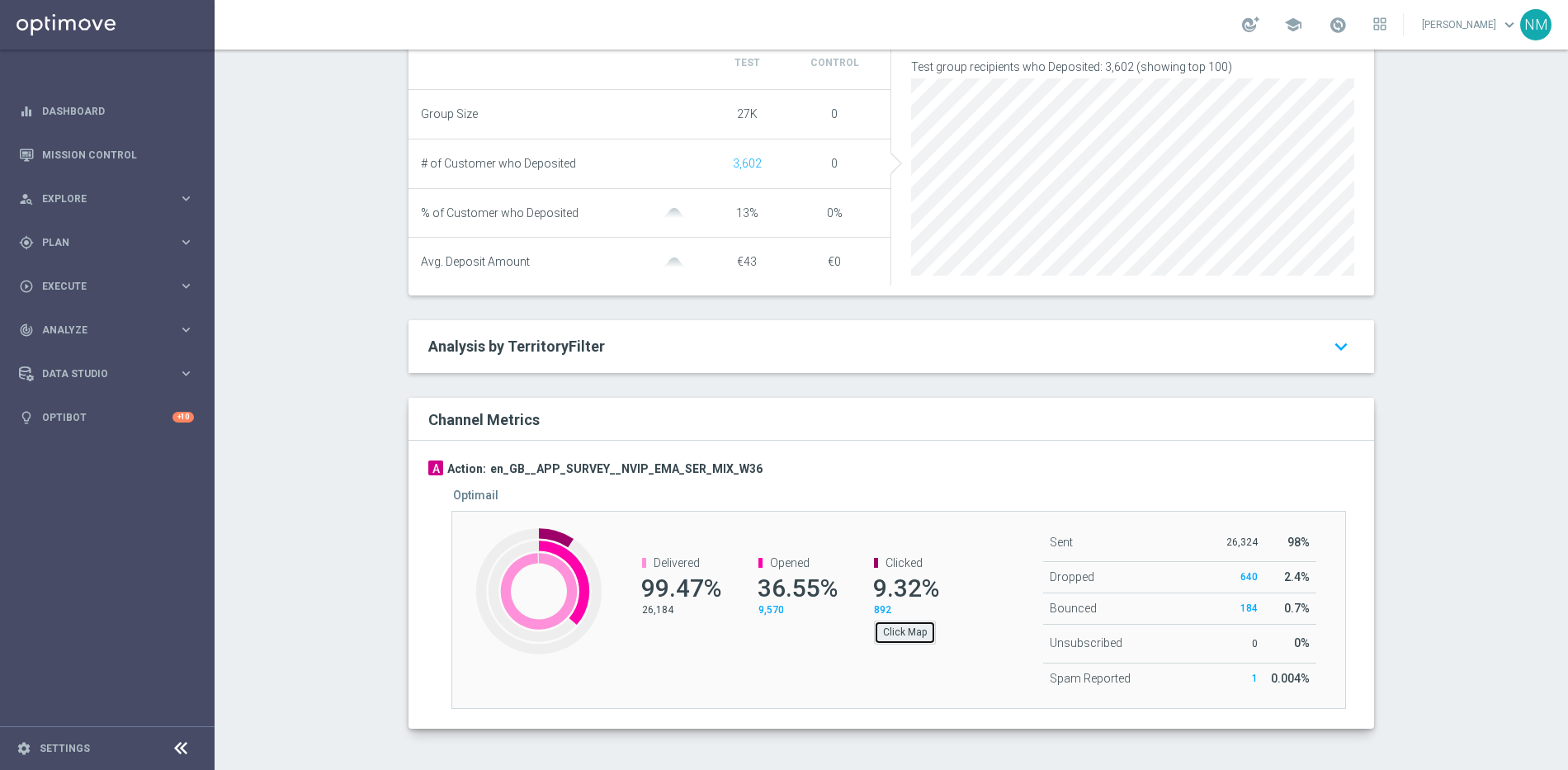
click at [896, 638] on button "Click Map" at bounding box center [904, 632] width 62 height 23
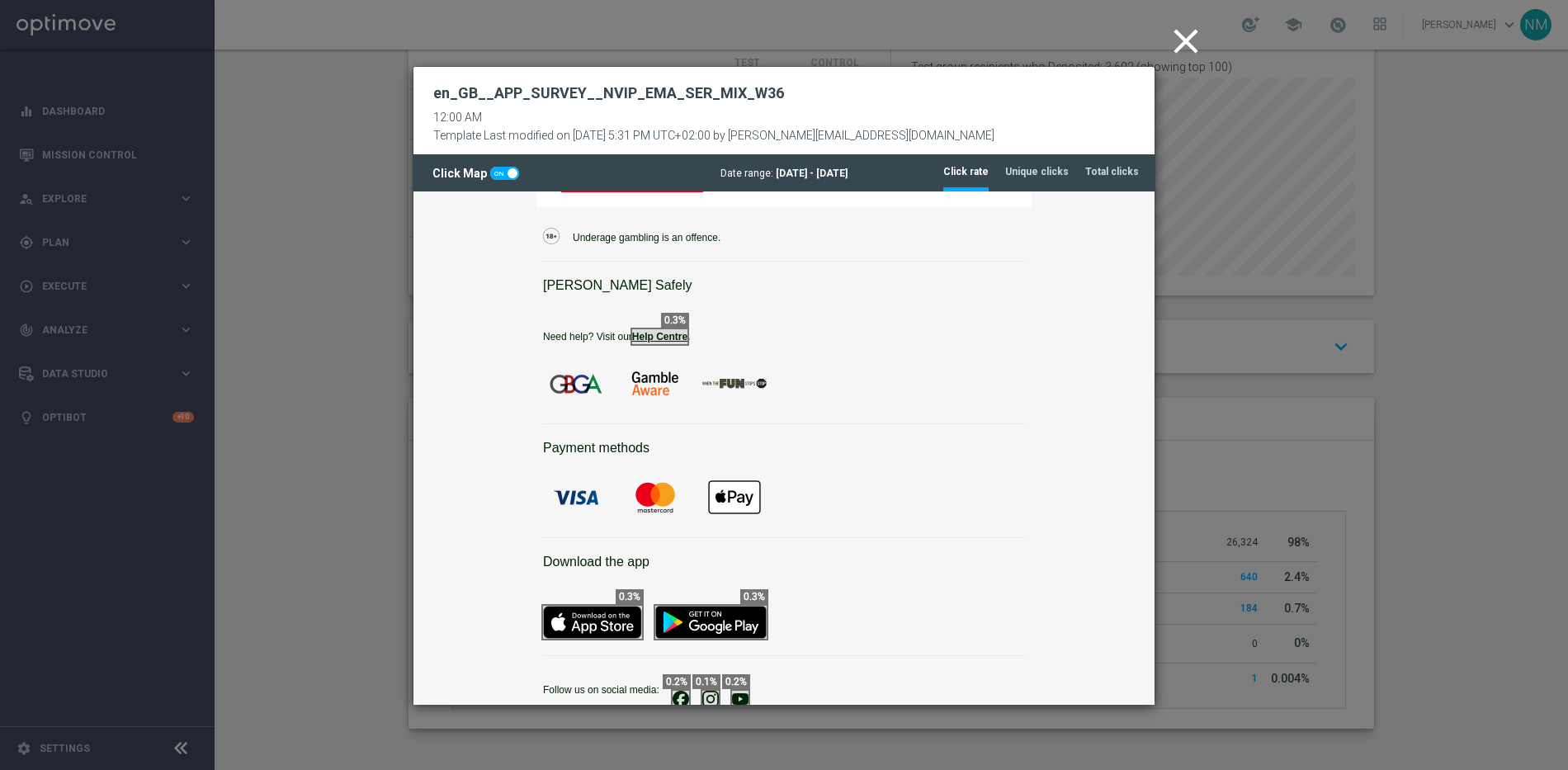
scroll to position [927, 0]
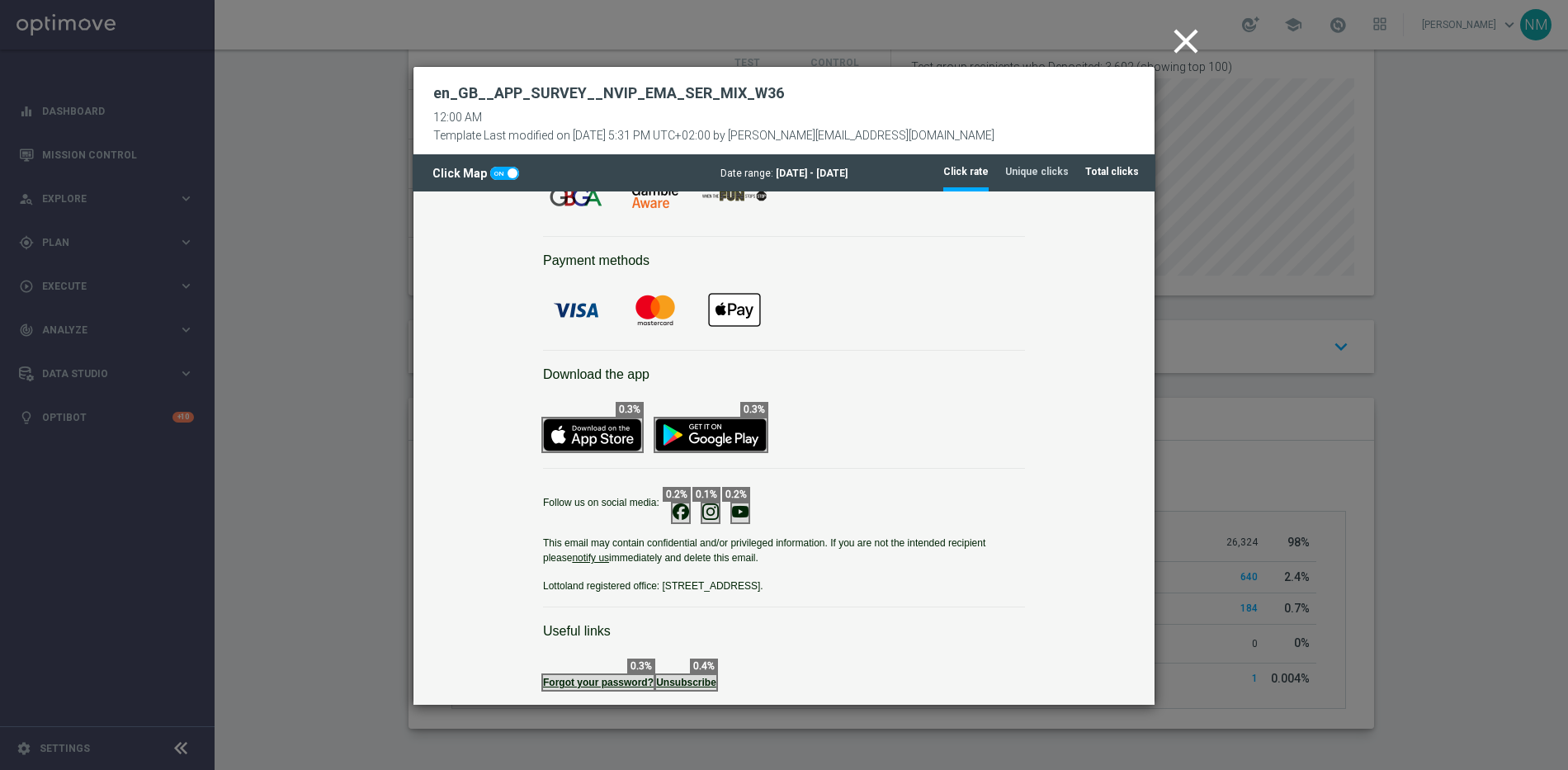
click at [1101, 173] on tab-header "Total clicks" at bounding box center [1111, 172] width 53 height 14
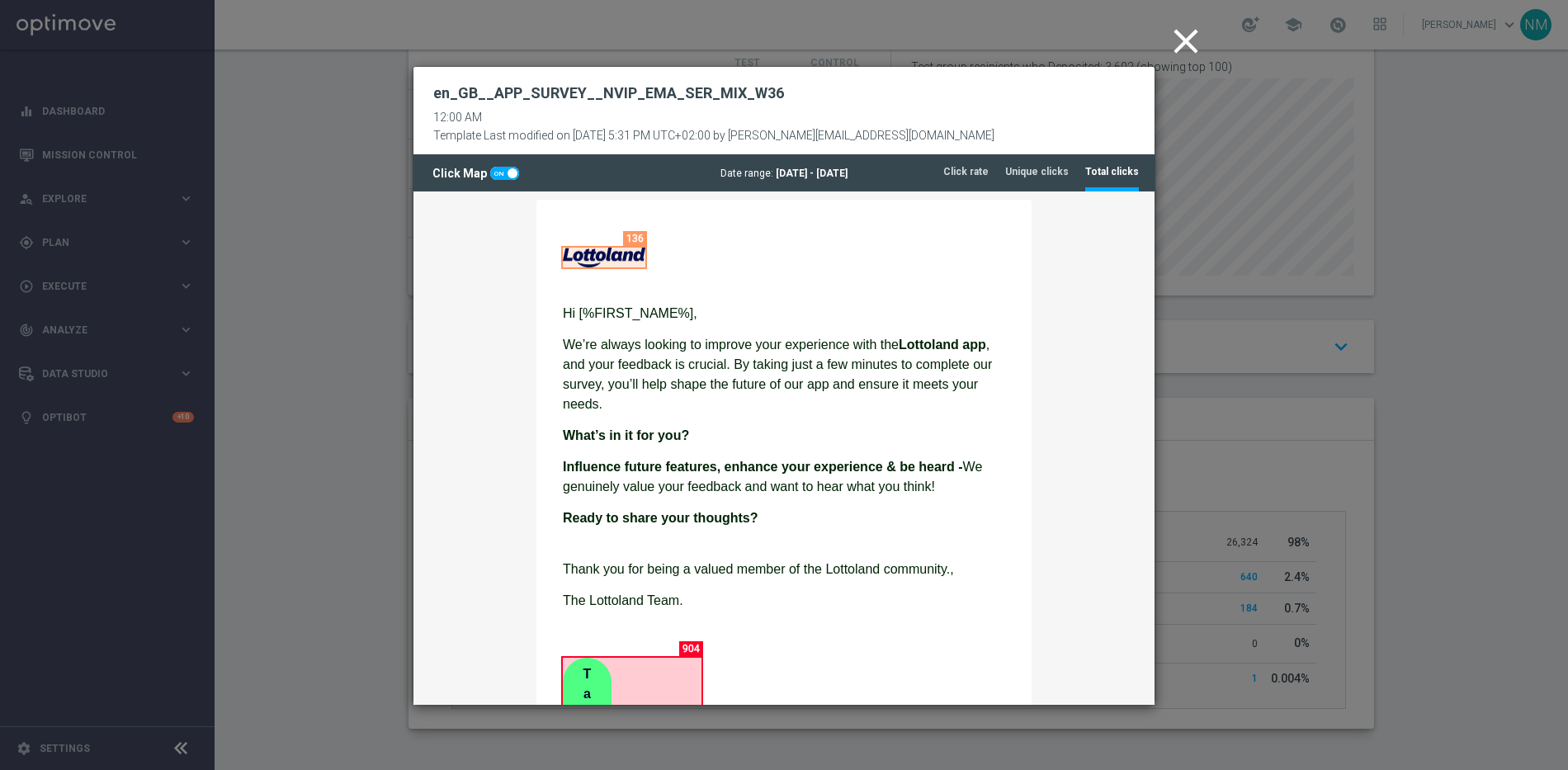
scroll to position [0, 0]
click at [1183, 50] on icon "close" at bounding box center [1185, 41] width 42 height 41
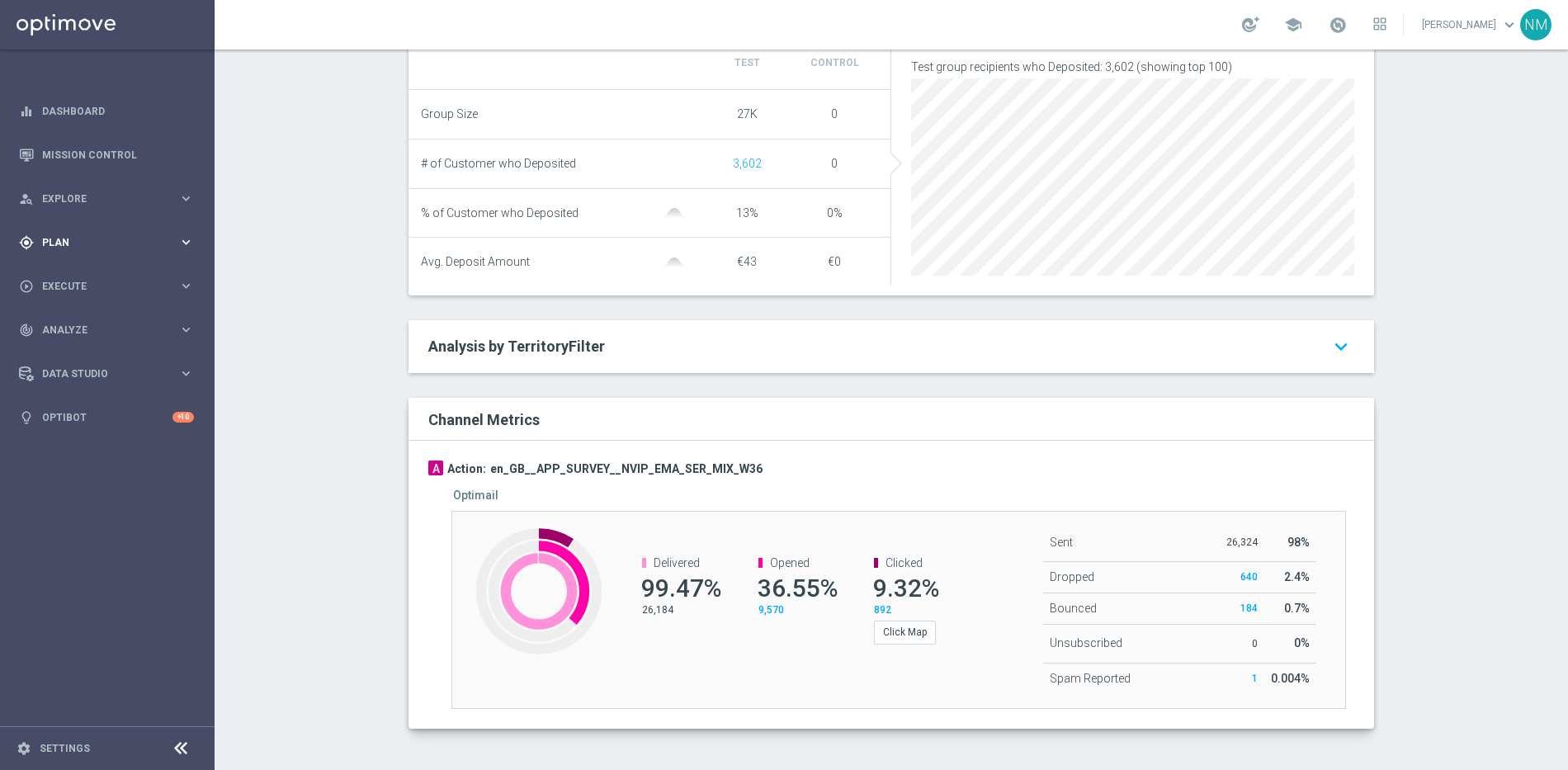
click at [105, 250] on div "gps_fixed Plan keyboard_arrow_right" at bounding box center [106, 242] width 213 height 43
click at [97, 274] on link "Target Groups" at bounding box center [108, 277] width 129 height 13
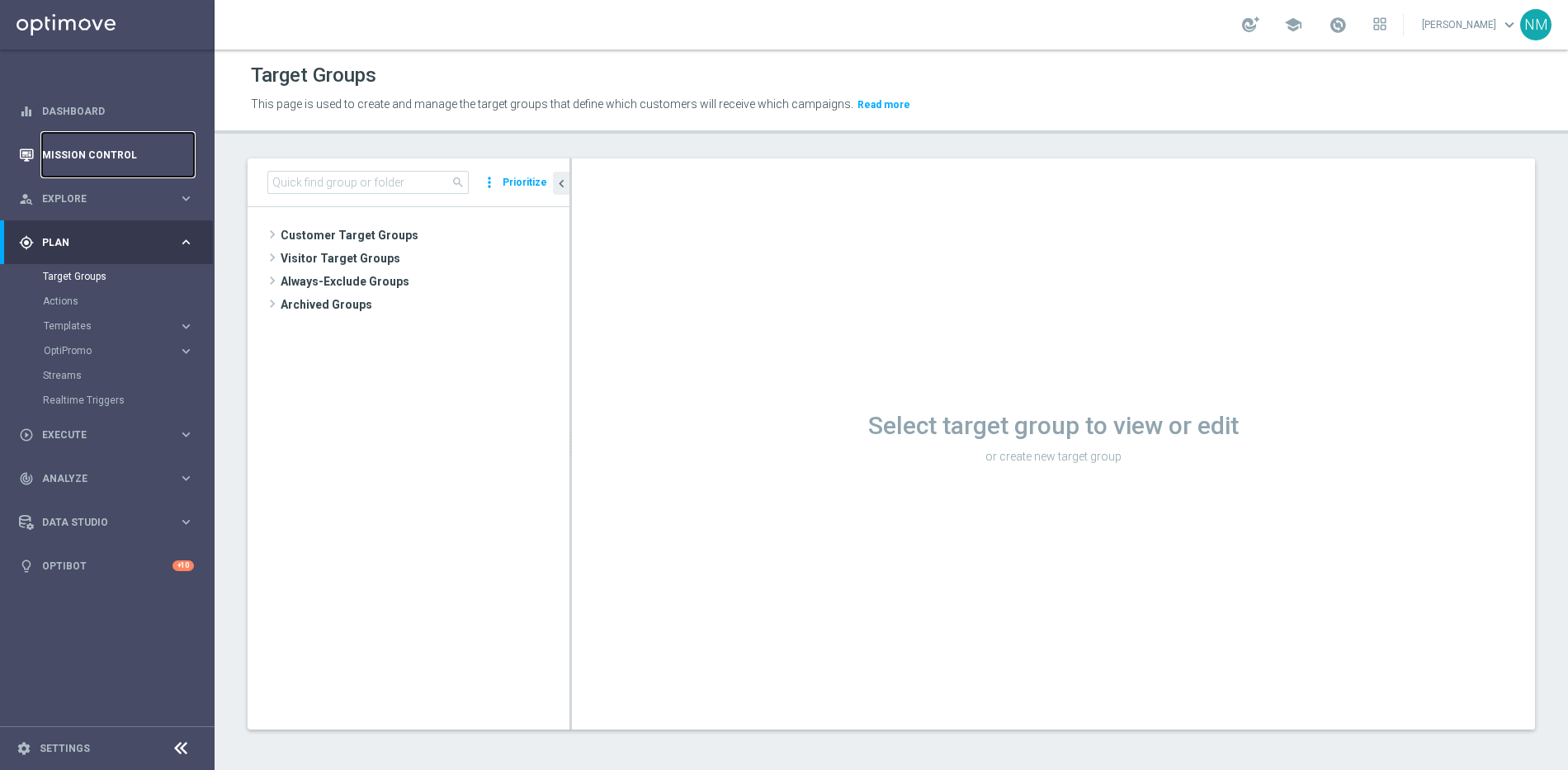
click at [120, 152] on link "Mission Control" at bounding box center [118, 154] width 152 height 43
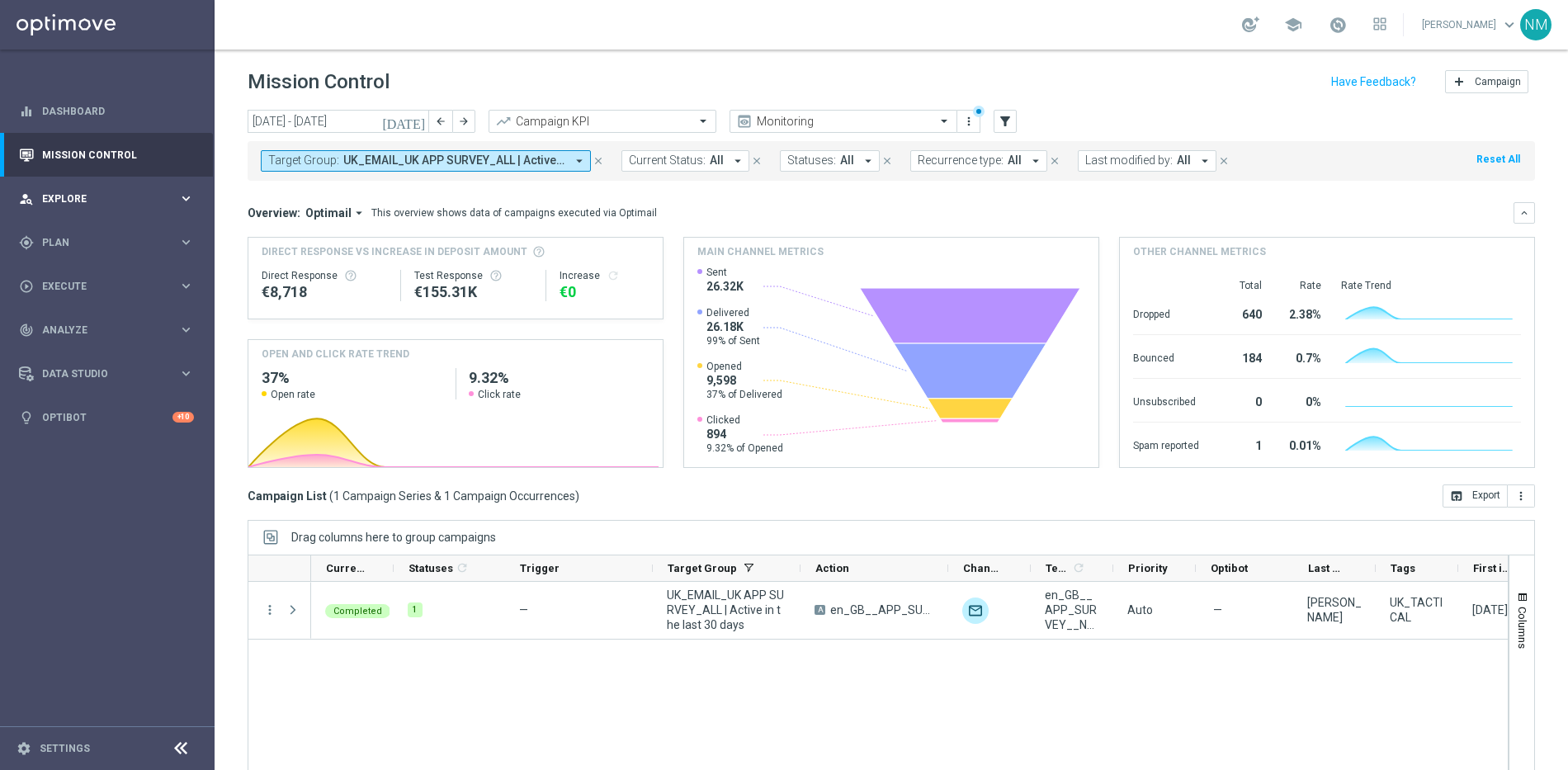
click at [105, 194] on span "Explore" at bounding box center [111, 198] width 137 height 10
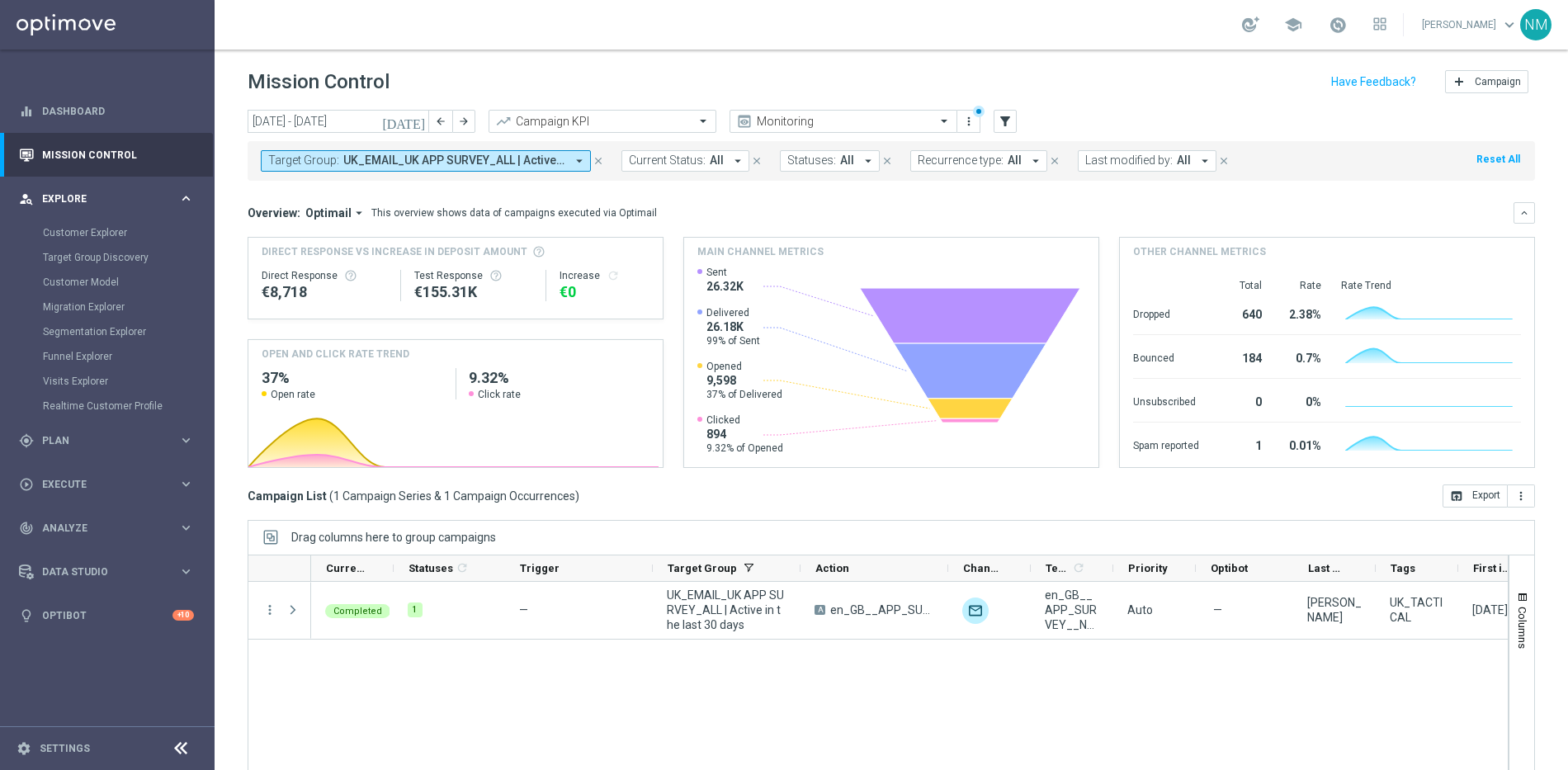
click at [100, 196] on span "Explore" at bounding box center [111, 198] width 137 height 10
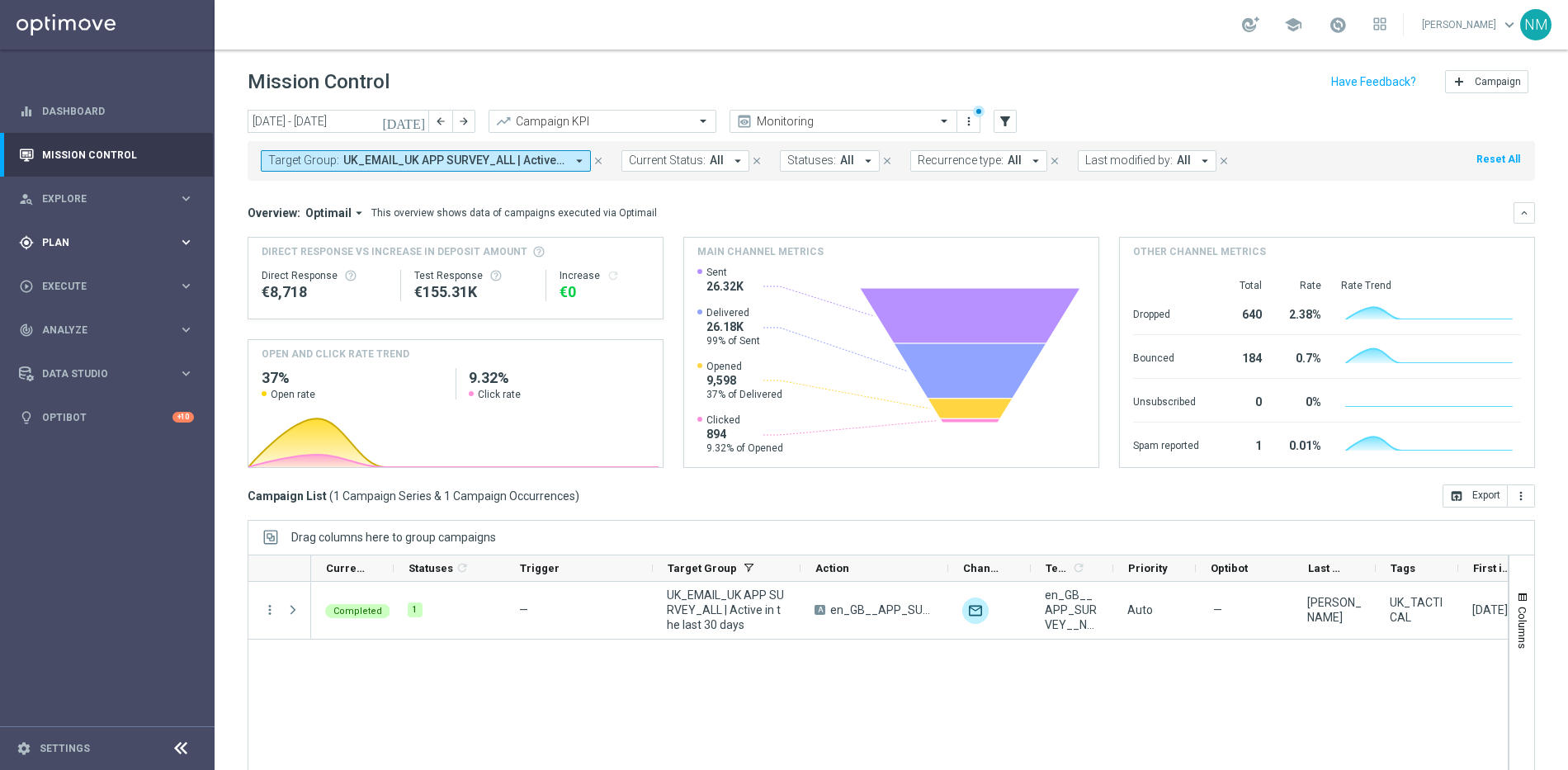
click at [99, 255] on div "gps_fixed Plan keyboard_arrow_right" at bounding box center [106, 242] width 213 height 43
click at [89, 278] on link "Target Groups" at bounding box center [108, 277] width 129 height 13
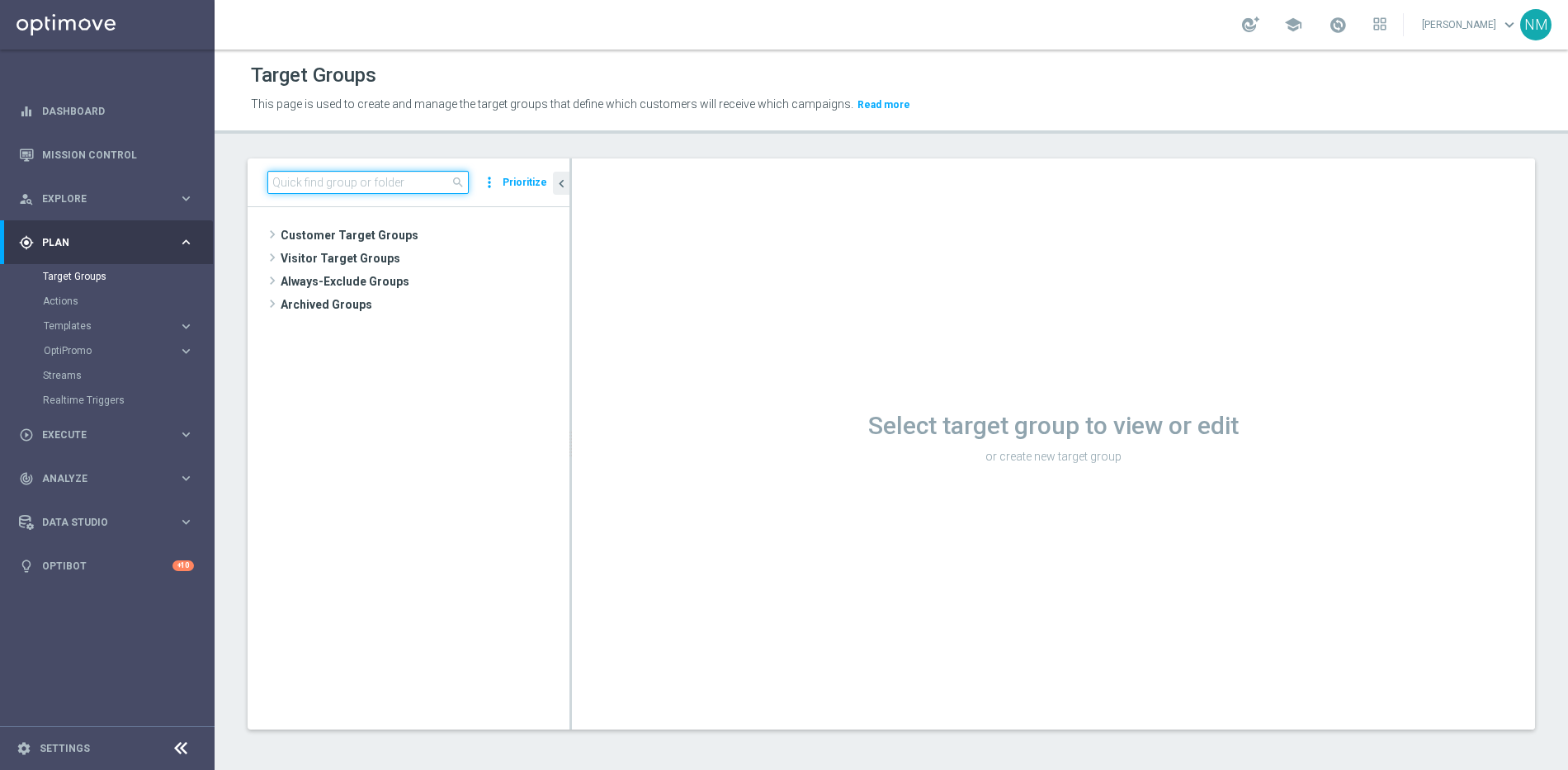
click at [396, 191] on input at bounding box center [368, 182] width 201 height 23
click at [382, 184] on input at bounding box center [368, 182] width 201 height 23
paste input "UK_EMAIL_UK APP SURVEY_ALL | Active in the last 30 days"
type input "UK_EMAIL_UK APP SURVEY_ALL | Active in the last 30 days"
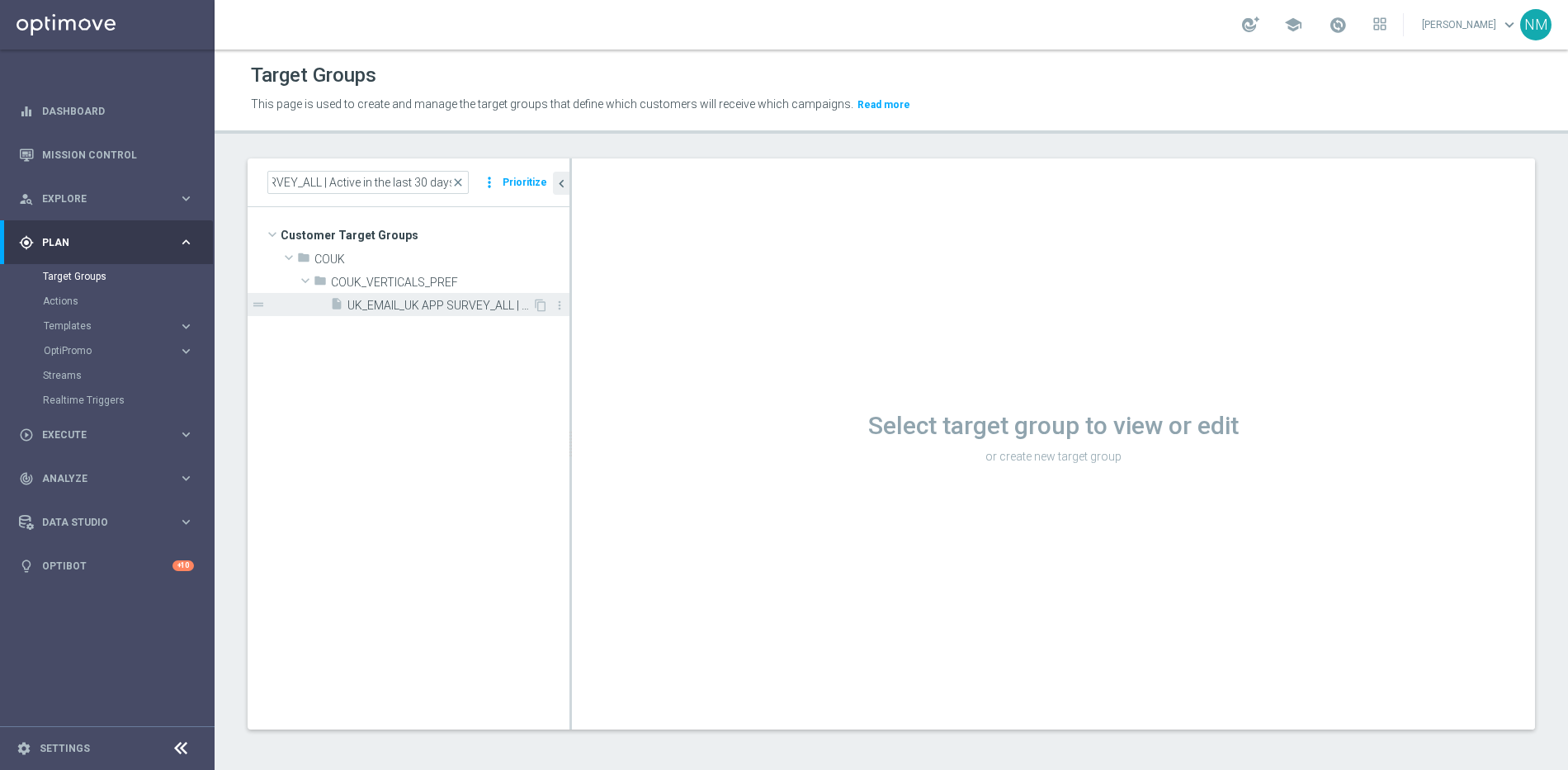
click at [386, 299] on span "UK_EMAIL_UK APP SURVEY_ALL | Active in the last 30 days" at bounding box center [440, 305] width 184 height 14
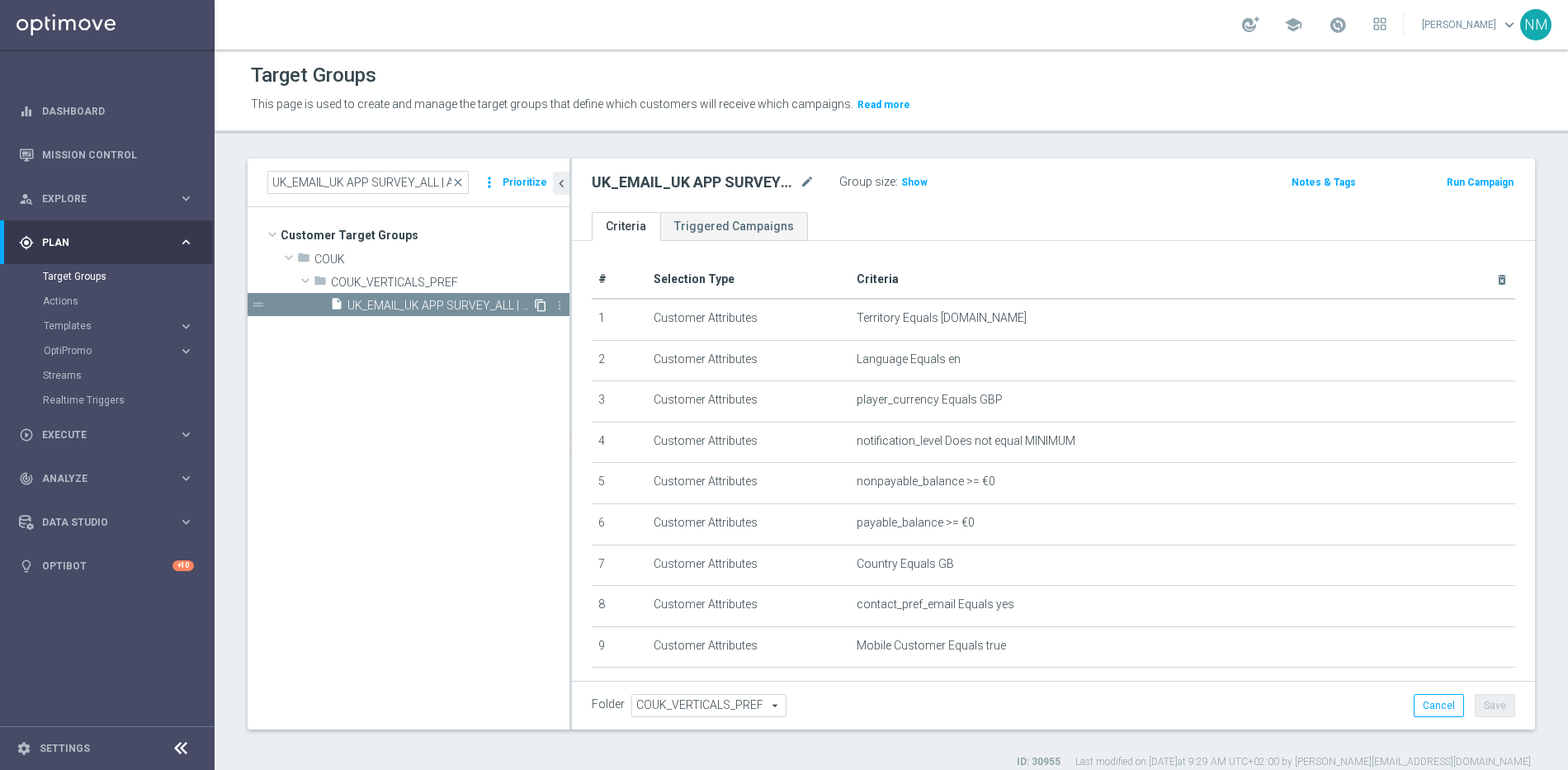
click at [539, 309] on icon "content_copy" at bounding box center [540, 305] width 13 height 13
click at [802, 182] on icon "mode_edit" at bounding box center [807, 182] width 15 height 19
click at [599, 184] on input "Copy of UK_EMAIL_UK APP SURVEY_ALL | Active in the last 30 days" at bounding box center [703, 184] width 223 height 23
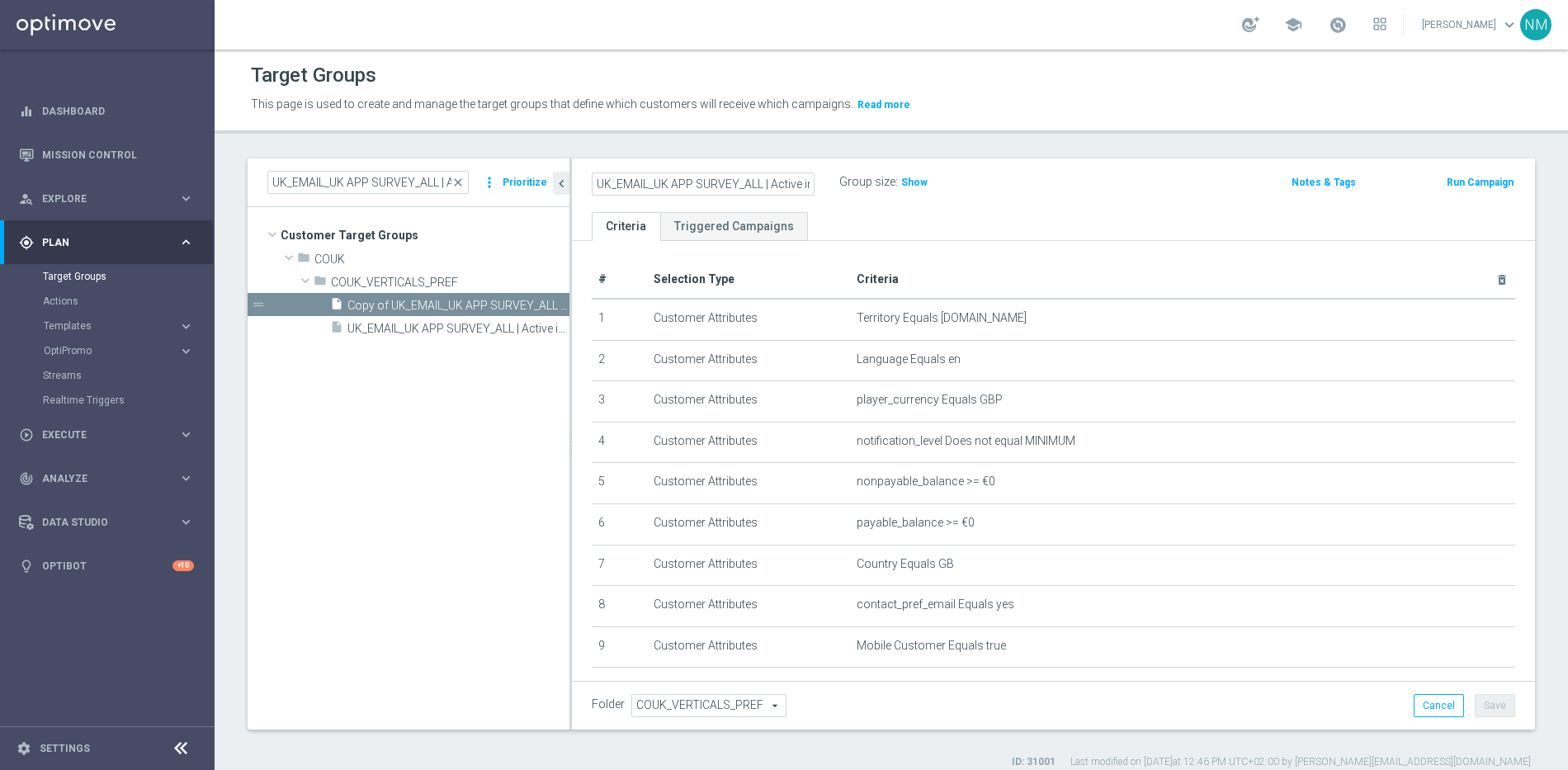
drag, startPoint x: 691, startPoint y: 184, endPoint x: 674, endPoint y: 184, distance: 17.0
click at [674, 184] on input "UK_EMAIL_UK APP SURVEY_ALL | Active in the last 30 days" at bounding box center [703, 184] width 223 height 23
click at [742, 176] on input "UK_EMAIL_UK Brand Refresh SURVEY_ALL | Active in the last 30 days" at bounding box center [703, 184] width 223 height 23
click at [711, 183] on input "UK_EMAIL_UK Brand Refresh SURVEY_ALL | Active in the last 30 days" at bounding box center [703, 184] width 223 height 23
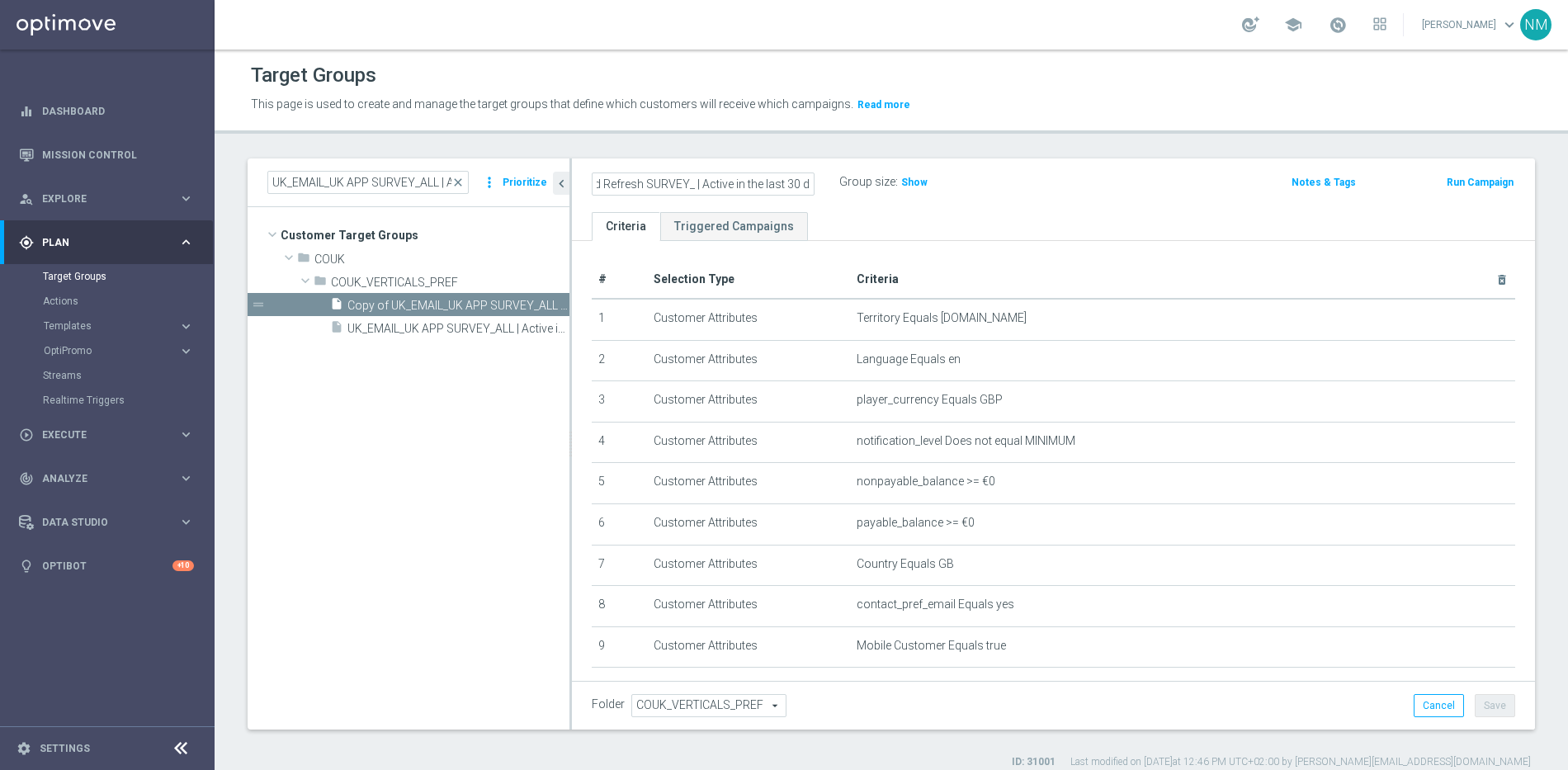
scroll to position [0, 118]
drag, startPoint x: 694, startPoint y: 183, endPoint x: 833, endPoint y: 182, distance: 139.0
click at [833, 182] on div "UK_EMAIL_UK Brand Refresh SURVEY_ | Active in the last 30 days" at bounding box center [715, 182] width 247 height 23
drag, startPoint x: 724, startPoint y: 184, endPoint x: 657, endPoint y: 184, distance: 67.0
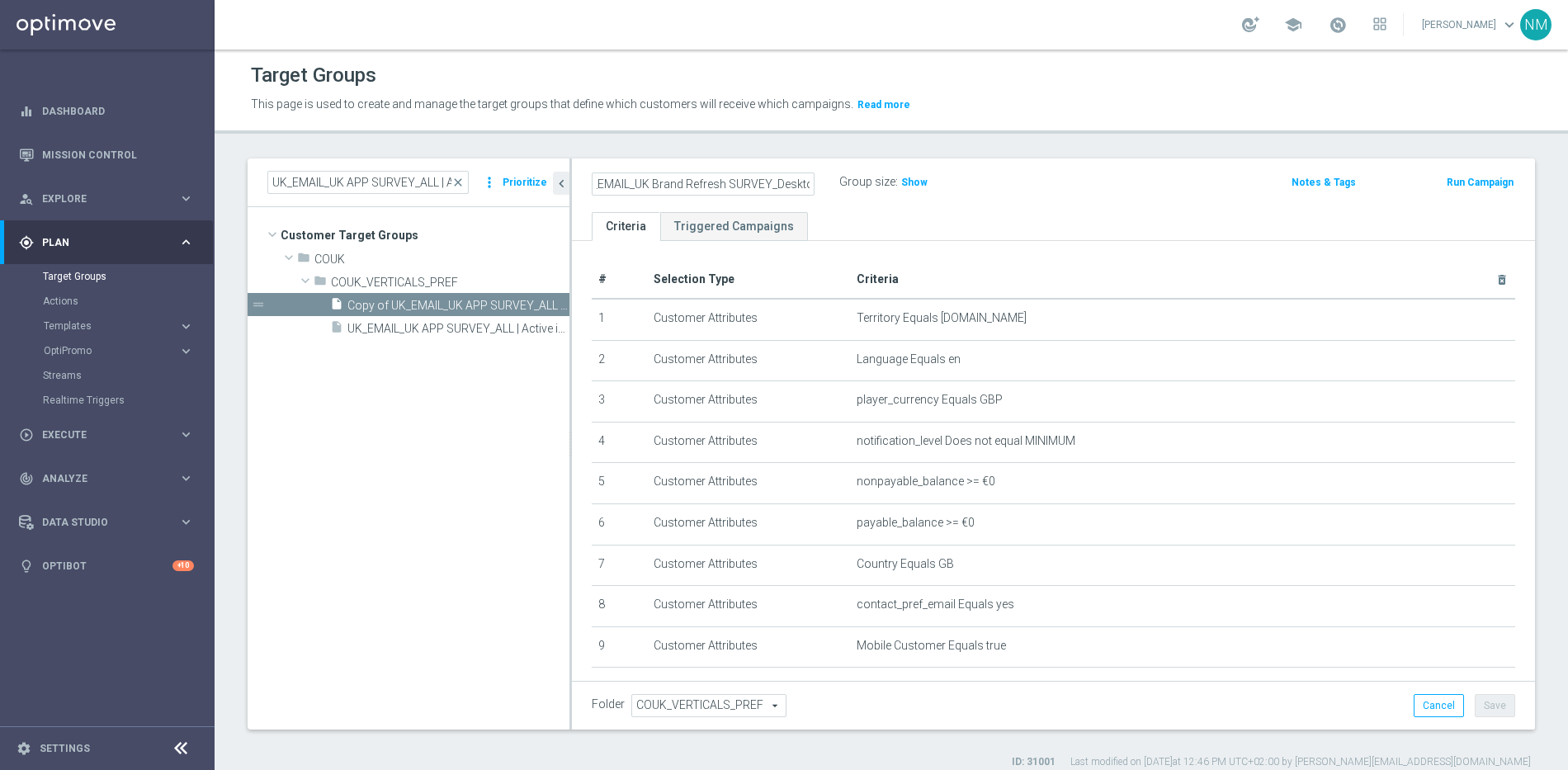
click at [657, 184] on input "UK_EMAIL_UK Brand Refresh SURVEY_Desktop Users" at bounding box center [703, 184] width 223 height 23
type input "UK_EMAIL_UK BBRAND REFRESH SURVEY_Desktop Users"
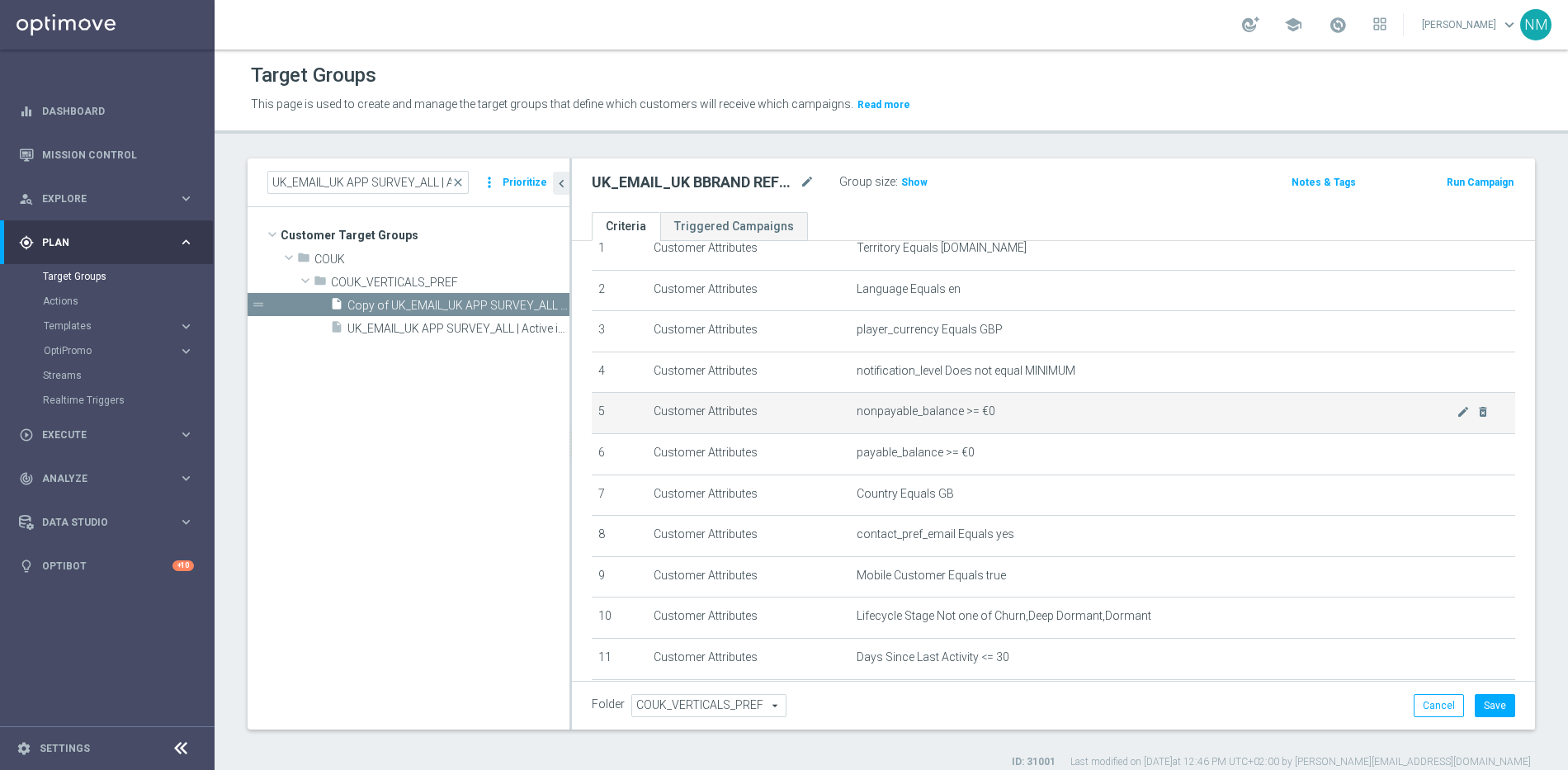
scroll to position [90, 0]
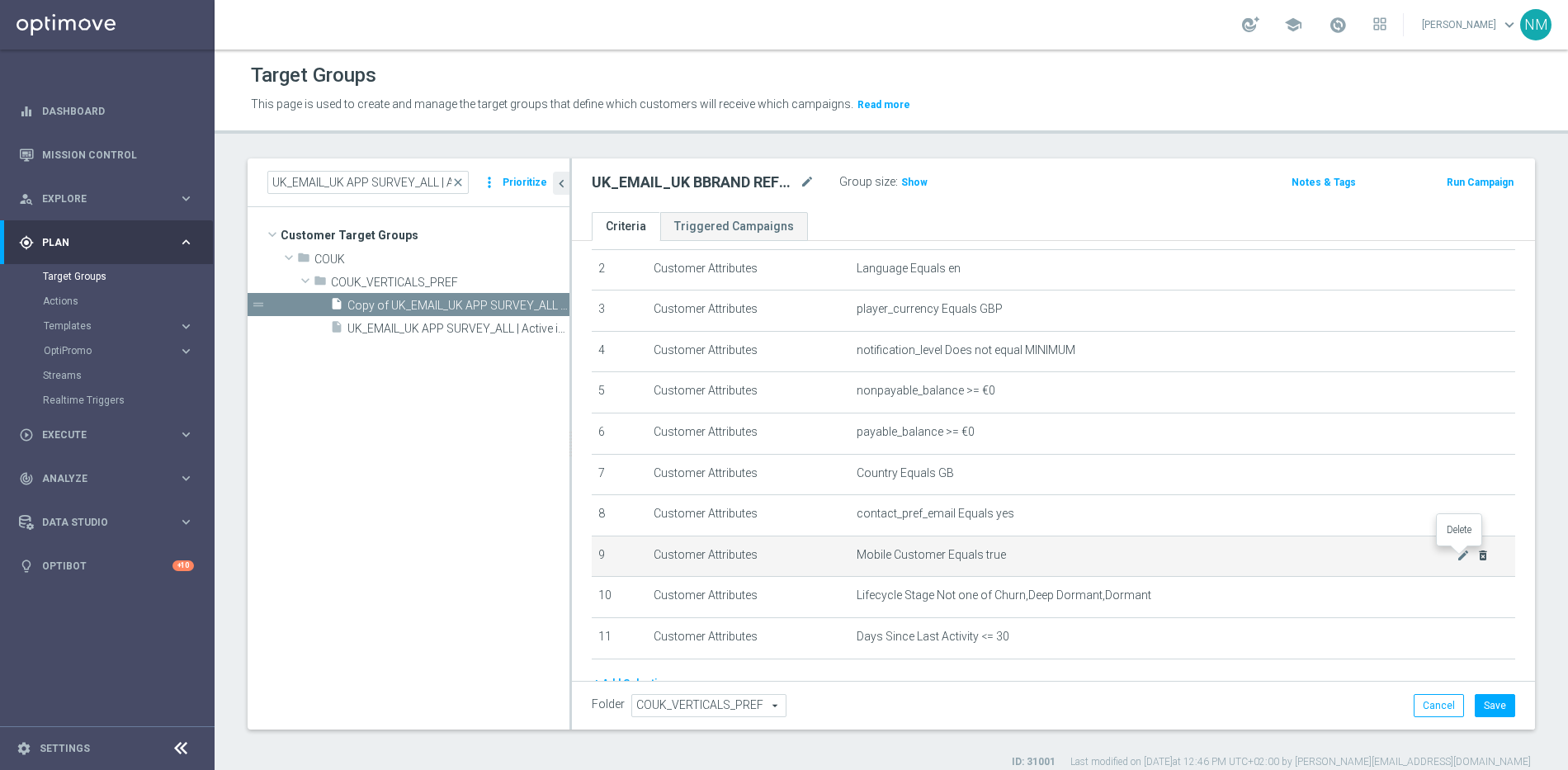
click at [1476, 555] on icon "delete_forever" at bounding box center [1482, 555] width 13 height 13
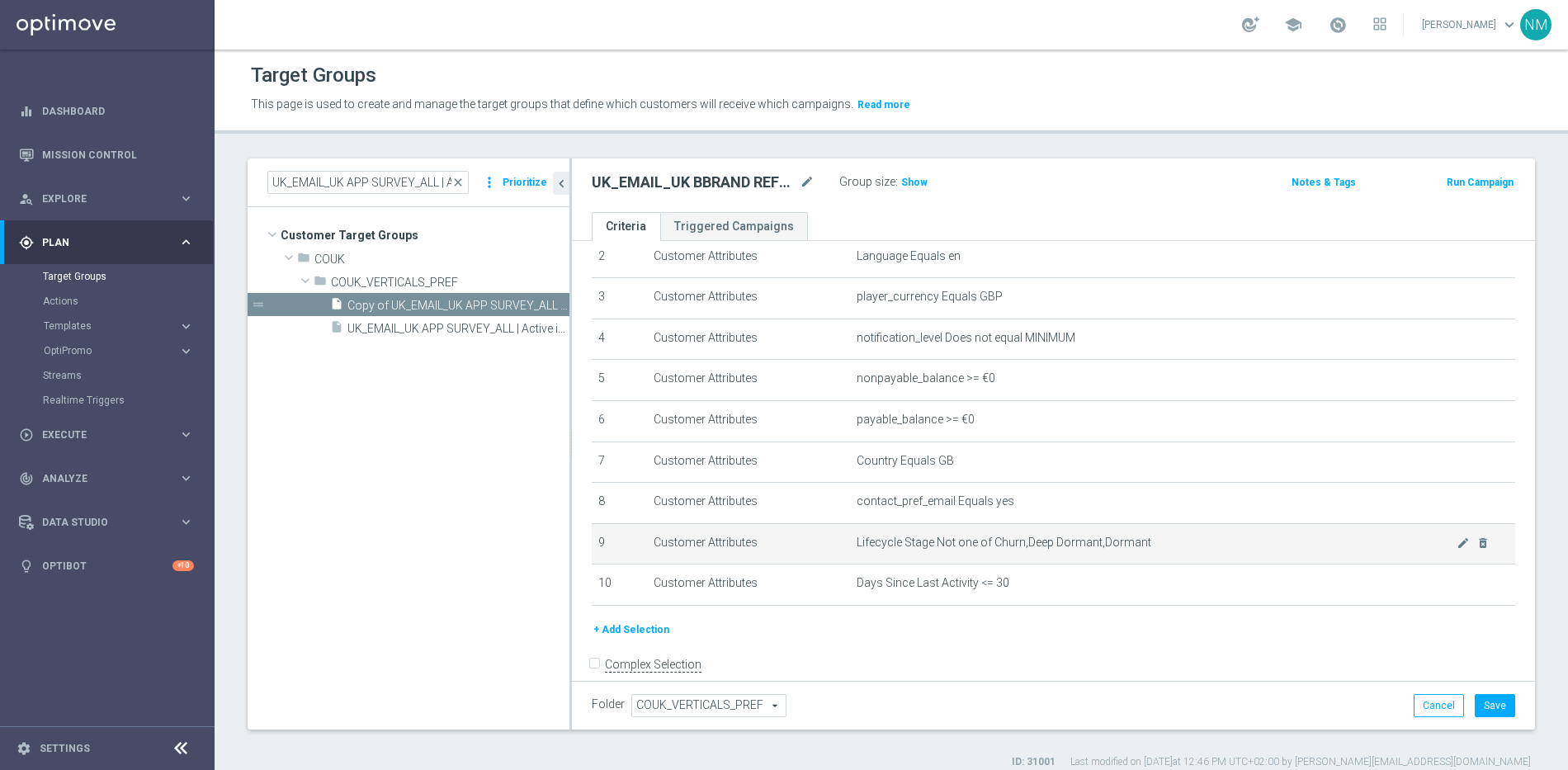
scroll to position [117, 0]
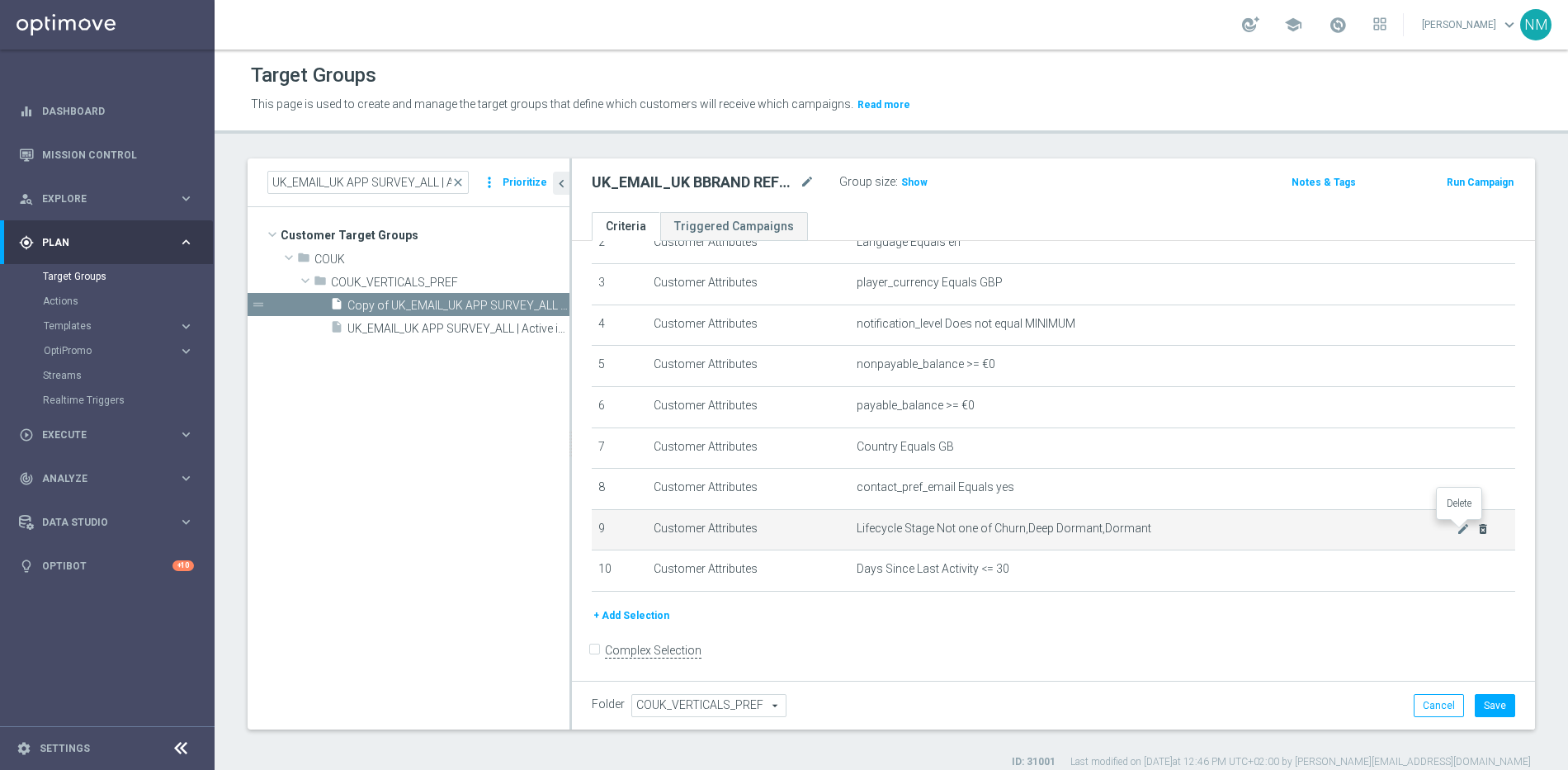
click at [1476, 532] on icon "delete_forever" at bounding box center [1482, 528] width 13 height 13
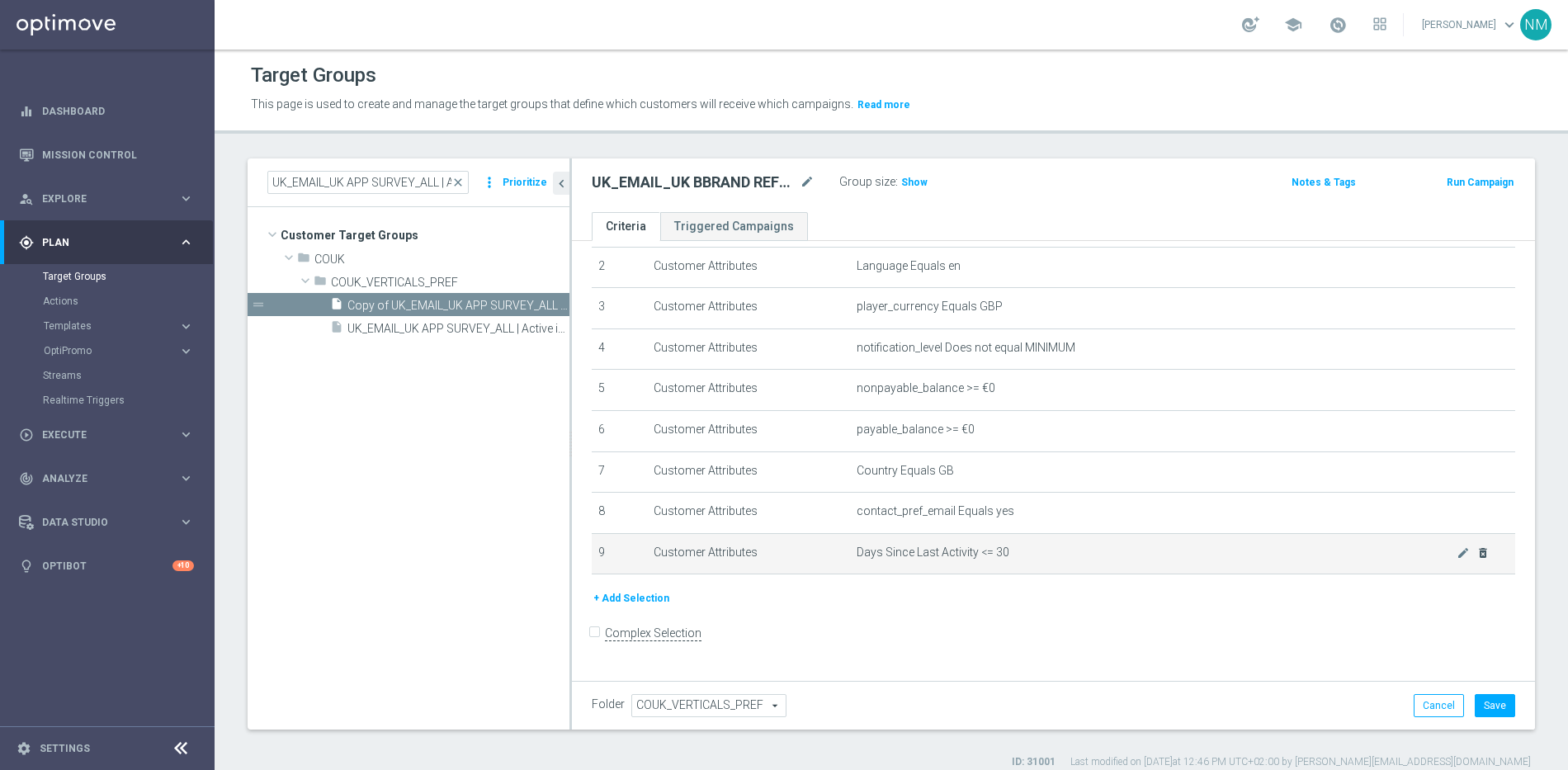
scroll to position [79, 0]
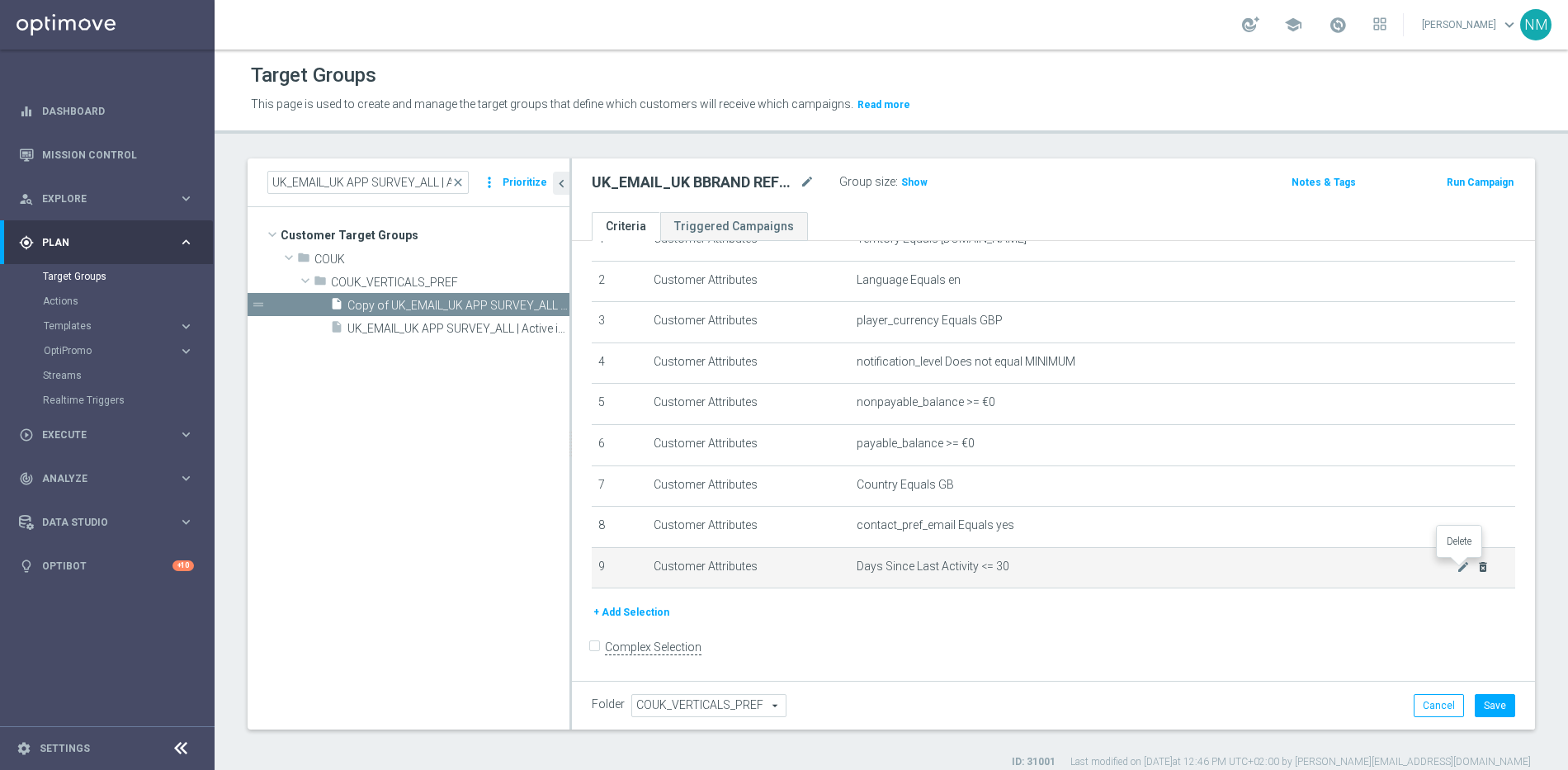
click at [1476, 570] on icon "delete_forever" at bounding box center [1482, 566] width 13 height 13
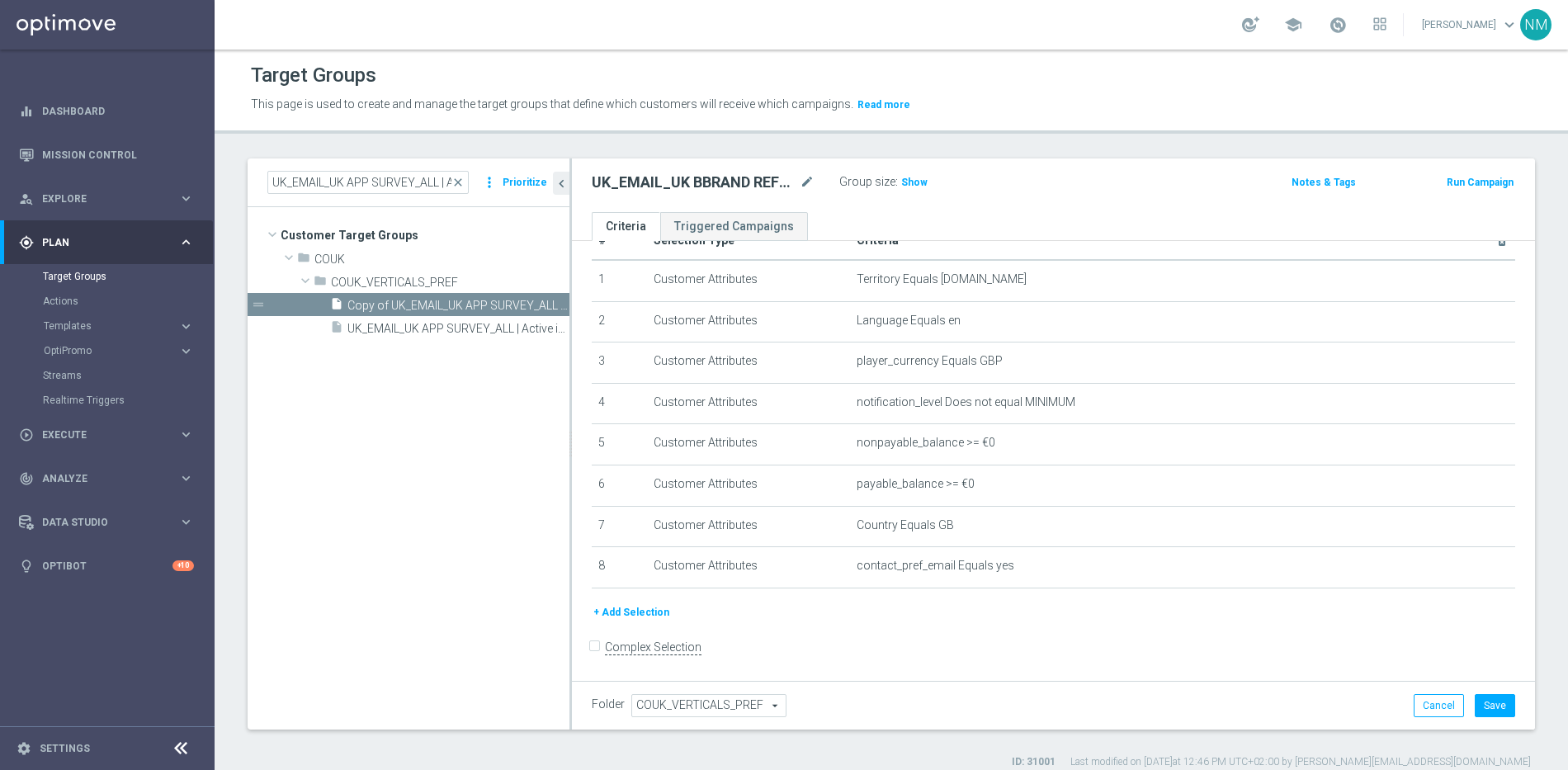
click at [634, 615] on button "+ Add Selection" at bounding box center [631, 612] width 79 height 18
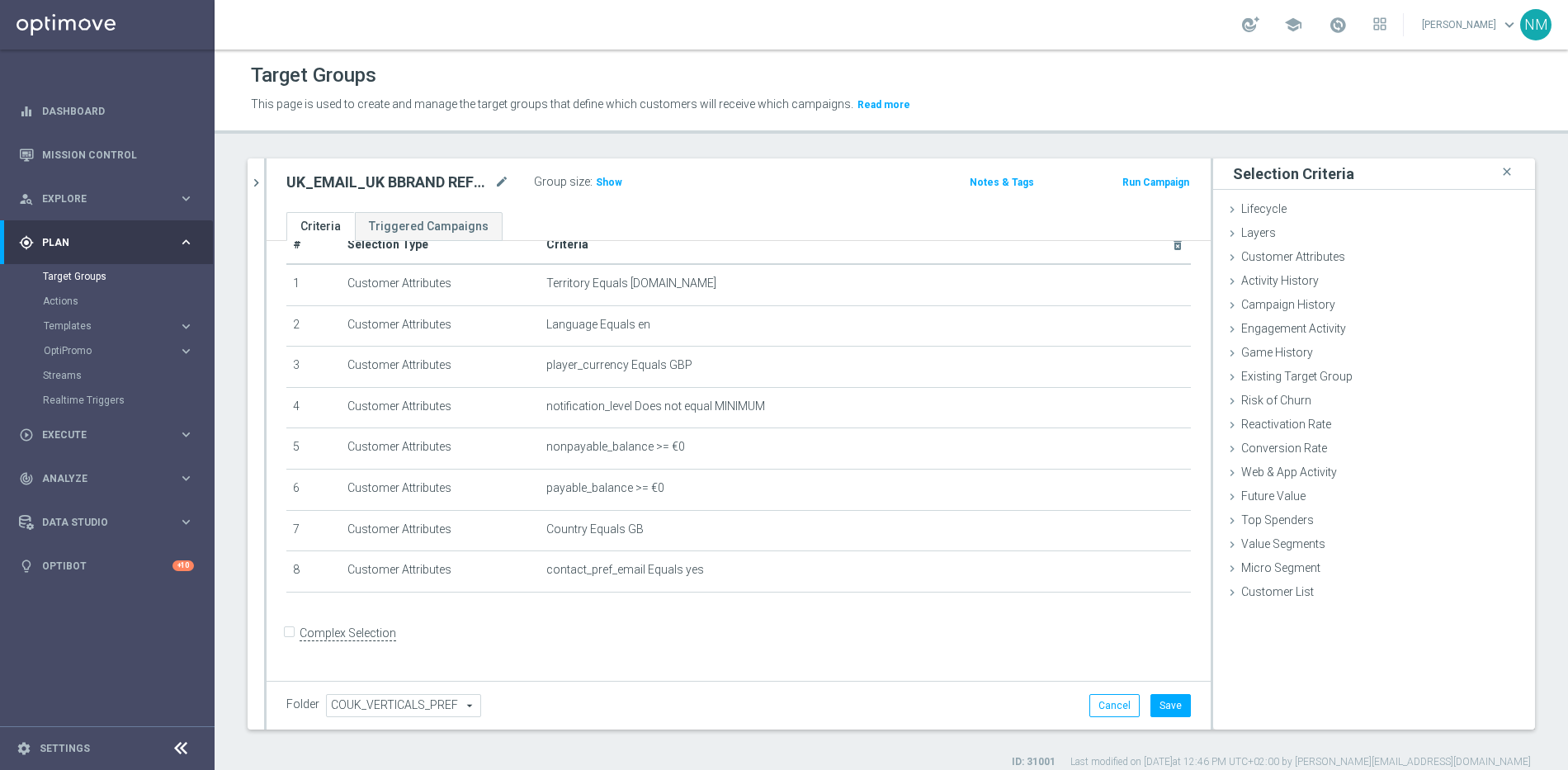
scroll to position [20, 0]
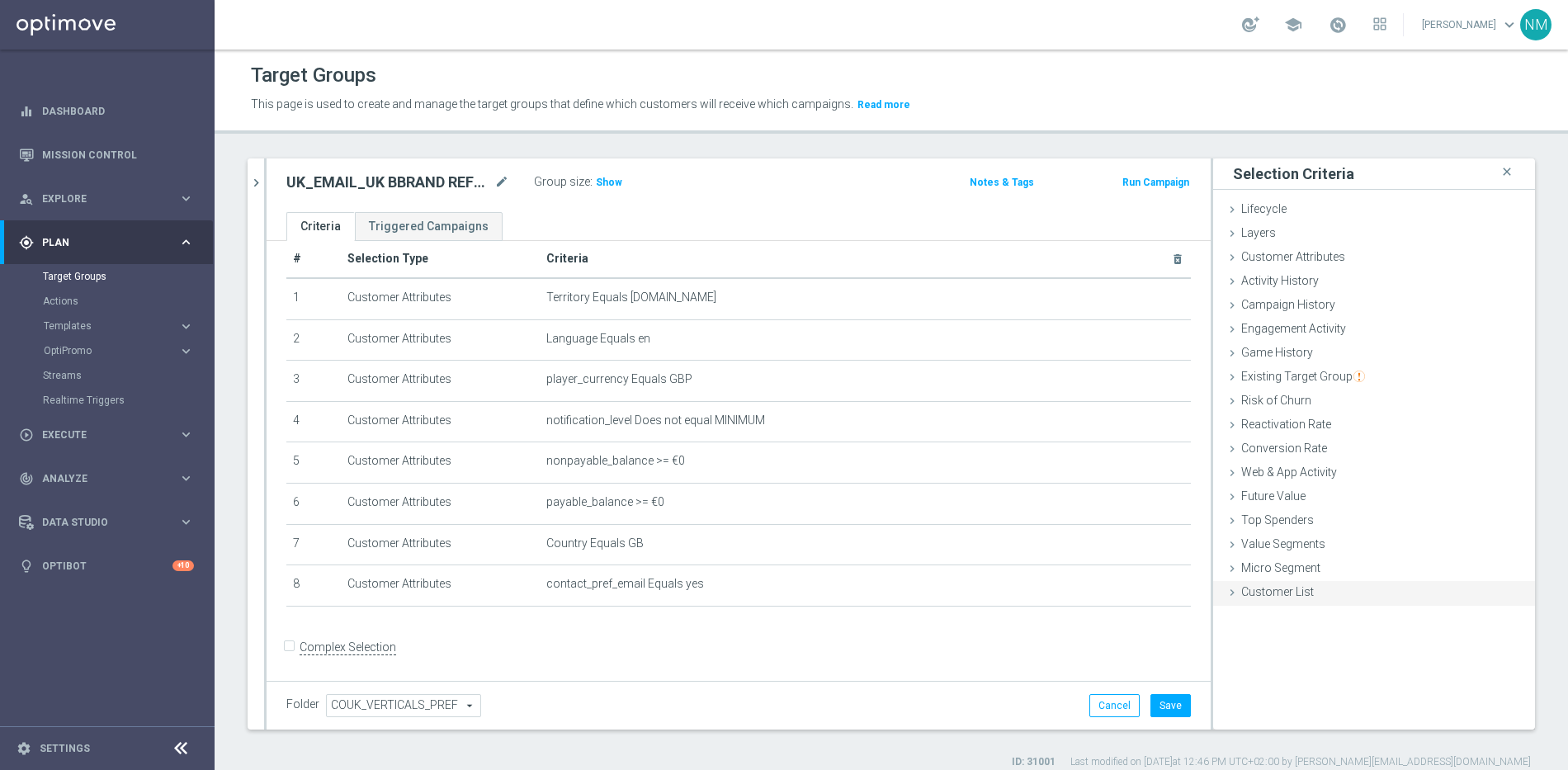
click at [1241, 597] on span "Customer List" at bounding box center [1277, 591] width 73 height 13
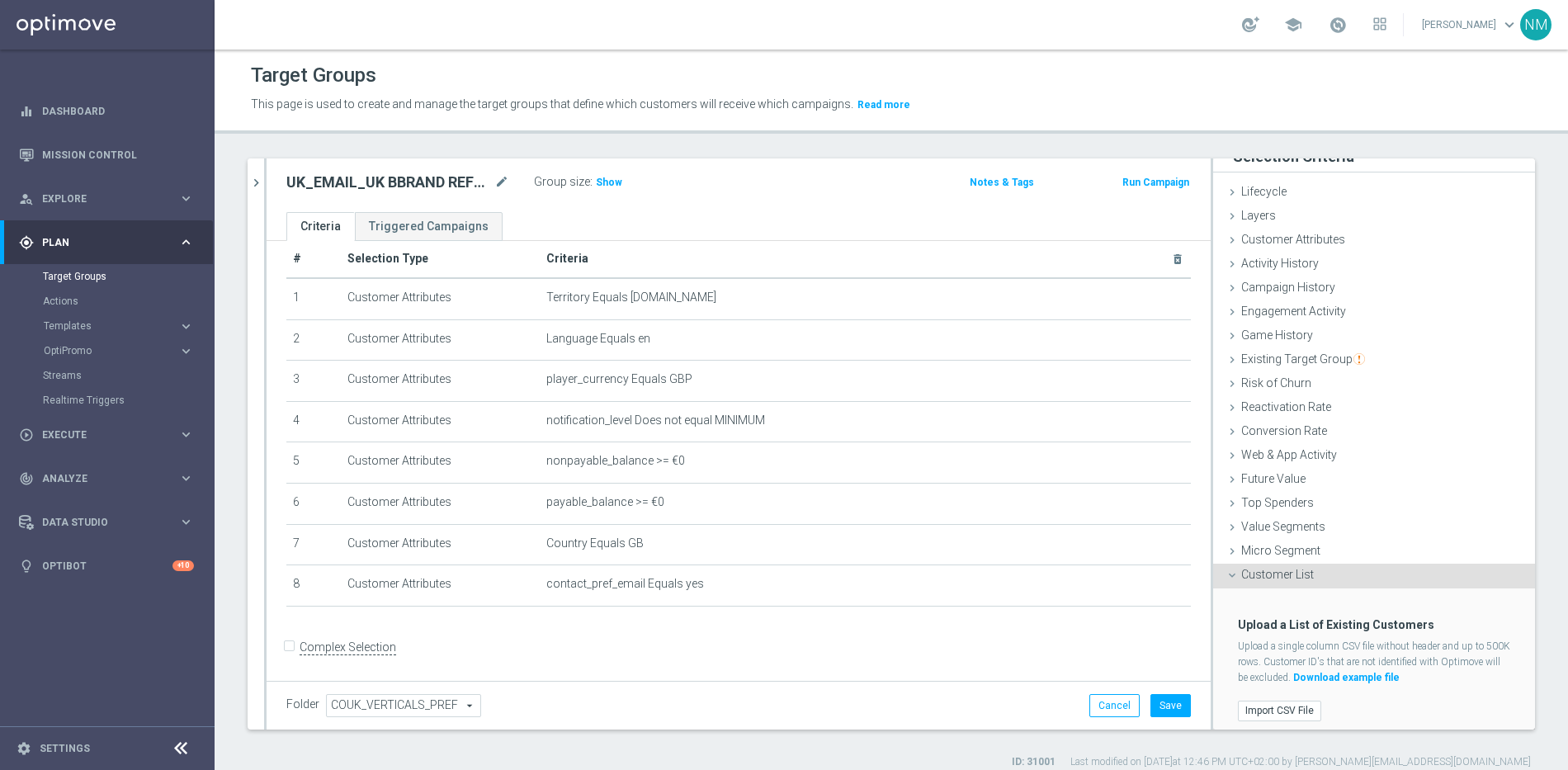
scroll to position [27, 0]
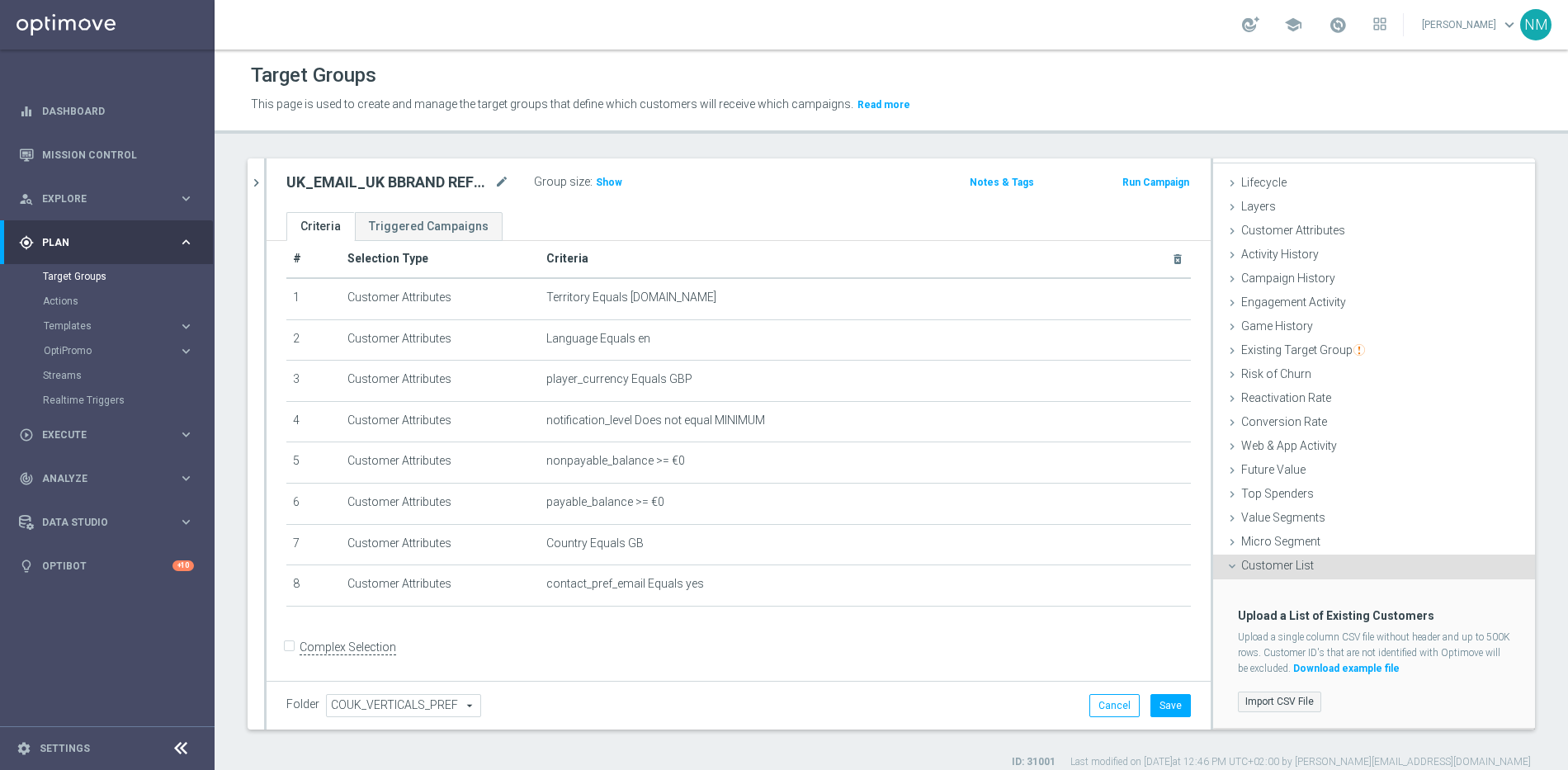
click at [1254, 699] on label "Import CSV File" at bounding box center [1279, 702] width 83 height 20
click at [0, 0] on input "Import CSV File" at bounding box center [0, 0] width 0 height 0
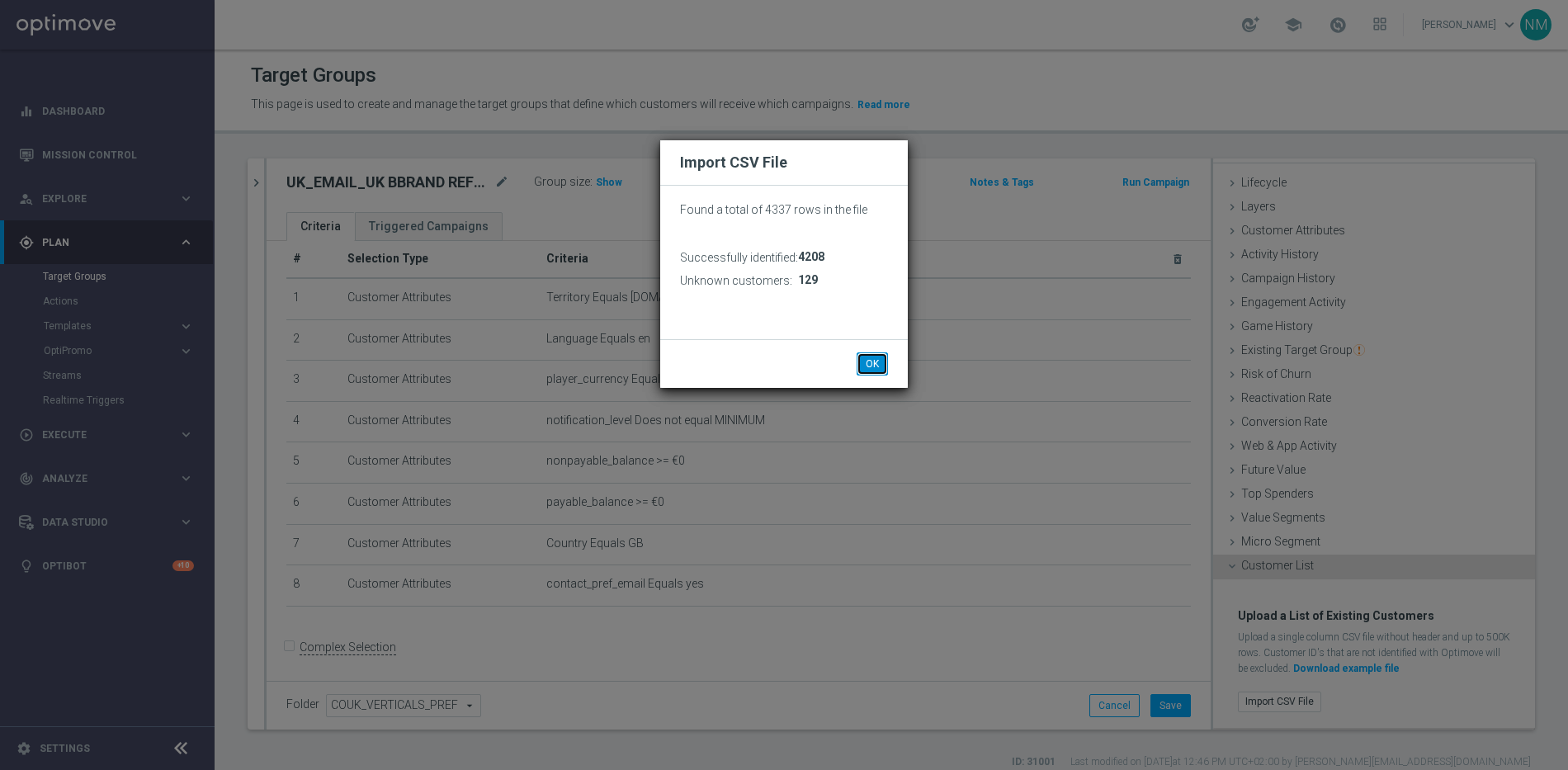
click at [873, 364] on button "OK" at bounding box center [873, 363] width 31 height 23
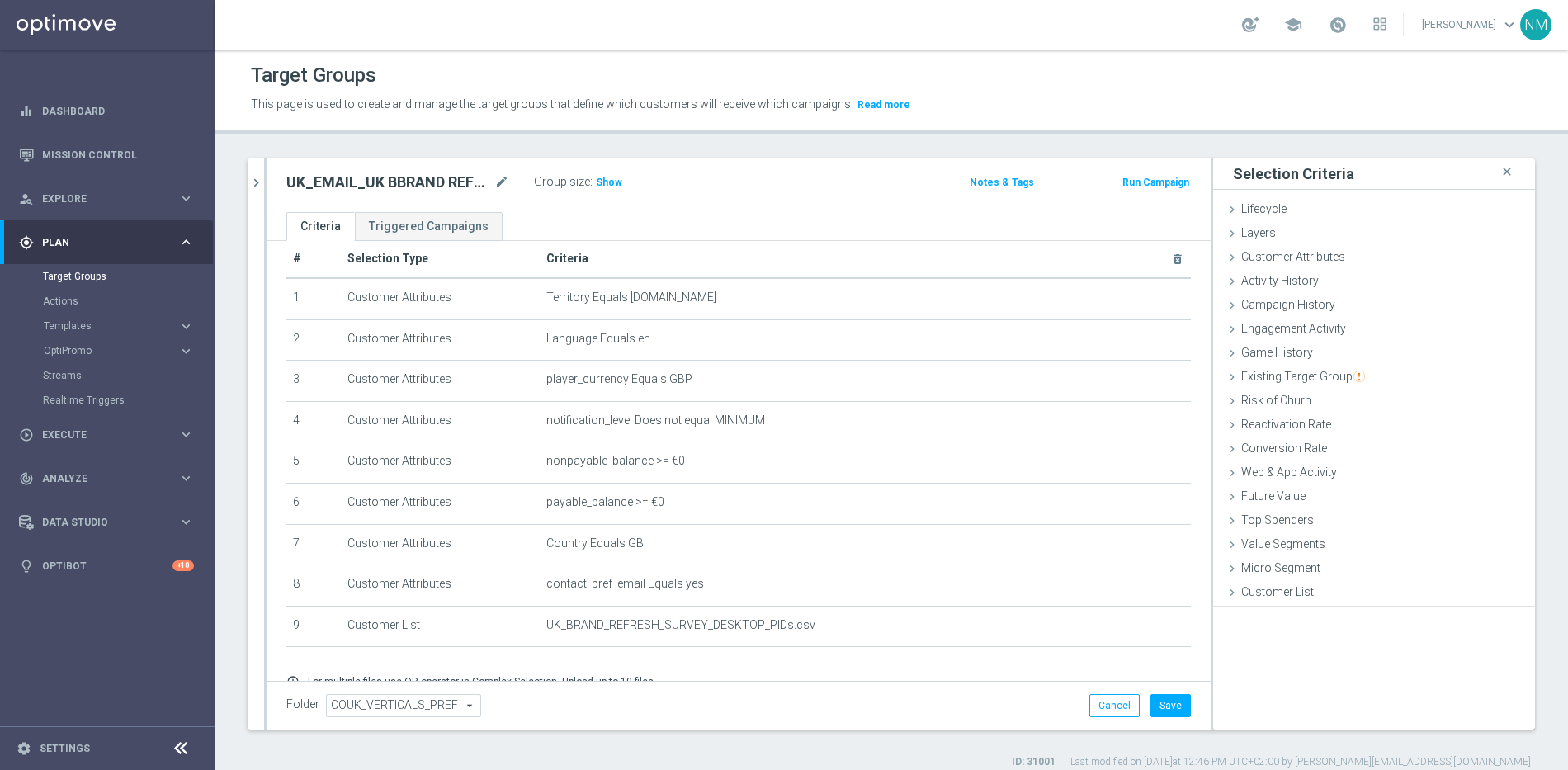
scroll to position [0, 0]
click at [604, 187] on span "Show" at bounding box center [609, 182] width 27 height 12
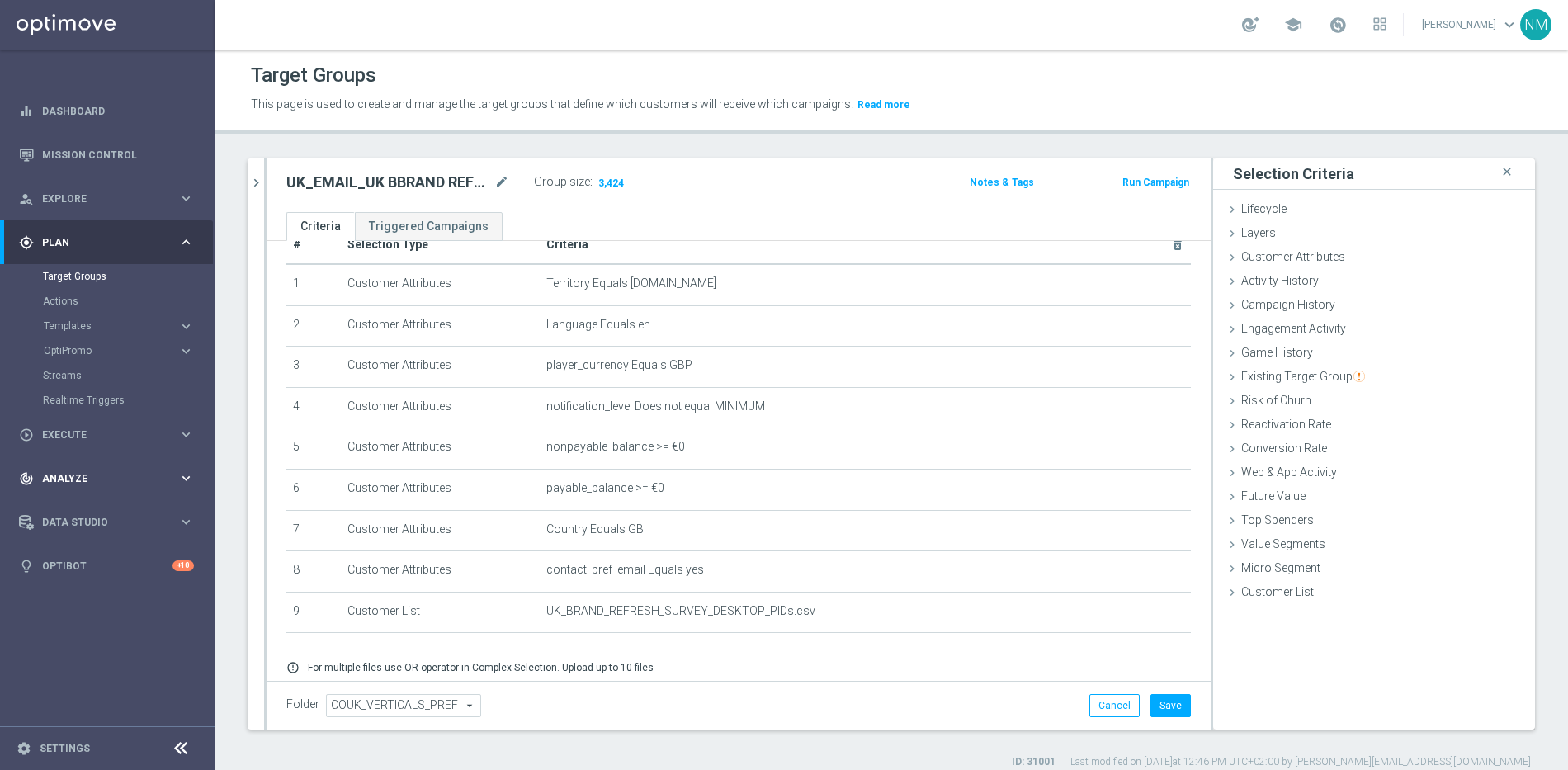
scroll to position [35, 0]
click at [505, 180] on icon "mode_edit" at bounding box center [502, 182] width 15 height 19
click at [296, 184] on input "UK_EMAIL_UK BBRAND REFRESH SURVEY_Desktop Users" at bounding box center [398, 184] width 223 height 23
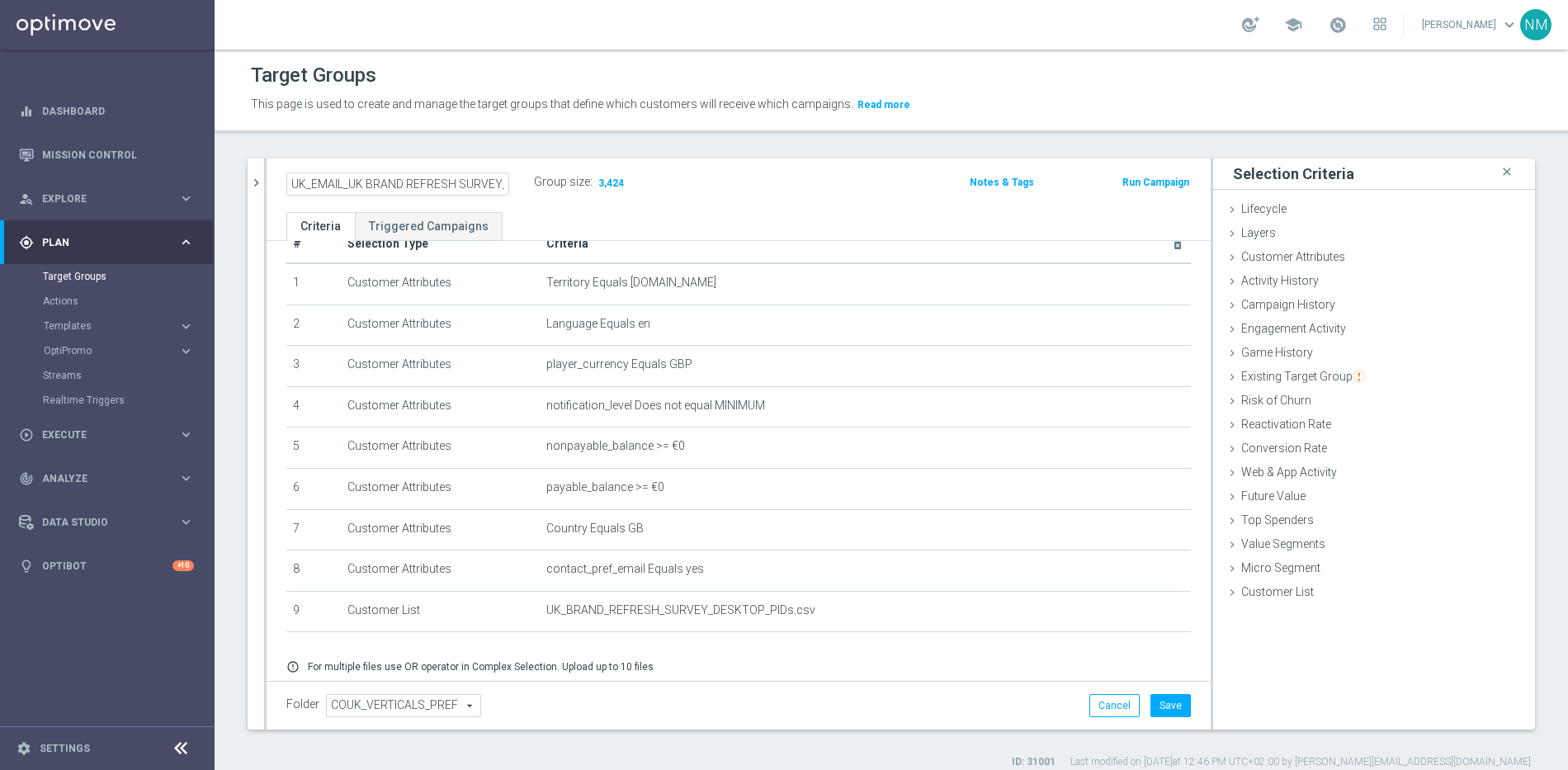
type input "UK_EMAIL_UK BRAND REFRESH SURVEY_Desktop Users"
click at [768, 171] on div "UK_EMAIL_UK BRAND REFRESH SURVEY_Desktop Users Group size : 3,424" at bounding box center [584, 184] width 620 height 27
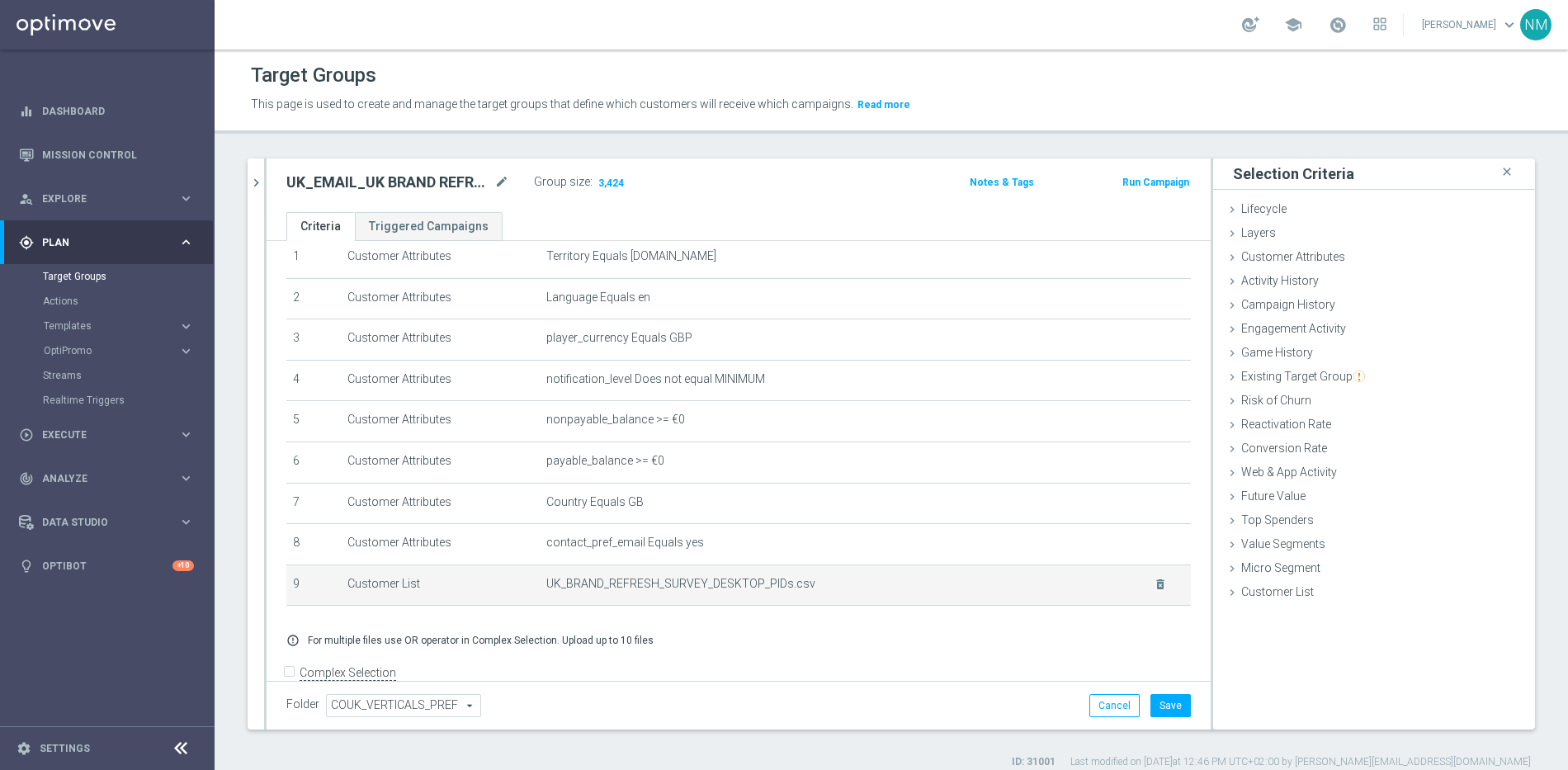
scroll to position [88, 0]
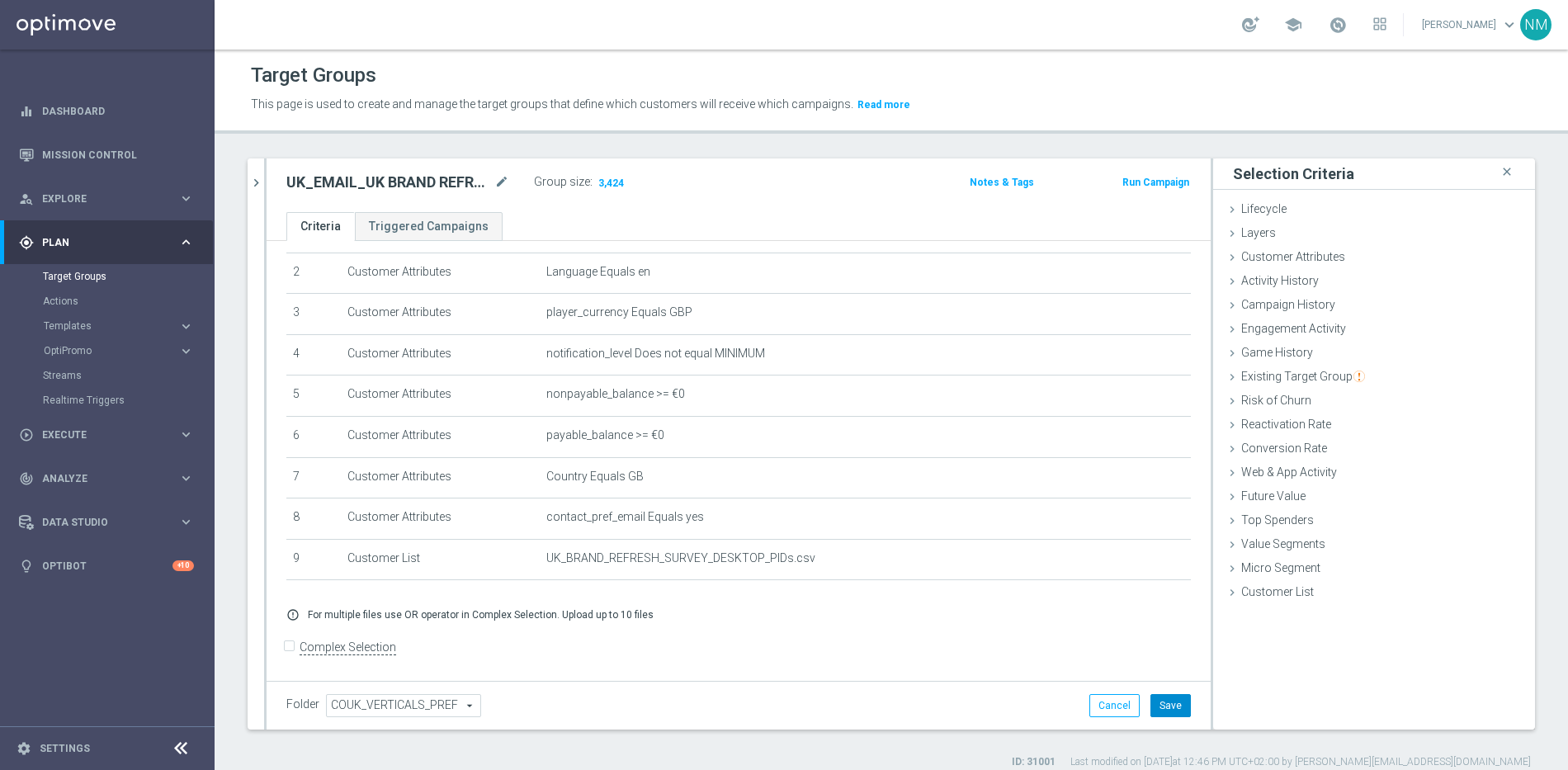
click at [1164, 707] on button "Save" at bounding box center [1170, 705] width 41 height 23
click at [419, 180] on h2 "UK_EMAIL_UK BRAND REFRESH SURVEY_Desktop Users" at bounding box center [388, 182] width 205 height 19
click at [408, 182] on h2 "UK_EMAIL_UK BRAND REFRESH SURVEY_Desktop Users" at bounding box center [388, 182] width 205 height 19
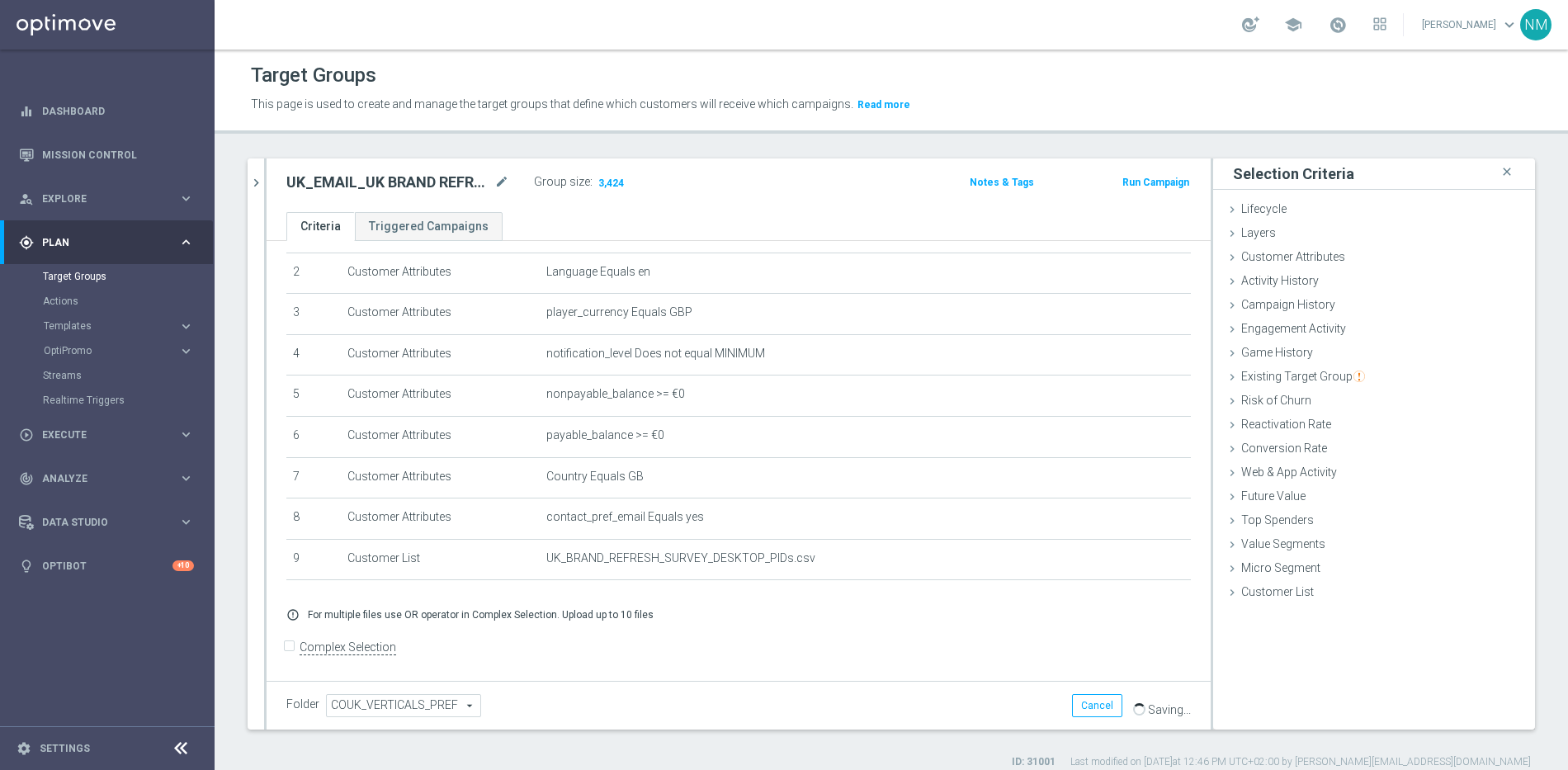
click at [700, 169] on div "UK_EMAIL_UK BRAND REFRESH SURVEY_Desktop Users mode_edit Group size : 3,424 Not…" at bounding box center [738, 185] width 944 height 53
click at [501, 183] on icon "mode_edit" at bounding box center [502, 182] width 15 height 19
click at [421, 184] on input "UK_EMAIL_UK BRAND REFRESH SURVEY_Desktop Users" at bounding box center [398, 184] width 223 height 23
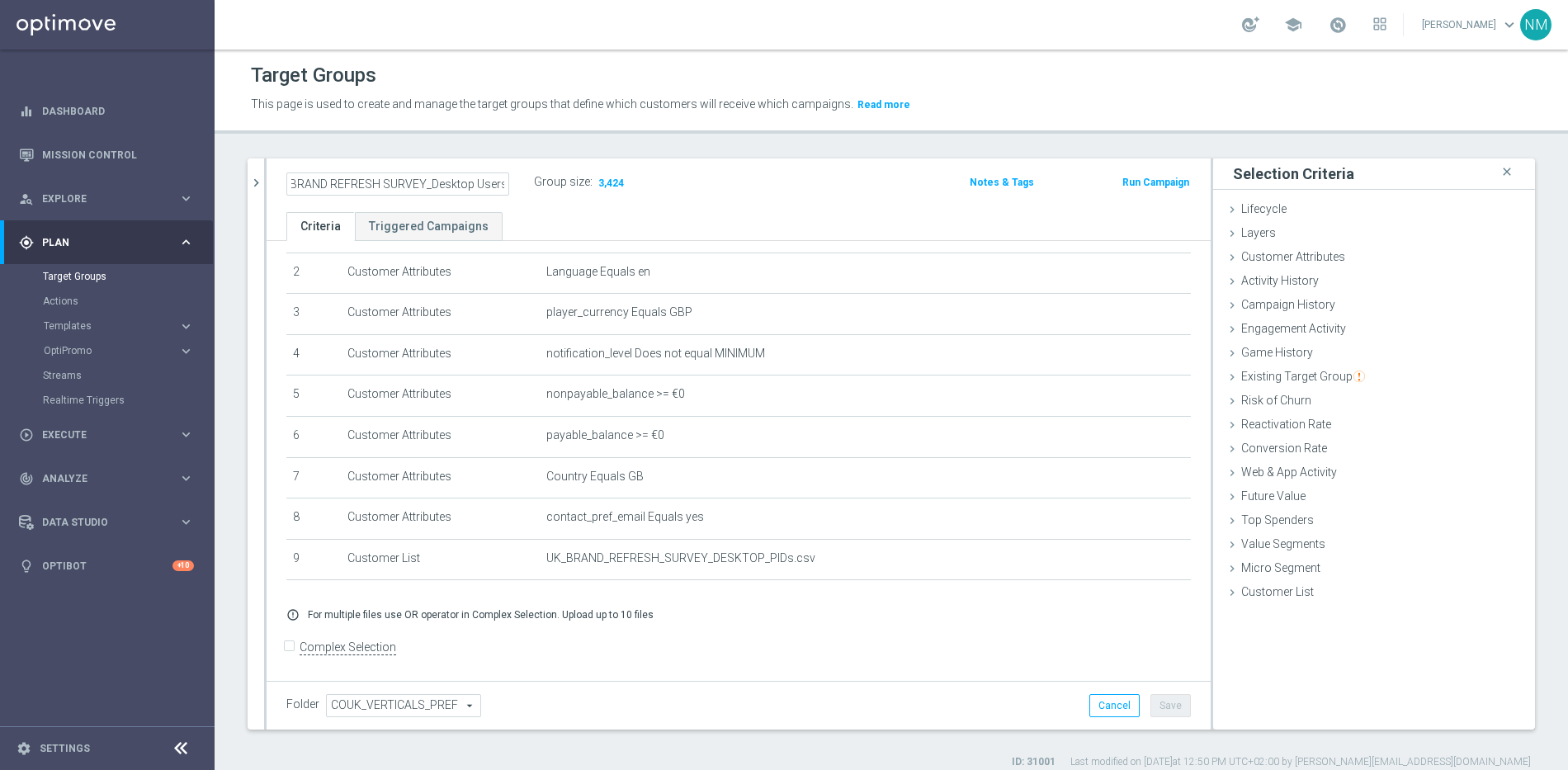
click at [421, 184] on input "UK_EMAIL_UK BRAND REFRESH SURVEY_Desktop Users" at bounding box center [398, 184] width 223 height 23
click at [250, 180] on icon "chevron_right" at bounding box center [255, 183] width 16 height 16
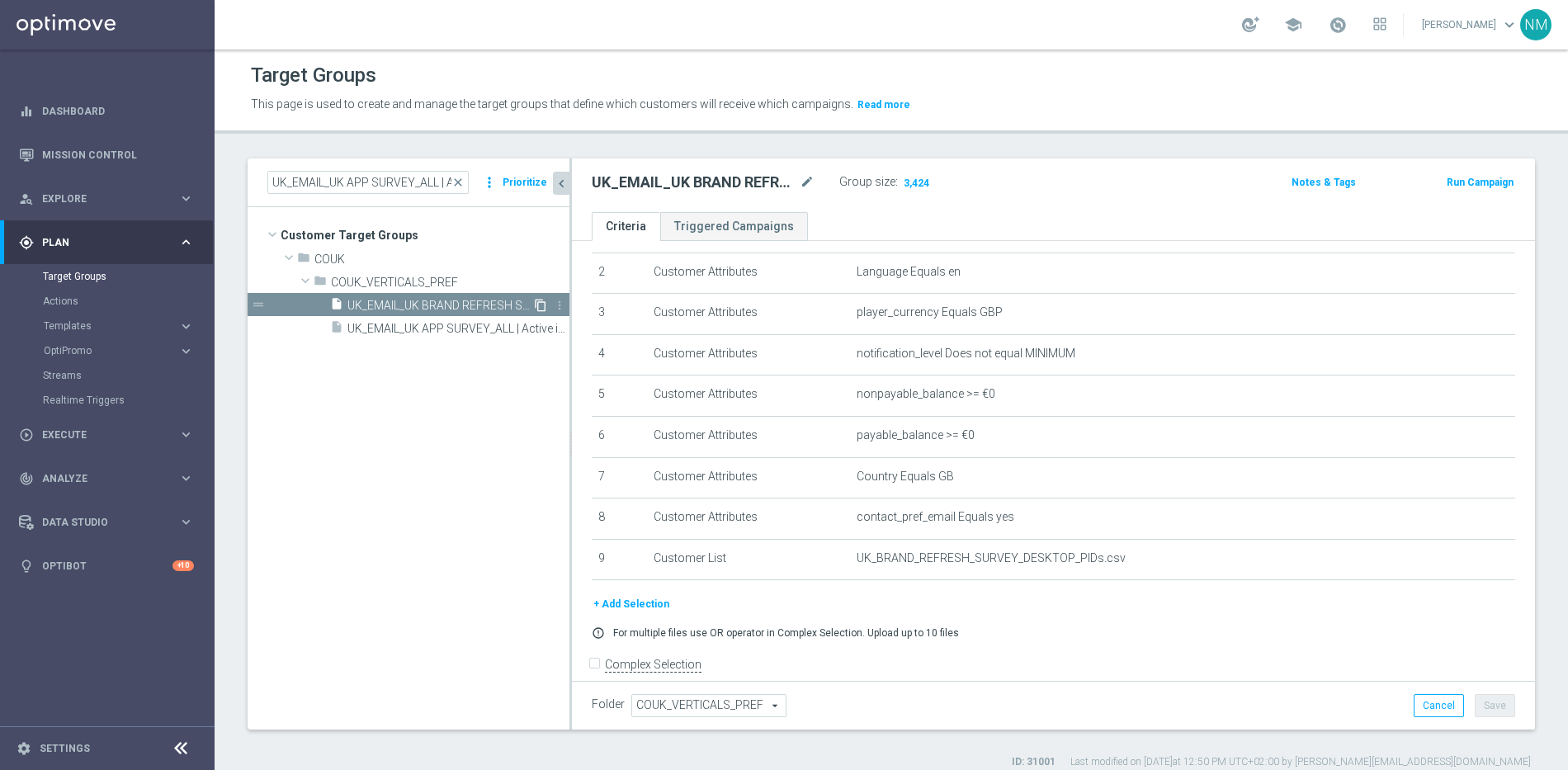
click at [537, 302] on icon "content_copy" at bounding box center [540, 305] width 13 height 13
click at [805, 184] on icon "mode_edit" at bounding box center [807, 182] width 15 height 19
click at [604, 184] on input "Copy of UK_EMAIL_UK BRAND REFRESH SURVEY_Desktop Users" at bounding box center [703, 184] width 223 height 23
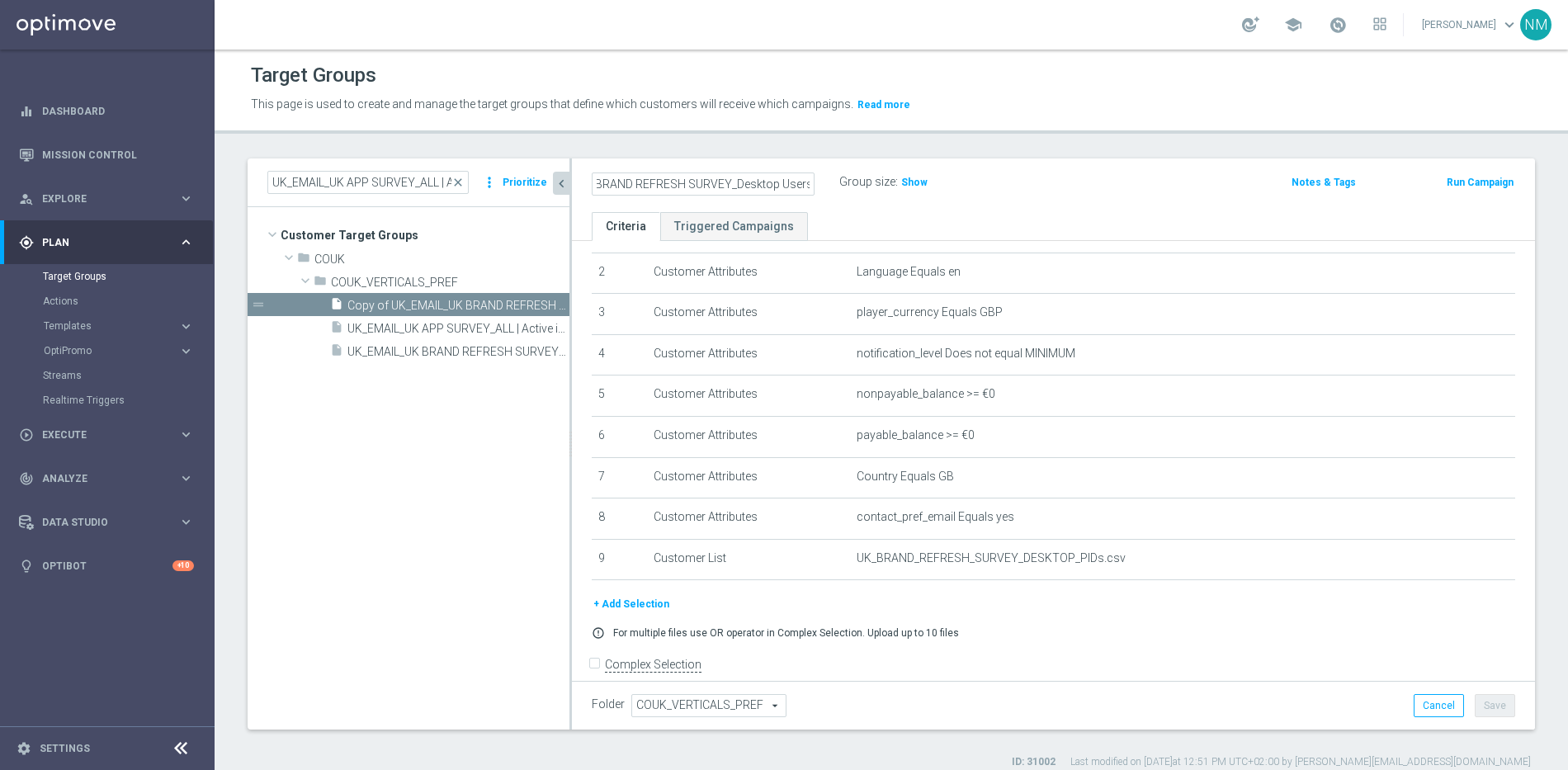
click at [748, 184] on input "UK_EMAIL_UK BRAND REFRESH SURVEY_Desktop Users" at bounding box center [703, 184] width 223 height 23
click at [769, 185] on input "UK_EMAIL_UK BRAND REFRESH SURVEY_Desktop Users" at bounding box center [703, 184] width 223 height 23
drag, startPoint x: 778, startPoint y: 183, endPoint x: 735, endPoint y: 184, distance: 43.0
click at [735, 184] on input "UK_EMAIL_UK BRAND REFRESH SURVEY_Desktop Users" at bounding box center [703, 184] width 223 height 23
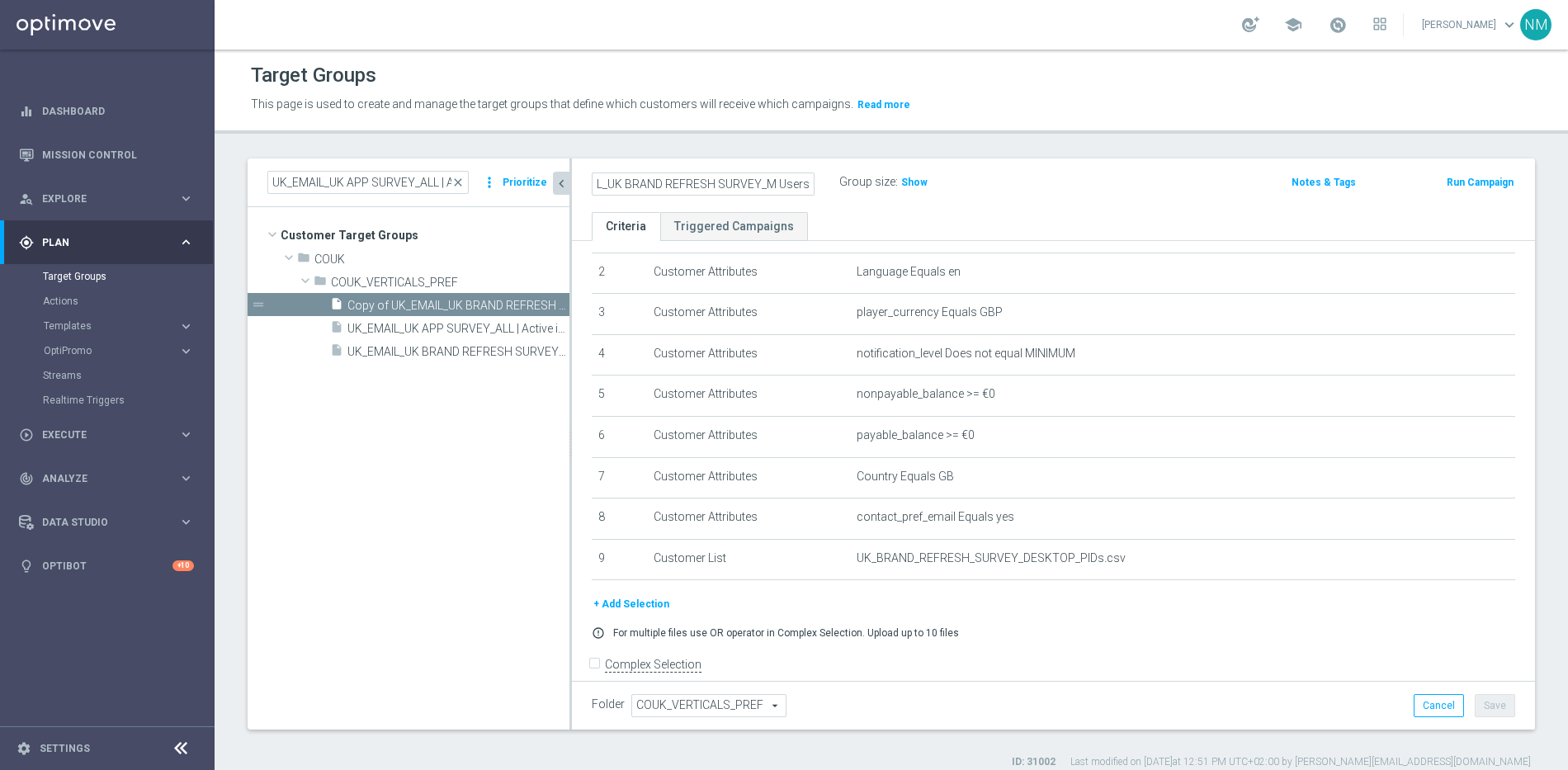
scroll to position [0, 44]
type input "UK_EMAIL_UK BRAND REFRESH SURVEY_Mobile Users"
click at [955, 184] on div "Group size : Show" at bounding box center [921, 180] width 165 height 19
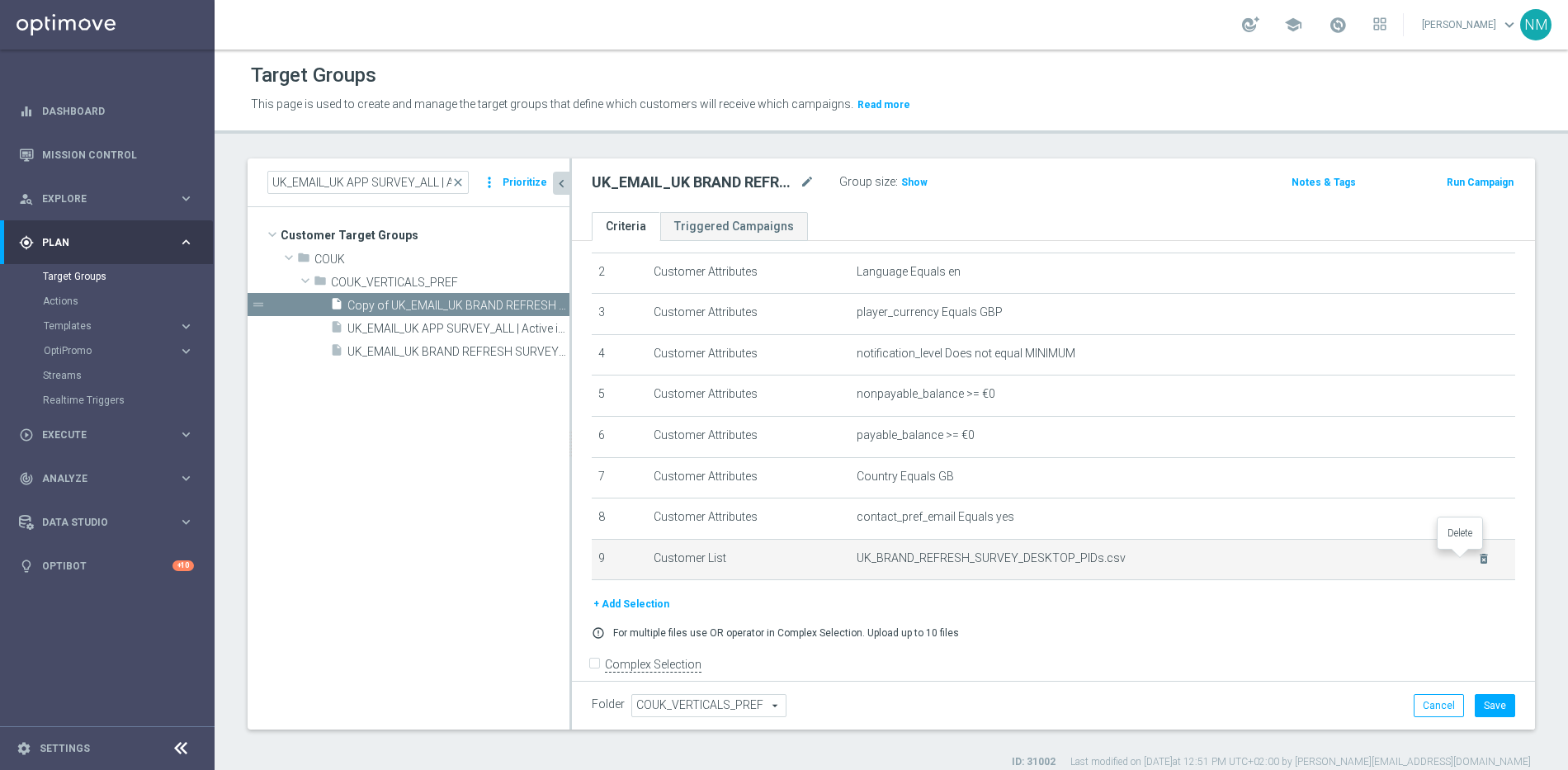
click at [1477, 558] on icon "delete_forever" at bounding box center [1483, 558] width 13 height 13
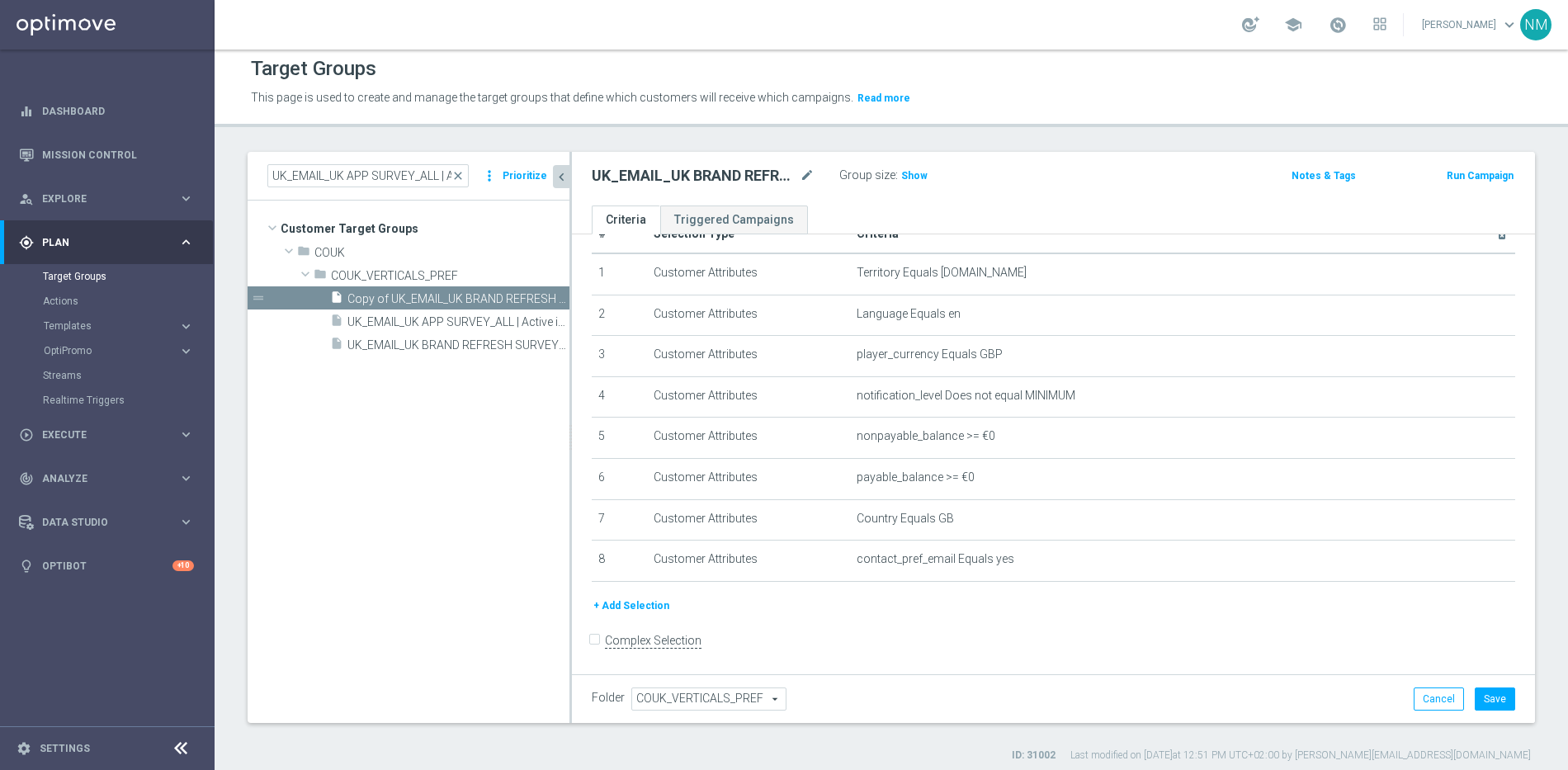
scroll to position [16, 0]
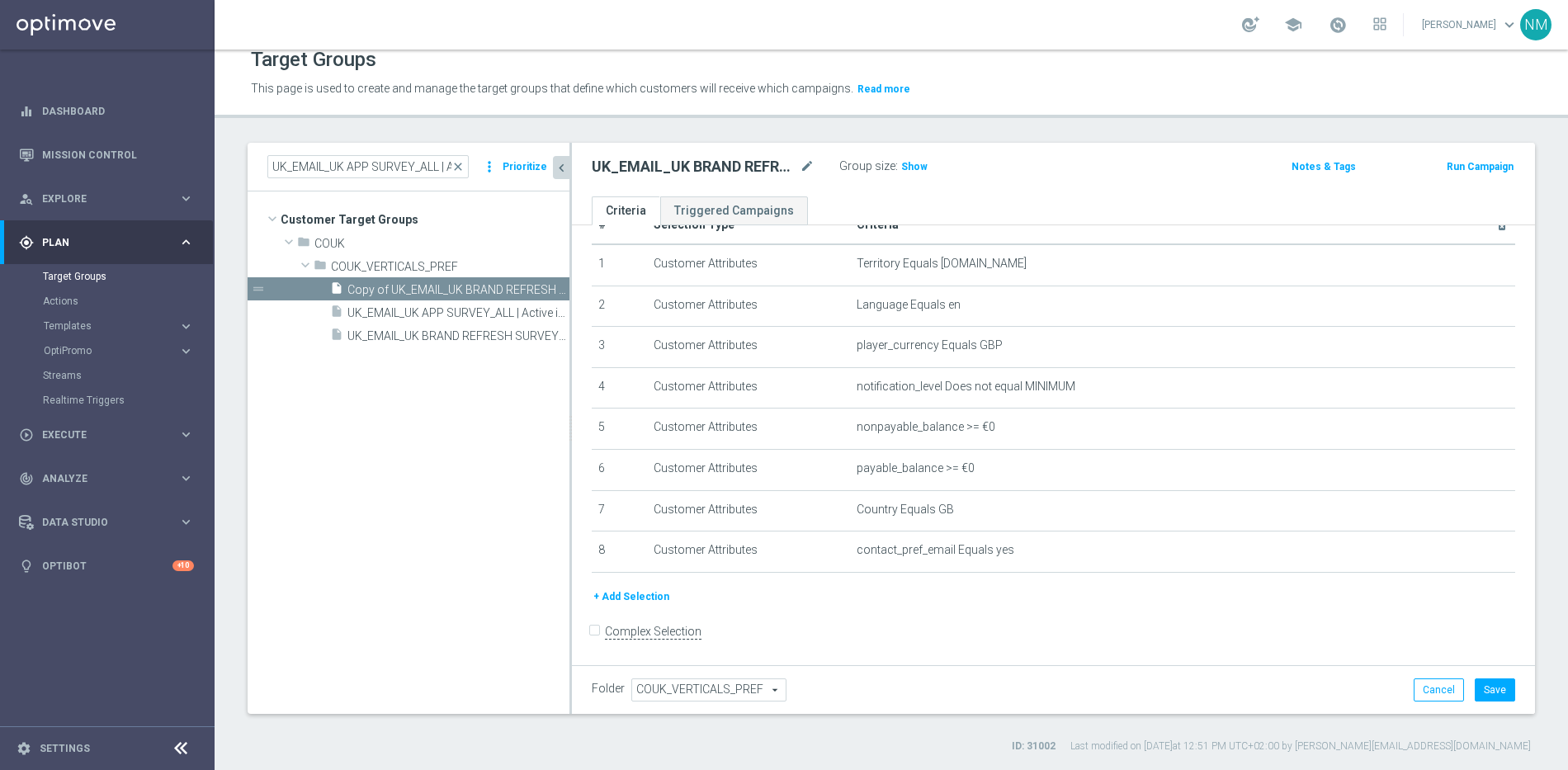
click at [643, 591] on button "+ Add Selection" at bounding box center [631, 597] width 79 height 18
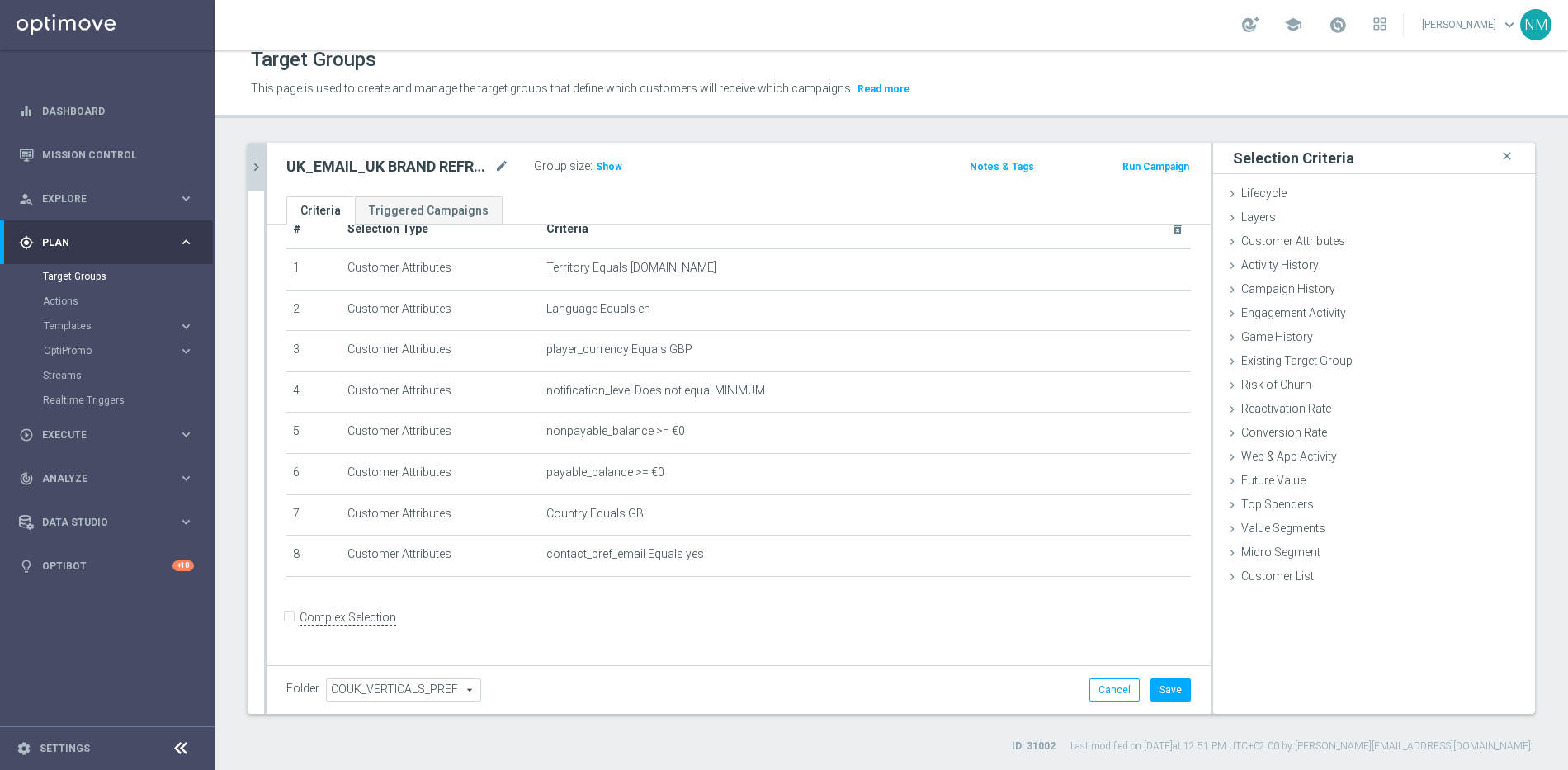
scroll to position [20, 0]
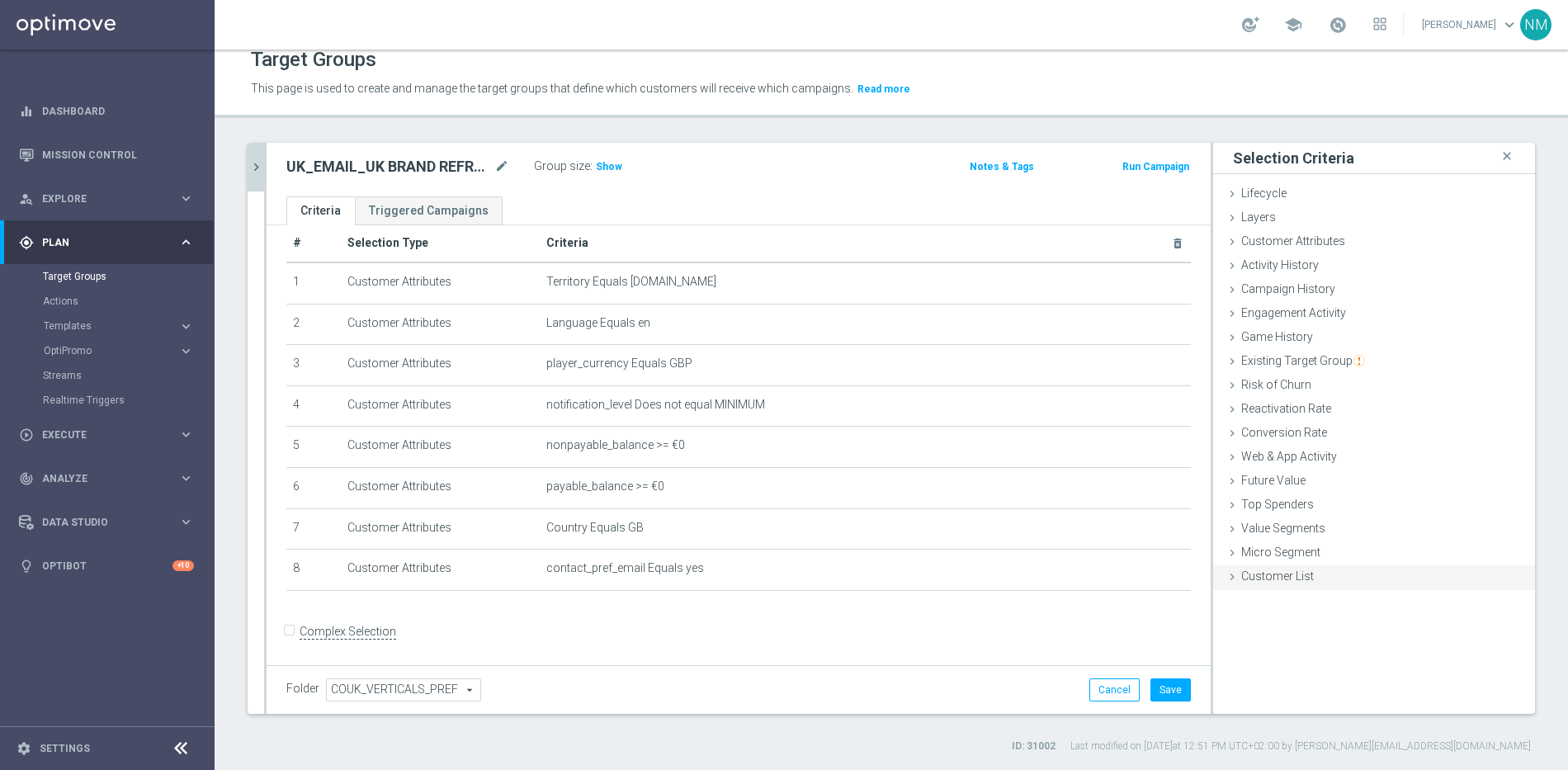
click at [1277, 575] on span "Customer List" at bounding box center [1277, 575] width 73 height 13
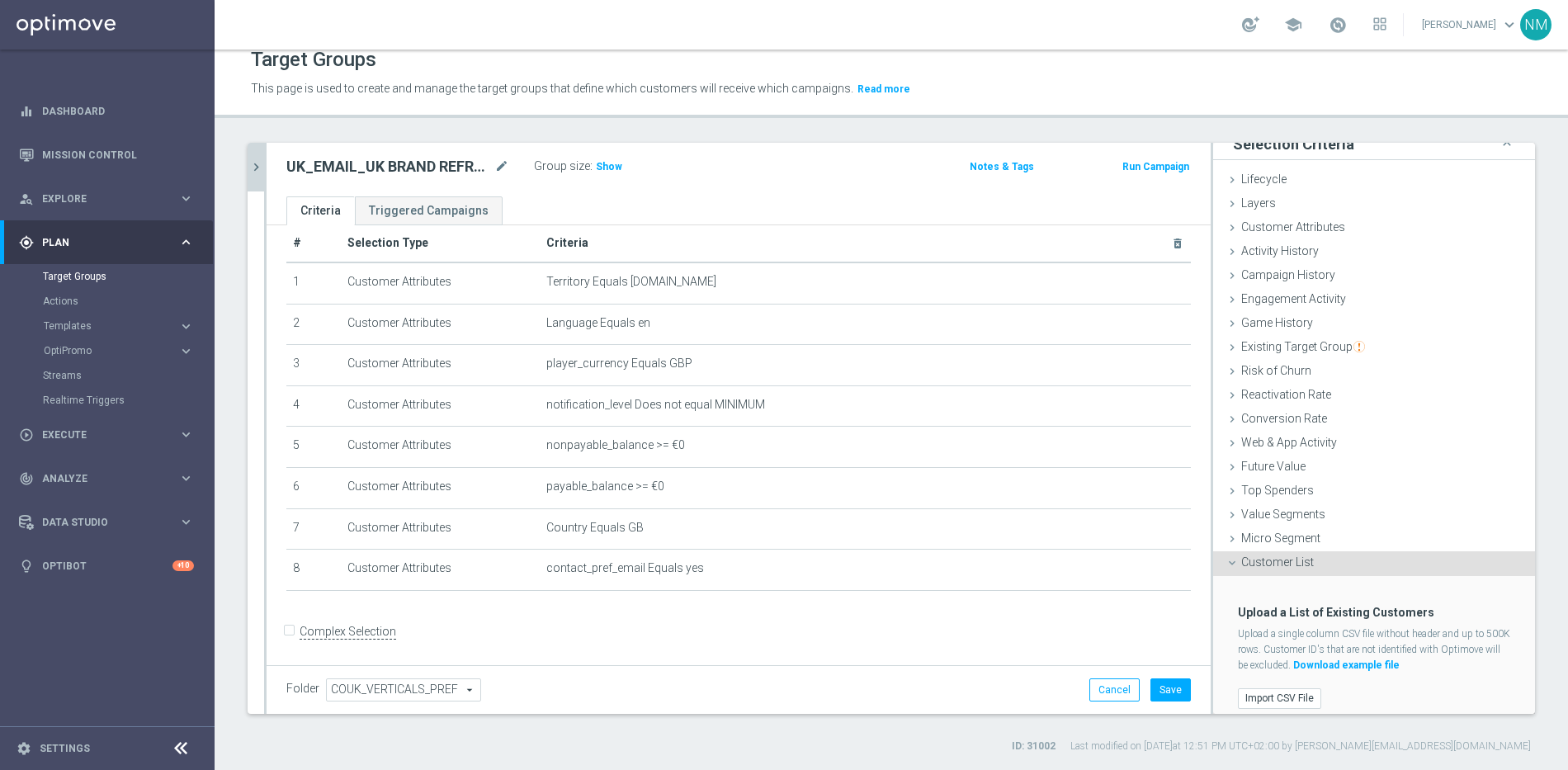
scroll to position [27, 0]
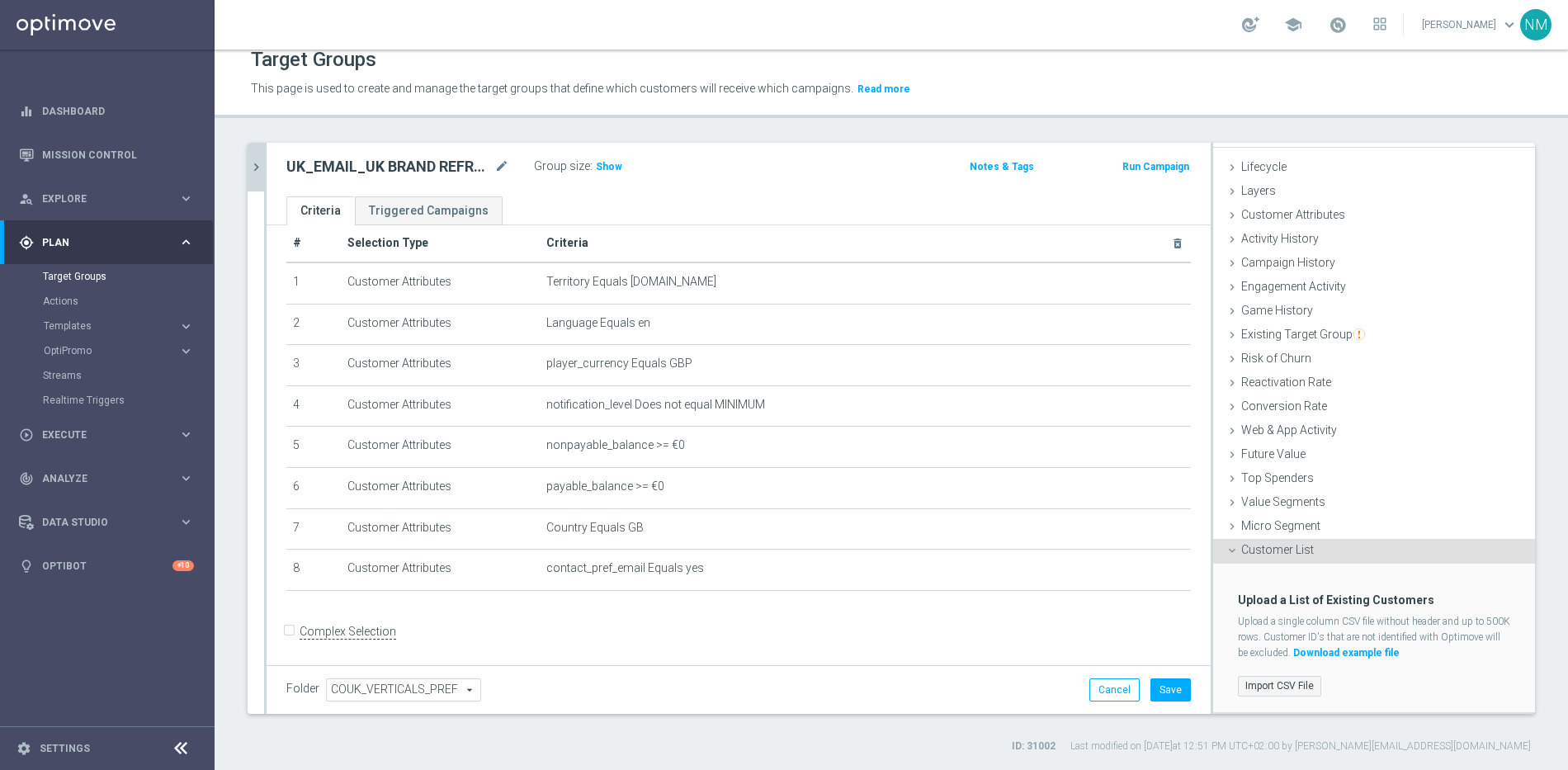
click at [1267, 682] on label "Import CSV File" at bounding box center [1279, 686] width 83 height 20
click at [0, 0] on input "Import CSV File" at bounding box center [0, 0] width 0 height 0
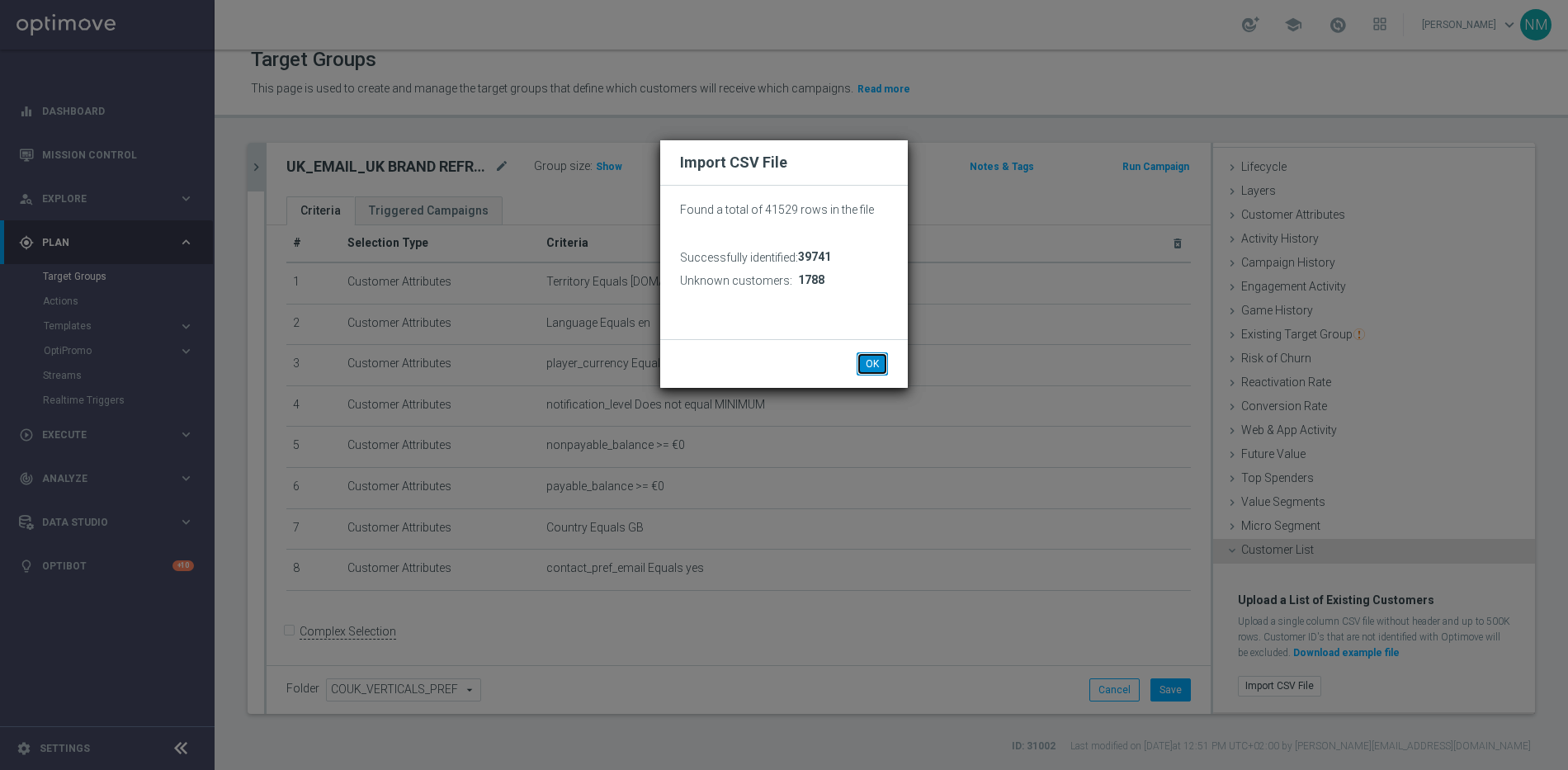
click at [873, 357] on button "OK" at bounding box center [873, 363] width 31 height 23
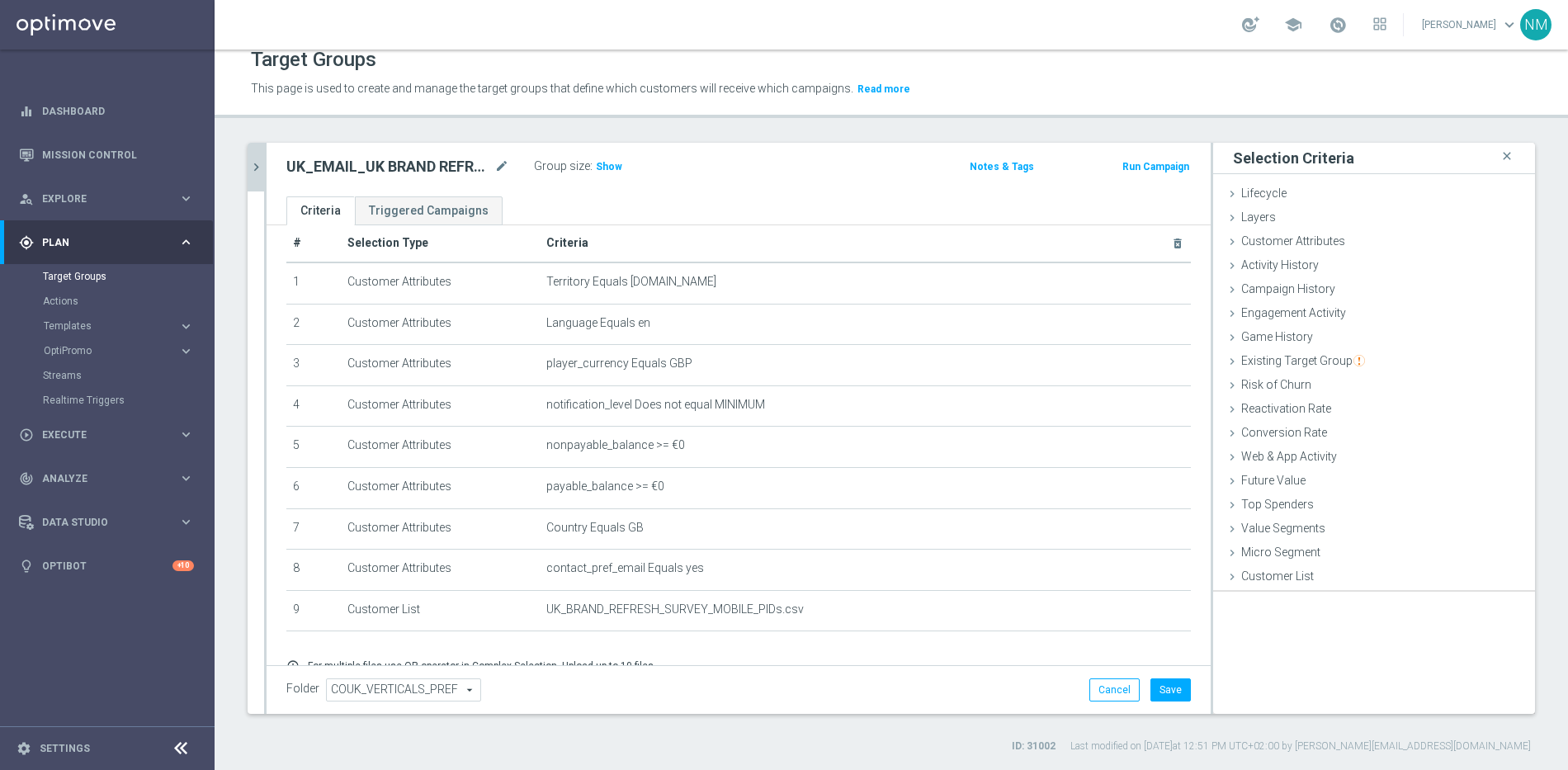
scroll to position [0, 0]
click at [620, 161] on div "Group size : Show" at bounding box center [616, 164] width 165 height 19
click at [611, 164] on span "Show" at bounding box center [609, 166] width 27 height 12
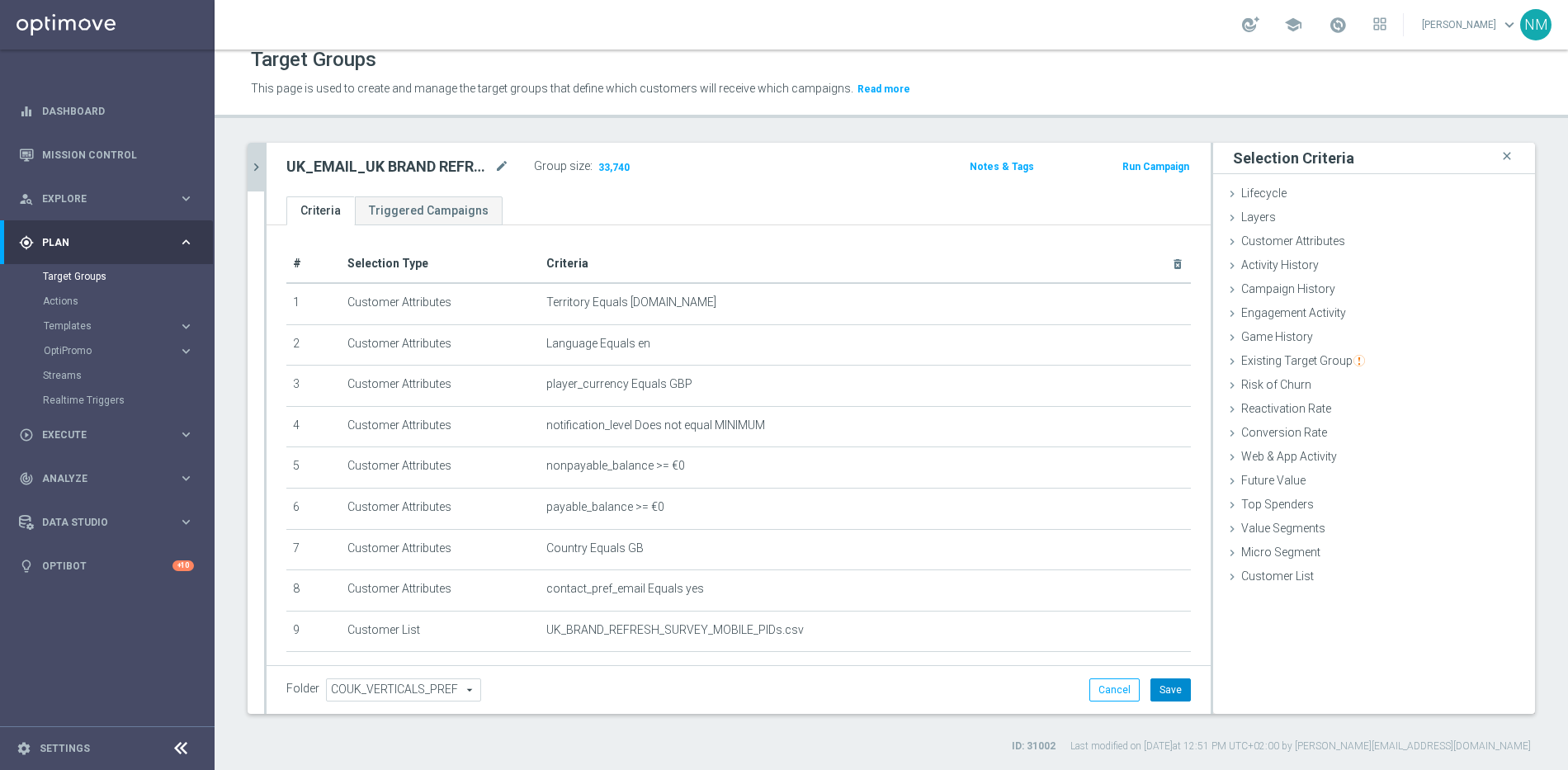
click at [1164, 686] on button "Save" at bounding box center [1170, 689] width 41 height 23
click at [255, 160] on icon "chevron_right" at bounding box center [255, 167] width 16 height 16
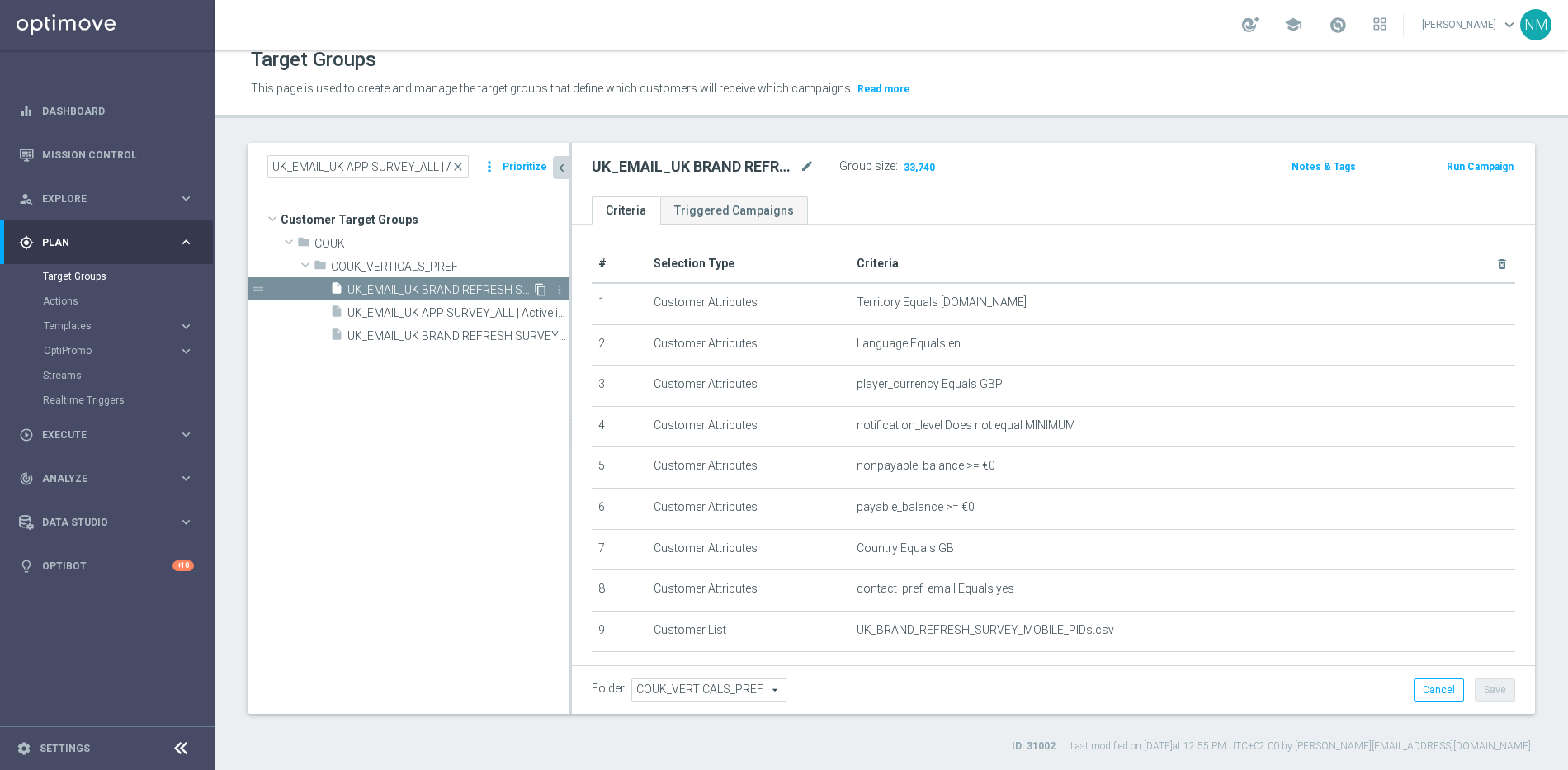
click at [539, 288] on icon "content_copy" at bounding box center [540, 290] width 13 height 13
click at [798, 169] on div "Copy of UK_EMAIL_UK BRAND REFRESH SURVEY_Mobile Users mode_edit" at bounding box center [703, 166] width 223 height 19
click at [805, 166] on icon "mode_edit" at bounding box center [807, 166] width 15 height 19
click at [624, 172] on input "Copy of UK_EMAIL_UK BRAND REFRESH SURVEY_Mobile Users" at bounding box center [703, 168] width 223 height 23
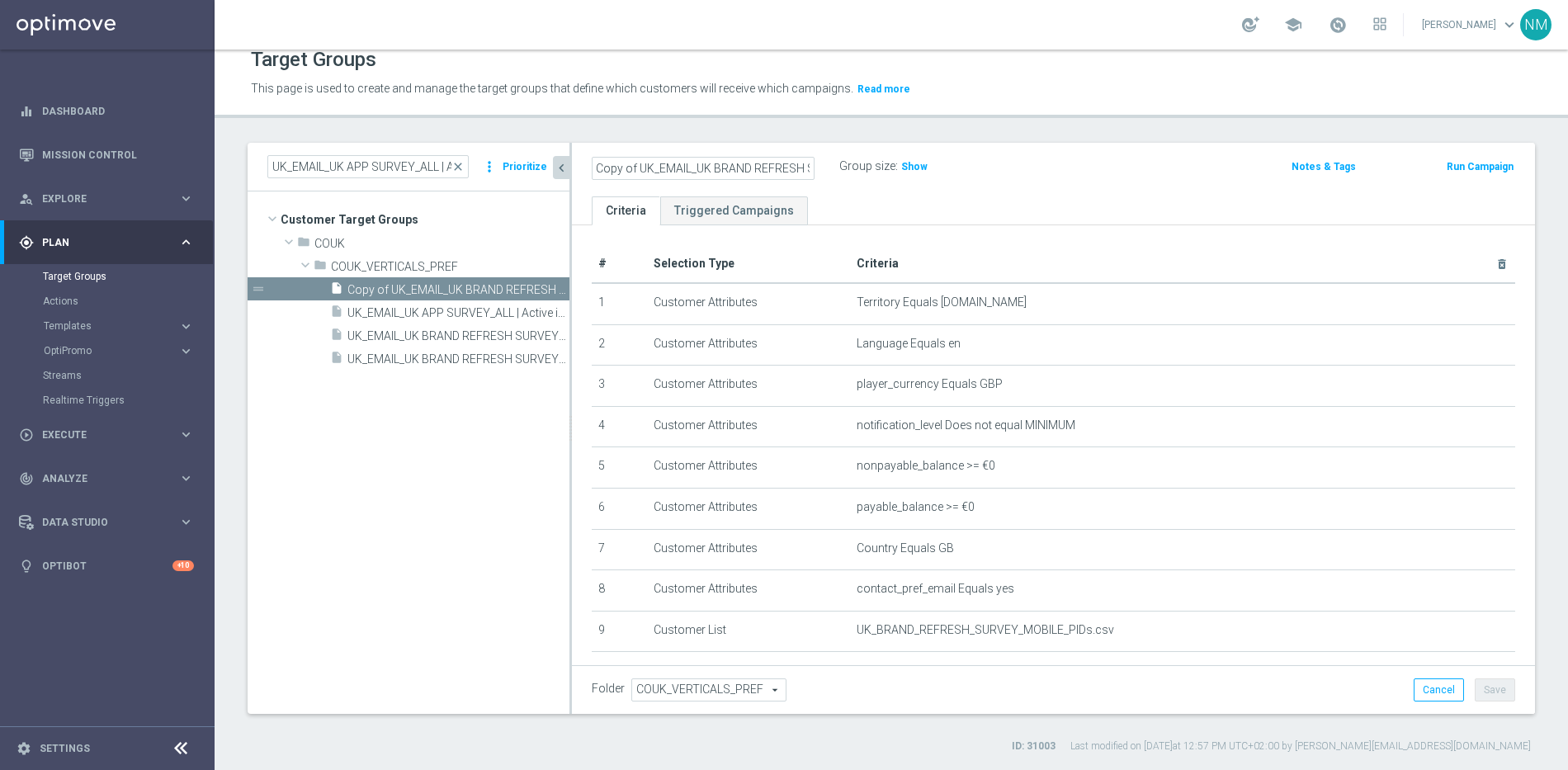
scroll to position [0, 0]
drag, startPoint x: 638, startPoint y: 168, endPoint x: 565, endPoint y: 167, distance: 73.0
click at [565, 167] on as-split "UK_EMAIL_UK APP SURVEY_ALL | Active in the last 30 days close more_vert Priorit…" at bounding box center [891, 428] width 1288 height 571
click at [767, 168] on input "UK_EMAIL_UK BRAND REFRESH SURVEY_Mobile Users" at bounding box center [703, 168] width 223 height 23
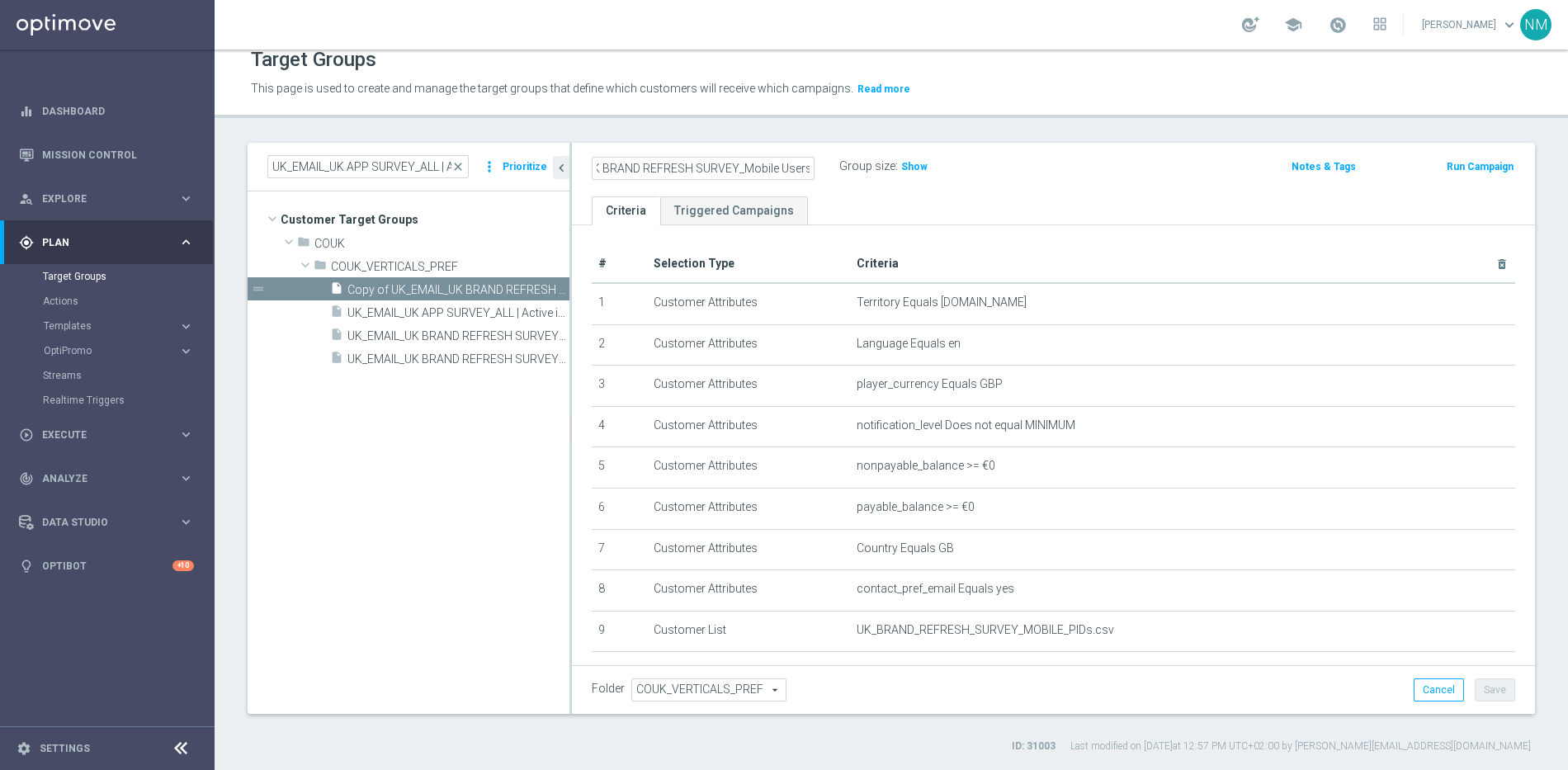
click at [763, 168] on input "UK_EMAIL_UK BRAND REFRESH SURVEY_Mobile Users" at bounding box center [703, 168] width 223 height 23
click at [778, 168] on input "UK_EMAIL_UK BRAND REFRESH SURVEY_Mobile Users" at bounding box center [703, 168] width 223 height 23
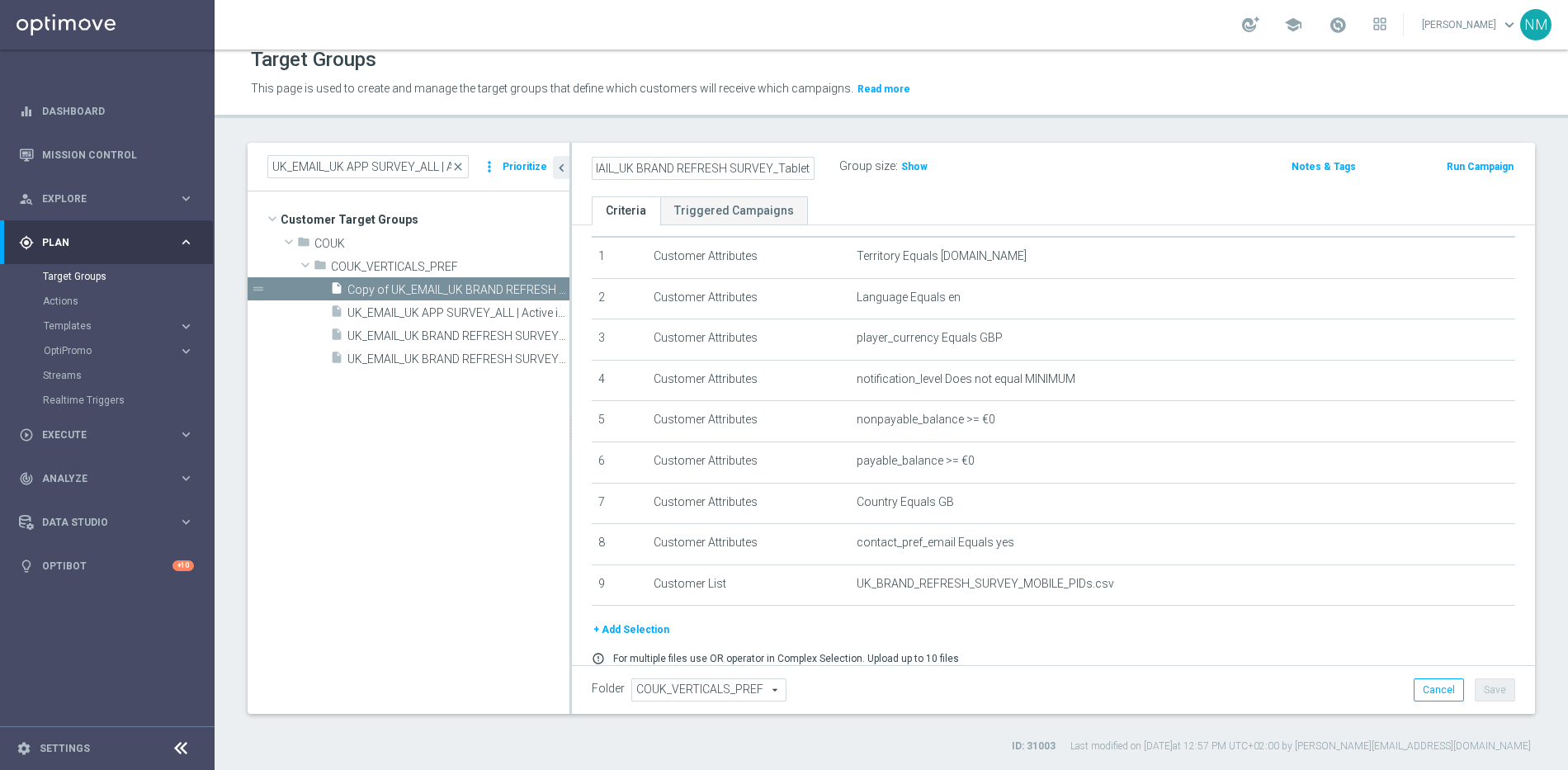
scroll to position [105, 0]
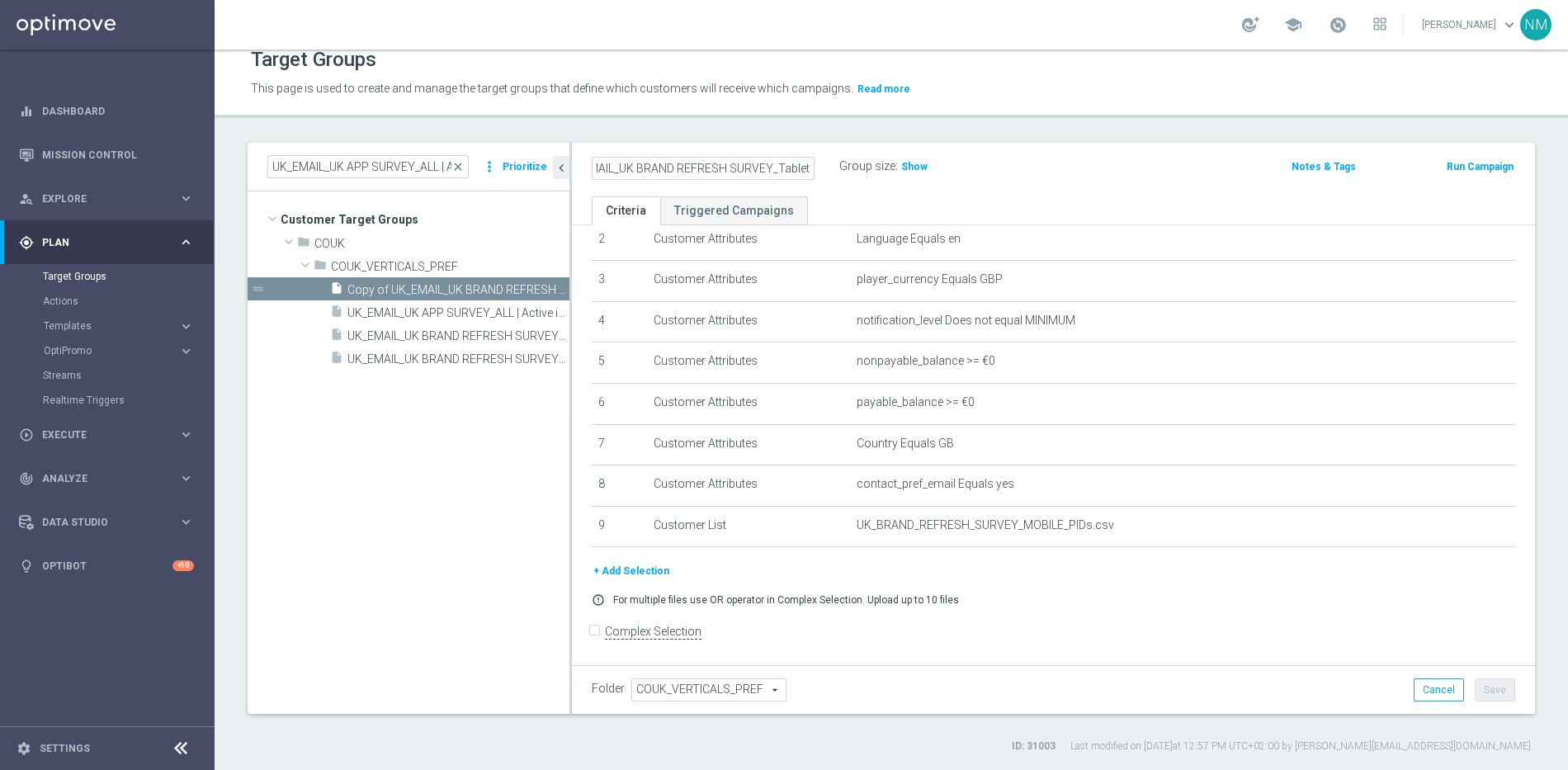
type input "UK_EMAIL_UK BRAND REFRESH SURVEY_Tablet Users"
click at [1395, 579] on div "+ Add Selection" at bounding box center [1053, 571] width 948 height 18
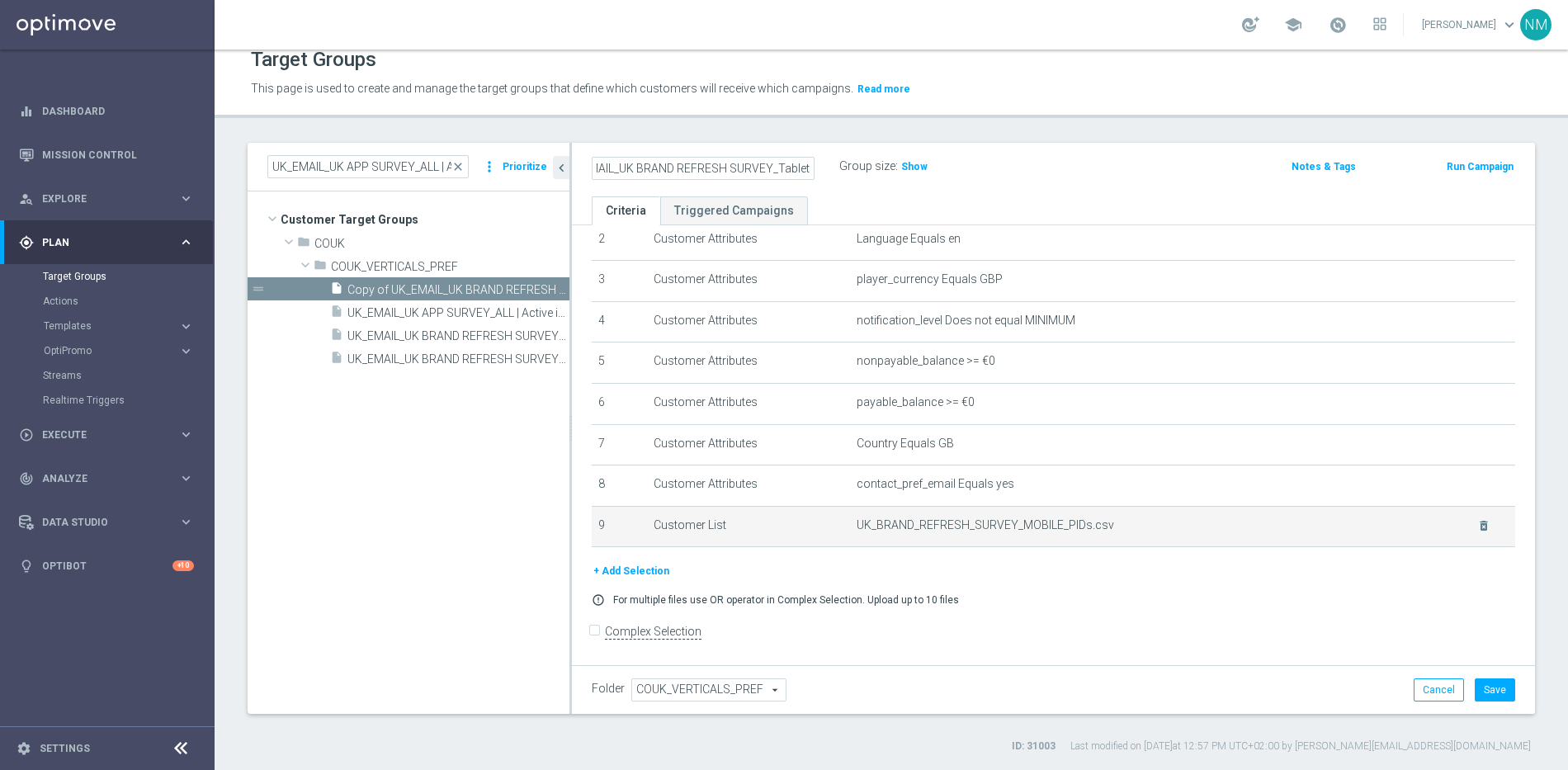
scroll to position [0, 0]
click at [1477, 527] on icon "delete_forever" at bounding box center [1483, 526] width 13 height 13
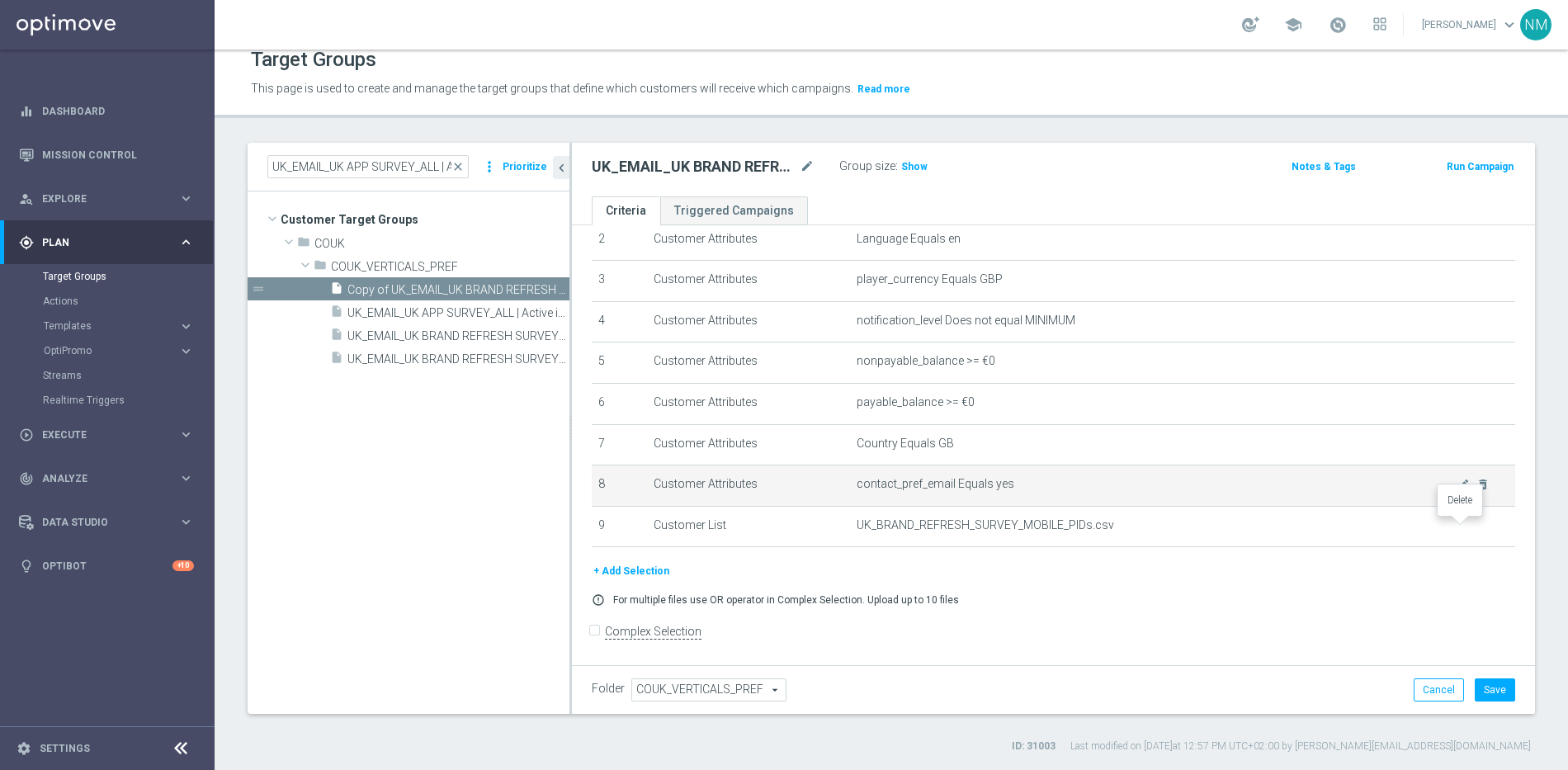
scroll to position [39, 0]
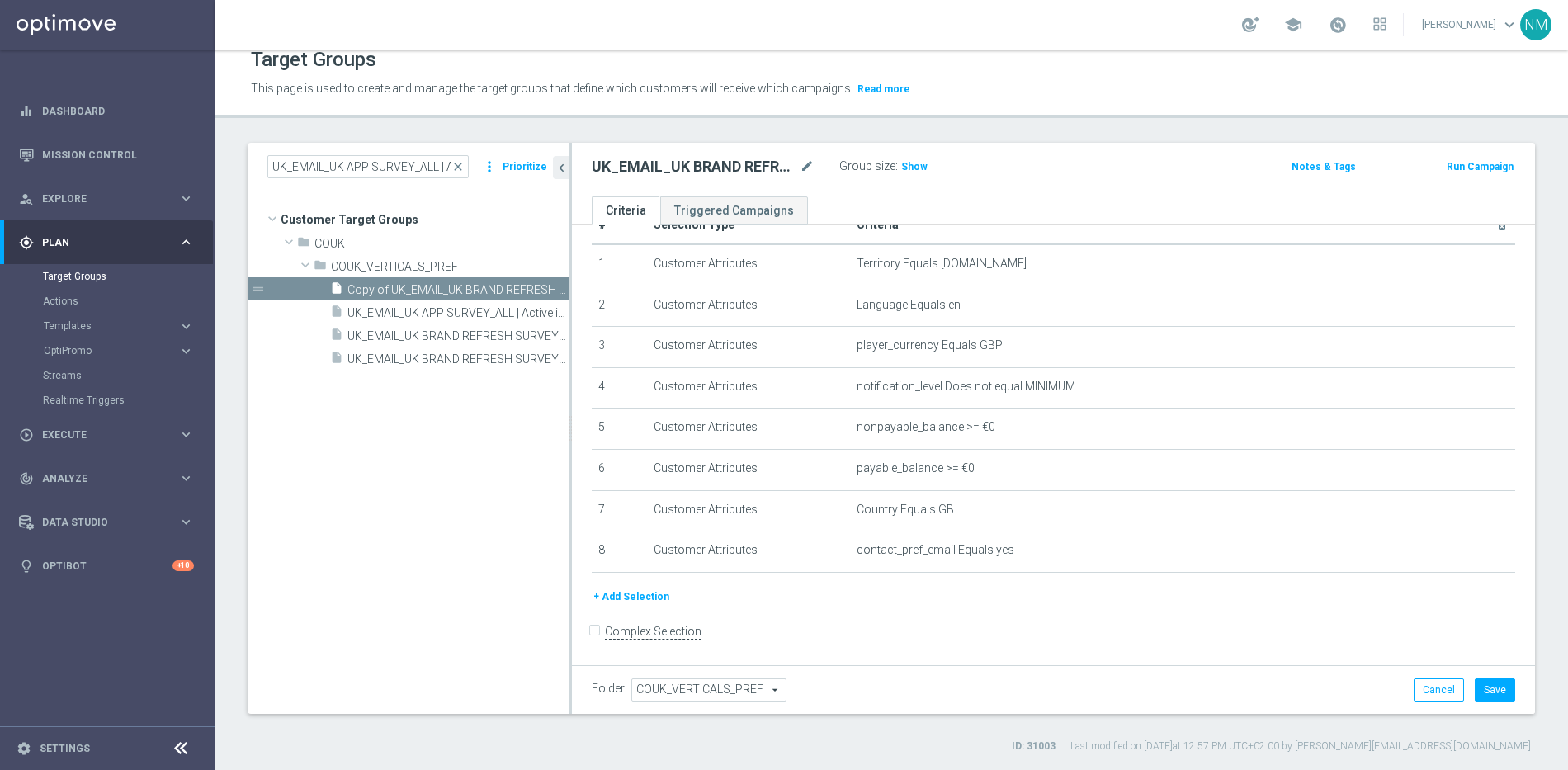
click at [613, 592] on button "+ Add Selection" at bounding box center [631, 597] width 79 height 18
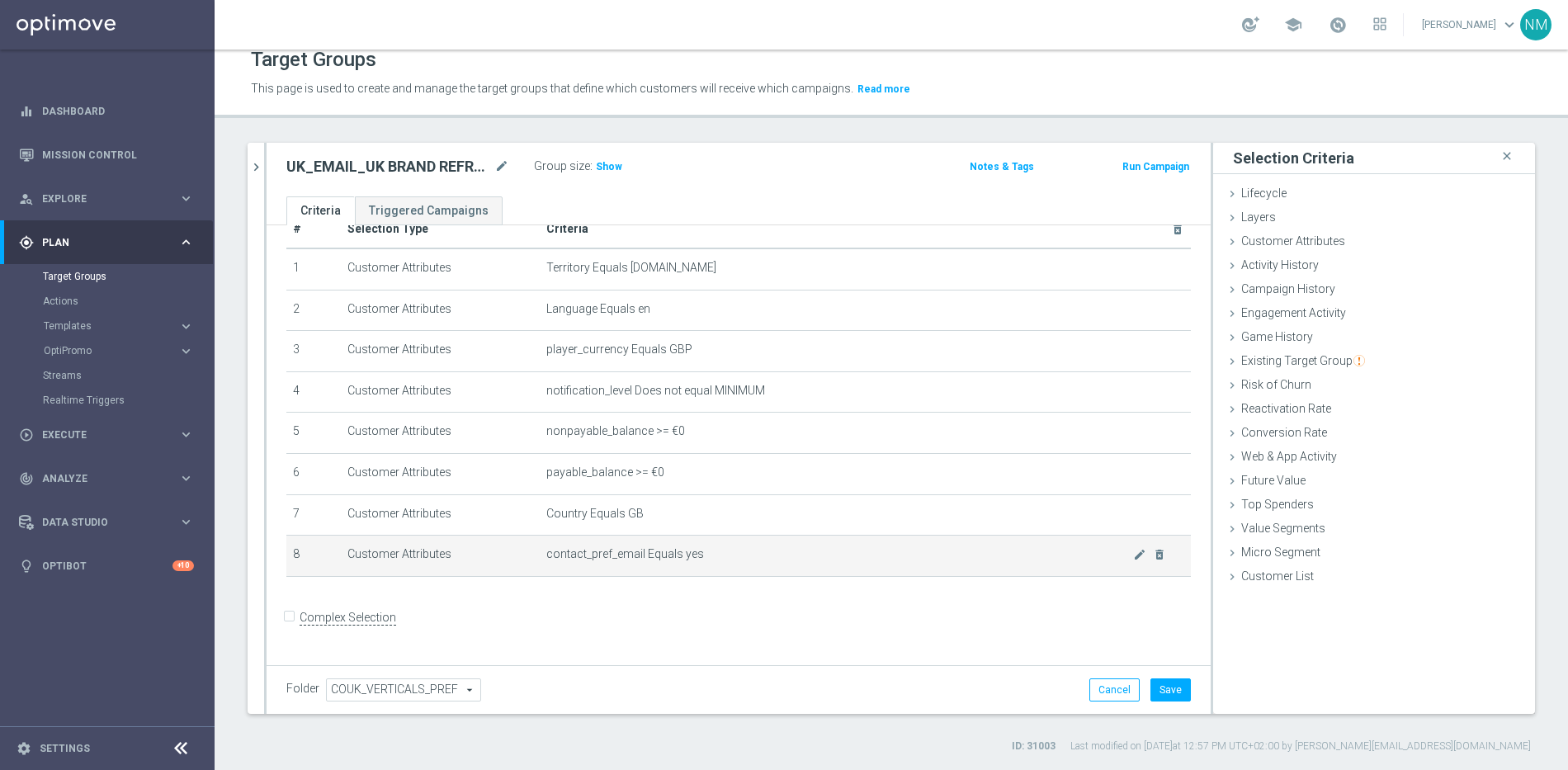
scroll to position [20, 0]
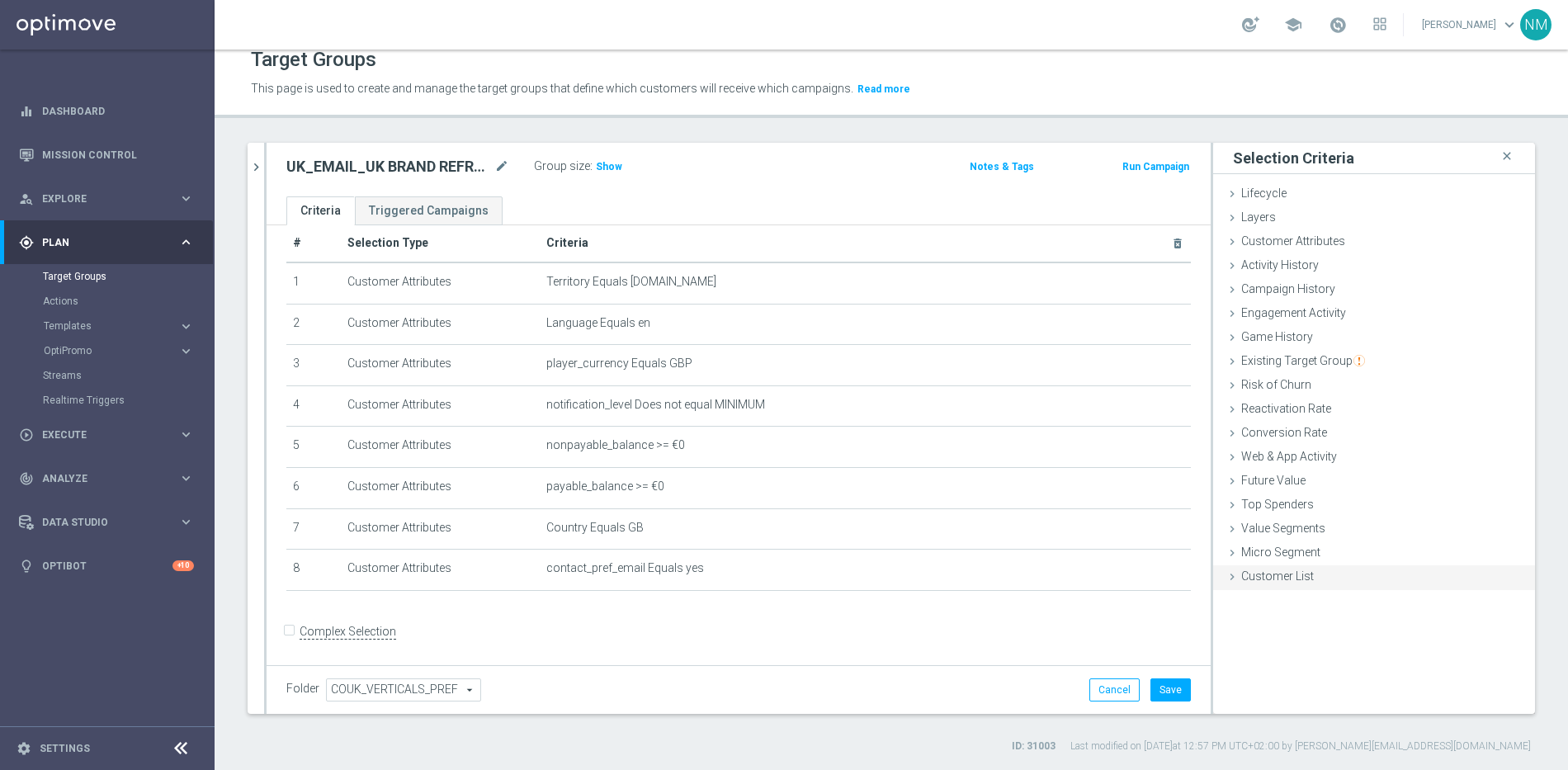
click at [1248, 580] on span "Customer List" at bounding box center [1277, 575] width 73 height 13
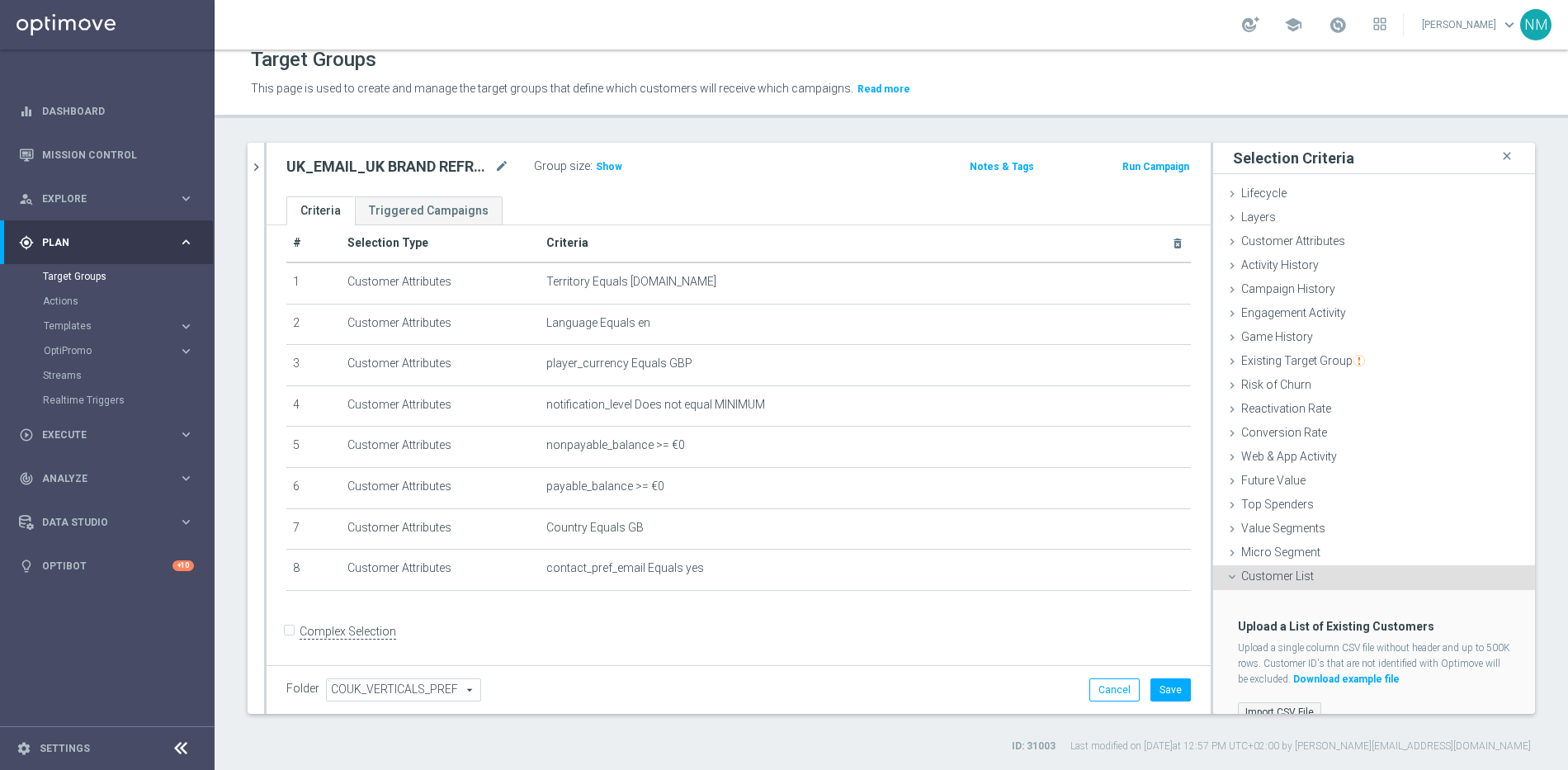
click at [1273, 707] on label "Import CSV File" at bounding box center [1279, 712] width 83 height 20
click at [0, 0] on input "Import CSV File" at bounding box center [0, 0] width 0 height 0
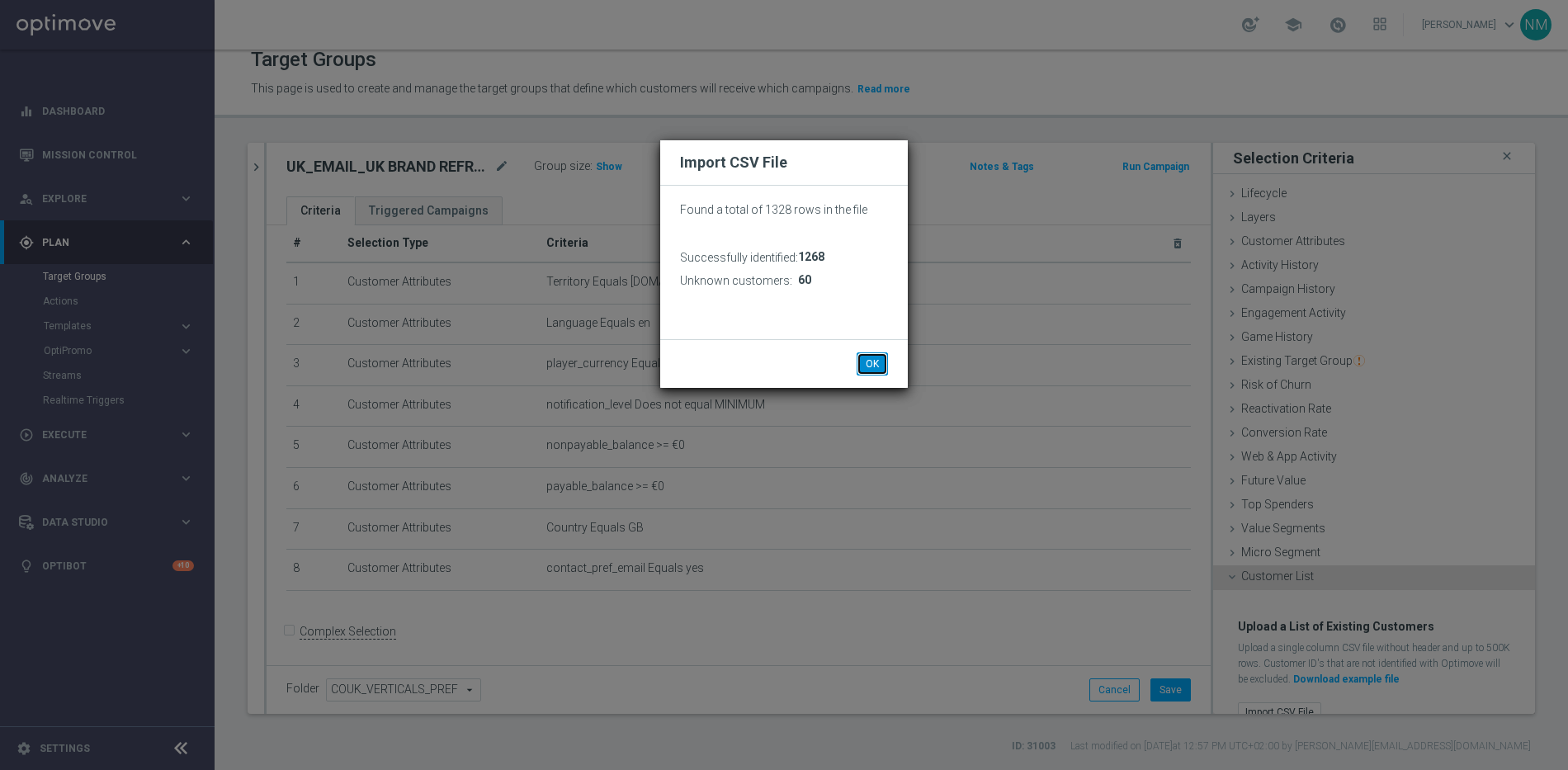
click at [876, 364] on button "OK" at bounding box center [873, 363] width 31 height 23
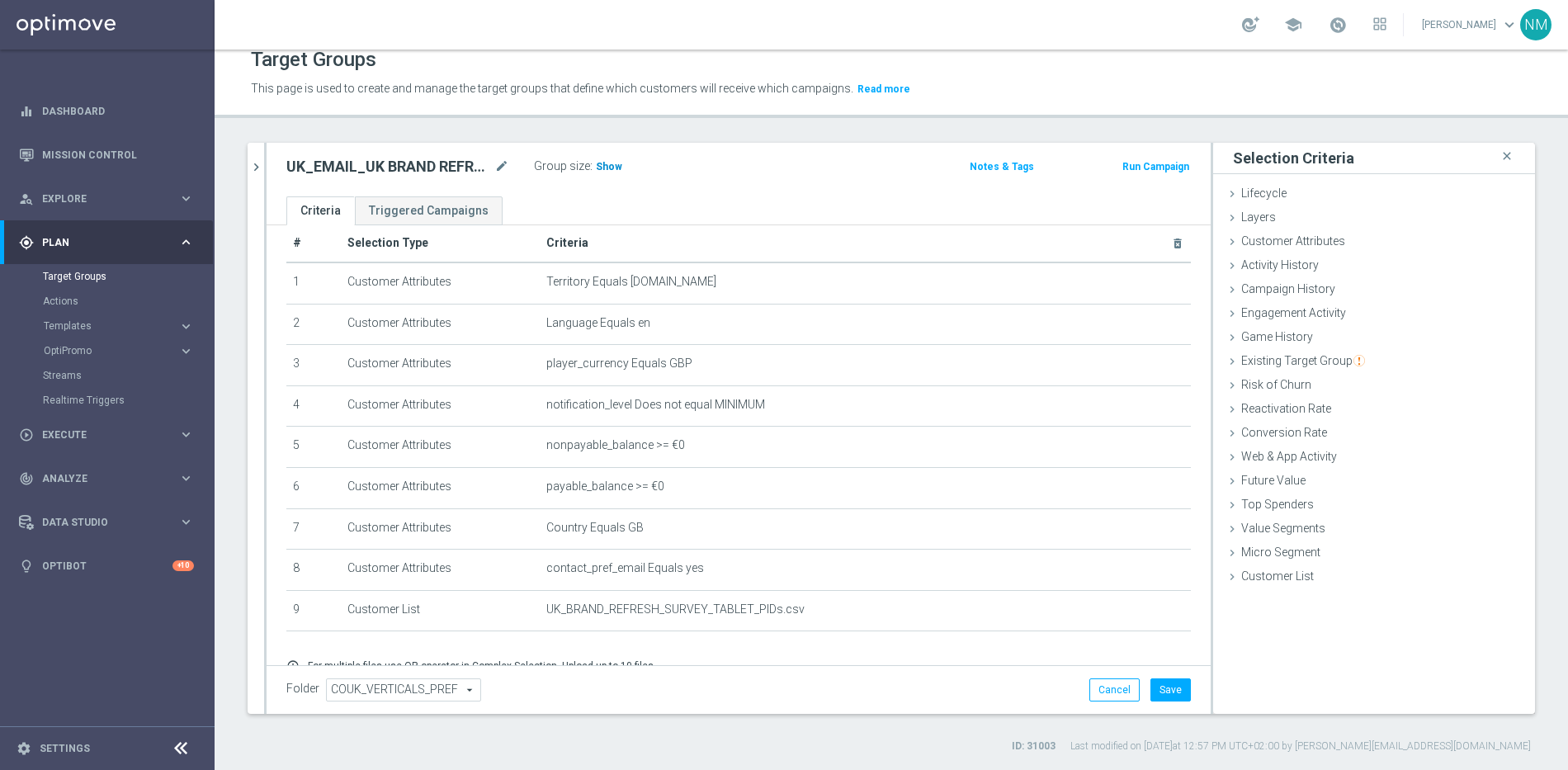
click at [606, 161] on span "Show" at bounding box center [609, 166] width 27 height 12
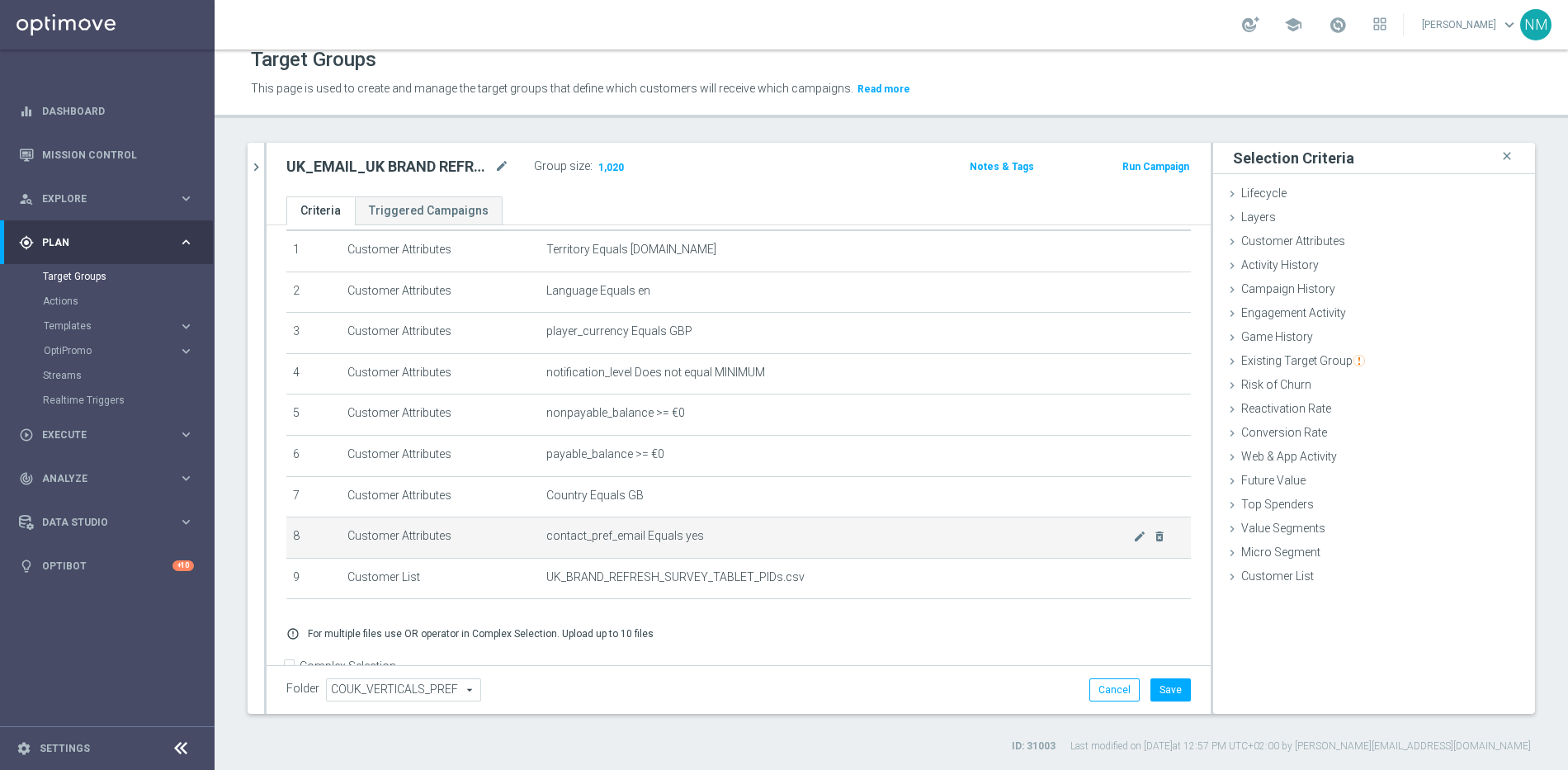
scroll to position [88, 0]
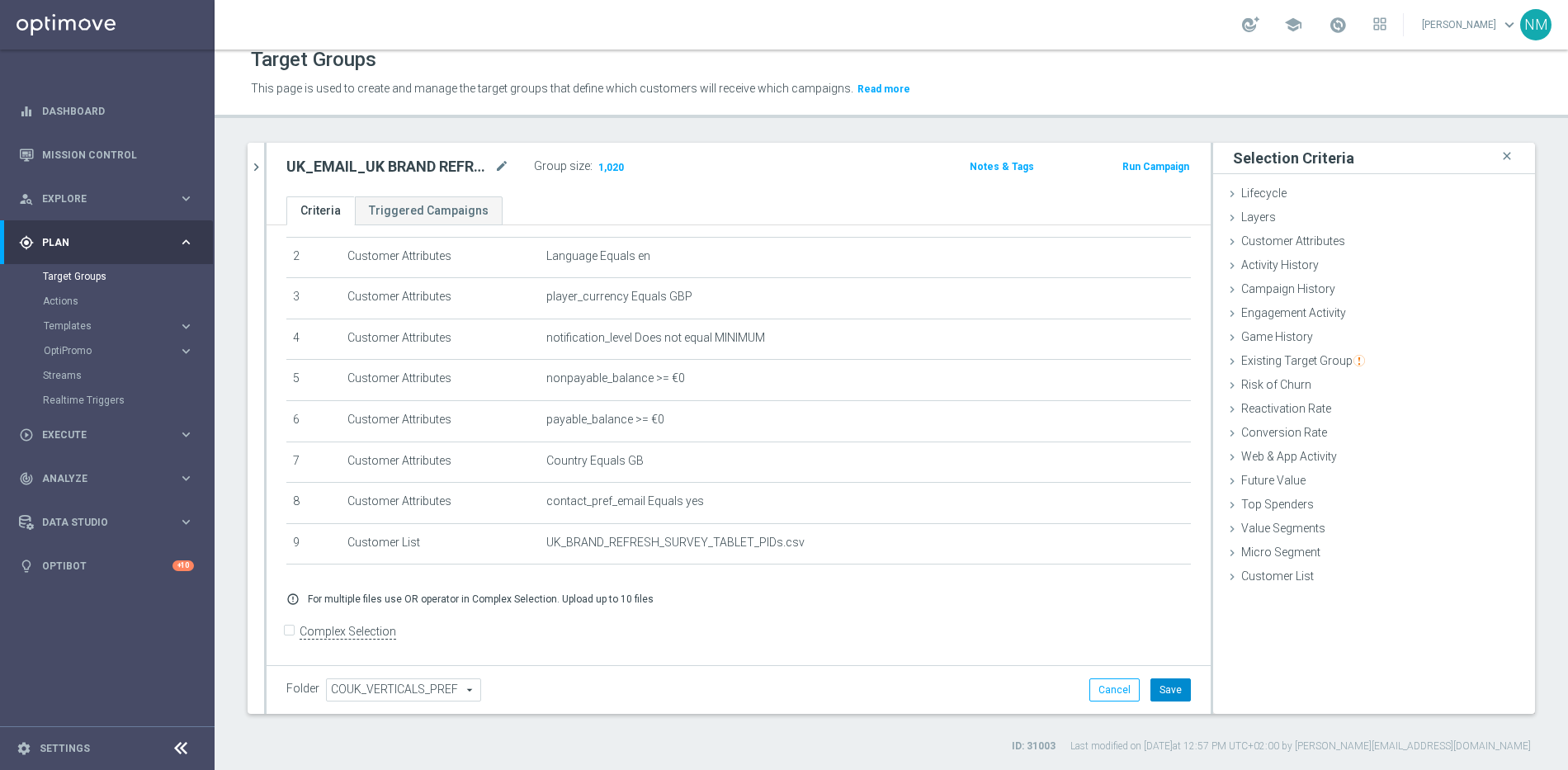
click at [1158, 695] on button "Save" at bounding box center [1170, 689] width 41 height 23
